Goal: Task Accomplishment & Management: Manage account settings

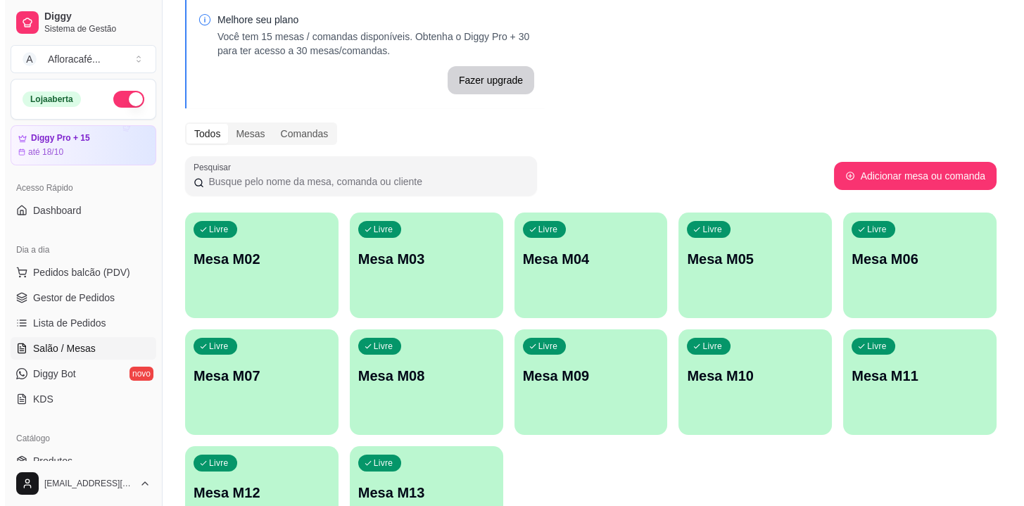
scroll to position [165, 0]
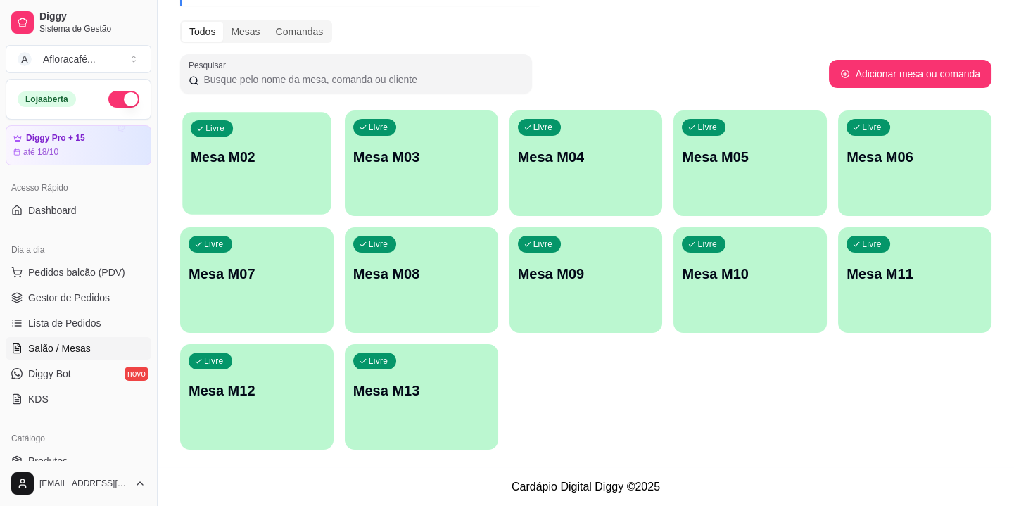
click at [293, 129] on div "Livre Mesa M02" at bounding box center [256, 155] width 148 height 86
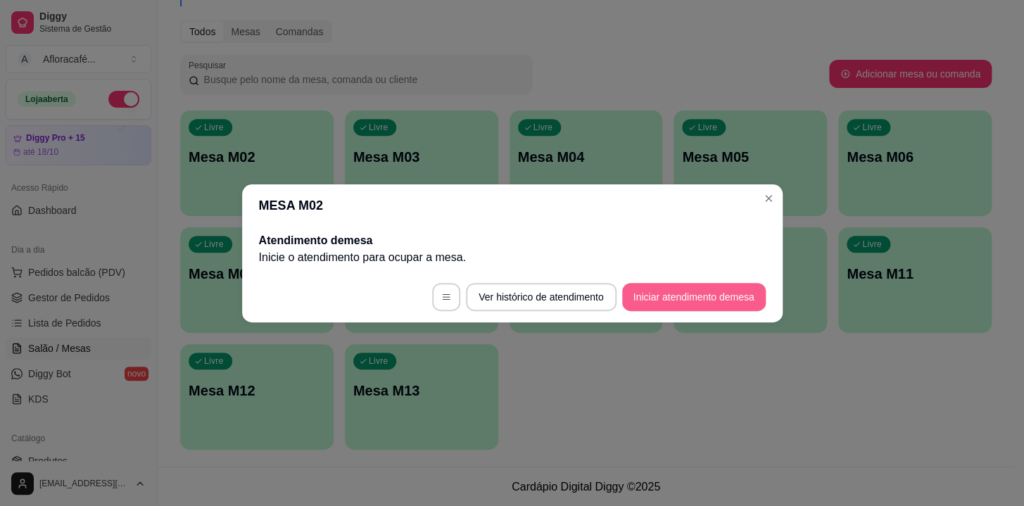
click at [732, 284] on button "Iniciar atendimento de mesa" at bounding box center [694, 297] width 144 height 28
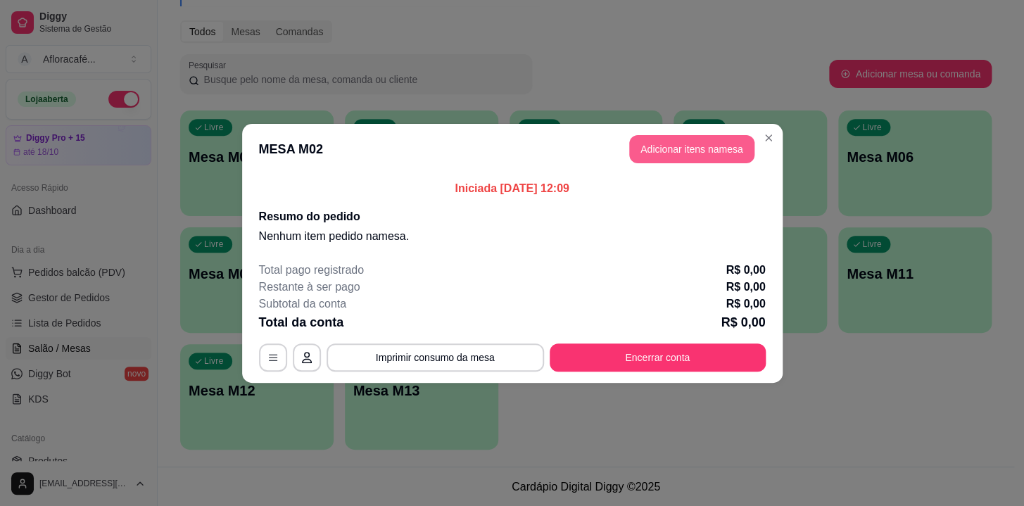
click at [668, 155] on button "Adicionar itens na mesa" at bounding box center [691, 149] width 125 height 28
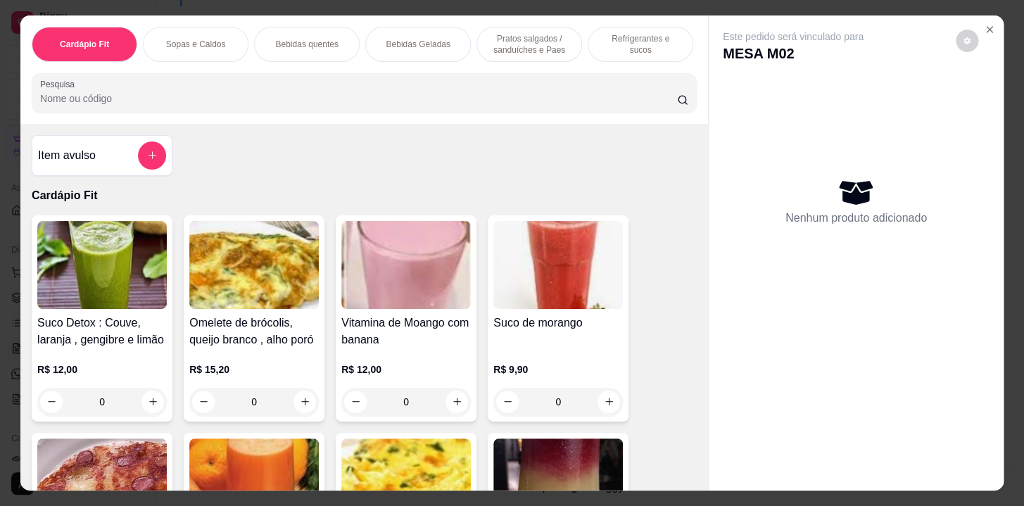
click at [625, 49] on div "Refrigerantes e sucos" at bounding box center [640, 44] width 106 height 35
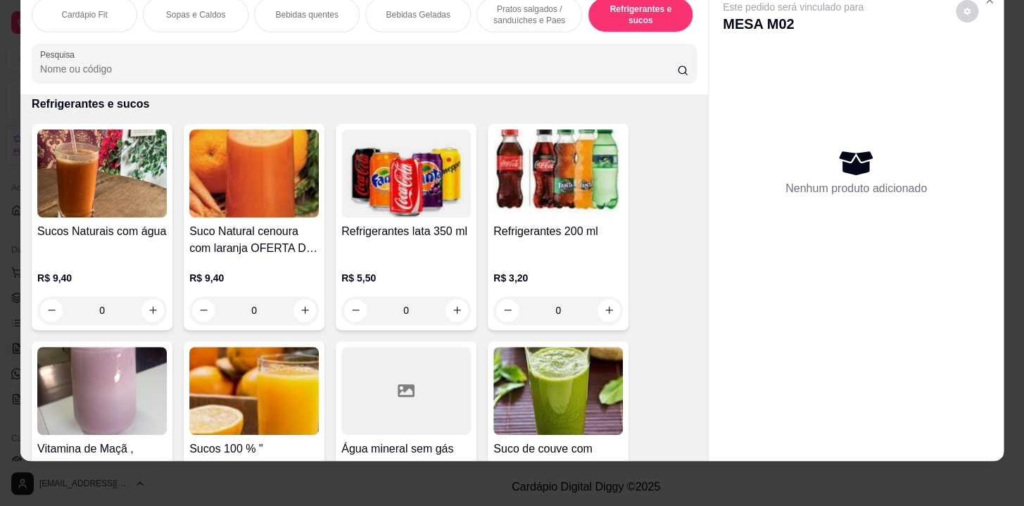
scroll to position [0, 581]
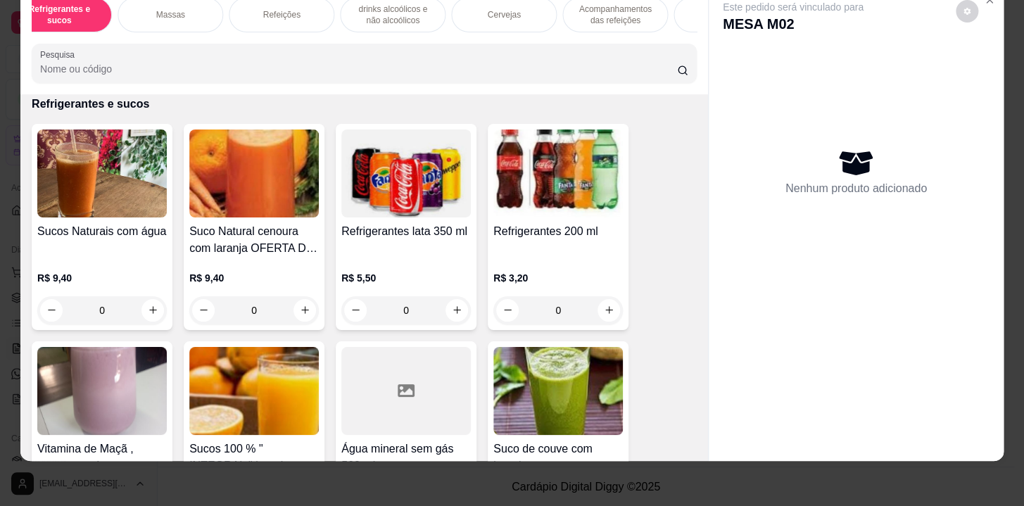
click at [288, 9] on p "Refeições" at bounding box center [280, 14] width 37 height 11
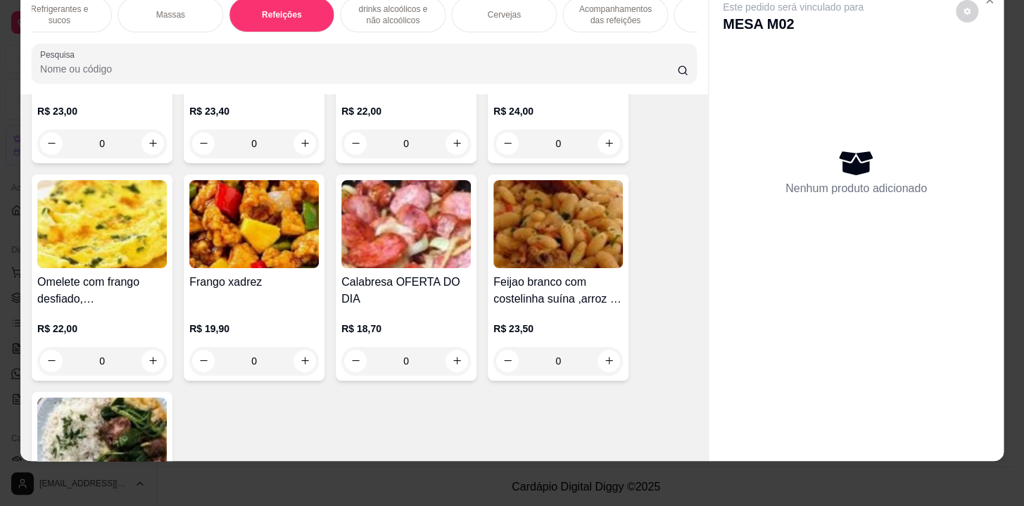
scroll to position [8964, 0]
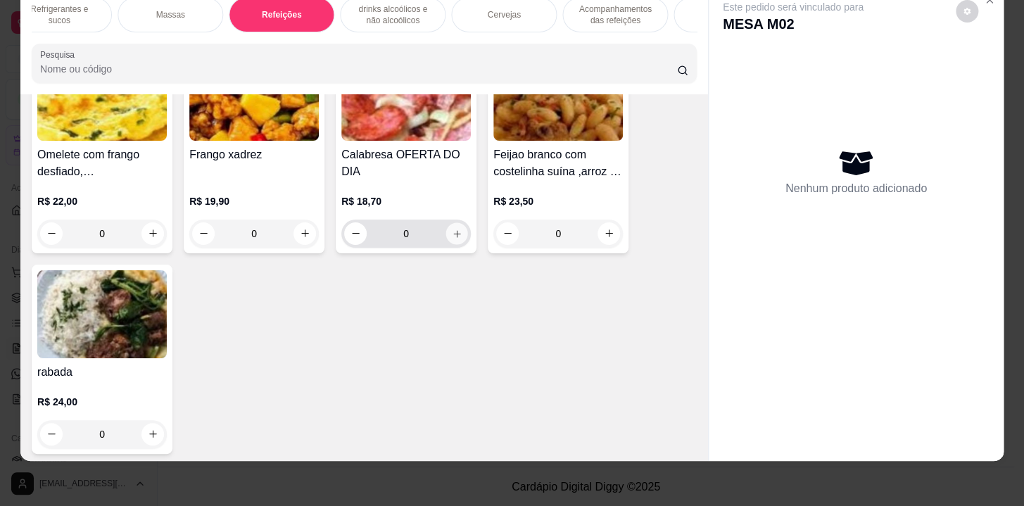
click at [452, 234] on icon "increase-product-quantity" at bounding box center [457, 233] width 11 height 11
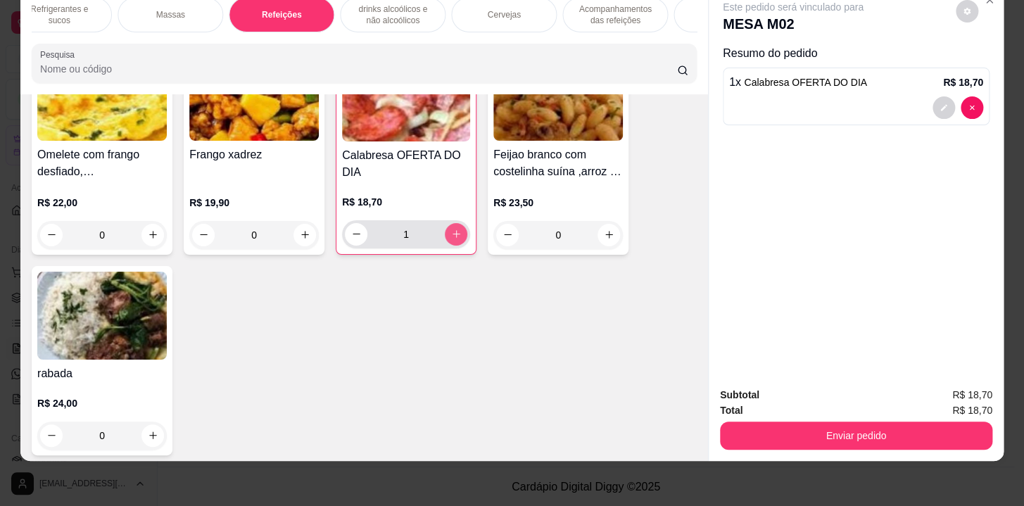
type input "1"
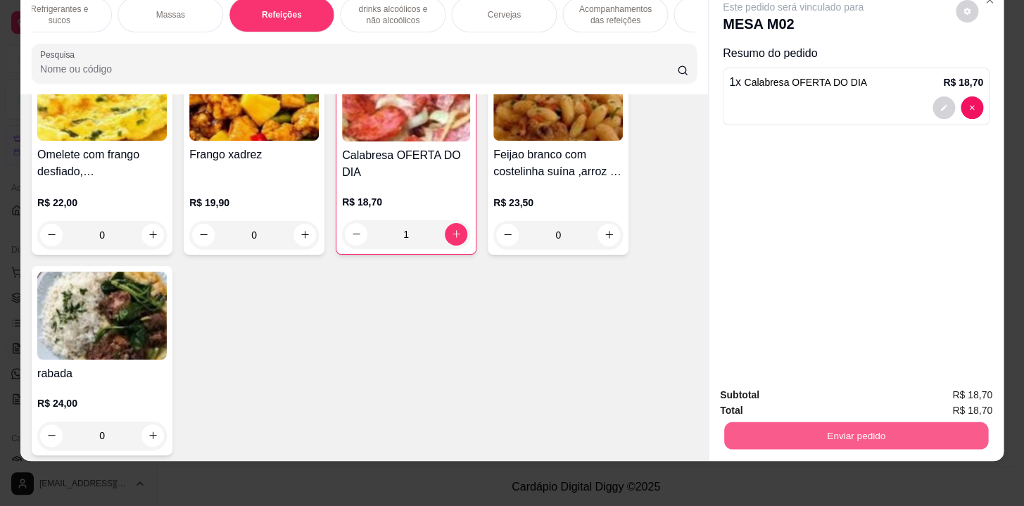
click at [821, 431] on button "Enviar pedido" at bounding box center [856, 435] width 264 height 27
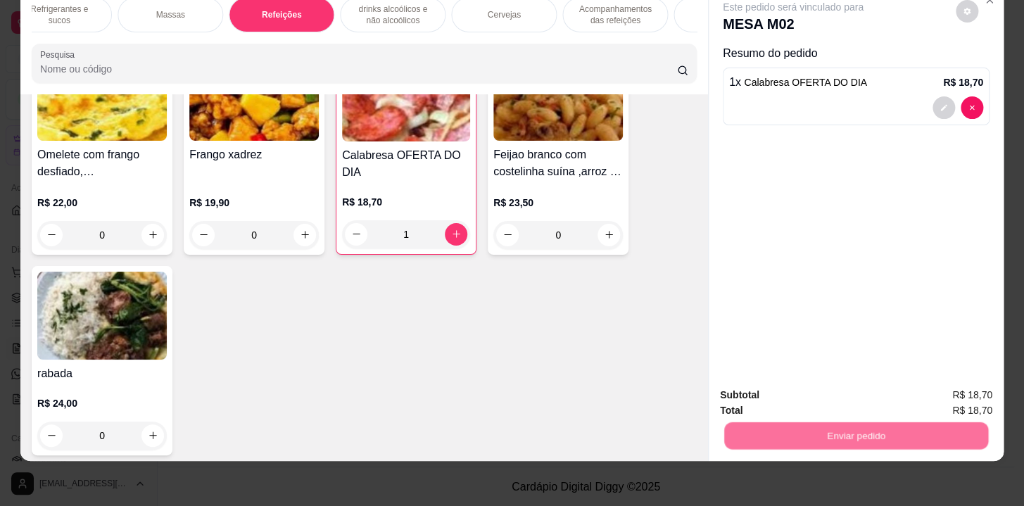
click at [841, 390] on button "Registrar cliente" at bounding box center [861, 392] width 93 height 27
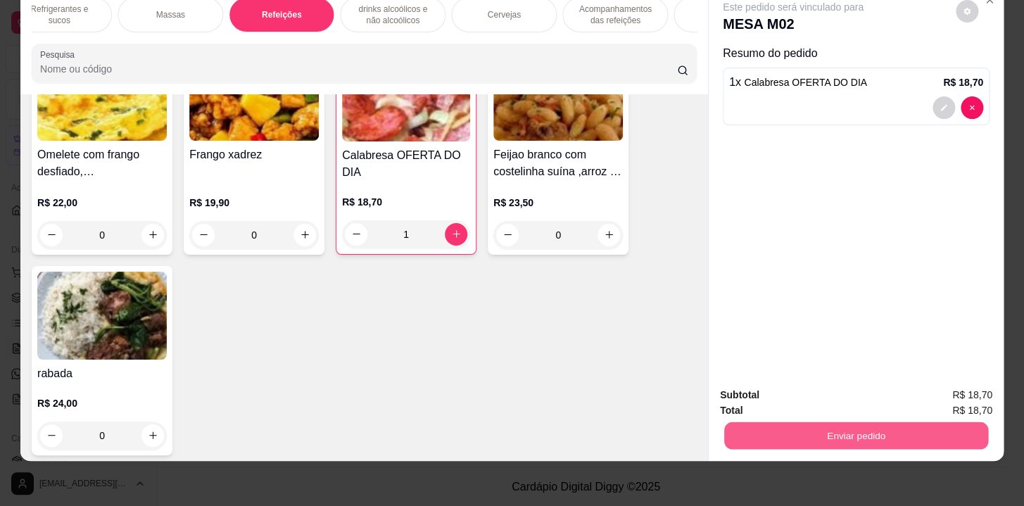
click at [944, 422] on button "Enviar pedido" at bounding box center [856, 435] width 264 height 27
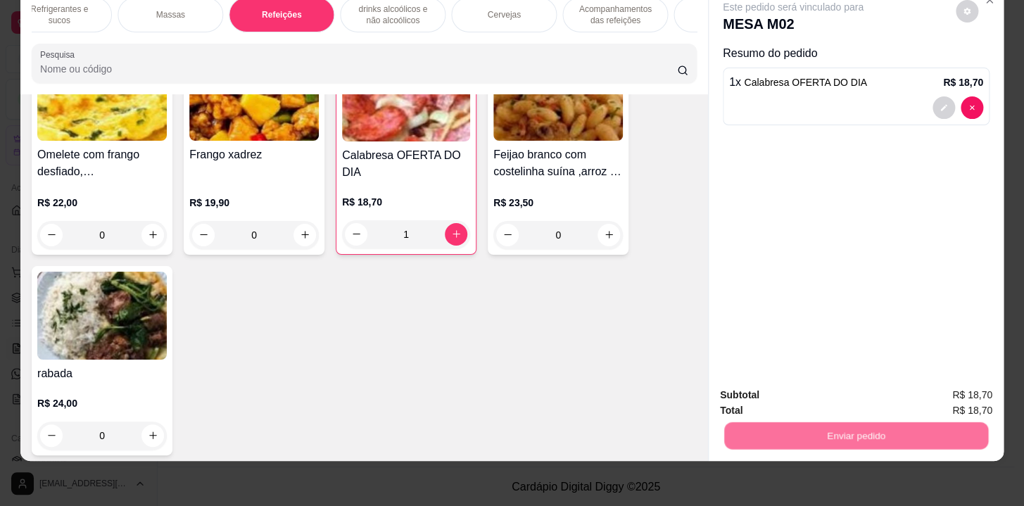
click at [951, 393] on button "Enviar pedido" at bounding box center [955, 392] width 77 height 26
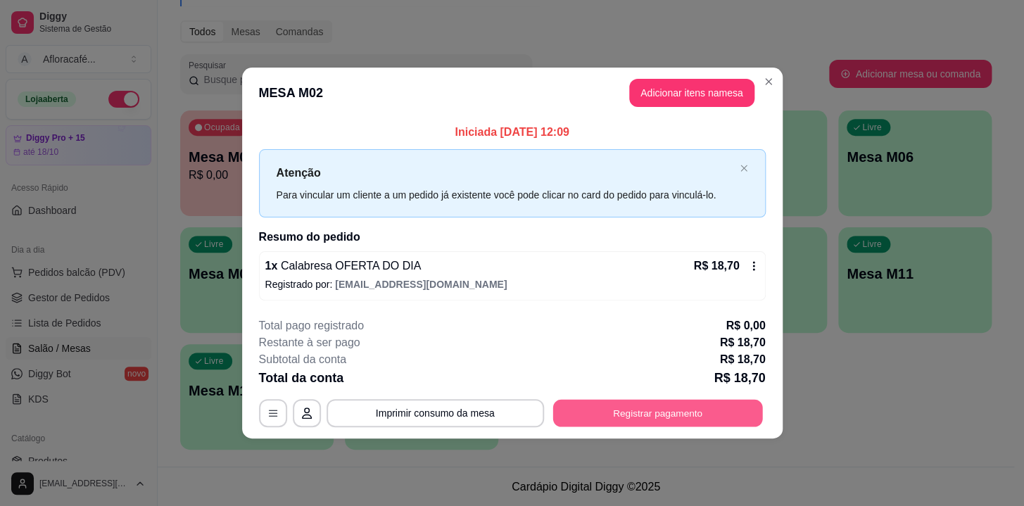
click at [682, 421] on button "Registrar pagamento" at bounding box center [657, 413] width 210 height 27
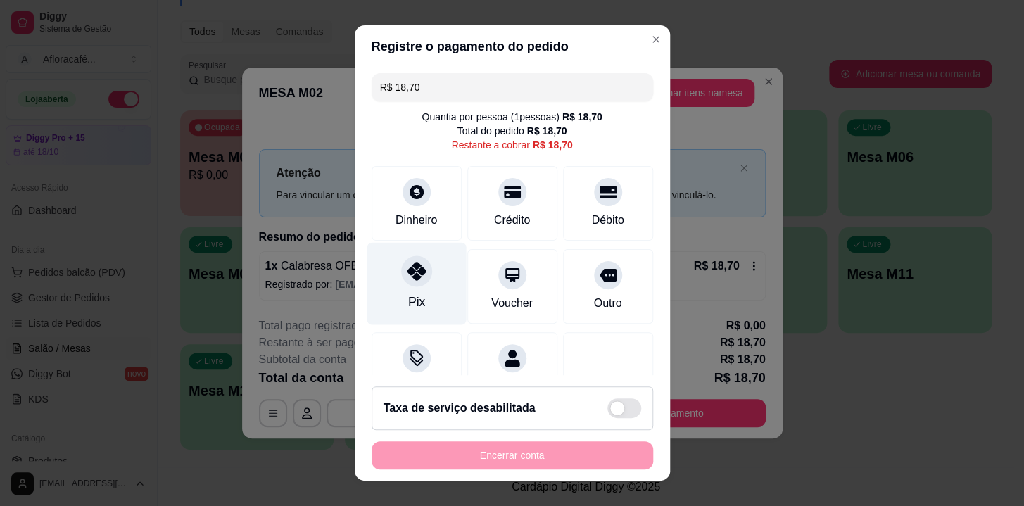
click at [383, 288] on div "Pix" at bounding box center [416, 284] width 99 height 82
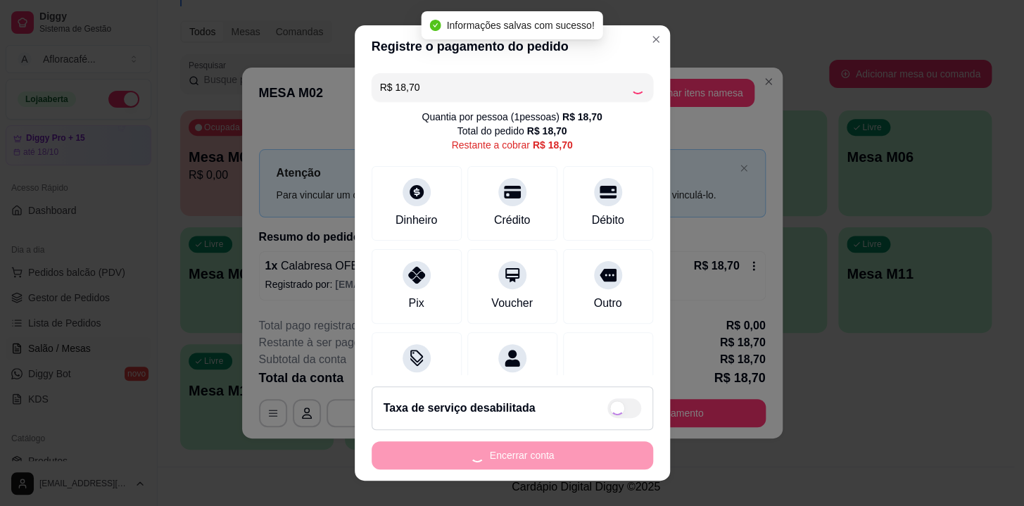
type input "R$ 0,00"
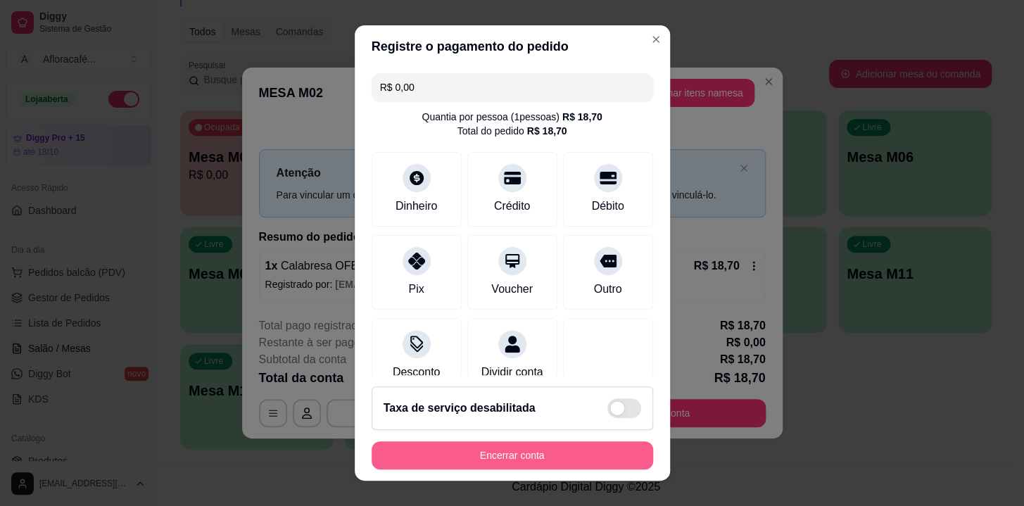
click at [457, 464] on button "Encerrar conta" at bounding box center [511, 455] width 281 height 28
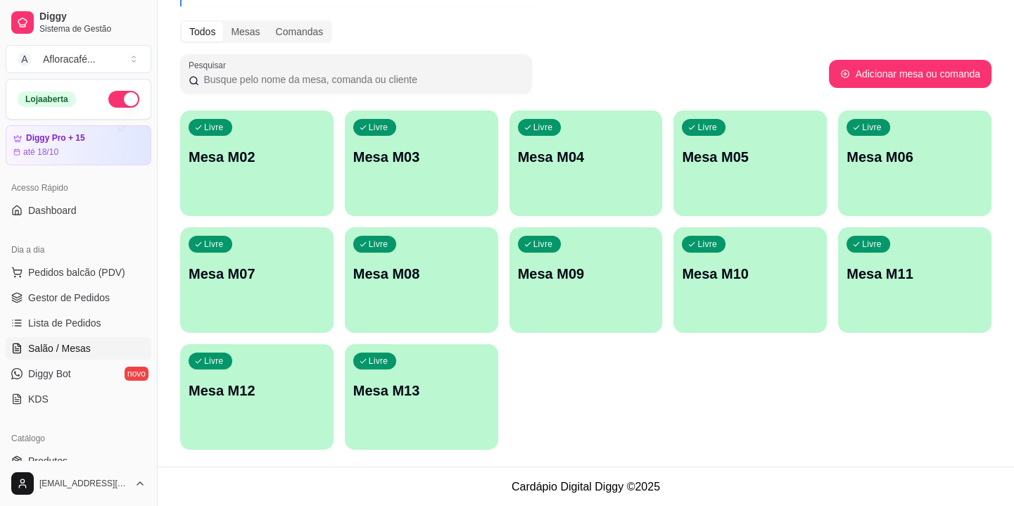
click at [261, 179] on div "Livre Mesa M02" at bounding box center [256, 154] width 153 height 89
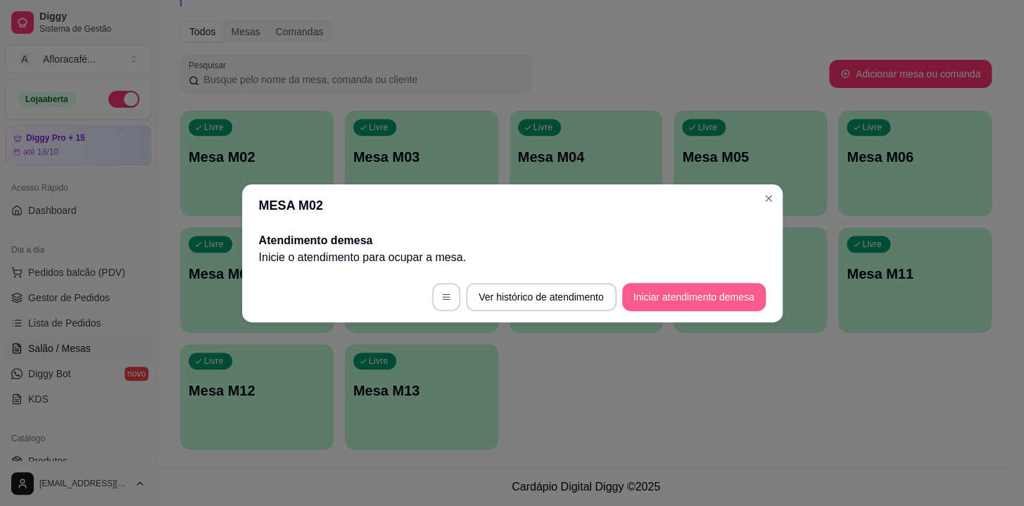
click at [725, 300] on button "Iniciar atendimento de mesa" at bounding box center [694, 297] width 144 height 28
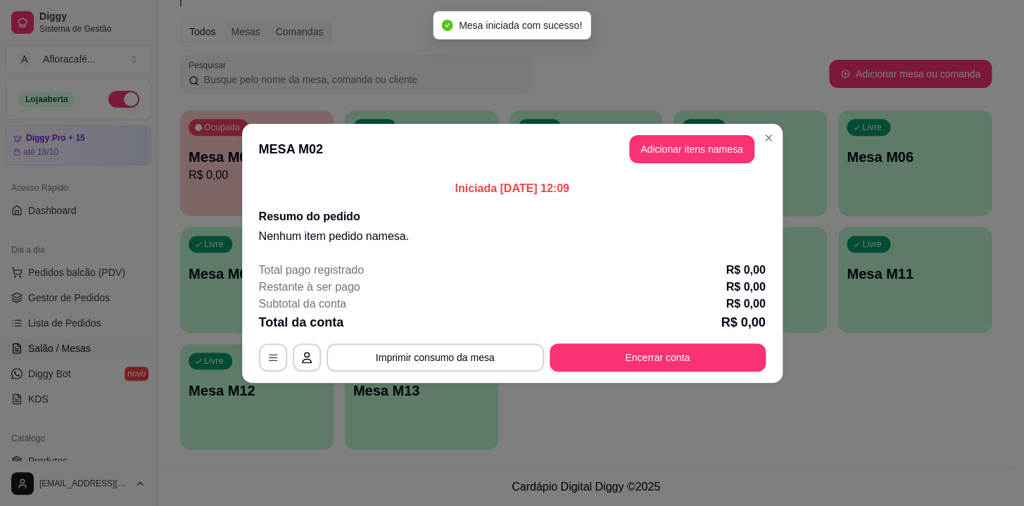
click at [708, 154] on button "Adicionar itens na mesa" at bounding box center [691, 149] width 125 height 28
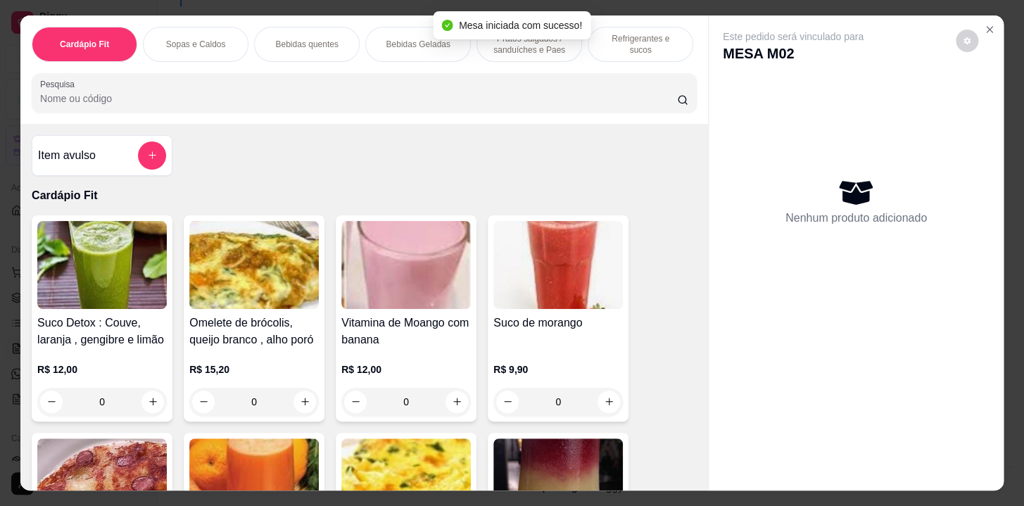
click at [466, 100] on input "Pesquisa" at bounding box center [358, 98] width 637 height 14
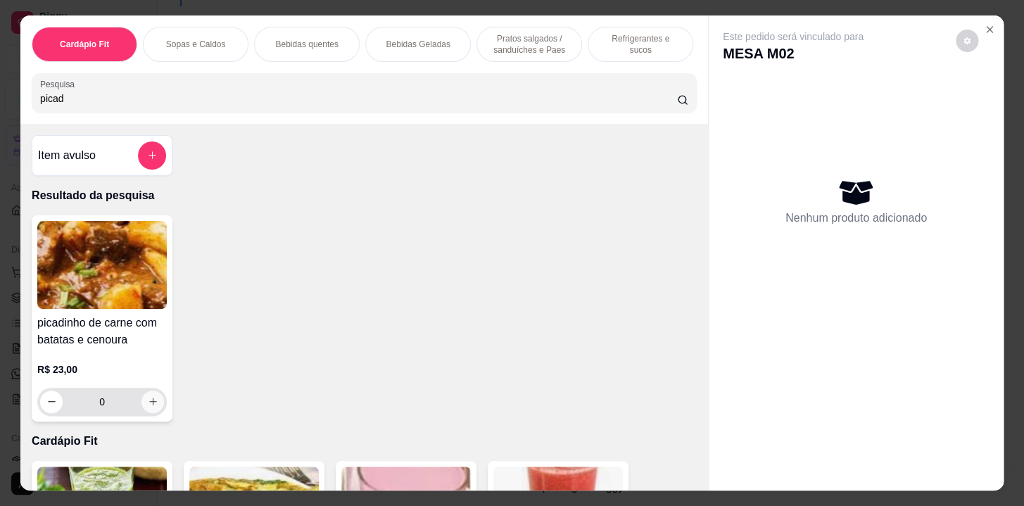
type input "picad"
click at [148, 405] on icon "increase-product-quantity" at bounding box center [153, 401] width 11 height 11
type input "1"
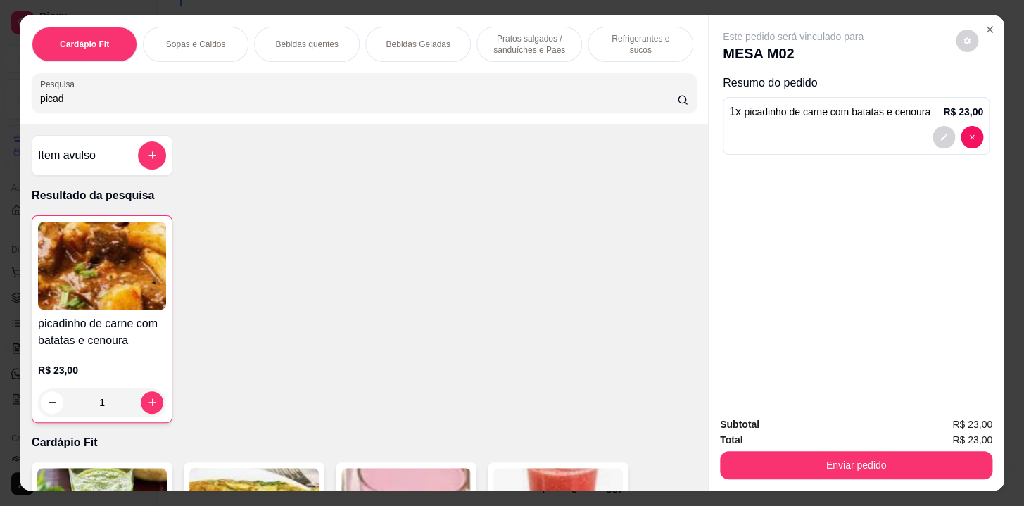
click at [599, 41] on p "Refrigerantes e sucos" at bounding box center [640, 44] width 82 height 23
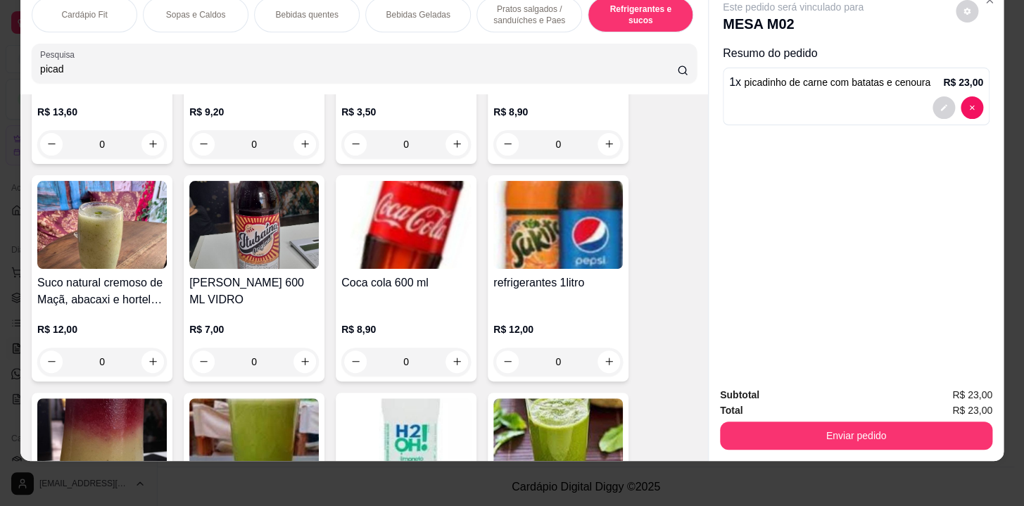
scroll to position [7368, 0]
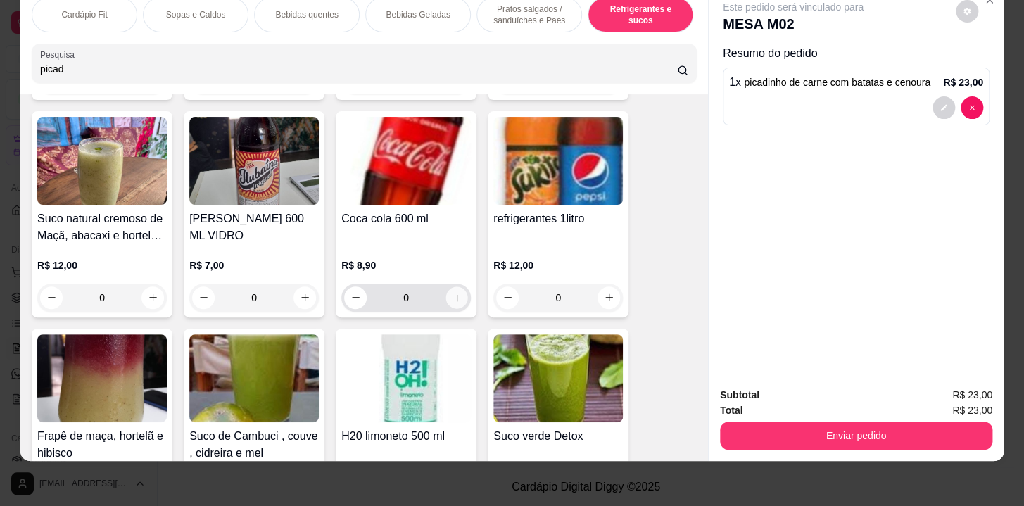
click at [457, 295] on icon "increase-product-quantity" at bounding box center [457, 297] width 11 height 11
type input "1"
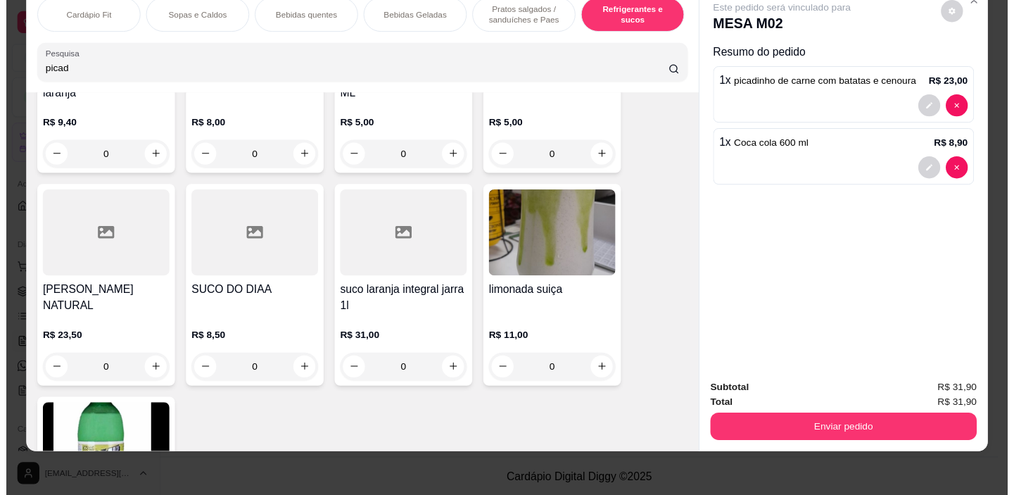
scroll to position [7880, 0]
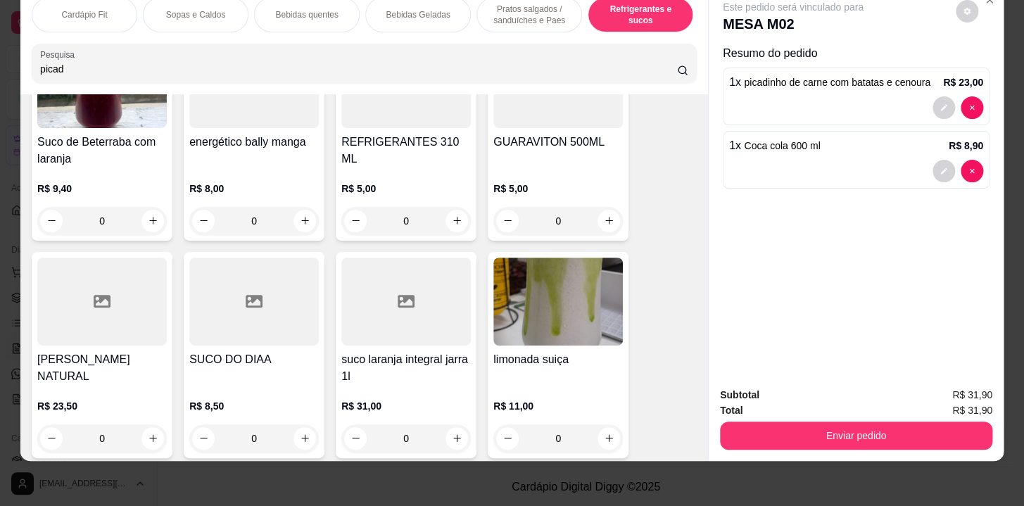
drag, startPoint x: 287, startPoint y: 229, endPoint x: 297, endPoint y: 228, distance: 9.9
click at [291, 229] on div "0" at bounding box center [254, 221] width 124 height 28
click at [303, 217] on icon "increase-product-quantity" at bounding box center [305, 220] width 11 height 11
type input "1"
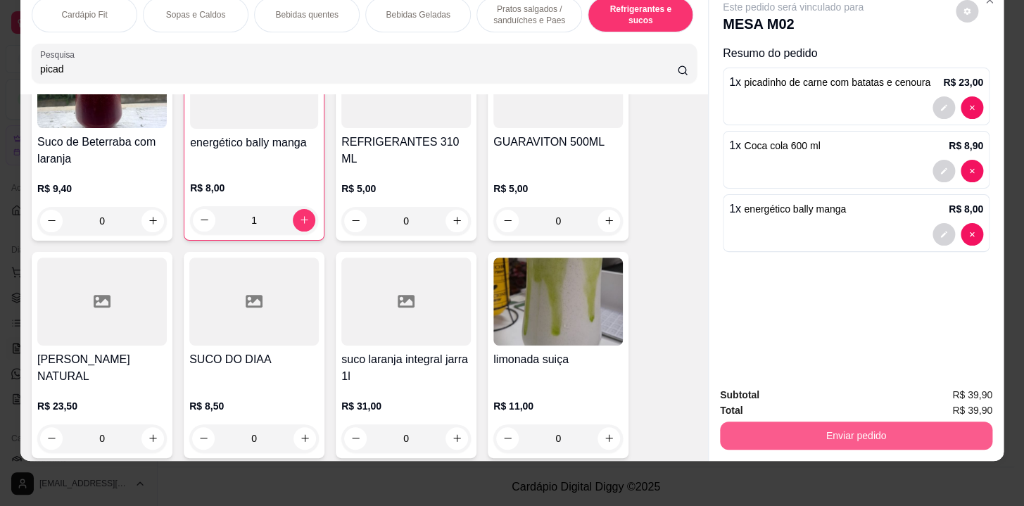
click at [740, 421] on button "Enviar pedido" at bounding box center [856, 435] width 272 height 28
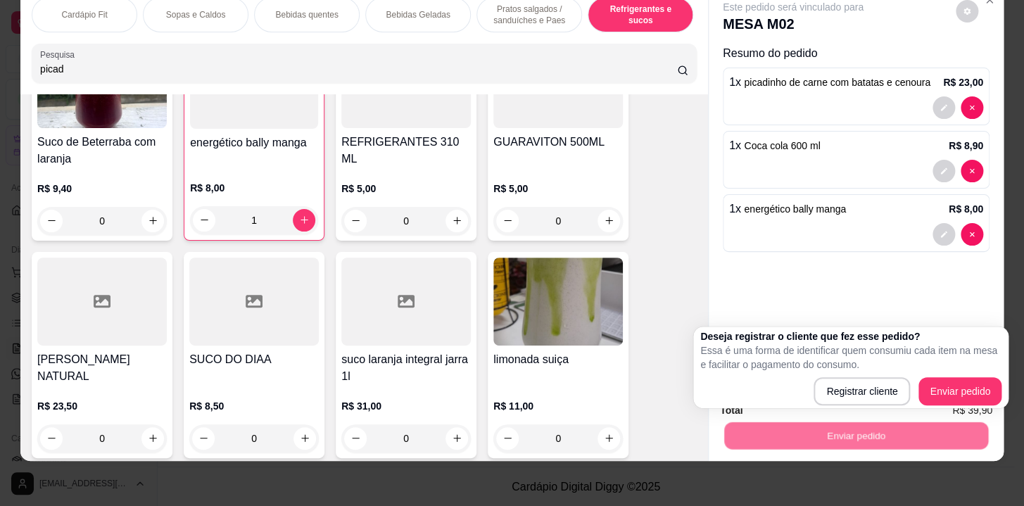
drag, startPoint x: 738, startPoint y: 397, endPoint x: 748, endPoint y: 387, distance: 13.9
click at [742, 392] on div "Registrar cliente Enviar pedido" at bounding box center [850, 391] width 301 height 28
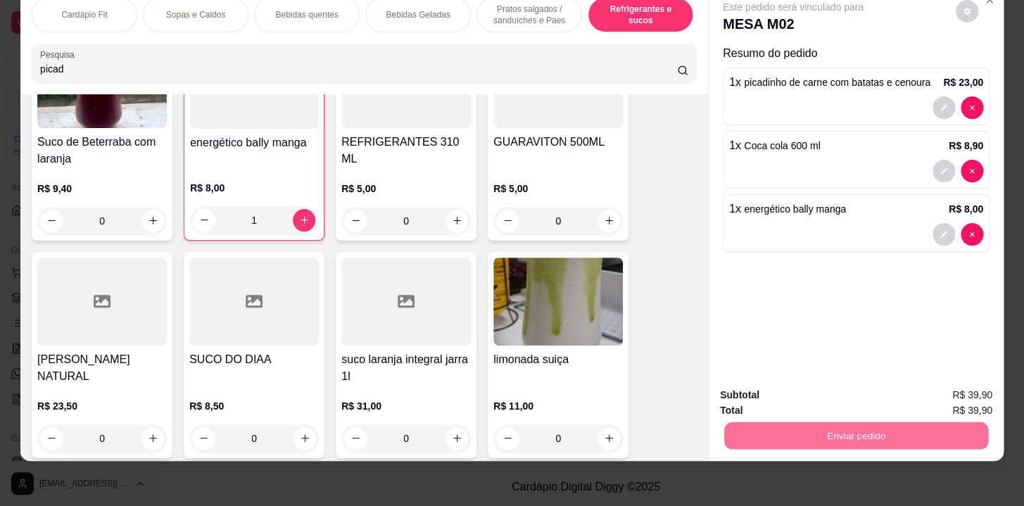
click at [846, 395] on button "Registrar cliente" at bounding box center [861, 392] width 90 height 26
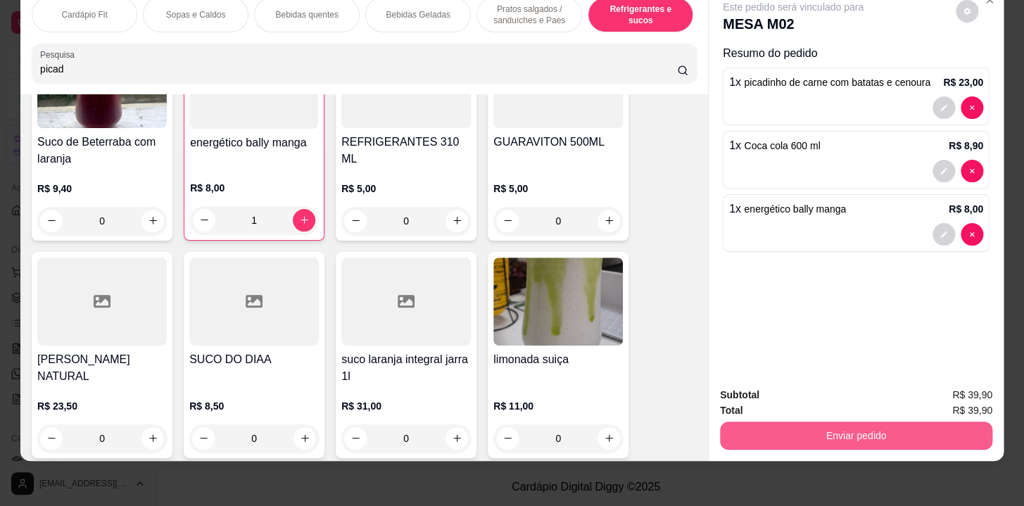
click at [922, 431] on button "Enviar pedido" at bounding box center [856, 435] width 272 height 28
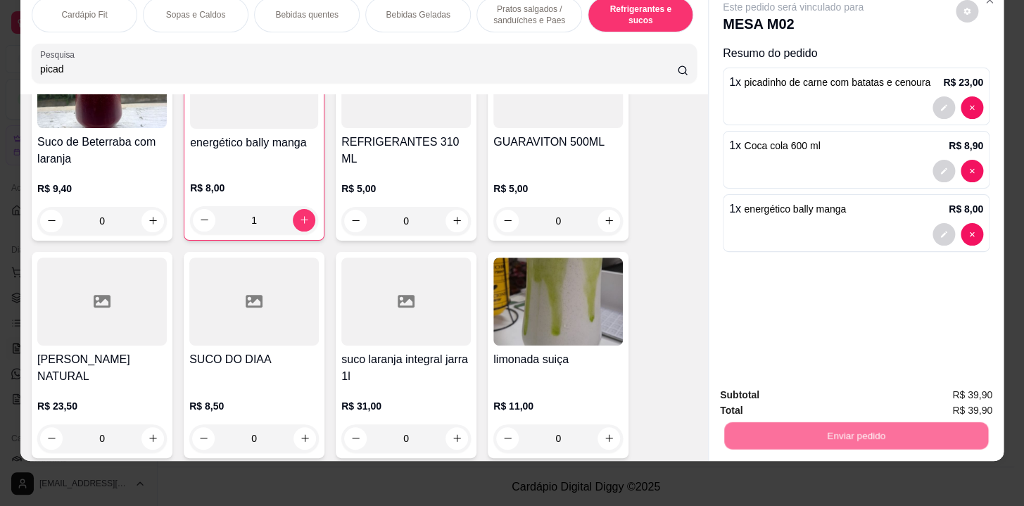
click at [935, 385] on button "Enviar pedido" at bounding box center [956, 392] width 80 height 27
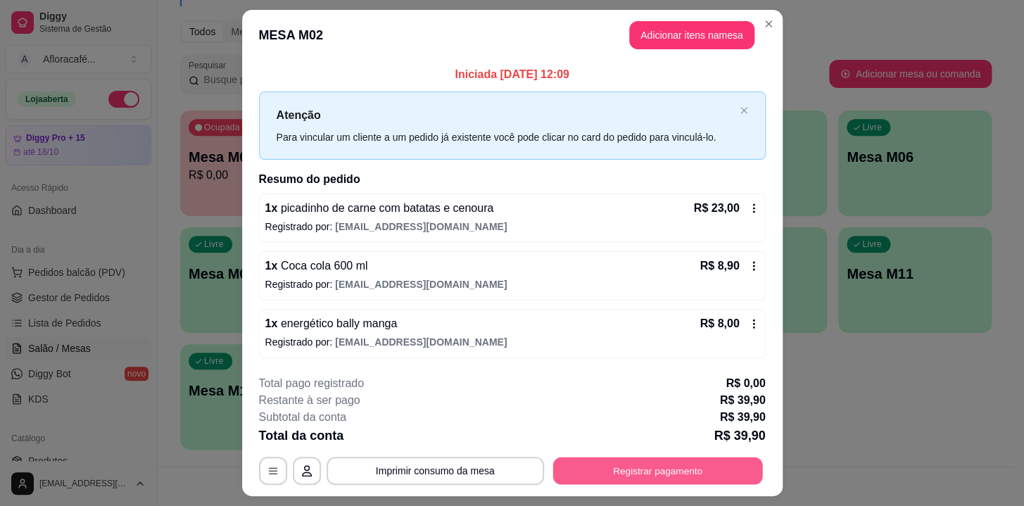
click at [632, 458] on button "Registrar pagamento" at bounding box center [657, 470] width 210 height 27
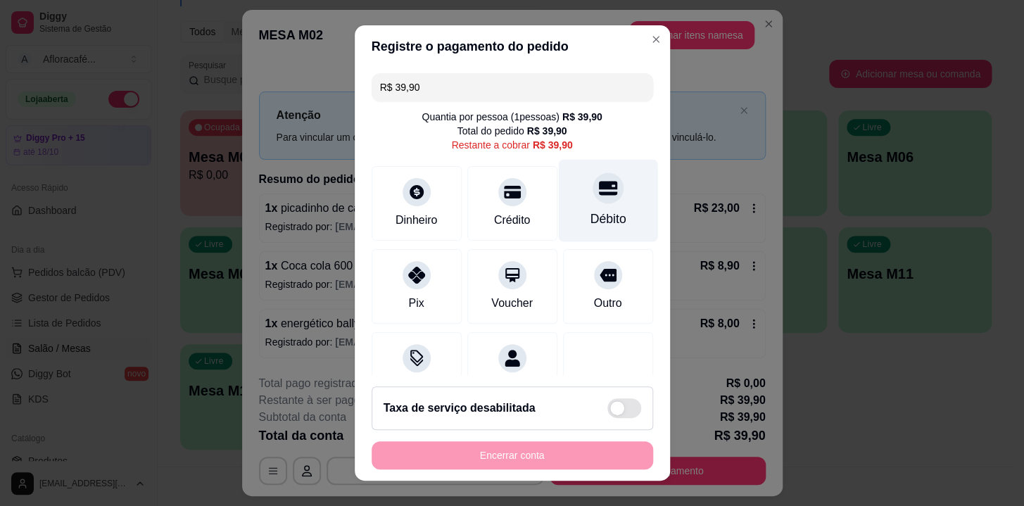
click at [604, 187] on div "Débito" at bounding box center [607, 201] width 99 height 82
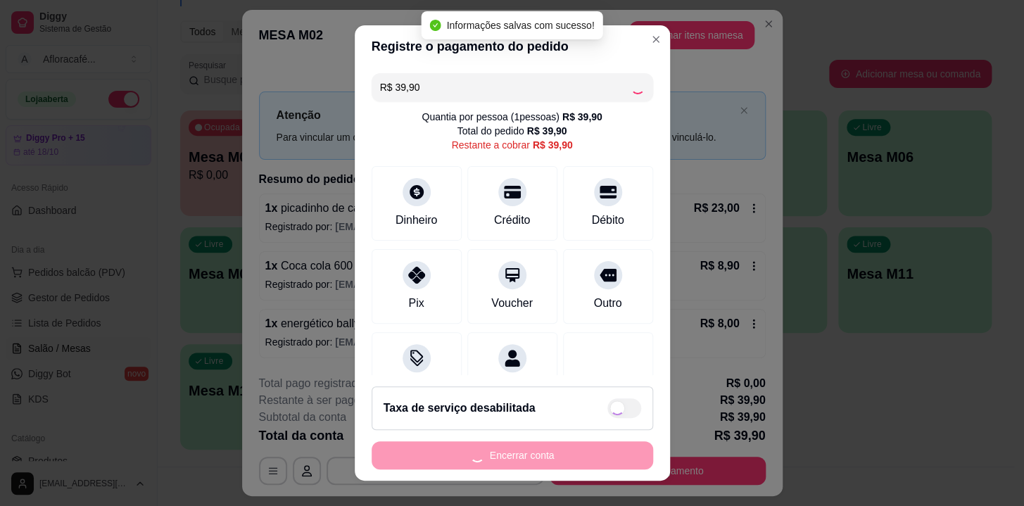
type input "R$ 0,00"
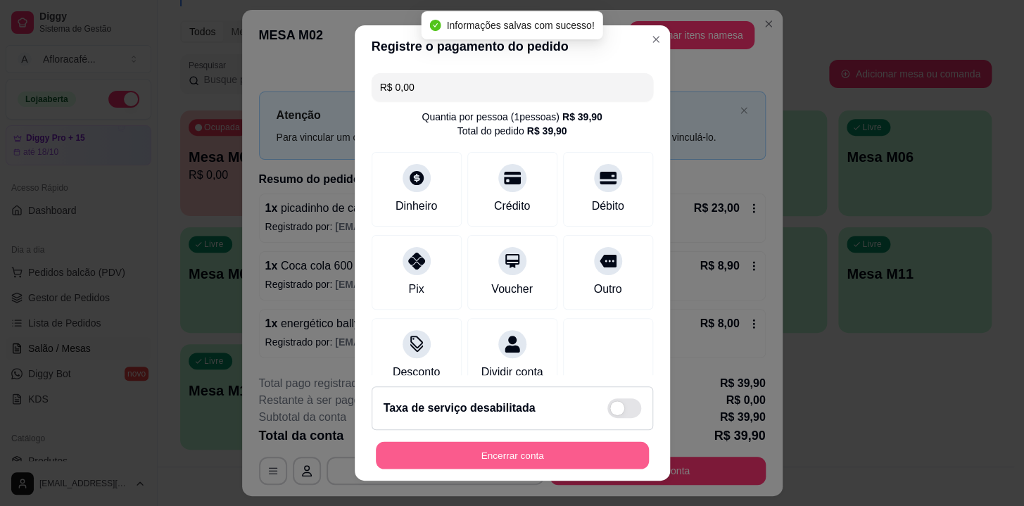
click at [555, 445] on button "Encerrar conta" at bounding box center [512, 455] width 273 height 27
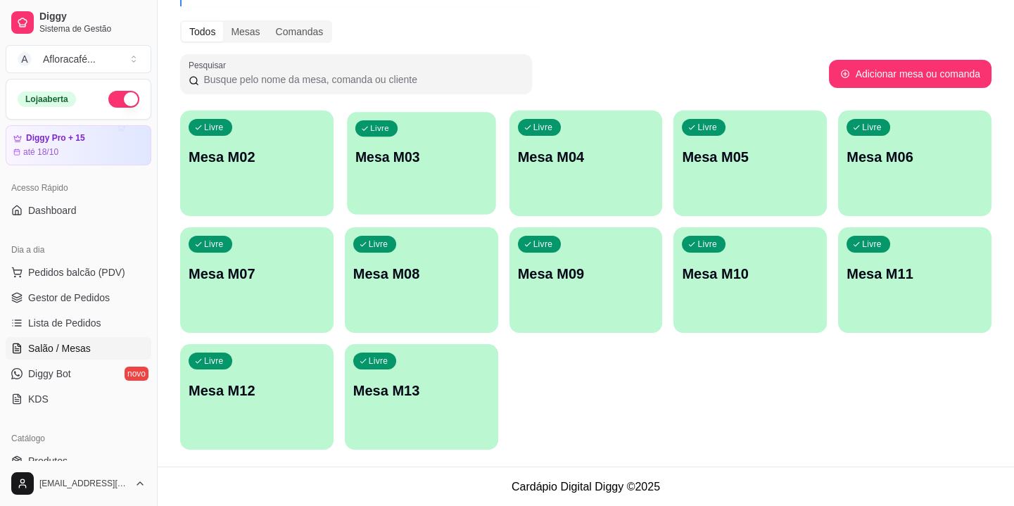
click at [363, 163] on p "Mesa M03" at bounding box center [421, 157] width 132 height 19
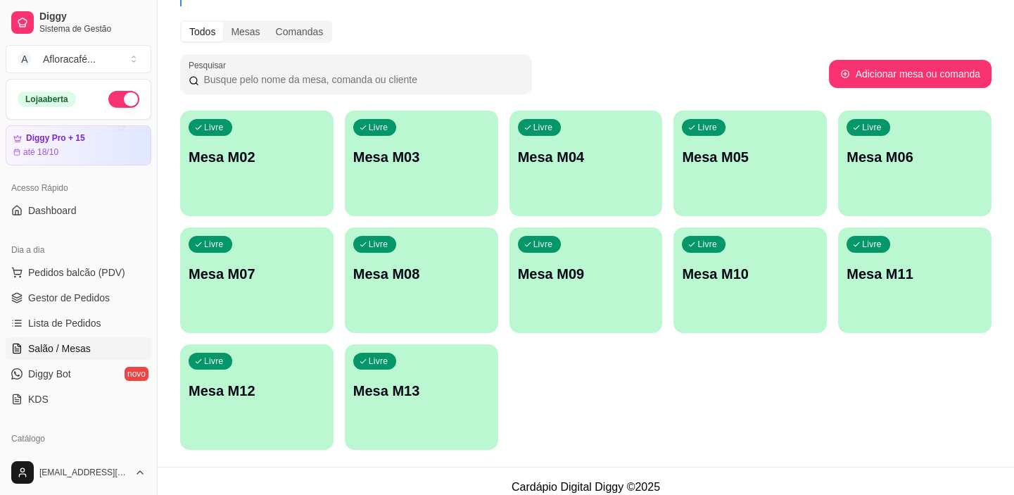
click at [346, 142] on div "Livre Mesa M02 Livre Mesa M03 Livre Mesa M04 Livre Mesa M05 Livre Mesa M06 Livr…" at bounding box center [585, 279] width 811 height 339
click at [312, 147] on p "Mesa M02" at bounding box center [257, 157] width 136 height 20
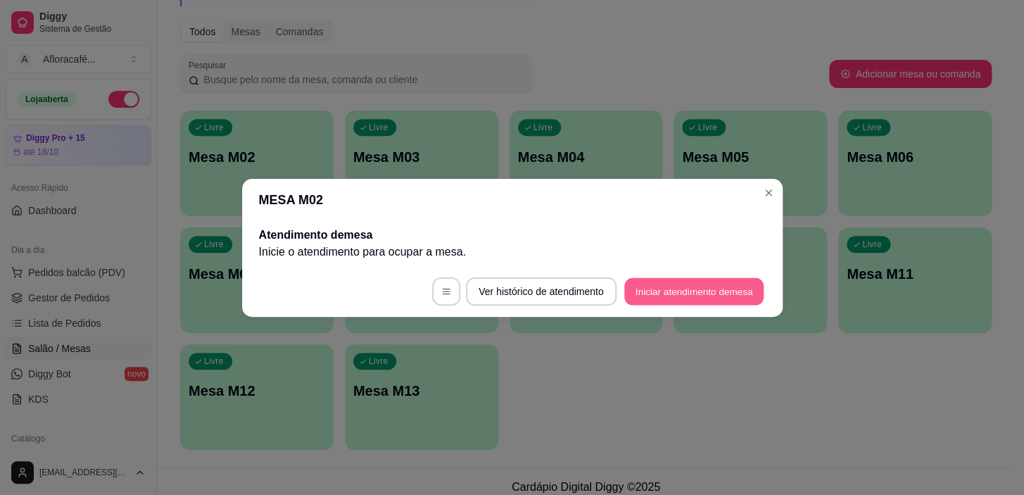
click at [733, 298] on button "Iniciar atendimento de mesa" at bounding box center [693, 290] width 139 height 27
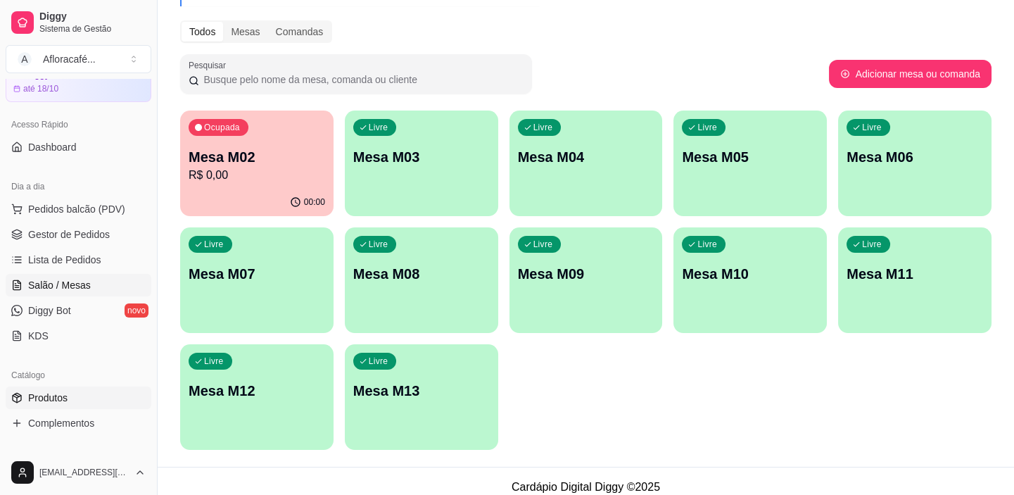
scroll to position [127, 0]
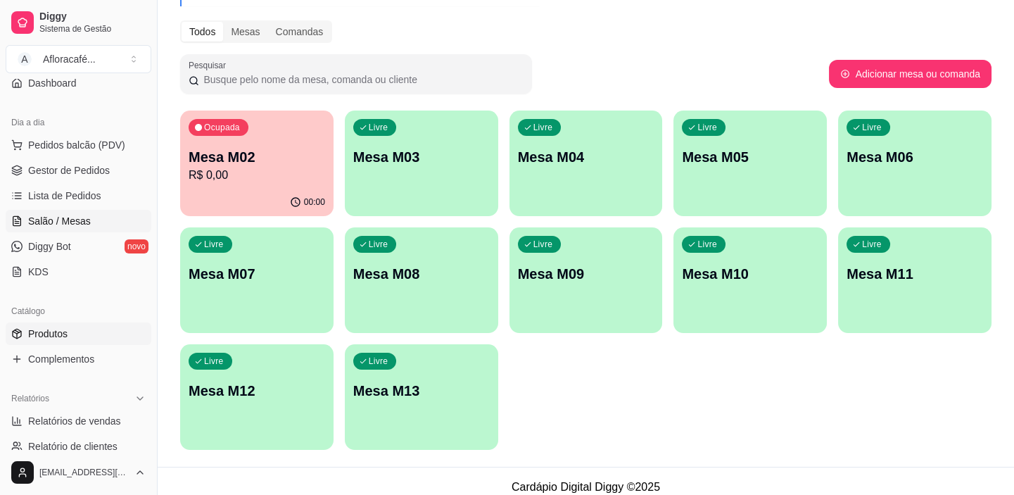
click at [49, 336] on span "Produtos" at bounding box center [47, 333] width 39 height 14
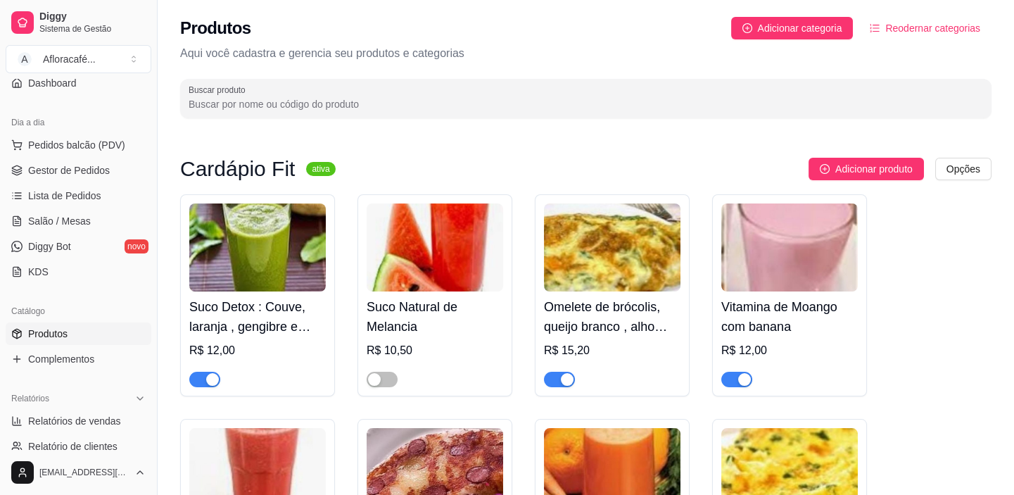
drag, startPoint x: 318, startPoint y: 97, endPoint x: 310, endPoint y: 86, distance: 13.7
click at [317, 98] on input "Buscar produto" at bounding box center [586, 104] width 794 height 14
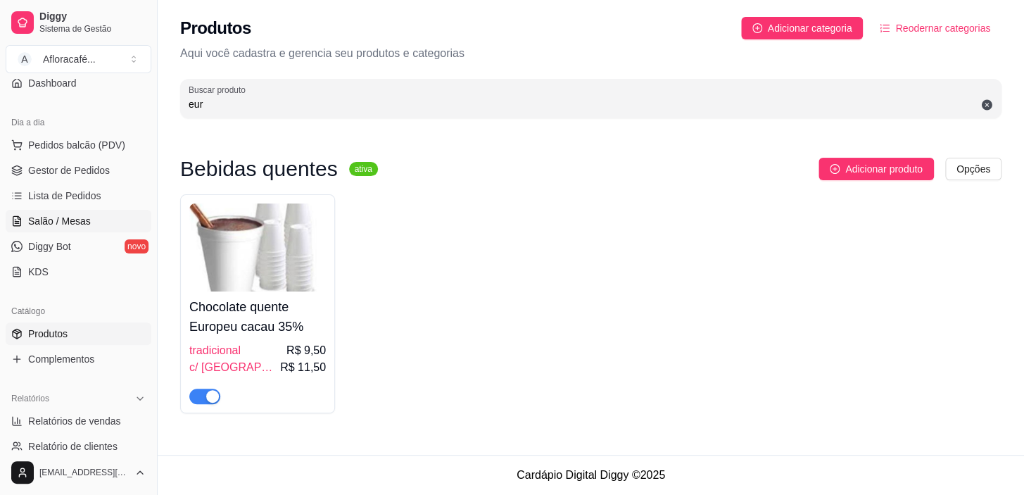
type input "eur"
click at [84, 223] on span "Salão / Mesas" at bounding box center [59, 221] width 63 height 14
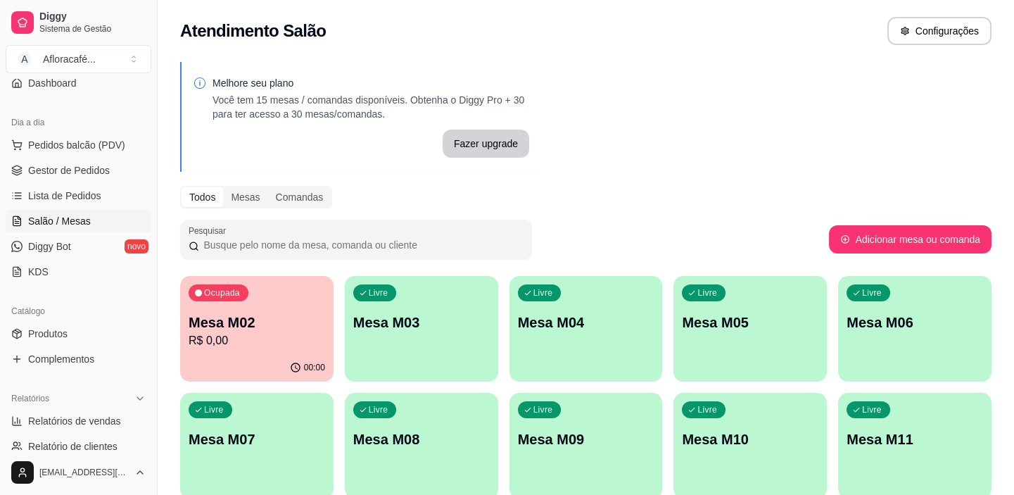
drag, startPoint x: 148, startPoint y: 338, endPoint x: 248, endPoint y: 323, distance: 100.3
click at [174, 336] on div "Diggy Sistema de Gestão A Afloracafé ... Loja aberta Diggy Pro + 15 até 18/10 A…" at bounding box center [507, 336] width 1014 height 672
click at [239, 329] on p "Mesa M02" at bounding box center [257, 322] width 136 height 20
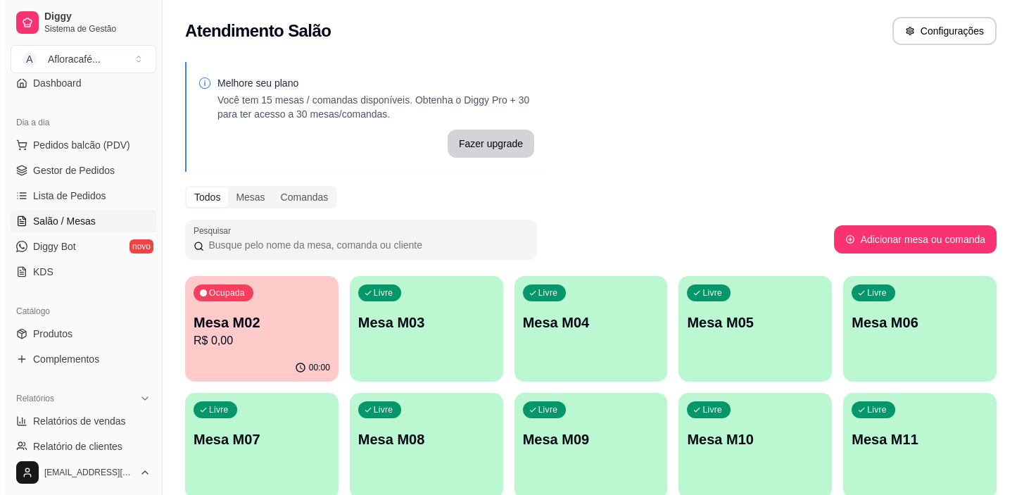
scroll to position [452, 0]
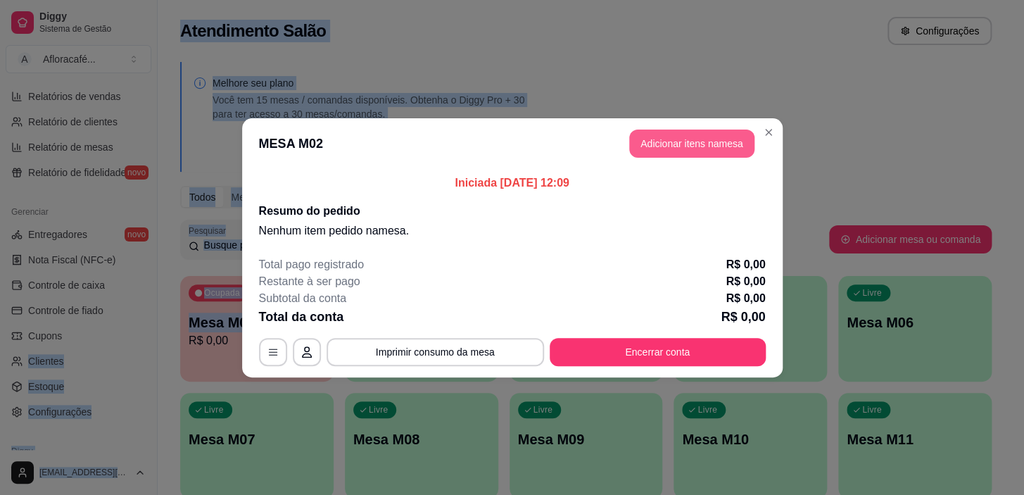
click at [670, 153] on button "Adicionar itens na mesa" at bounding box center [691, 143] width 125 height 28
click at [415, 117] on div "Cardápio Fit Sopas e Caldos Bebidas quentes Bebidas Geladas Pratos salgados / s…" at bounding box center [363, 69] width 687 height 108
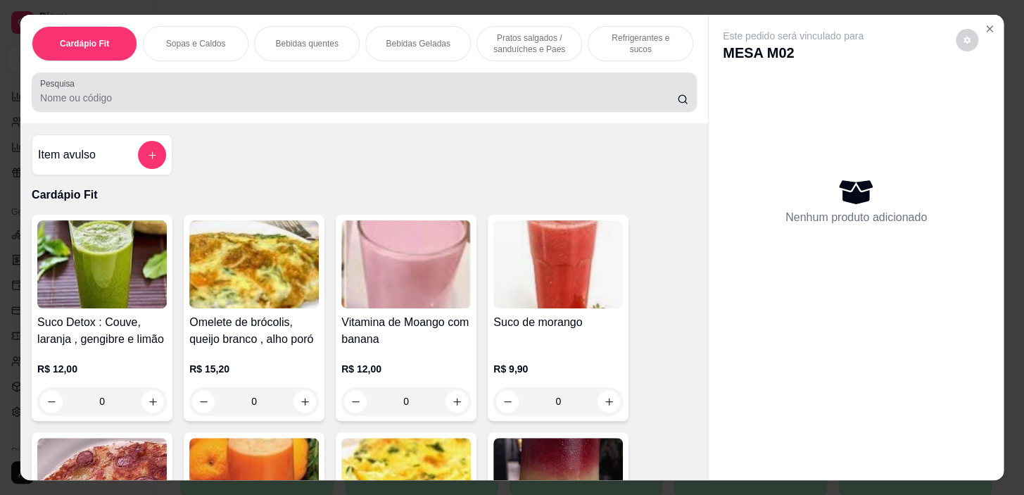
click at [417, 106] on div at bounding box center [364, 92] width 648 height 28
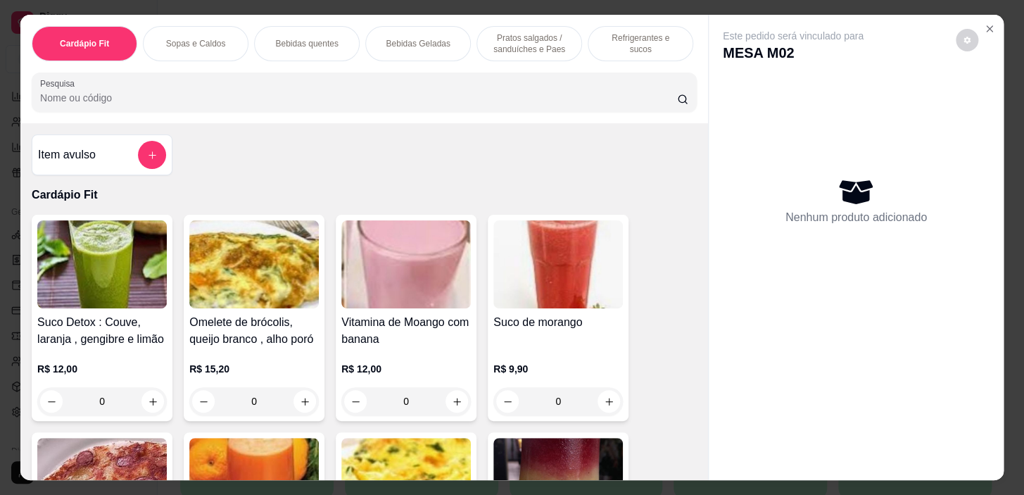
click at [514, 35] on p "Pratos salgados / sanduíches e Paes" at bounding box center [529, 43] width 82 height 23
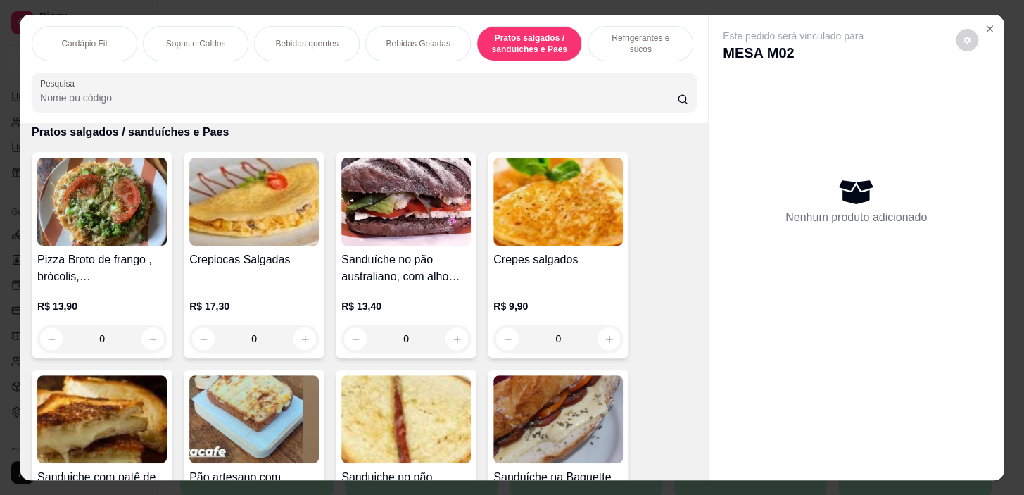
scroll to position [35, 0]
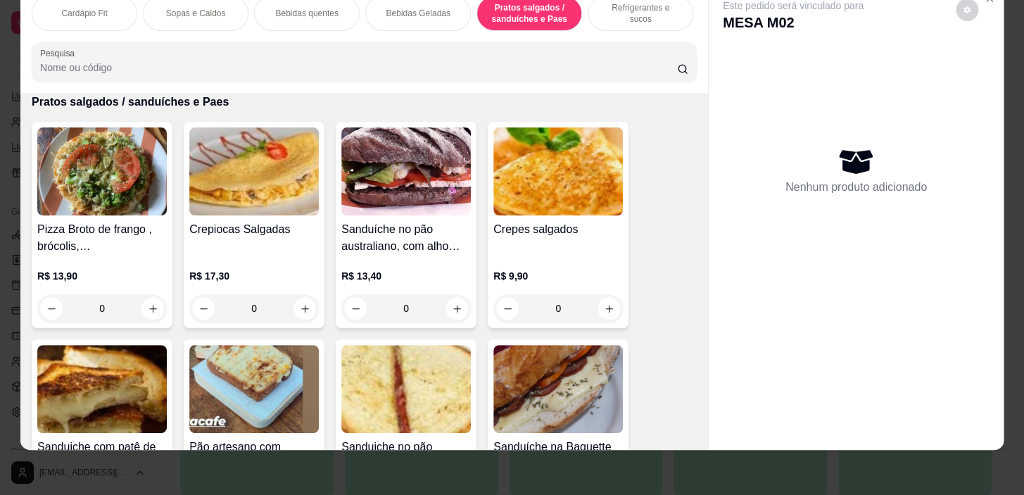
click at [610, 8] on p "Refrigerantes e sucos" at bounding box center [640, 13] width 82 height 23
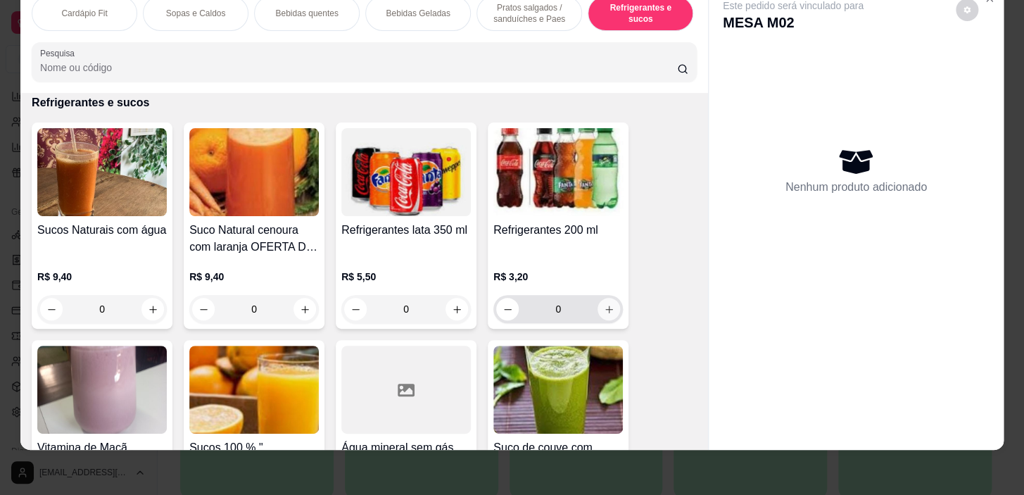
click at [604, 304] on icon "increase-product-quantity" at bounding box center [609, 309] width 11 height 11
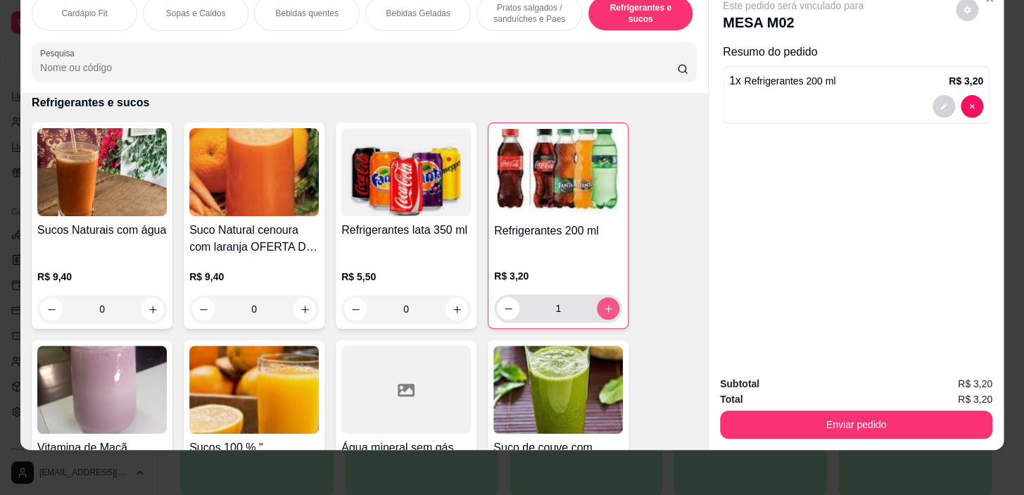
type input "1"
drag, startPoint x: 834, startPoint y: 448, endPoint x: 838, endPoint y: 416, distance: 32.6
click at [834, 446] on div "Cardápio Fit Sopas e Caldos Bebidas quentes Bebidas Geladas Pratos salgados / s…" at bounding box center [512, 247] width 1024 height 495
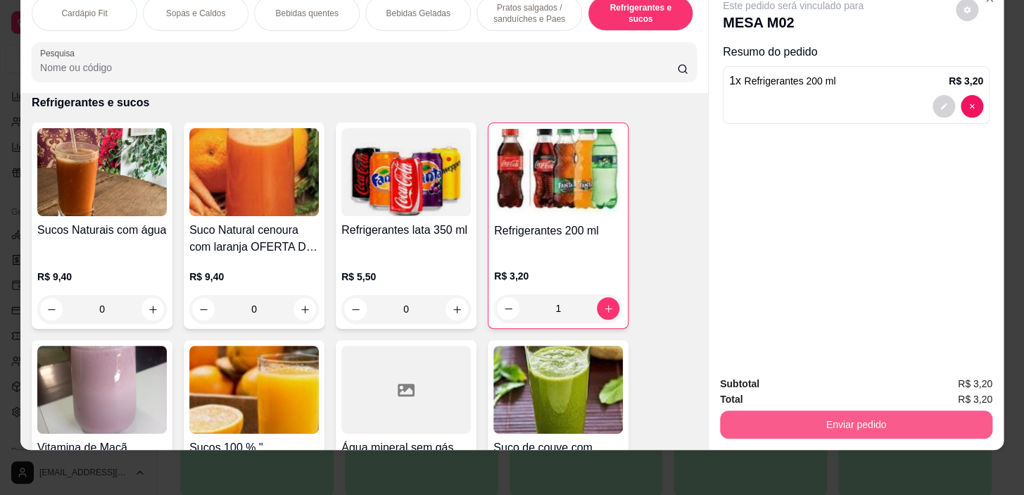
click at [838, 410] on button "Enviar pedido" at bounding box center [856, 424] width 272 height 28
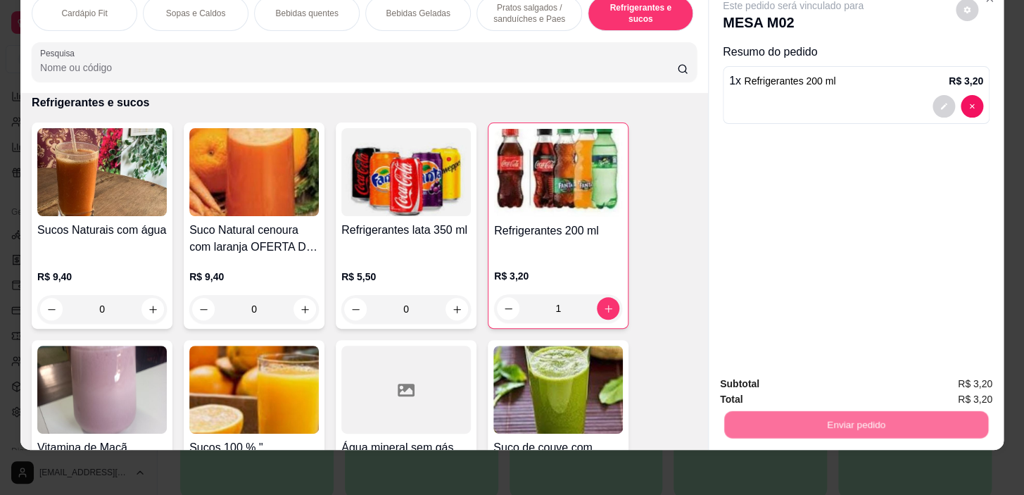
click at [822, 388] on button "Registrar cliente" at bounding box center [861, 380] width 93 height 27
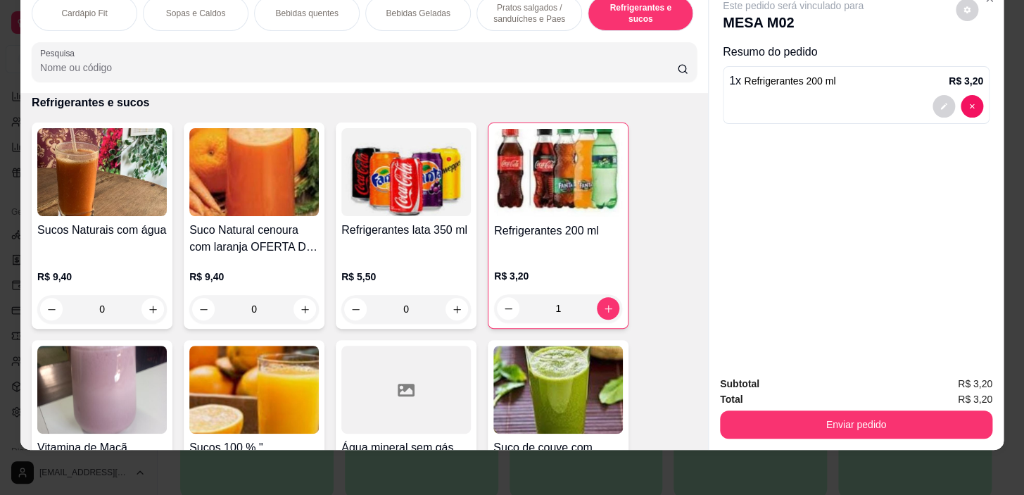
click at [872, 407] on div "Enviar pedido" at bounding box center [856, 423] width 272 height 32
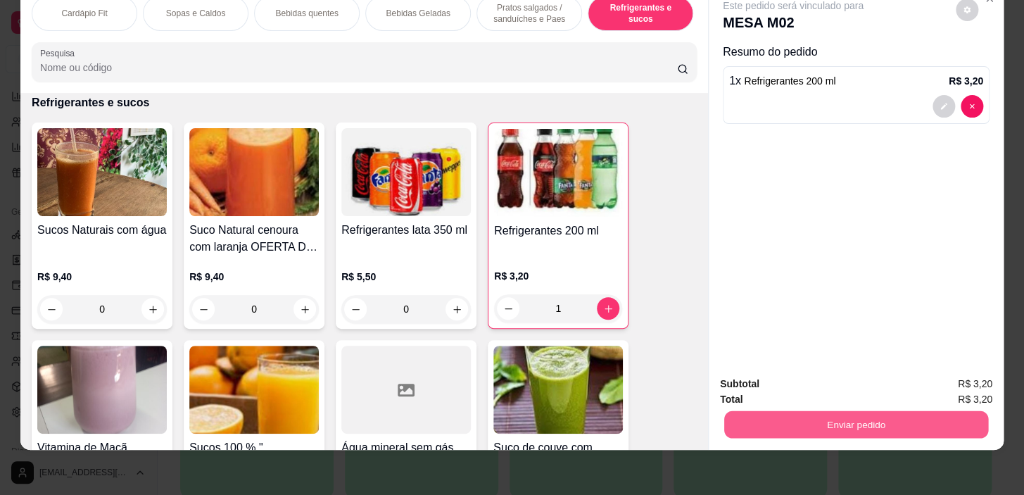
click at [873, 411] on button "Enviar pedido" at bounding box center [856, 424] width 264 height 27
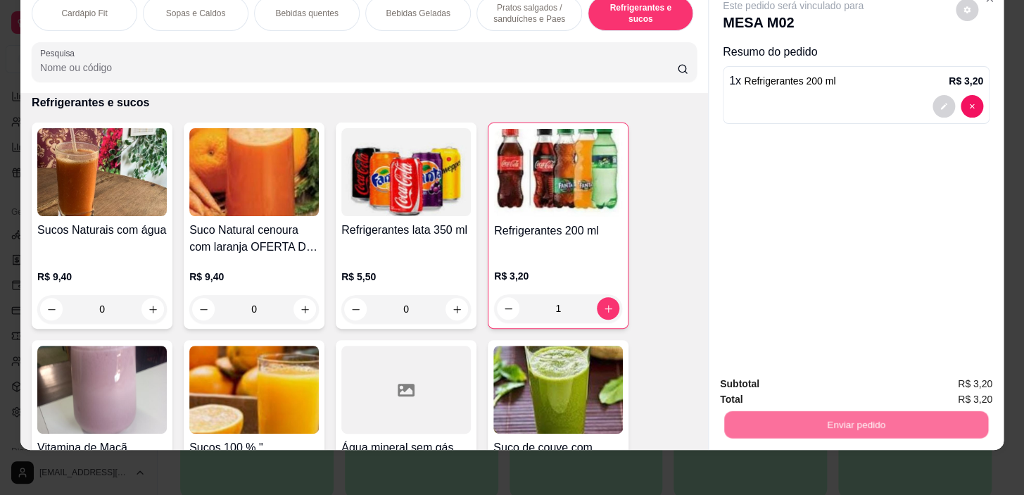
click at [922, 371] on button "Enviar pedido" at bounding box center [955, 380] width 77 height 26
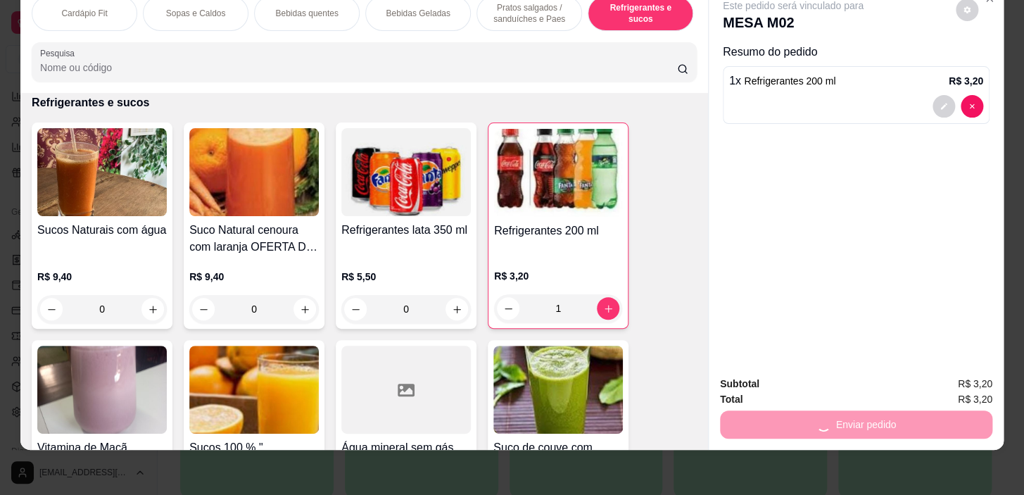
click at [909, 407] on div "Enviar pedido" at bounding box center [856, 423] width 272 height 32
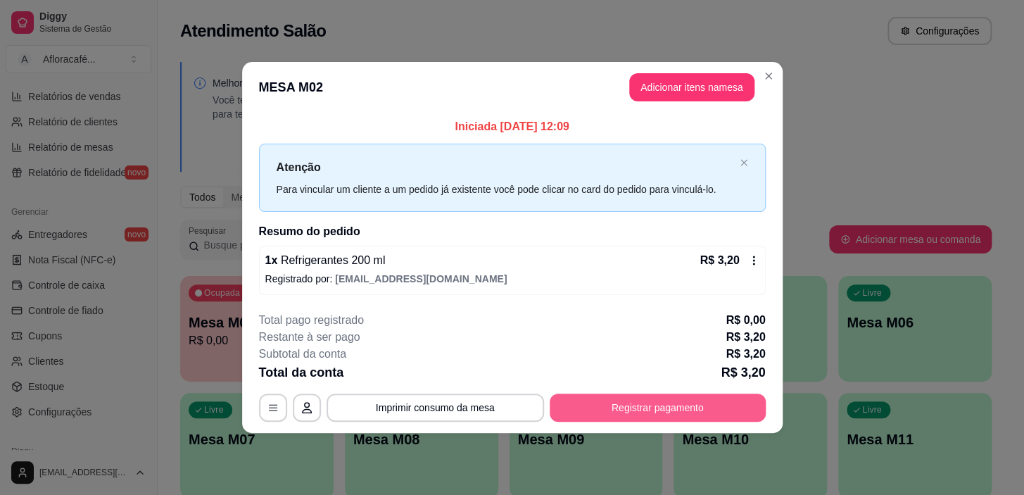
click at [675, 398] on button "Registrar pagamento" at bounding box center [657, 407] width 216 height 28
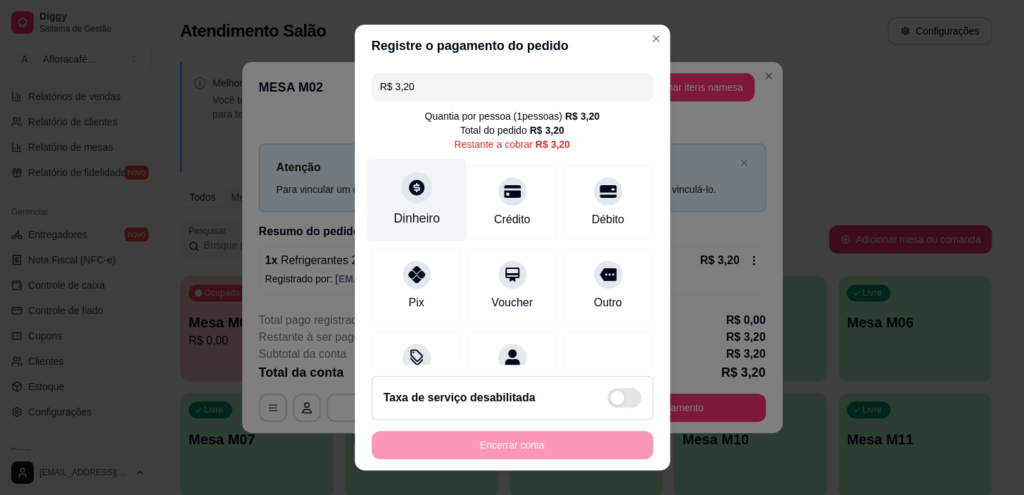
click at [441, 174] on div "Dinheiro" at bounding box center [416, 200] width 99 height 82
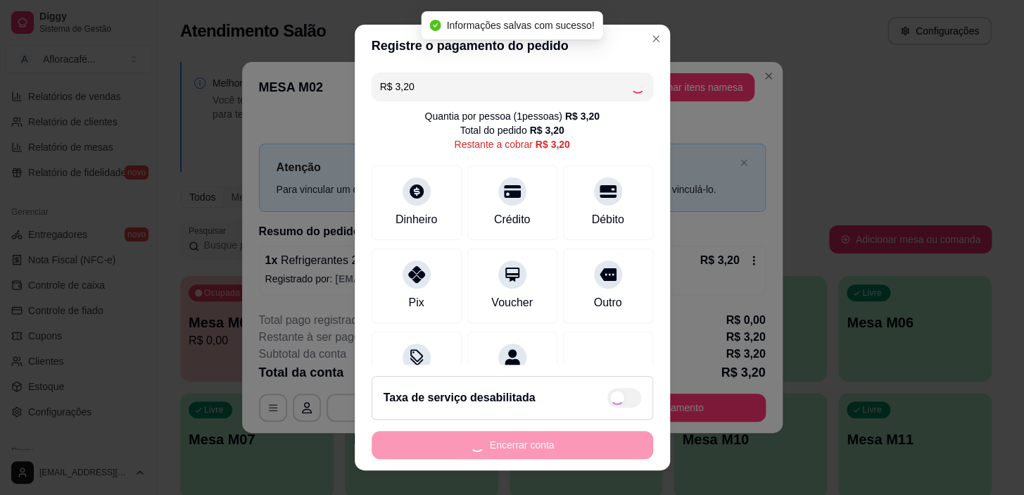
type input "R$ 0,00"
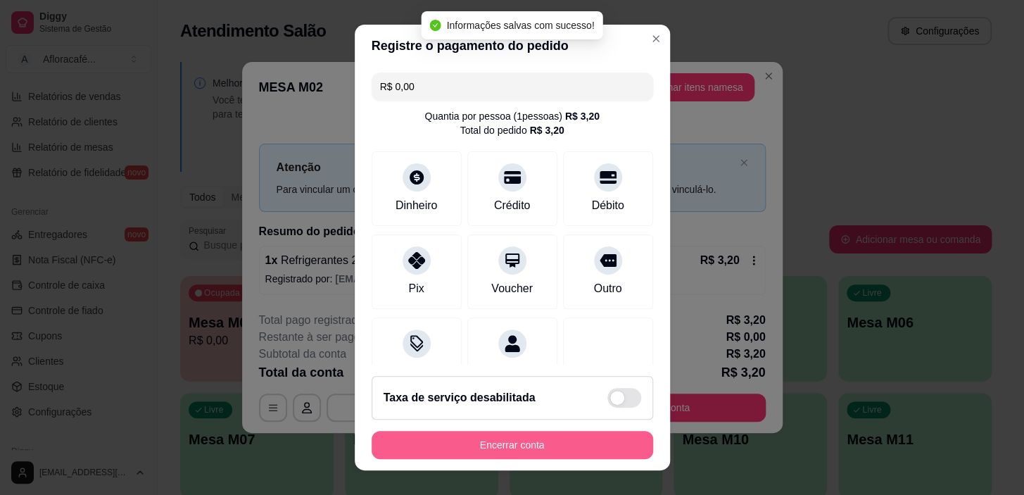
click at [594, 452] on button "Encerrar conta" at bounding box center [511, 445] width 281 height 28
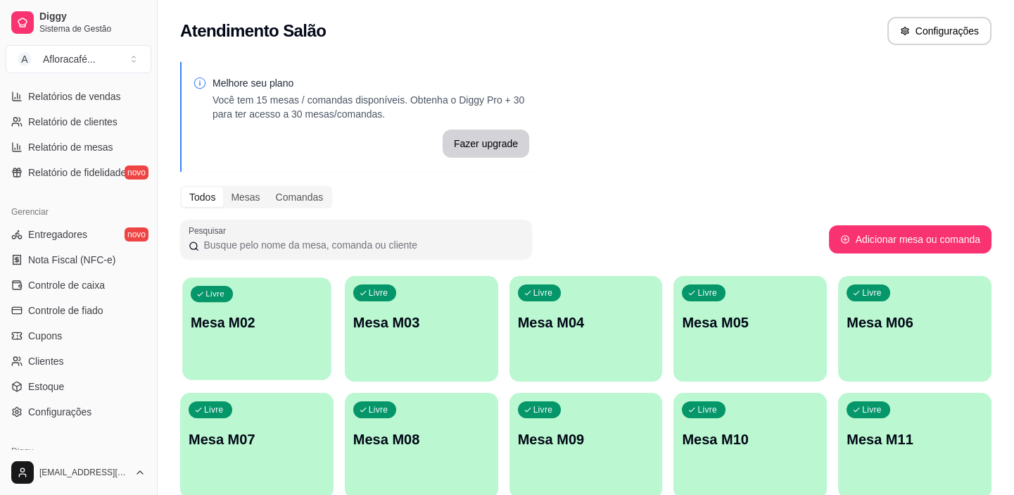
click at [293, 303] on div "Livre Mesa M02" at bounding box center [256, 320] width 148 height 86
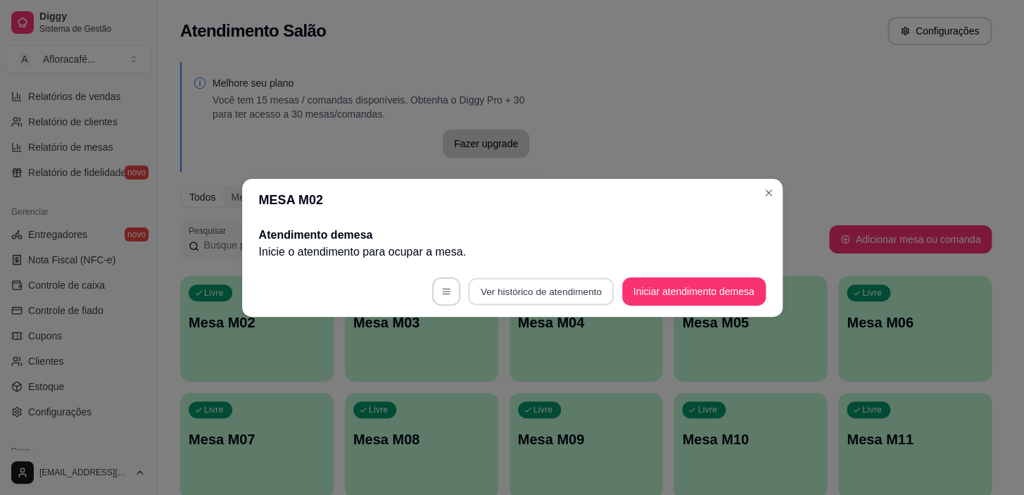
click at [618, 281] on footer "Ver histórico de atendimento Iniciar atendimento de mesa" at bounding box center [512, 291] width 540 height 51
click at [653, 279] on footer "Ver histórico de atendimento Iniciar atendimento de mesa" at bounding box center [512, 291] width 540 height 51
drag, startPoint x: 654, startPoint y: 267, endPoint x: 652, endPoint y: 279, distance: 11.5
click at [652, 279] on footer "Ver histórico de atendimento Iniciar atendimento de mesa" at bounding box center [512, 291] width 540 height 51
click at [652, 281] on button "Iniciar atendimento de mesa" at bounding box center [694, 291] width 144 height 28
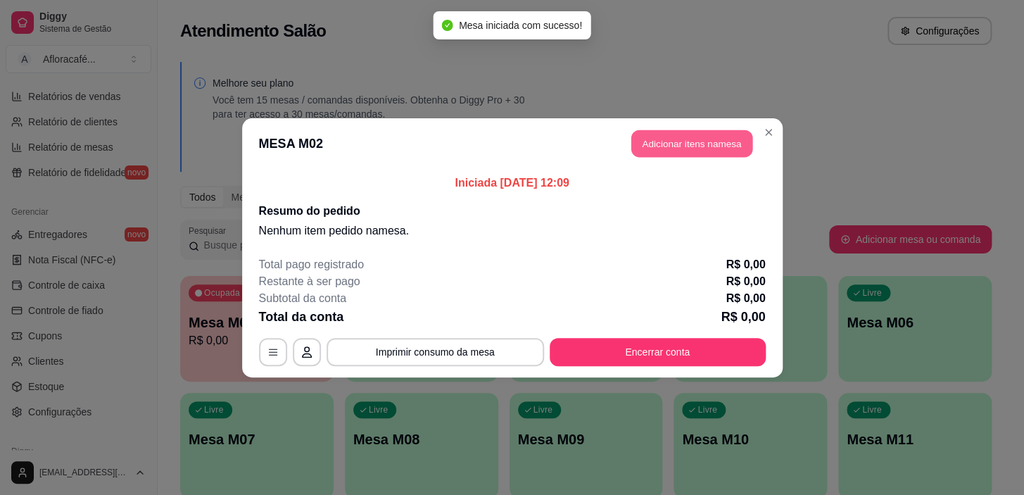
click at [706, 137] on button "Adicionar itens na mesa" at bounding box center [691, 142] width 121 height 27
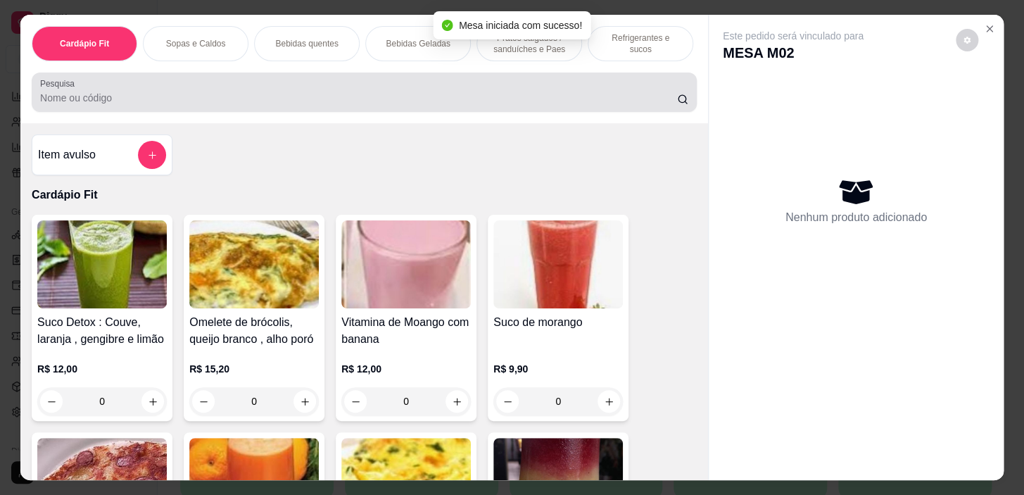
drag, startPoint x: 372, startPoint y: 83, endPoint x: 471, endPoint y: 79, distance: 99.3
click at [380, 72] on div "Cardápio Fit Sopas e Caldos Bebidas quentes Bebidas Geladas Pratos salgados / s…" at bounding box center [363, 69] width 687 height 108
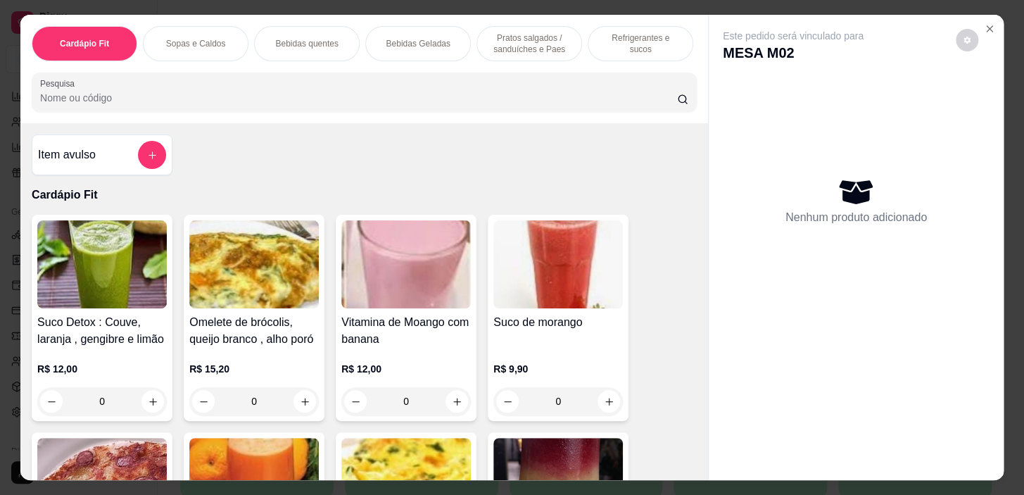
click at [469, 98] on input "Pesquisa" at bounding box center [358, 98] width 637 height 14
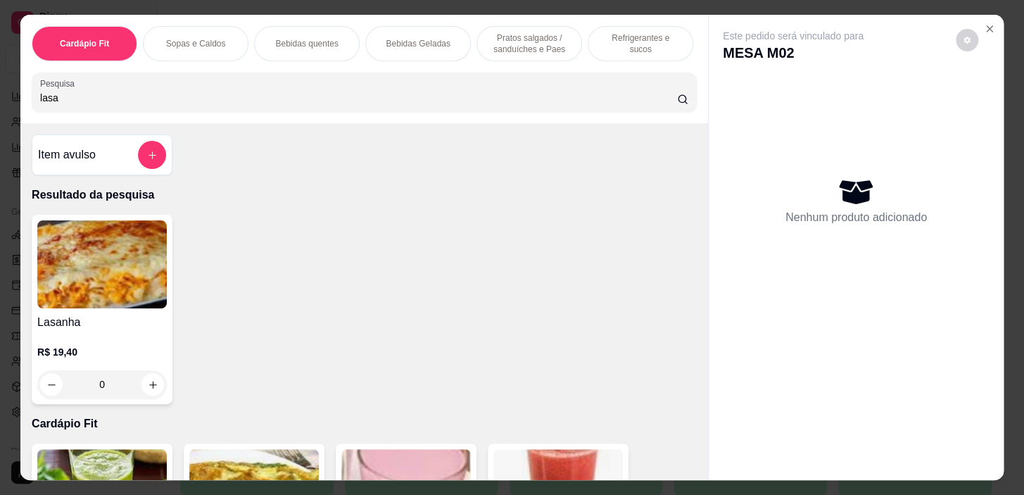
type input "lasa"
click at [475, 112] on div "Pesquisa lasa" at bounding box center [364, 91] width 665 height 39
click at [148, 388] on icon "increase-product-quantity" at bounding box center [153, 384] width 11 height 11
type input "1"
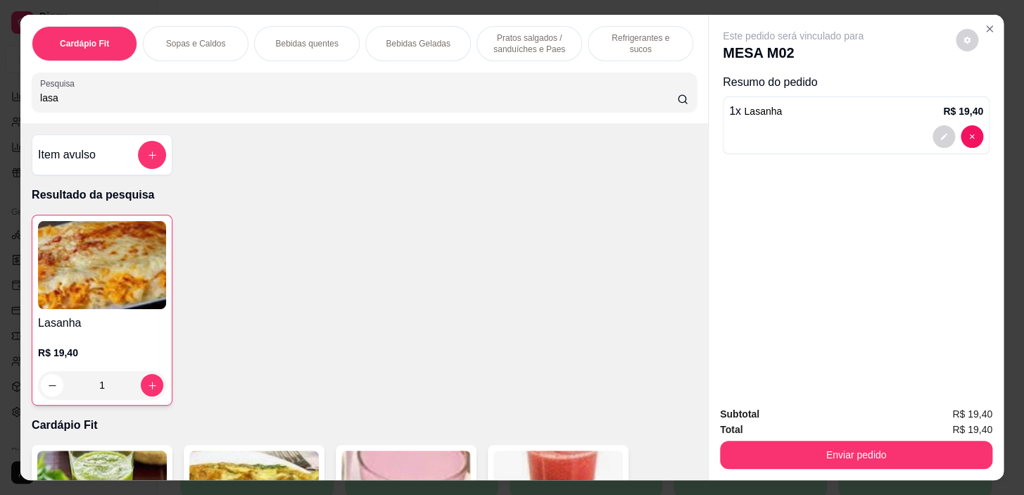
click at [542, 32] on p "Pratos salgados / sanduíches e Paes" at bounding box center [529, 43] width 82 height 23
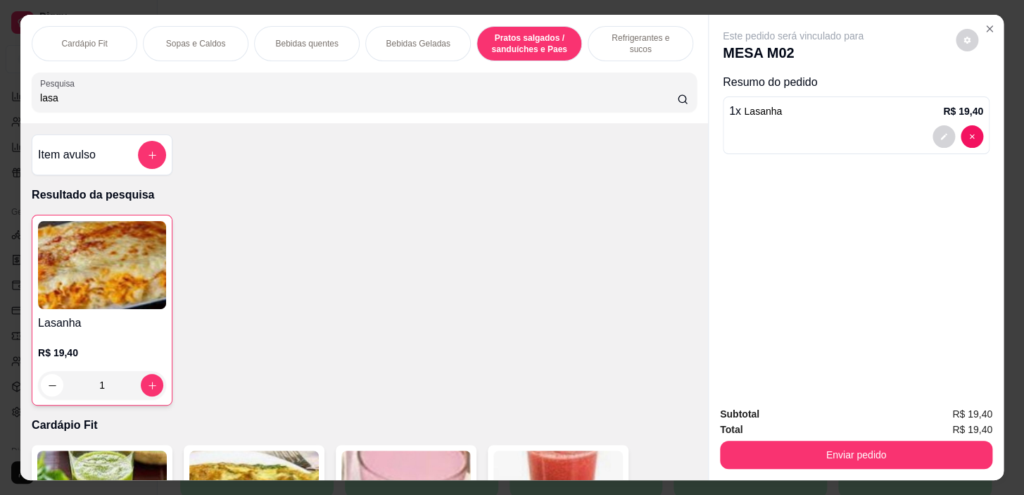
scroll to position [35, 0]
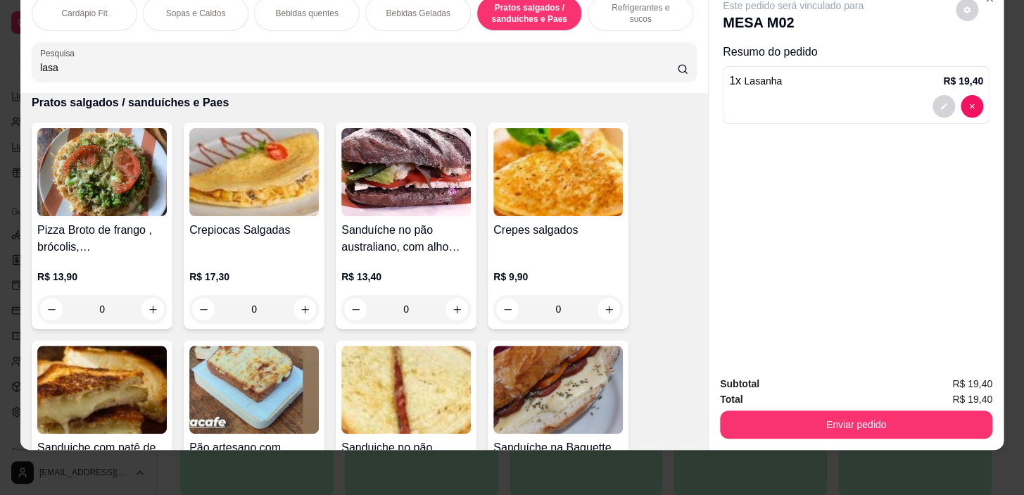
click at [640, 2] on p "Refrigerantes e sucos" at bounding box center [640, 13] width 82 height 23
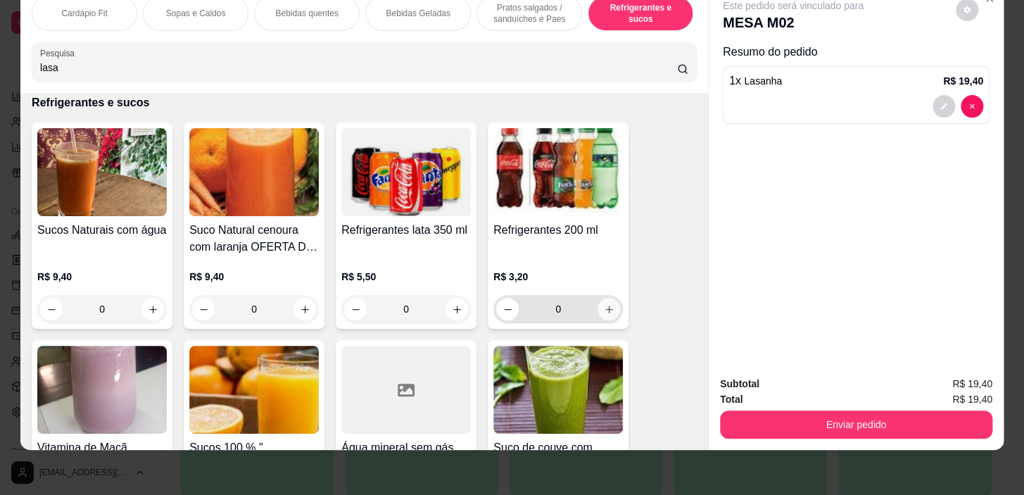
click at [606, 314] on button "increase-product-quantity" at bounding box center [608, 309] width 23 height 23
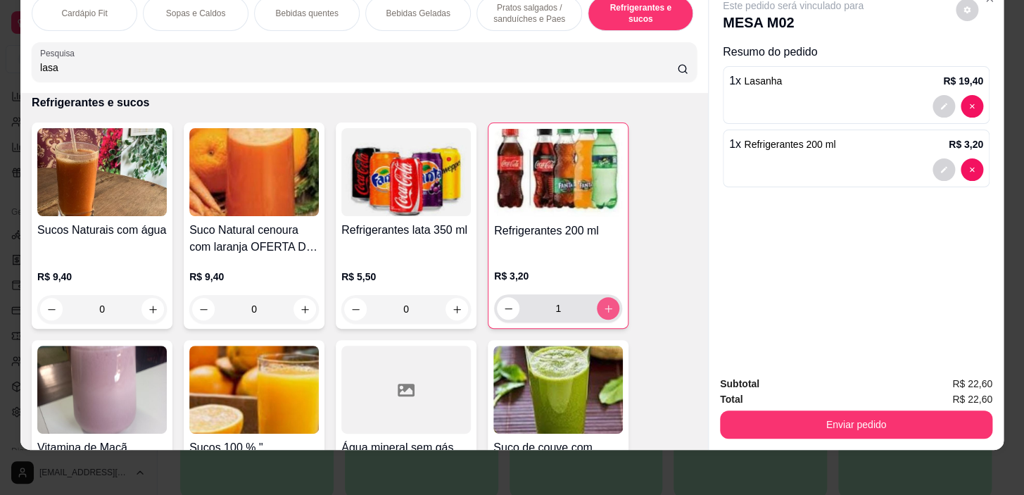
type input "1"
click at [883, 429] on div "Subtotal R$ 22,60 Total R$ 22,60 Enviar pedido" at bounding box center [855, 406] width 295 height 85
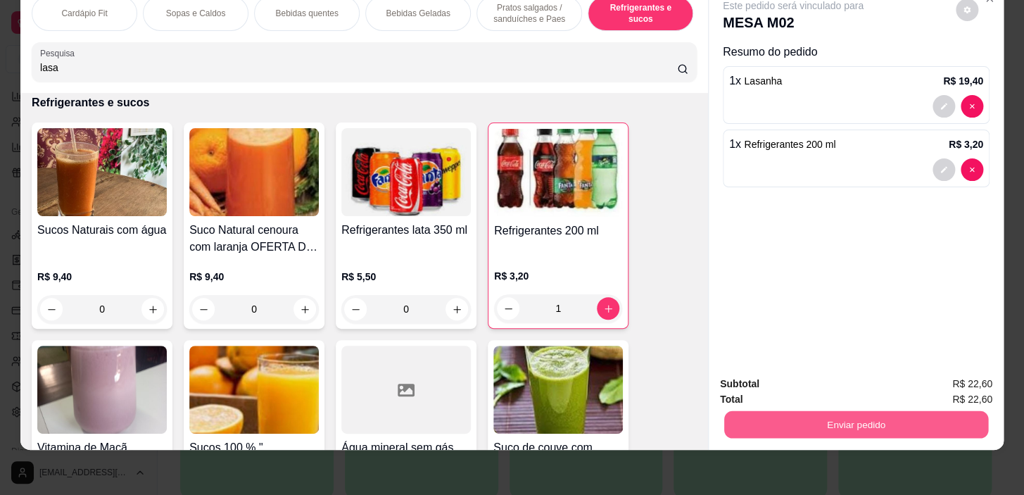
click at [878, 411] on button "Enviar pedido" at bounding box center [856, 424] width 264 height 27
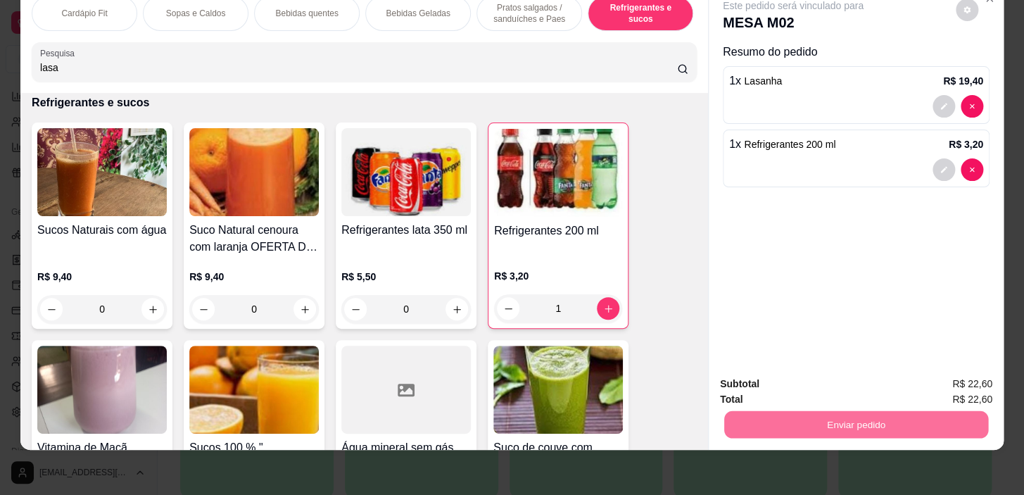
click at [831, 380] on button "Registrar cliente" at bounding box center [861, 380] width 90 height 26
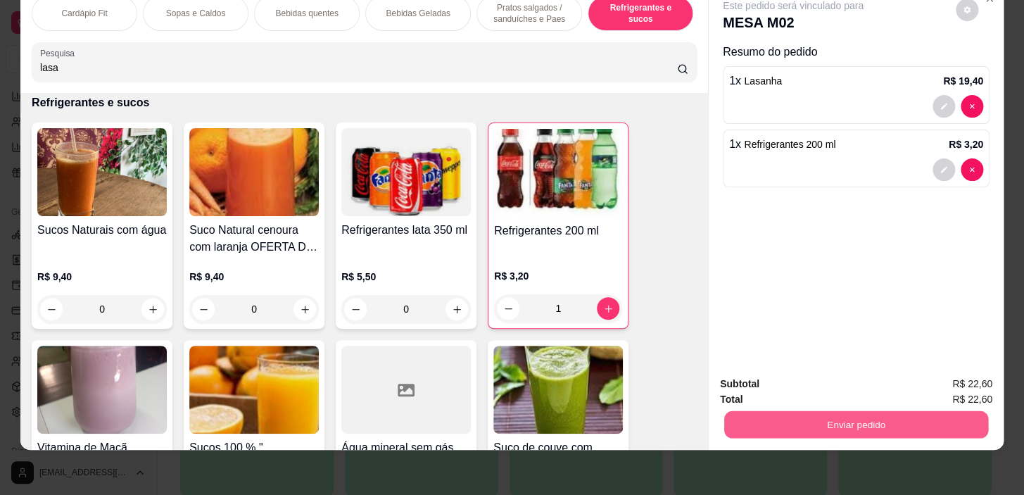
click at [966, 411] on button "Enviar pedido" at bounding box center [856, 424] width 264 height 27
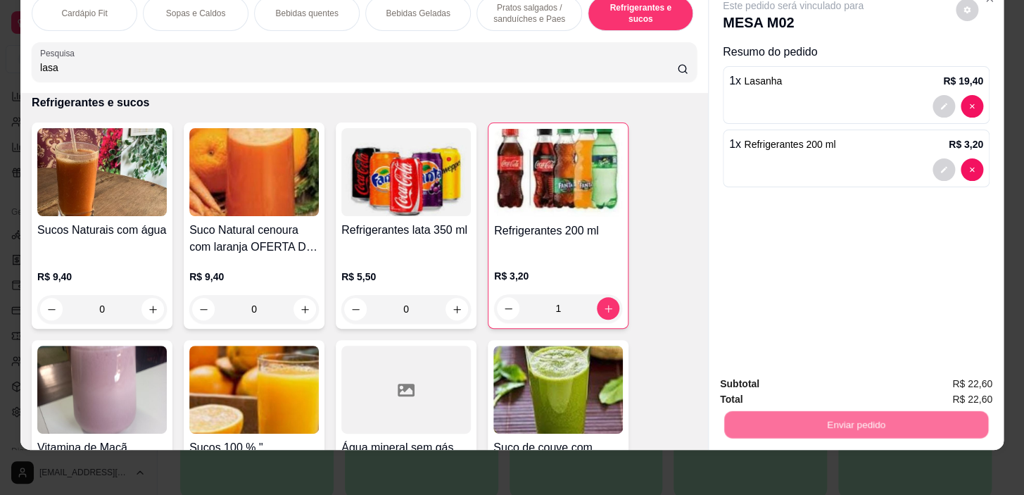
click at [960, 376] on button "Enviar pedido" at bounding box center [956, 380] width 80 height 27
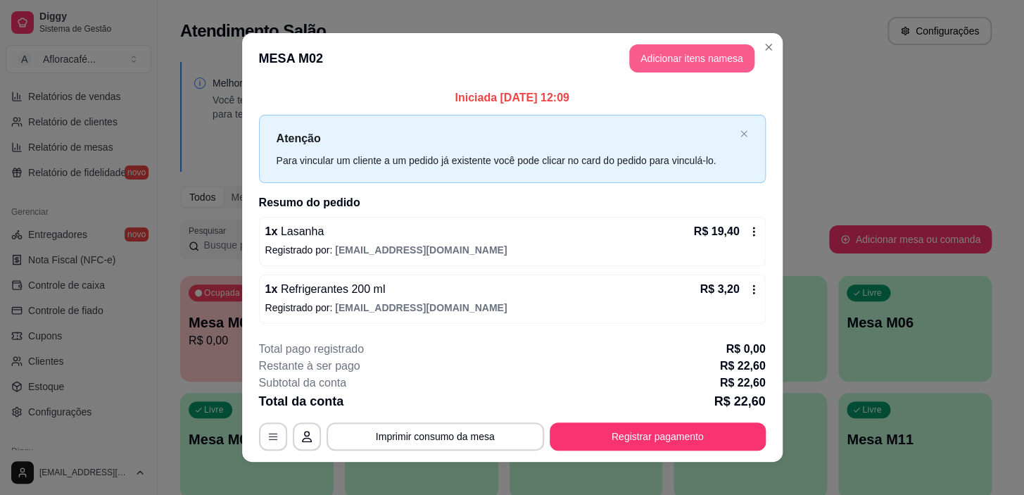
click at [671, 68] on button "Adicionar itens na mesa" at bounding box center [691, 58] width 125 height 28
click at [274, 100] on input "Pesquisa" at bounding box center [358, 98] width 637 height 14
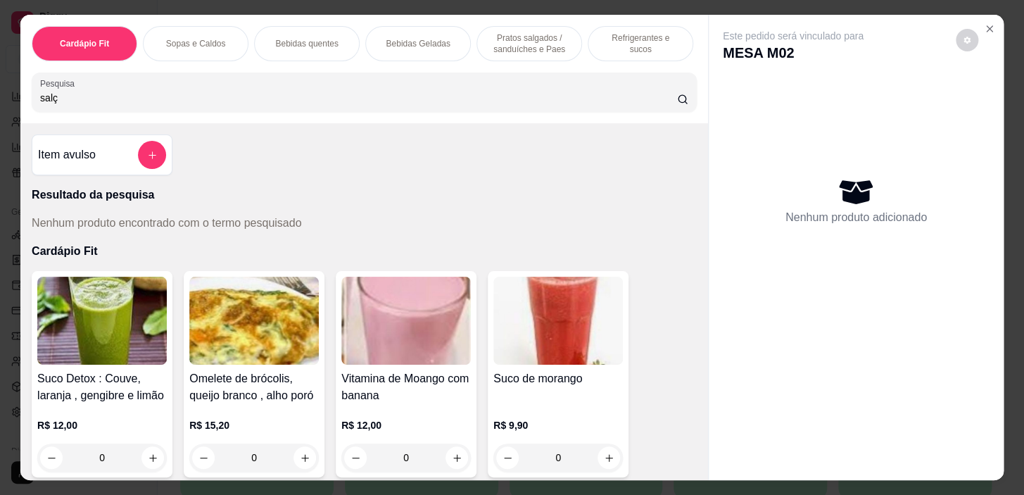
type input "salç"
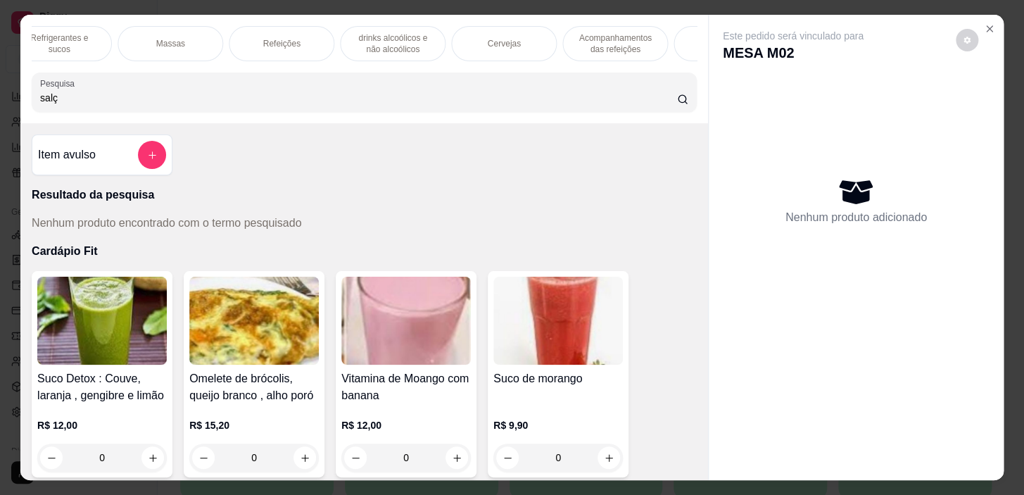
click at [604, 39] on p "Acompanhamentos das refeições" at bounding box center [615, 43] width 82 height 23
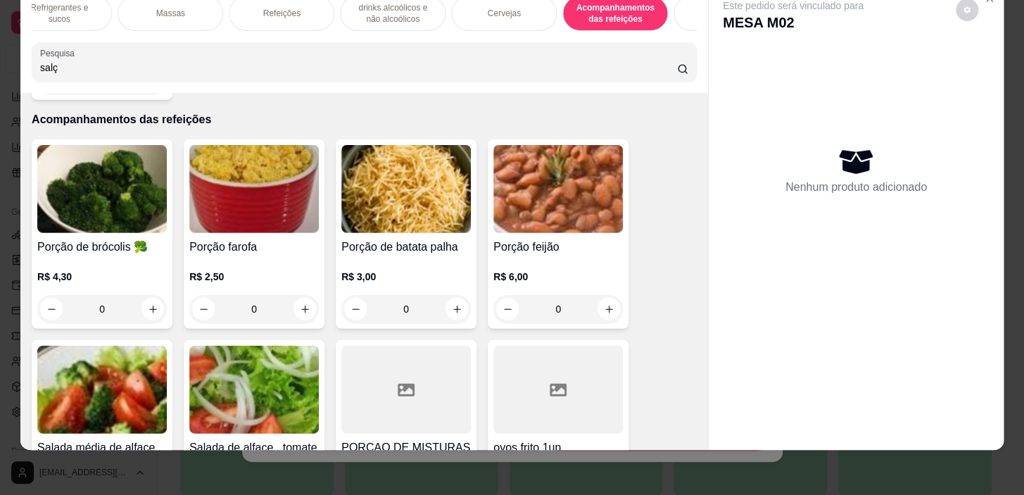
scroll to position [10610, 0]
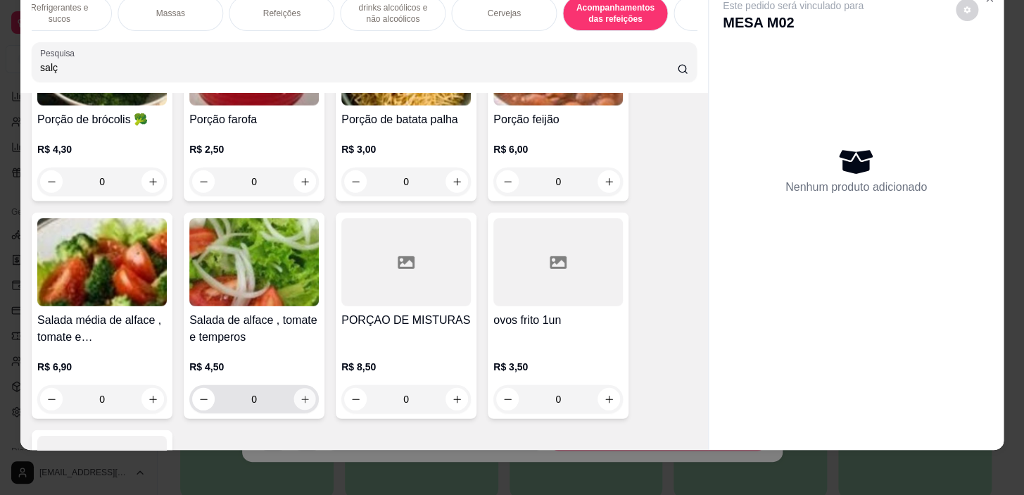
click at [300, 394] on icon "increase-product-quantity" at bounding box center [305, 399] width 11 height 11
type input "1"
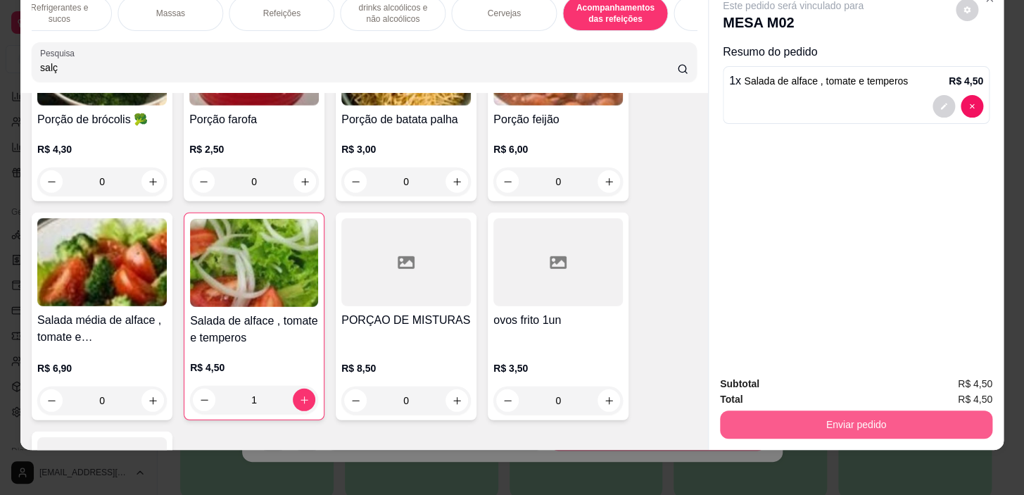
click at [823, 410] on button "Enviar pedido" at bounding box center [856, 424] width 272 height 28
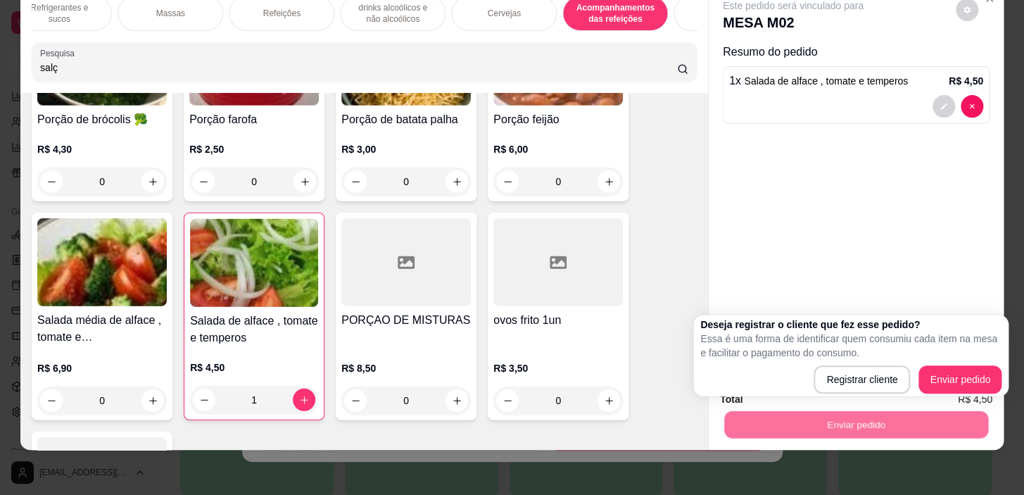
drag, startPoint x: 817, startPoint y: 390, endPoint x: 838, endPoint y: 376, distance: 25.0
click at [819, 389] on div "Registrar cliente Enviar pedido" at bounding box center [850, 379] width 301 height 28
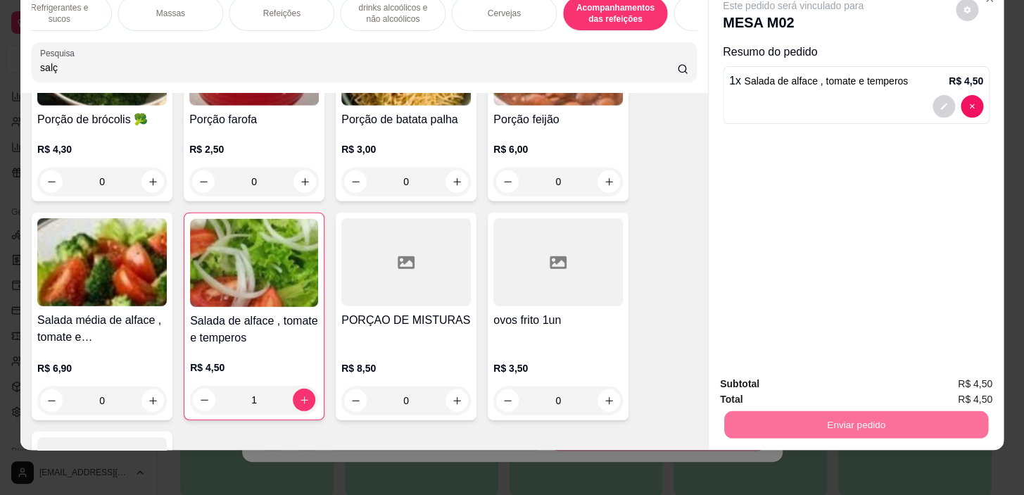
click at [945, 376] on button "Enviar pedido" at bounding box center [955, 380] width 77 height 26
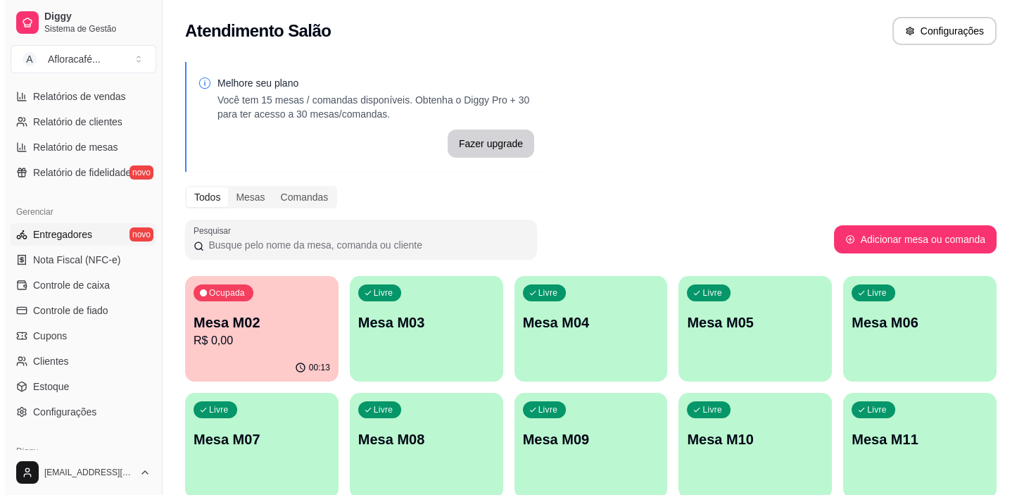
scroll to position [516, 0]
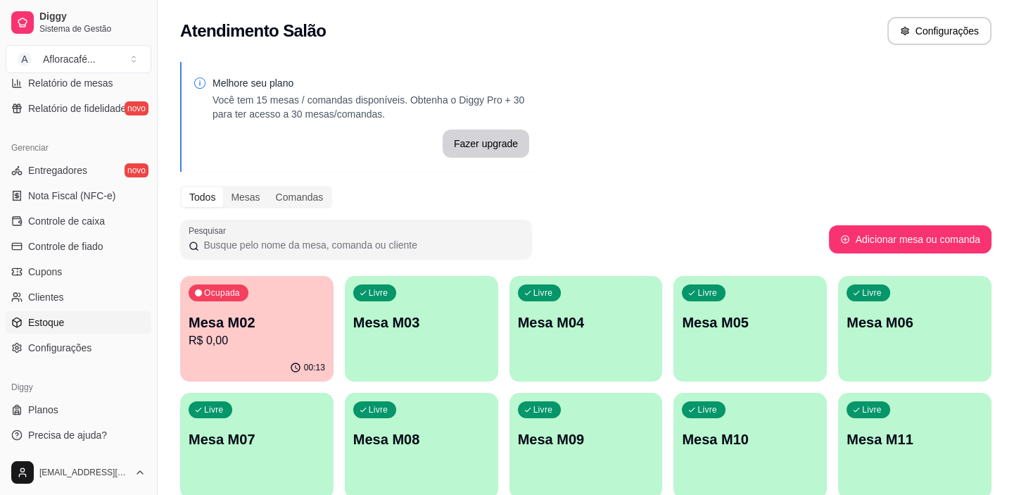
click at [73, 314] on link "Estoque" at bounding box center [79, 322] width 146 height 23
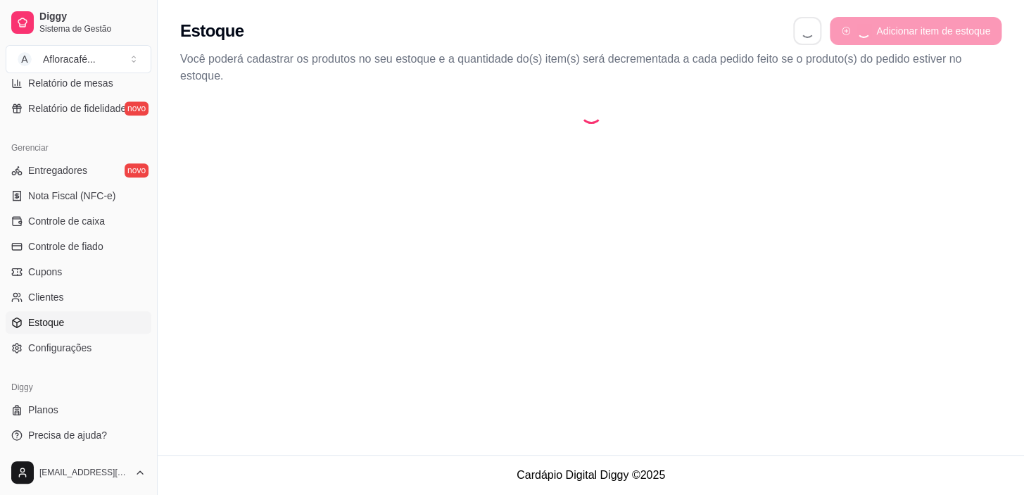
select select "QUANTITY_ORDER"
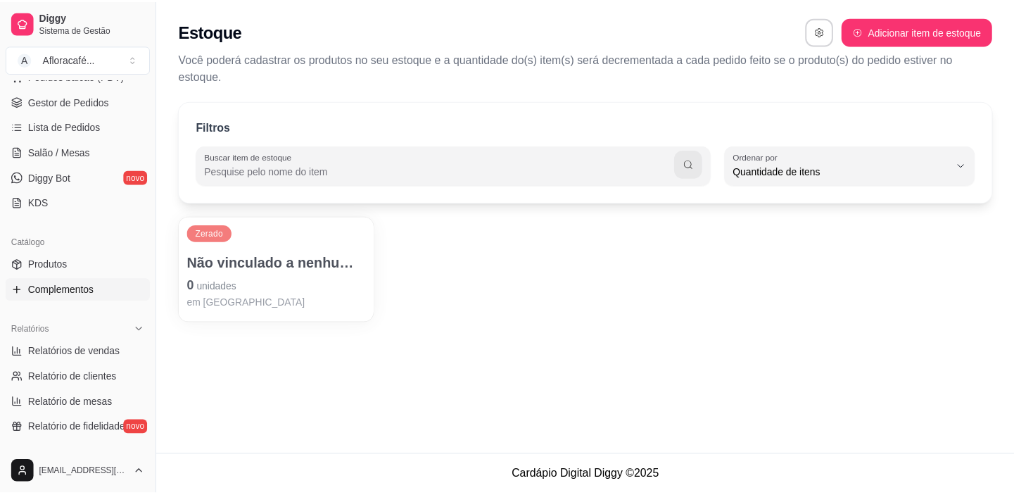
scroll to position [132, 0]
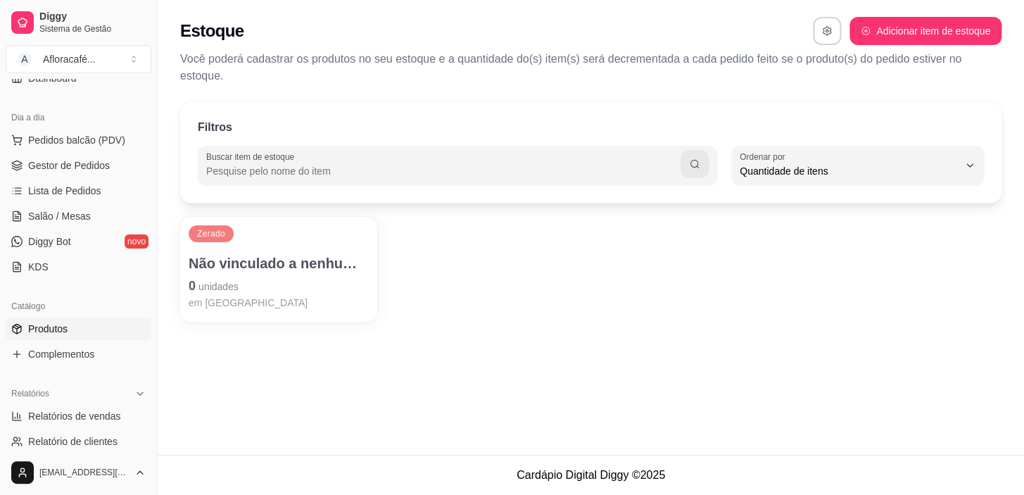
click at [113, 338] on link "Produtos" at bounding box center [79, 328] width 146 height 23
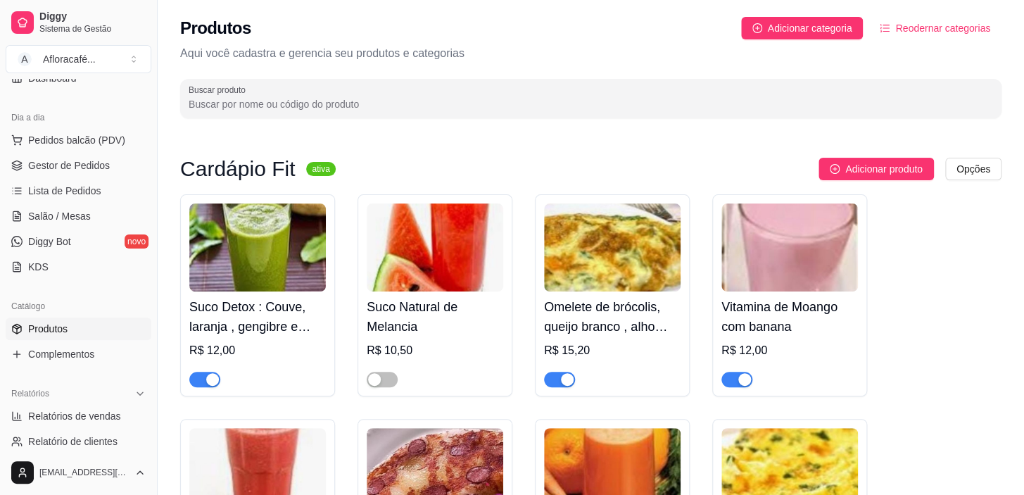
click at [93, 336] on link "Produtos" at bounding box center [79, 328] width 146 height 23
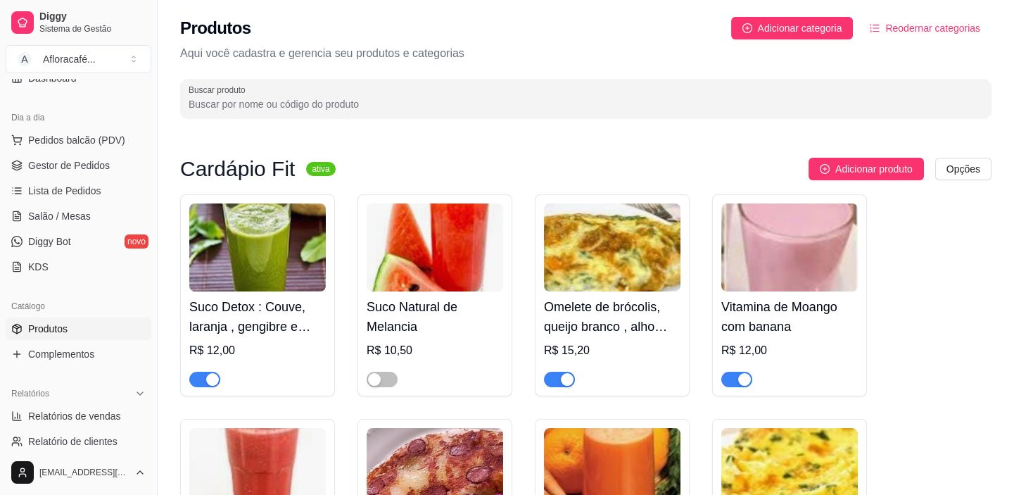
click at [466, 114] on div "Buscar produto" at bounding box center [585, 98] width 811 height 39
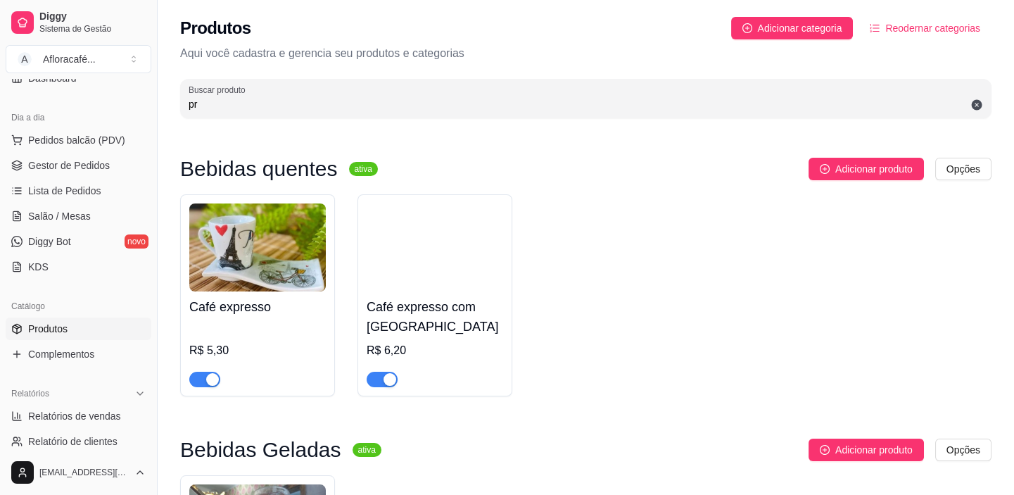
type input "p"
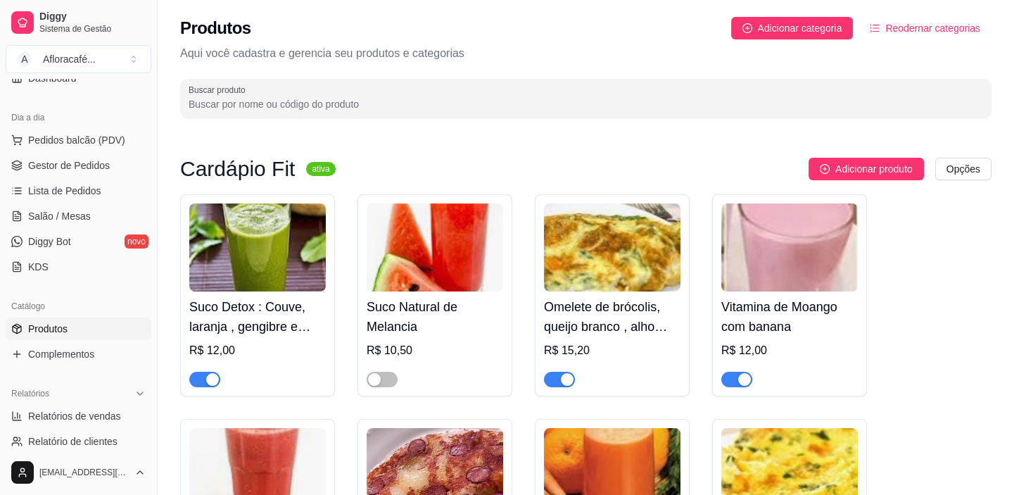
click at [79, 322] on link "Produtos" at bounding box center [79, 328] width 146 height 23
click at [697, 110] on div "Buscar produto" at bounding box center [585, 98] width 811 height 39
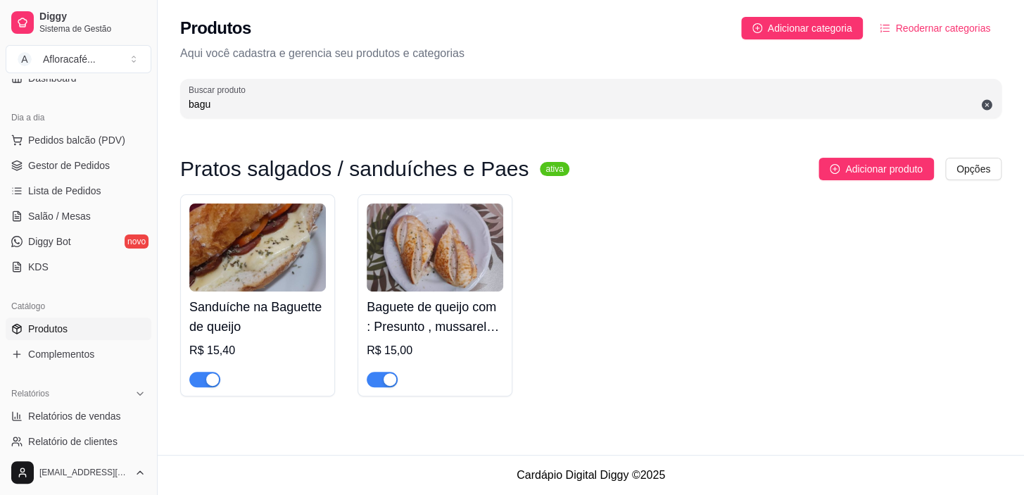
type input "bagu"
click at [211, 377] on div "button" at bounding box center [212, 379] width 13 height 13
click at [383, 373] on div "button" at bounding box center [389, 379] width 13 height 13
click at [288, 104] on input "bagu" at bounding box center [591, 104] width 804 height 14
click at [986, 106] on icon at bounding box center [986, 104] width 13 height 13
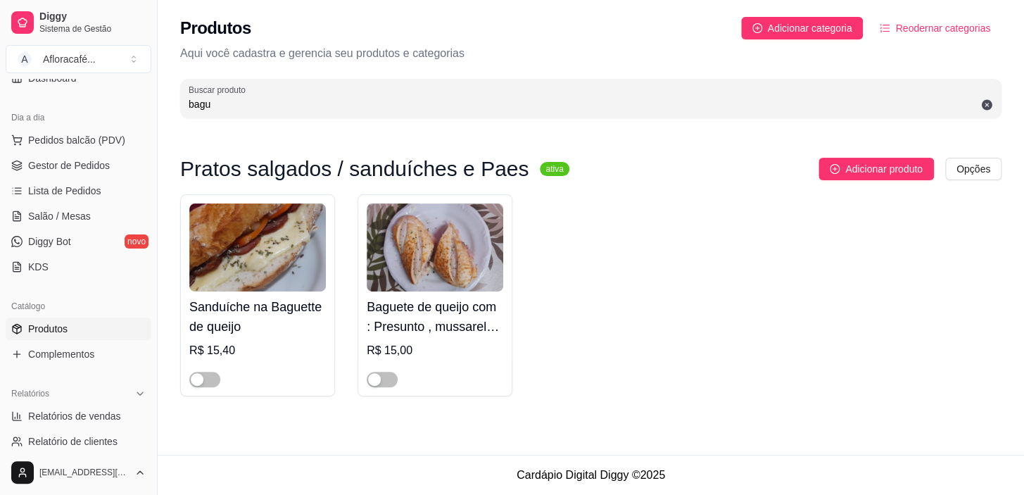
click at [987, 103] on div "Buscar produto bagu" at bounding box center [590, 98] width 821 height 39
click at [986, 102] on div "Buscar produto bagu" at bounding box center [590, 98] width 821 height 39
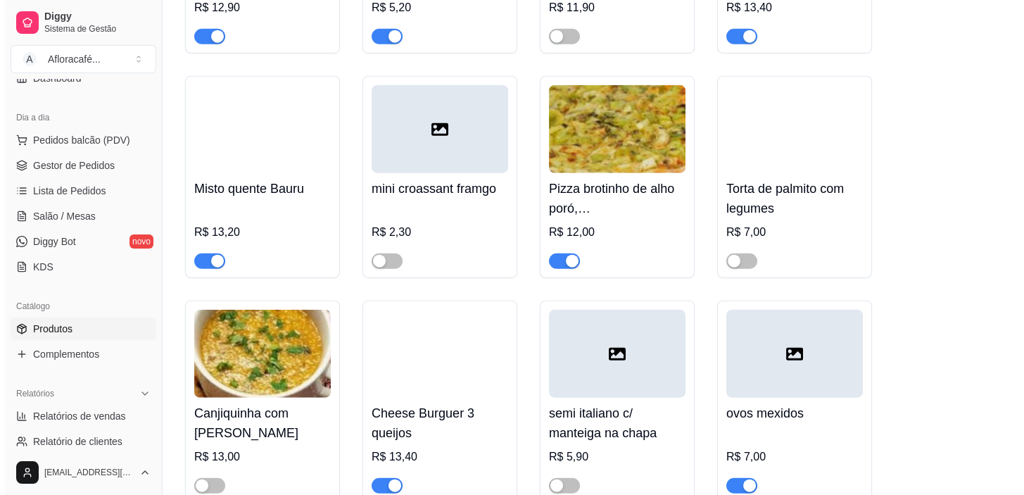
scroll to position [7303, 0]
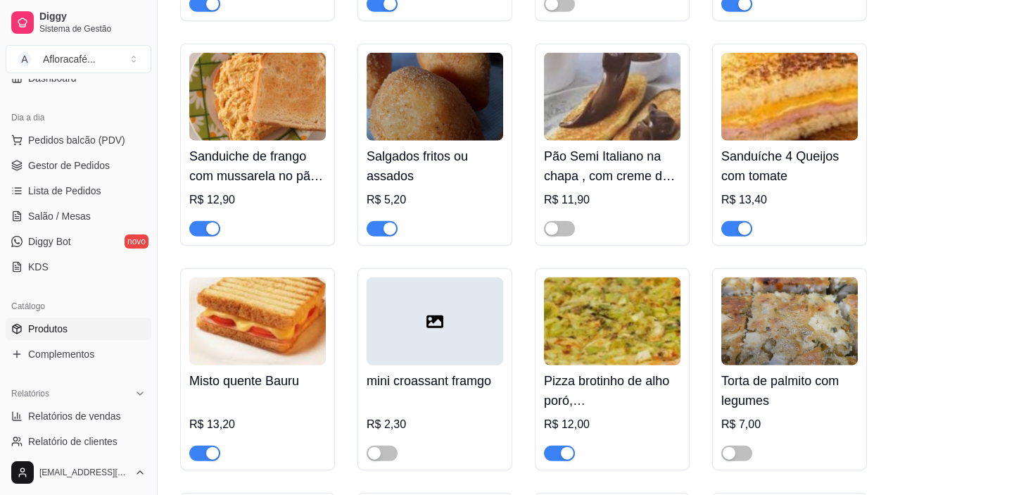
click at [646, 117] on img at bounding box center [612, 97] width 136 height 88
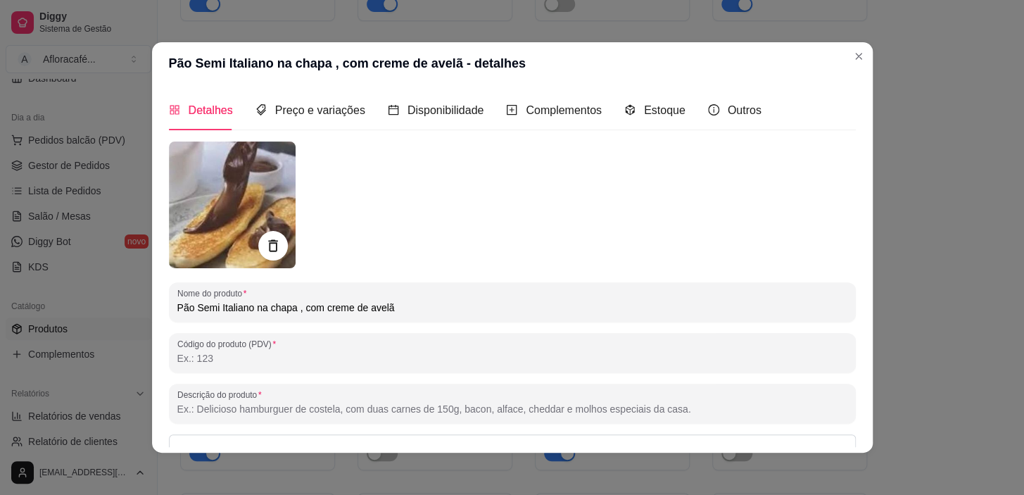
click at [274, 246] on icon at bounding box center [273, 246] width 16 height 16
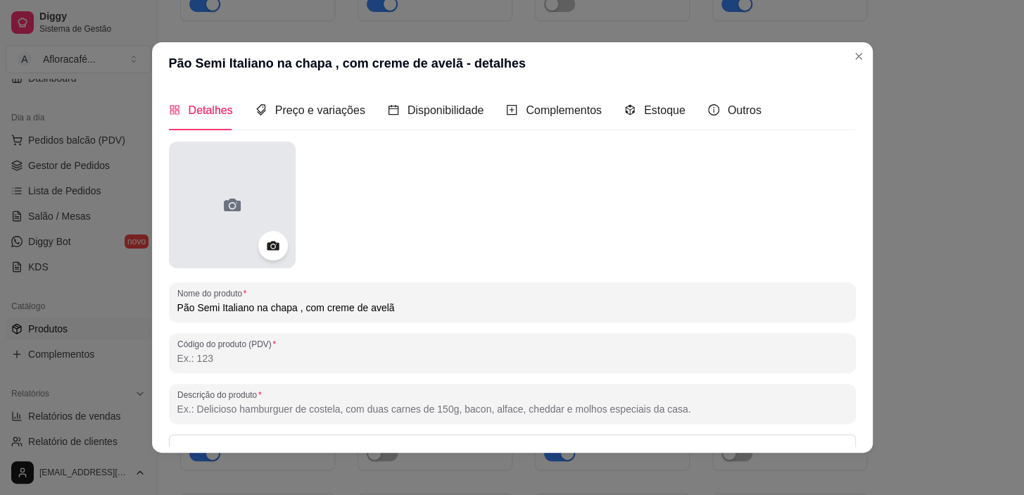
drag, startPoint x: 240, startPoint y: 226, endPoint x: 241, endPoint y: 215, distance: 10.6
click at [241, 218] on div at bounding box center [232, 204] width 127 height 127
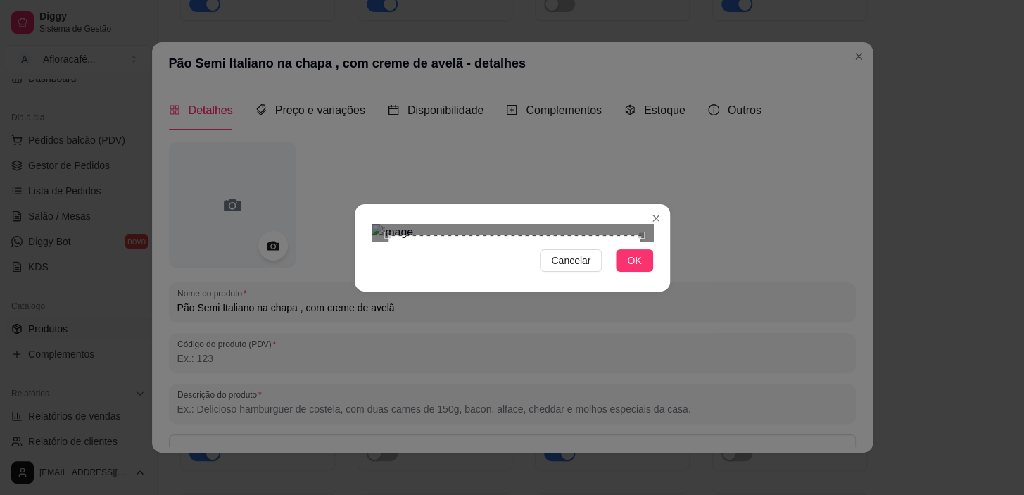
click at [616, 235] on div "Use the arrow keys to move the crop selection area" at bounding box center [514, 361] width 253 height 253
click at [642, 272] on button "OK" at bounding box center [634, 260] width 37 height 23
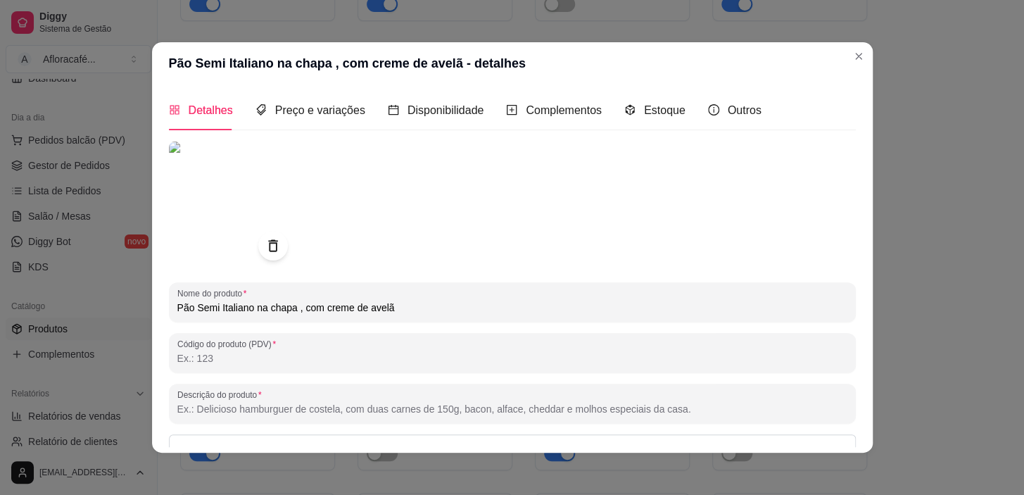
click at [590, 312] on input "Pão Semi Italiano na chapa , com creme de avelã" at bounding box center [512, 307] width 670 height 14
type input "P"
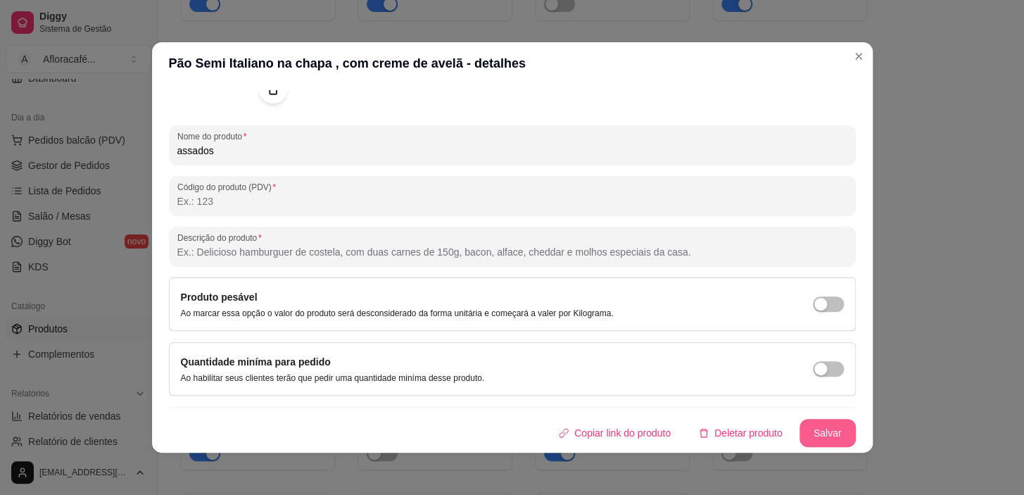
type input "assados"
click at [810, 434] on button "Salvar" at bounding box center [827, 433] width 56 height 28
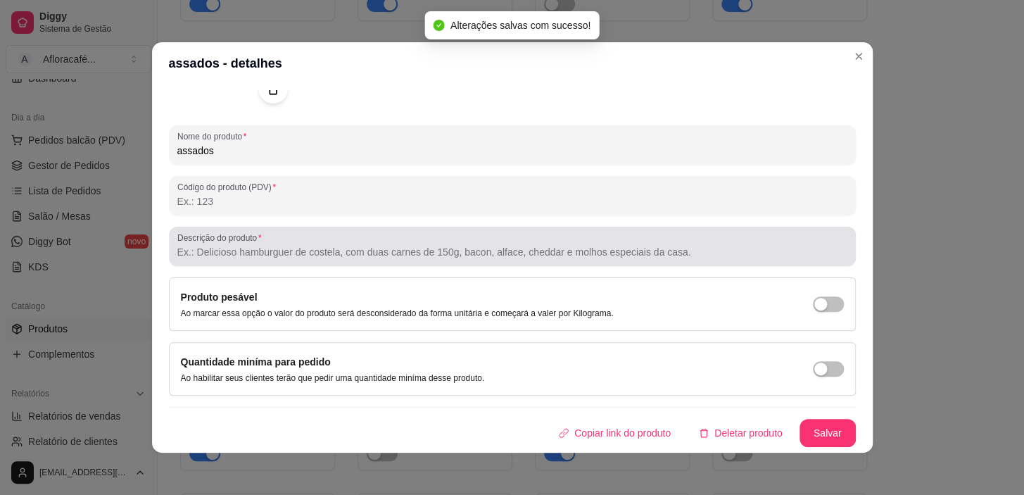
click at [514, 242] on div at bounding box center [512, 246] width 670 height 28
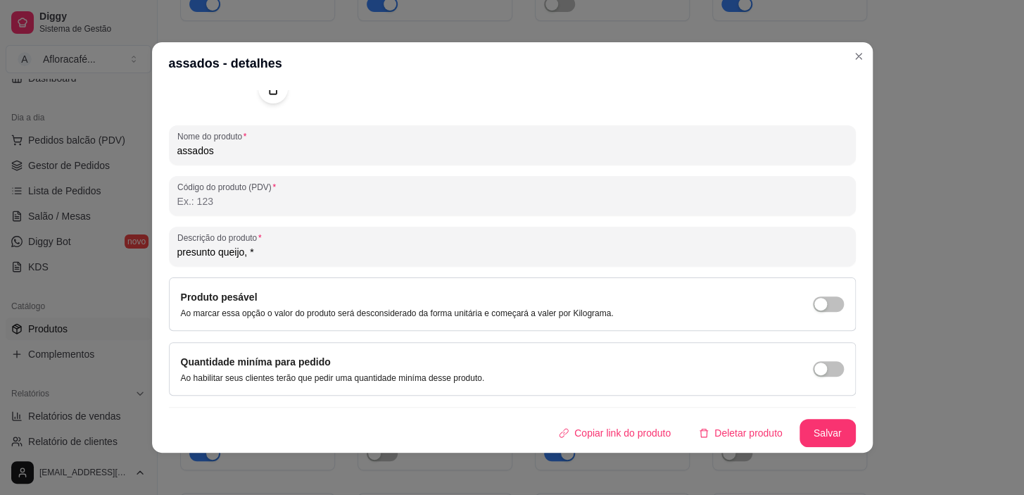
type input "presunto queijo, *"
click at [827, 411] on div "Nome do produto assados Código do produto (PDV) Descrição do produto presunto q…" at bounding box center [512, 216] width 687 height 462
click at [819, 445] on div "assados - detalhes Detalhes Preço e variações Disponibilidade Complementos Esto…" at bounding box center [512, 247] width 1024 height 495
click at [816, 433] on button "Salvar" at bounding box center [827, 433] width 56 height 28
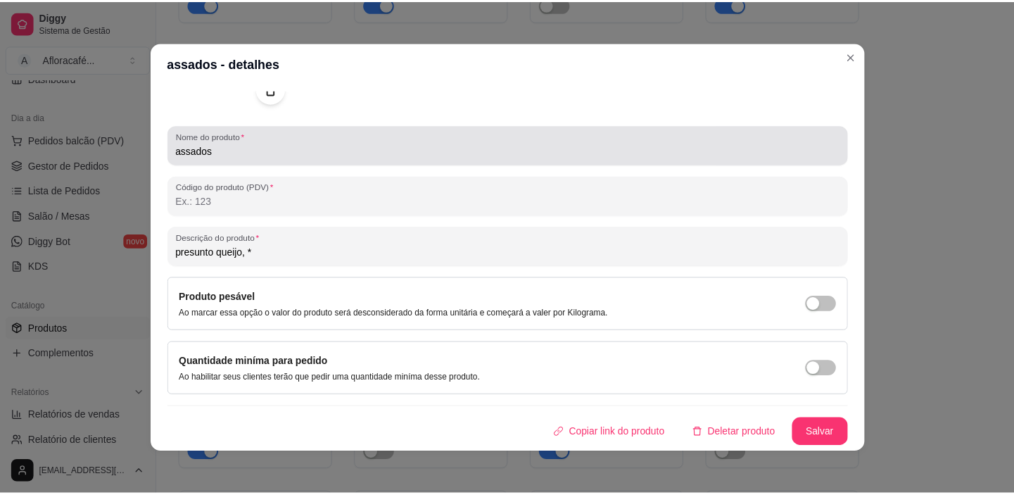
scroll to position [0, 0]
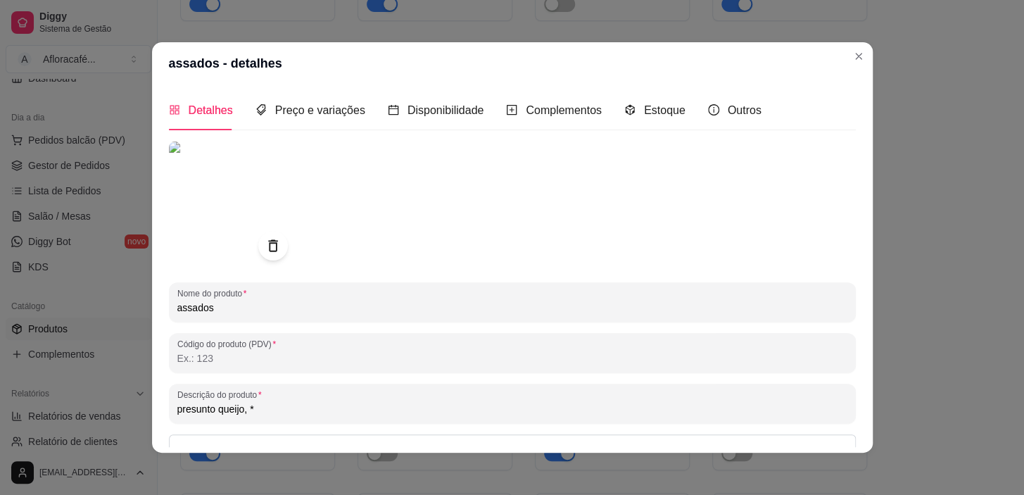
click at [363, 113] on div "Detalhes Preço e variações Disponibilidade Complementos Estoque Outros" at bounding box center [465, 110] width 592 height 40
click at [350, 108] on span "Preço e variações" at bounding box center [320, 110] width 90 height 12
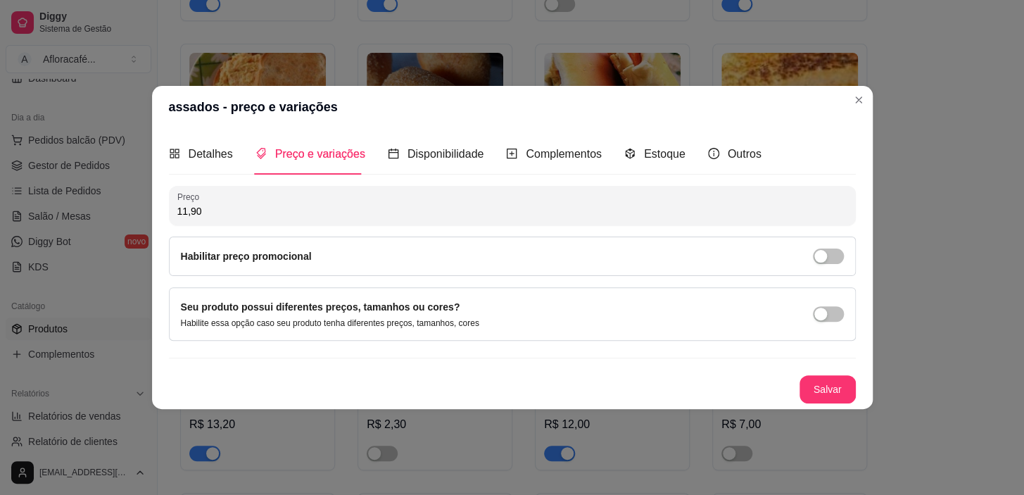
click at [315, 210] on input "11,90" at bounding box center [512, 211] width 670 height 14
type input "6,90"
click at [844, 389] on button "Salvar" at bounding box center [827, 389] width 56 height 28
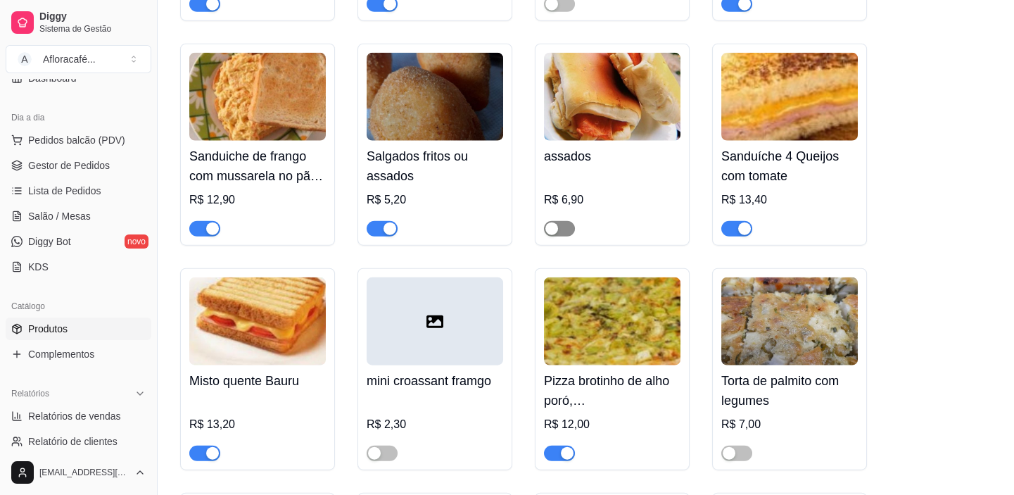
click at [562, 236] on span "button" at bounding box center [559, 228] width 31 height 15
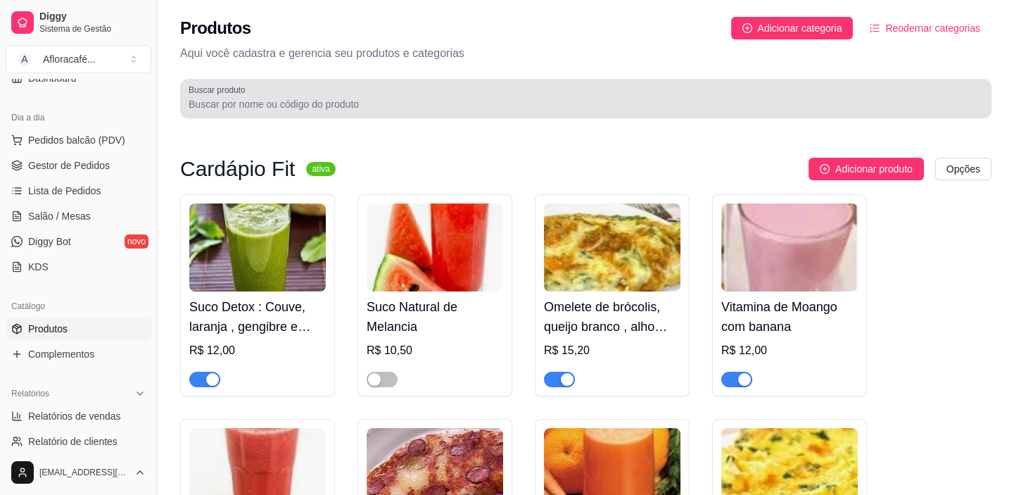
drag, startPoint x: 577, startPoint y: 91, endPoint x: 593, endPoint y: 110, distance: 24.4
click at [577, 93] on div at bounding box center [586, 98] width 794 height 28
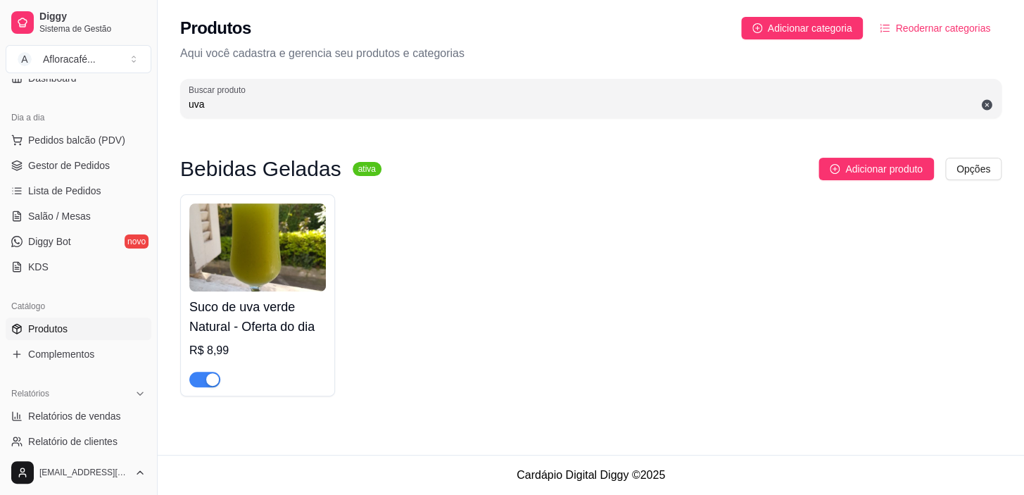
click at [217, 380] on div "button" at bounding box center [212, 379] width 13 height 13
click at [690, 229] on div "Suco de uva verde Natural - Oferta do dia R$ 8,99" at bounding box center [590, 295] width 821 height 202
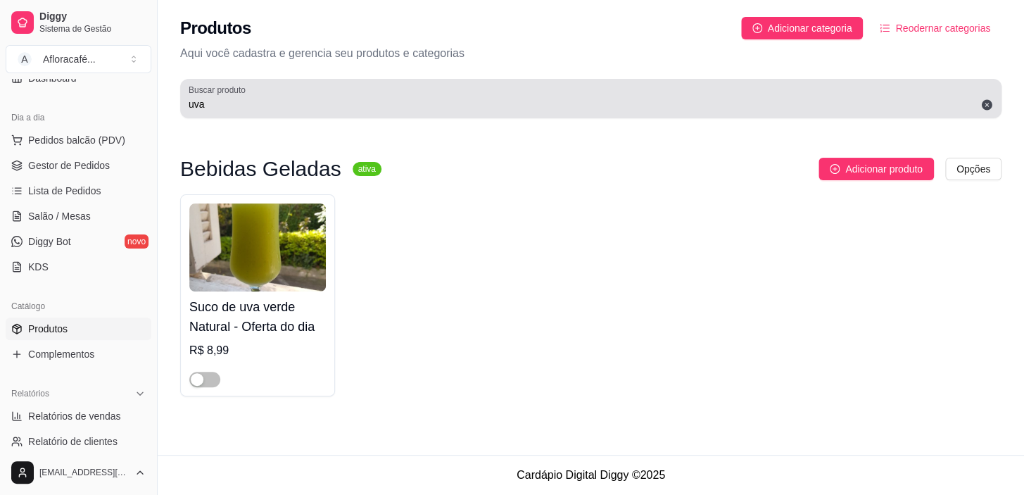
click at [324, 89] on div "uva" at bounding box center [591, 98] width 804 height 28
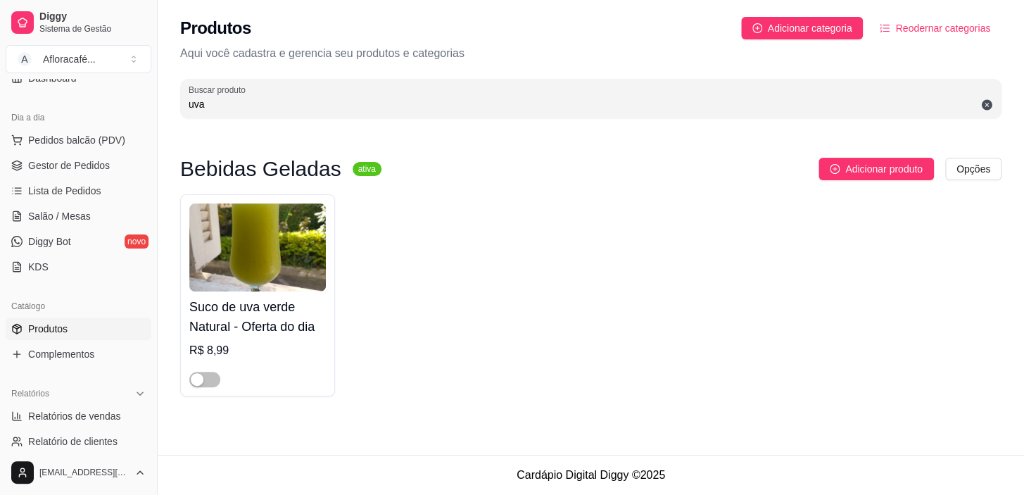
click at [341, 120] on div "Produtos Adicionar categoria Reodernar categorias Aqui você cadastra e gerencia…" at bounding box center [591, 63] width 866 height 127
click at [339, 109] on input "uva" at bounding box center [591, 104] width 804 height 14
type input "u"
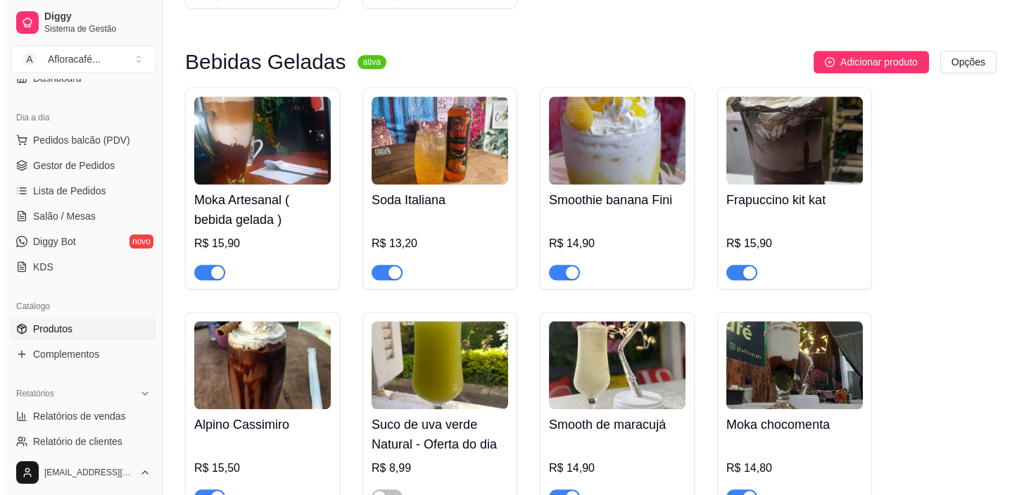
scroll to position [3390, 0]
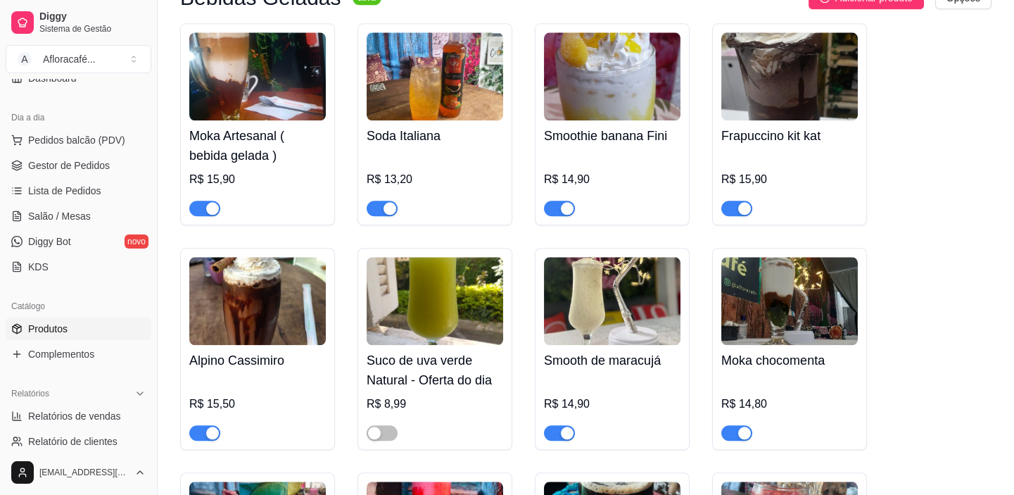
click at [481, 146] on h4 "Soda Italiana" at bounding box center [435, 136] width 136 height 20
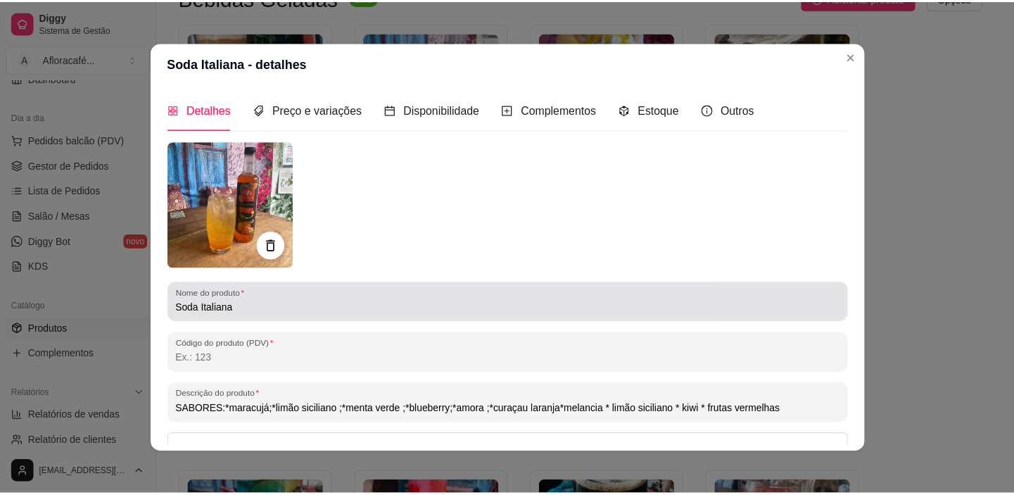
scroll to position [156, 0]
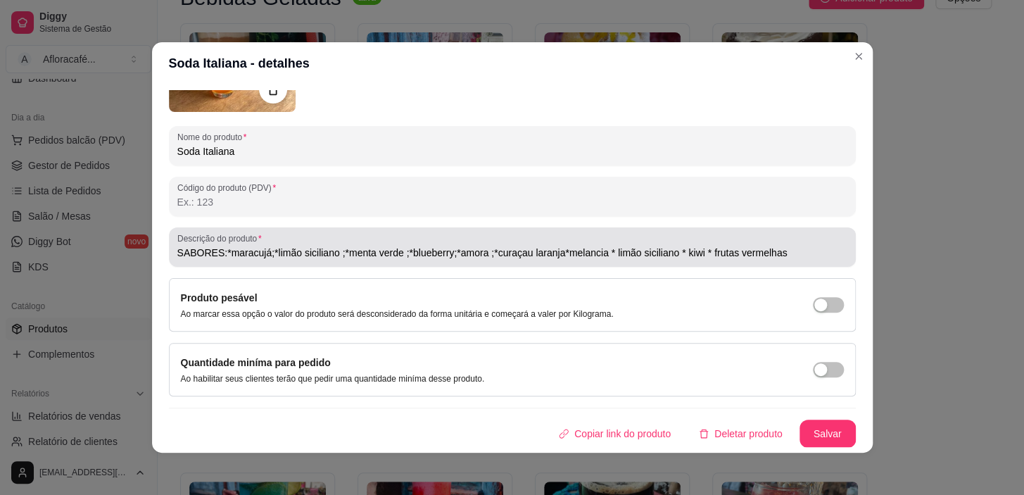
type input "SABORES:*maracujá;*limão siciliano ;*menta verde ;*blueberry;*amora ;*curaçau l…"
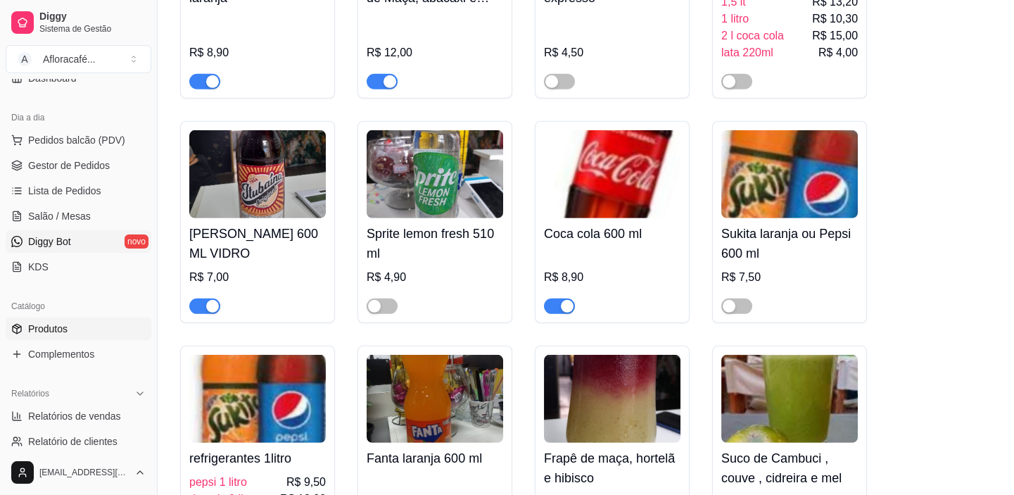
scroll to position [0, 0]
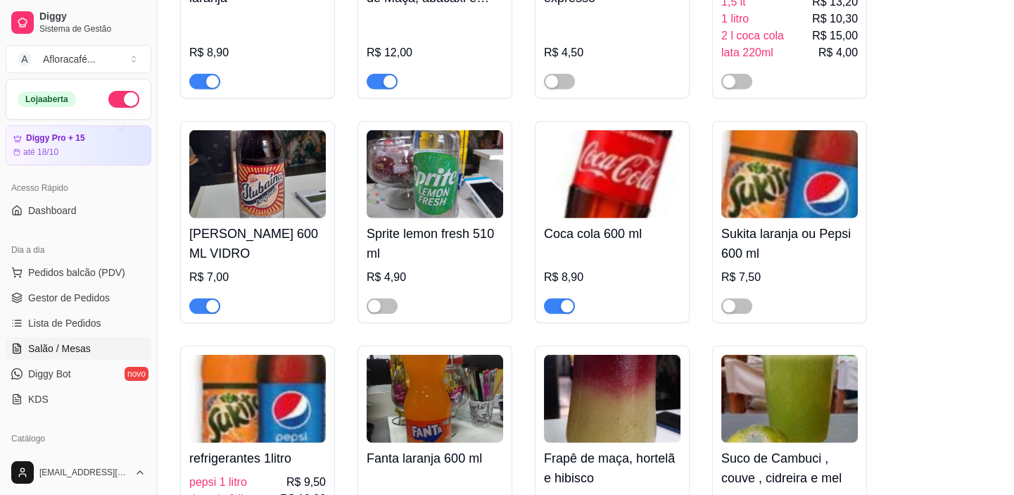
click at [84, 343] on span "Salão / Mesas" at bounding box center [59, 348] width 63 height 14
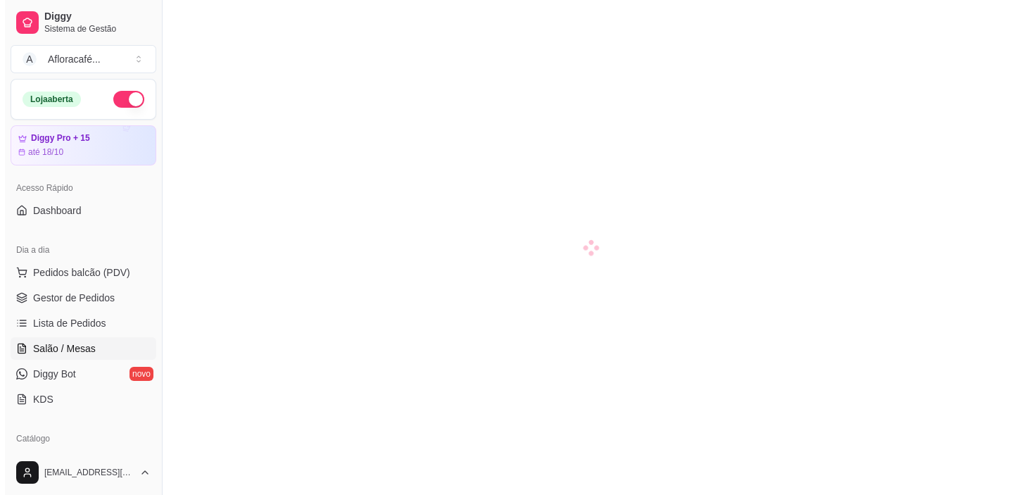
scroll to position [40, 0]
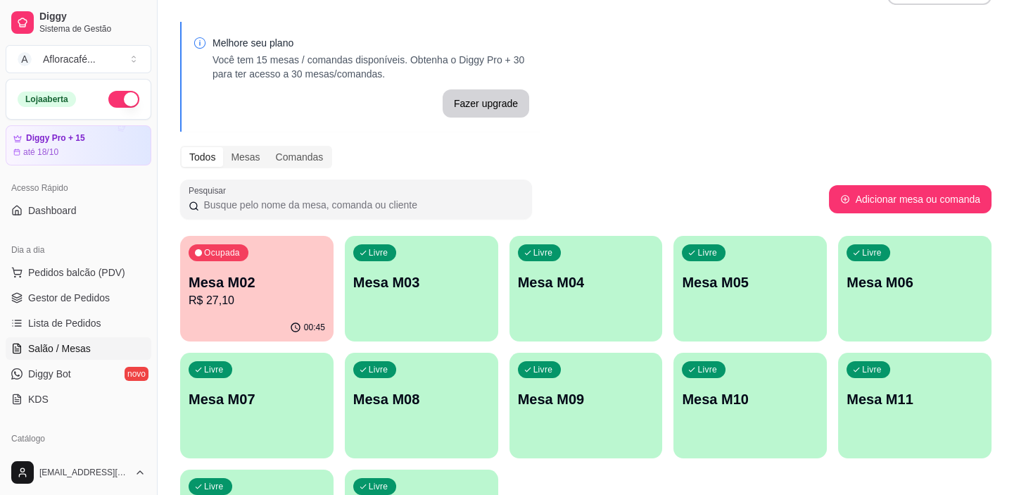
click at [278, 312] on button "Ocupada Mesa M02 R$ 27,10 00:45" at bounding box center [256, 289] width 153 height 106
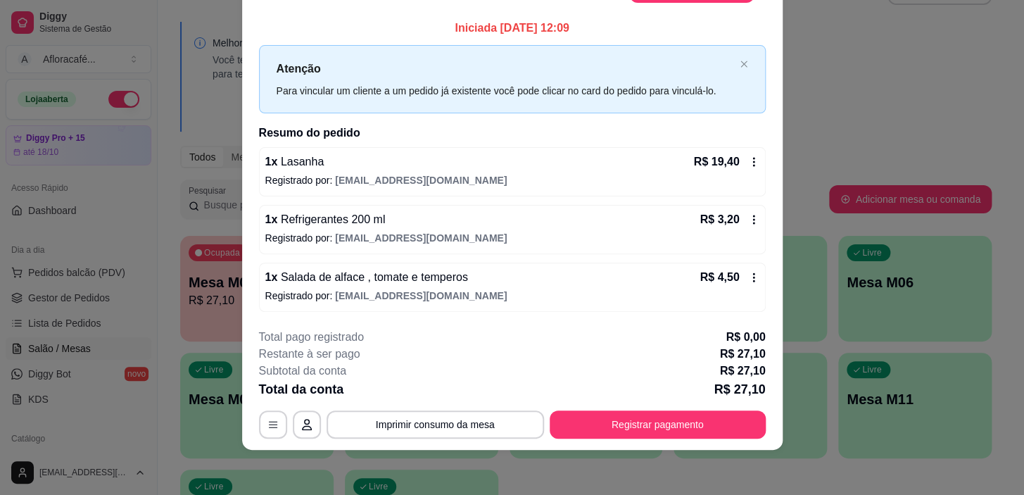
scroll to position [0, 0]
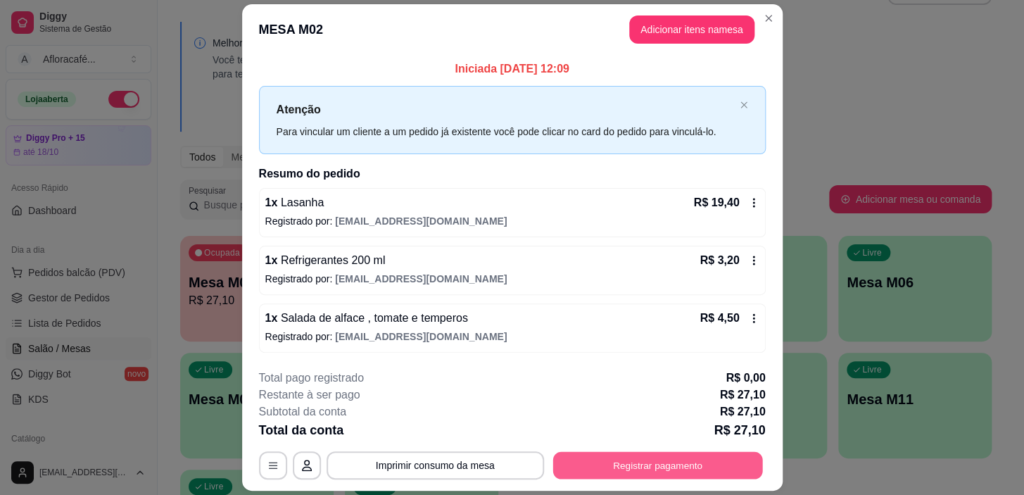
click at [564, 459] on button "Registrar pagamento" at bounding box center [657, 465] width 210 height 27
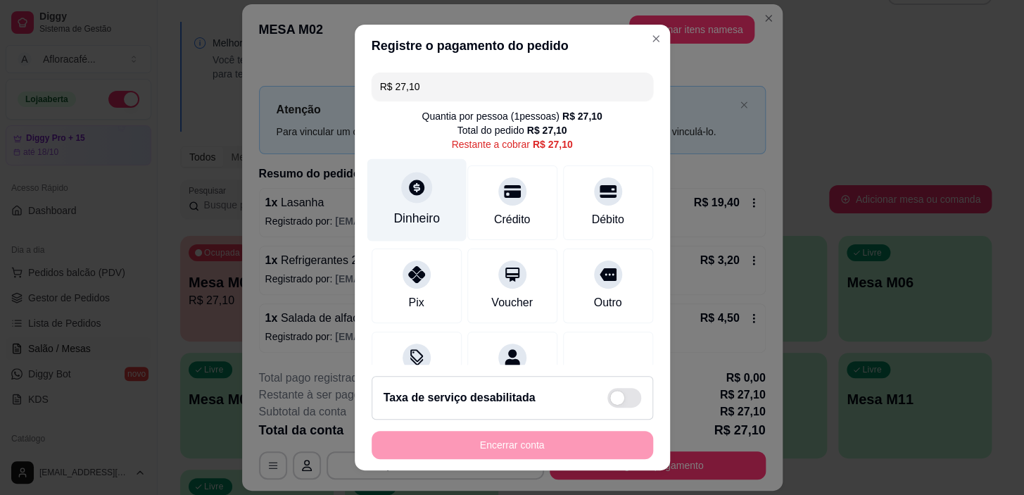
click at [413, 201] on div at bounding box center [416, 187] width 31 height 31
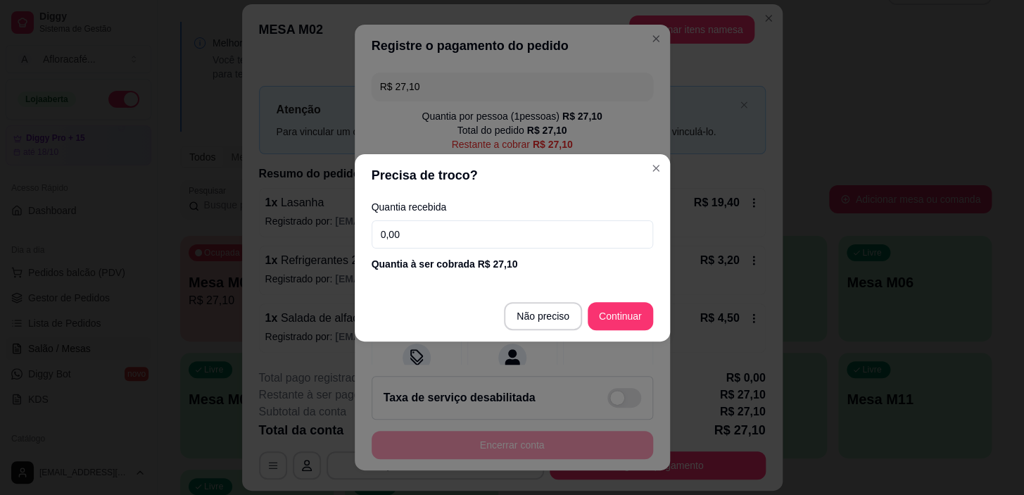
click at [475, 232] on input "0,00" at bounding box center [511, 234] width 281 height 28
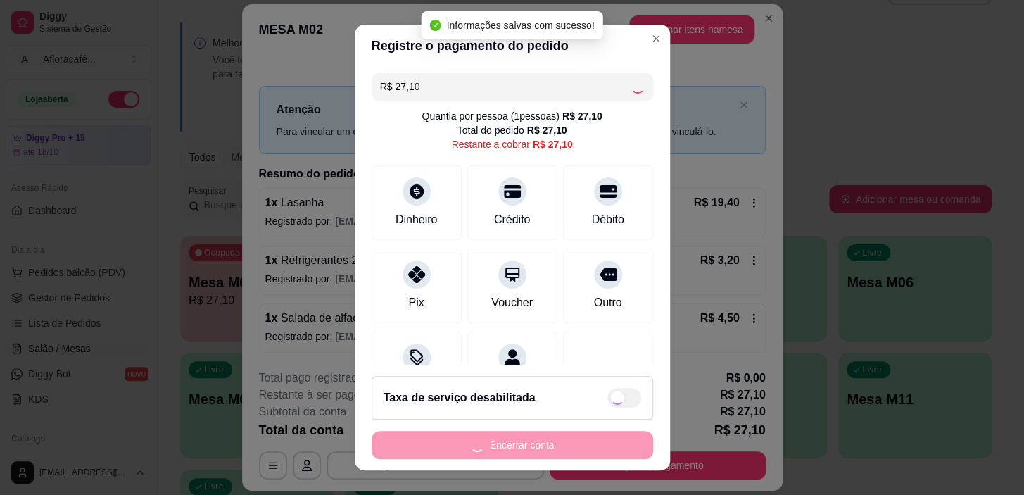
type input "R$ 0,00"
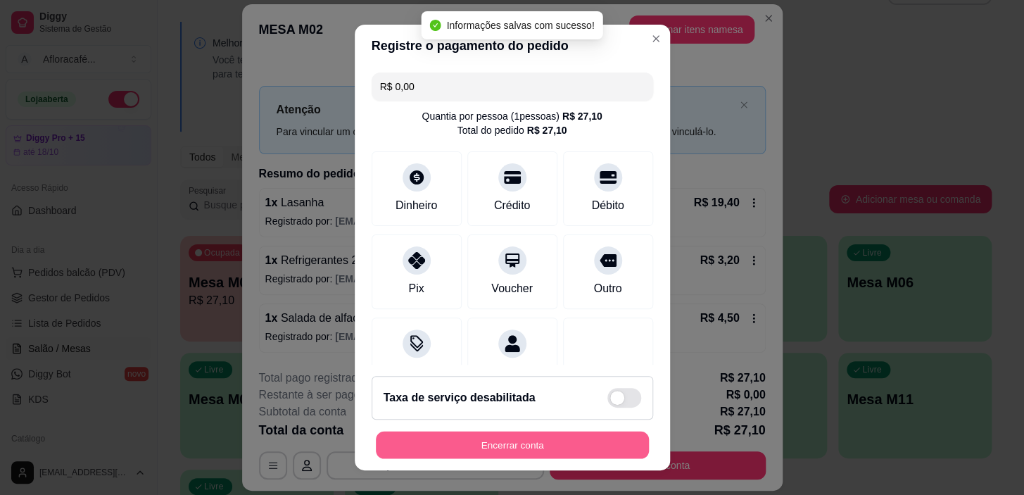
click at [585, 438] on button "Encerrar conta" at bounding box center [512, 444] width 273 height 27
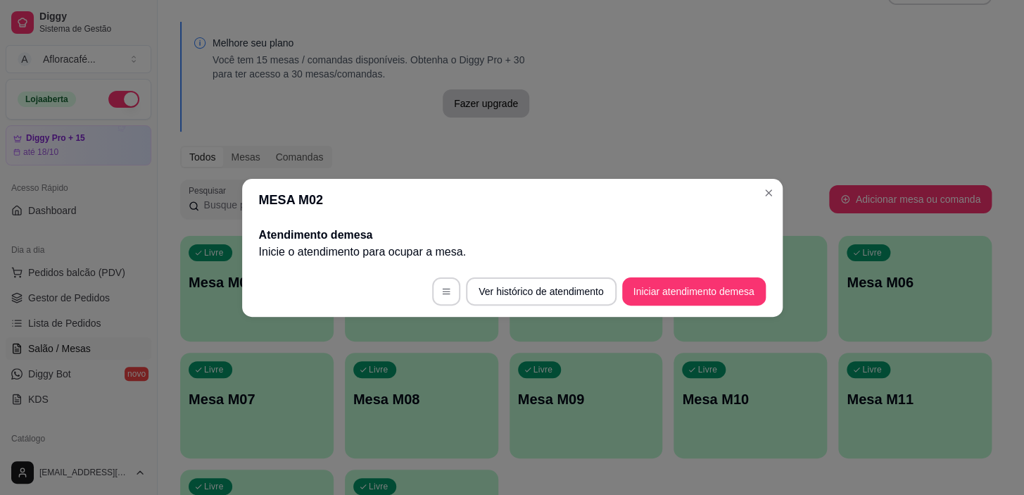
click at [717, 293] on button "Iniciar atendimento de mesa" at bounding box center [694, 291] width 144 height 28
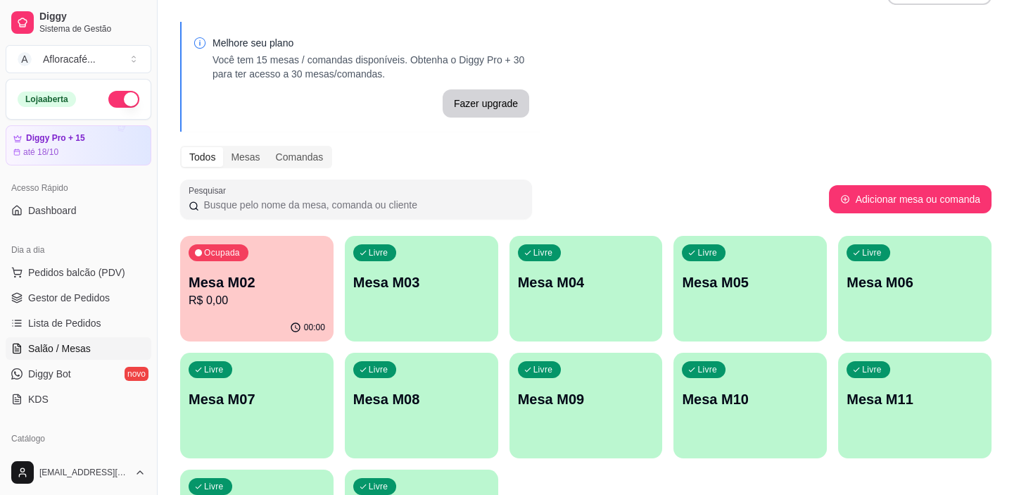
drag, startPoint x: 706, startPoint y: 125, endPoint x: 688, endPoint y: 143, distance: 25.4
click at [703, 128] on div "Melhore seu plano Você tem 15 mesas / comandas disponíveis. Obtenha o Diggy Pro…" at bounding box center [586, 302] width 856 height 578
click at [199, 297] on p "R$ 0,00" at bounding box center [257, 300] width 136 height 17
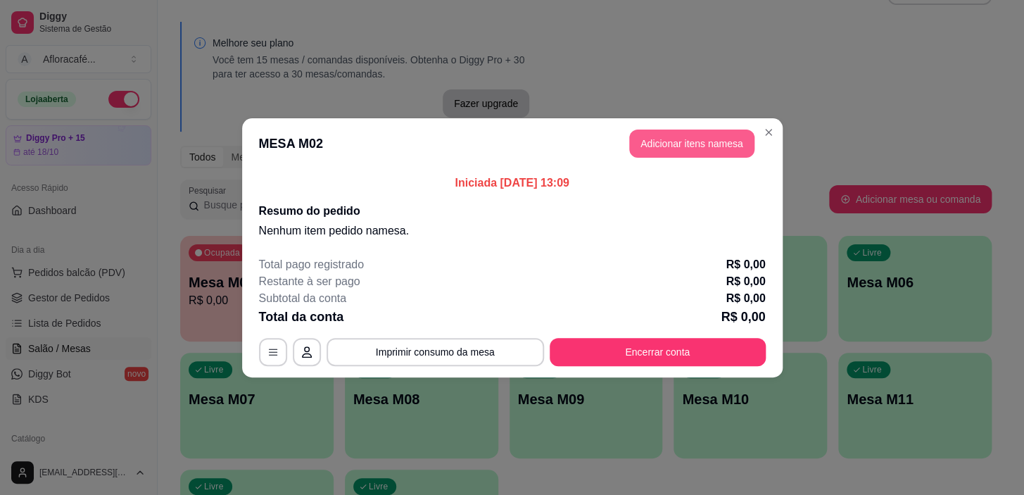
click at [704, 141] on button "Adicionar itens na mesa" at bounding box center [691, 143] width 125 height 28
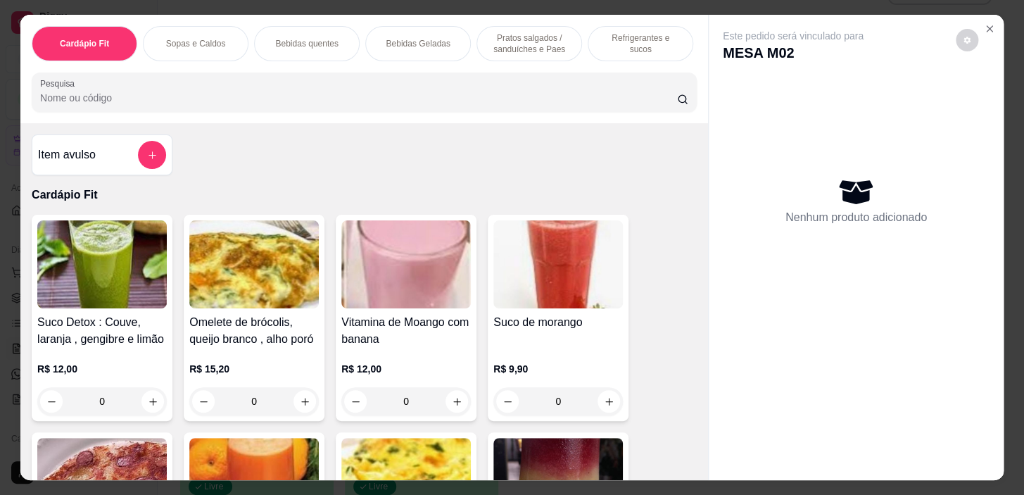
click at [127, 164] on div "Item avulso" at bounding box center [102, 155] width 128 height 28
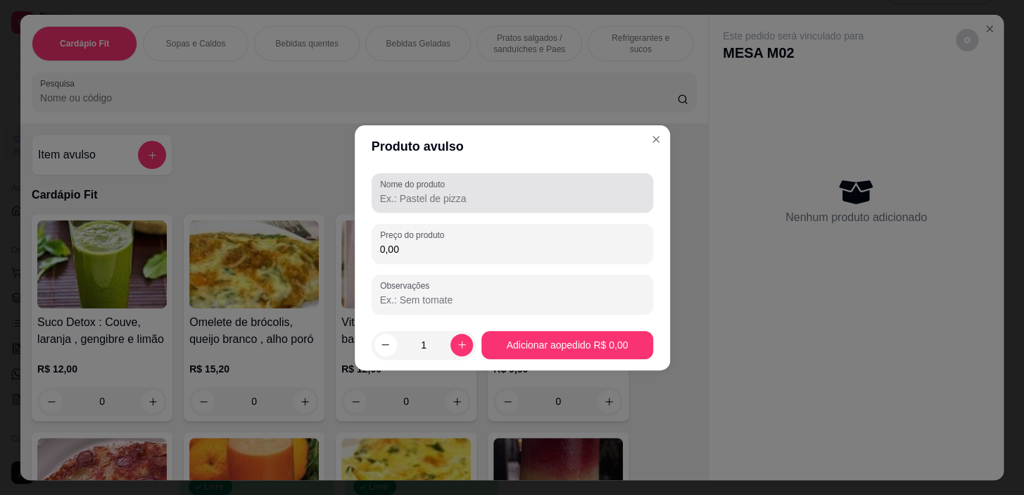
click at [520, 192] on input "Nome do produto" at bounding box center [512, 198] width 265 height 14
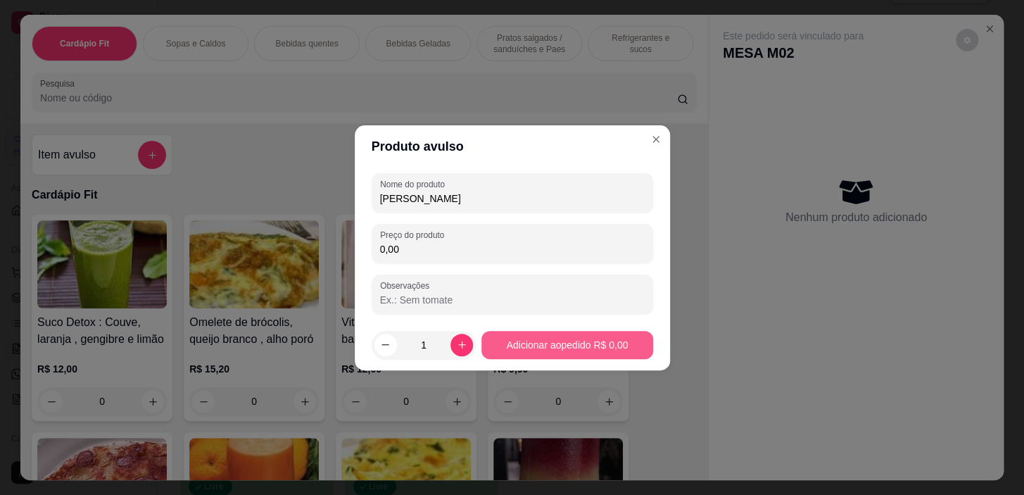
type input "[PERSON_NAME]"
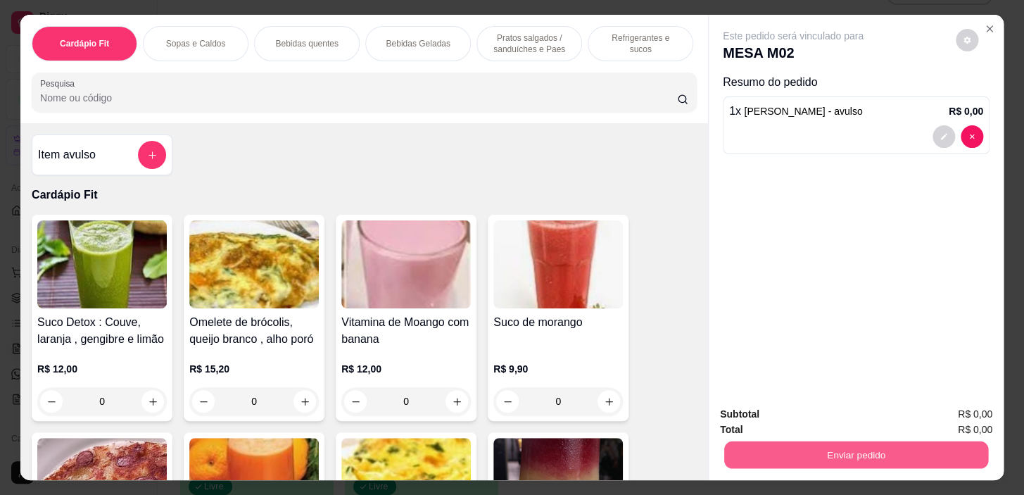
click at [846, 450] on button "Enviar pedido" at bounding box center [856, 454] width 264 height 27
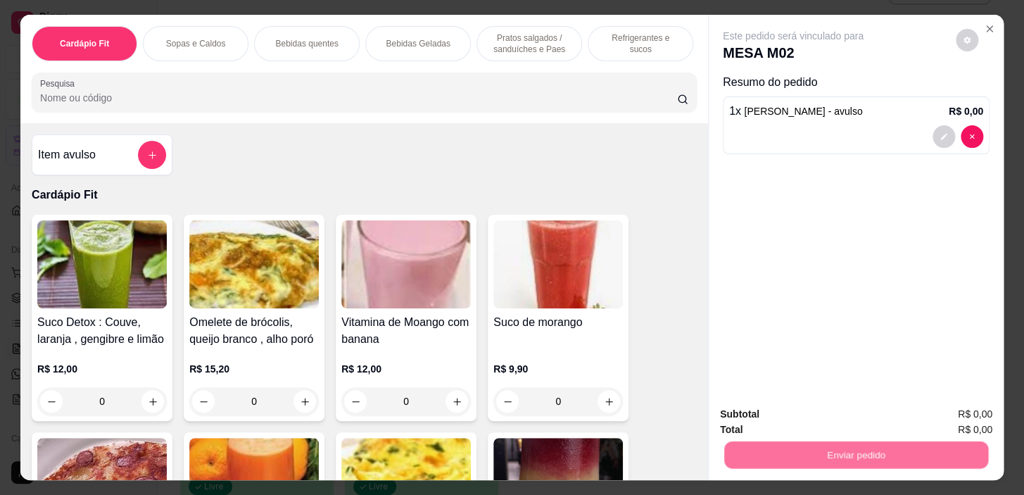
click at [836, 412] on button "Registrar cliente" at bounding box center [861, 415] width 93 height 27
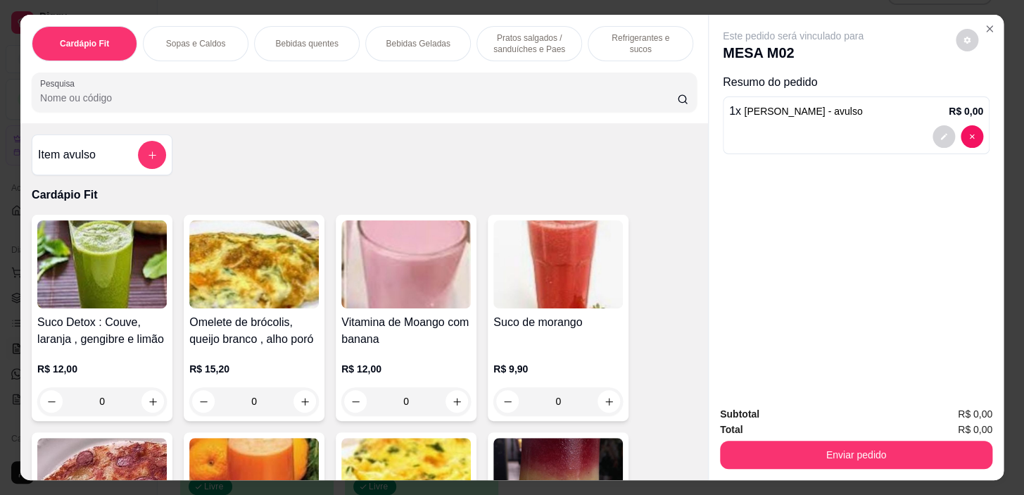
click at [867, 437] on div "Enviar pedido" at bounding box center [856, 453] width 272 height 32
drag, startPoint x: 936, startPoint y: 465, endPoint x: 951, endPoint y: 450, distance: 21.9
click at [941, 464] on div "Subtotal R$ 0,00 Total R$ 0,00 Enviar pedido" at bounding box center [855, 437] width 295 height 85
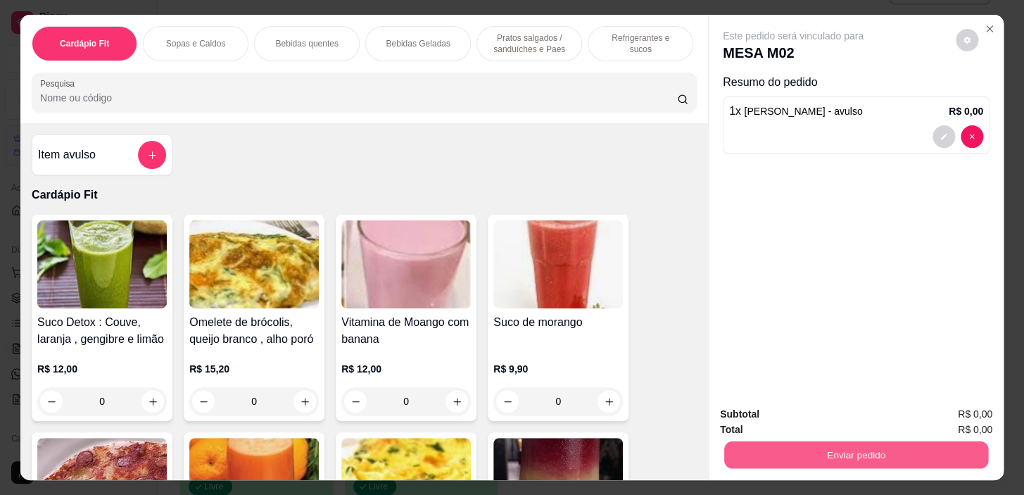
click at [958, 450] on button "Enviar pedido" at bounding box center [856, 454] width 264 height 27
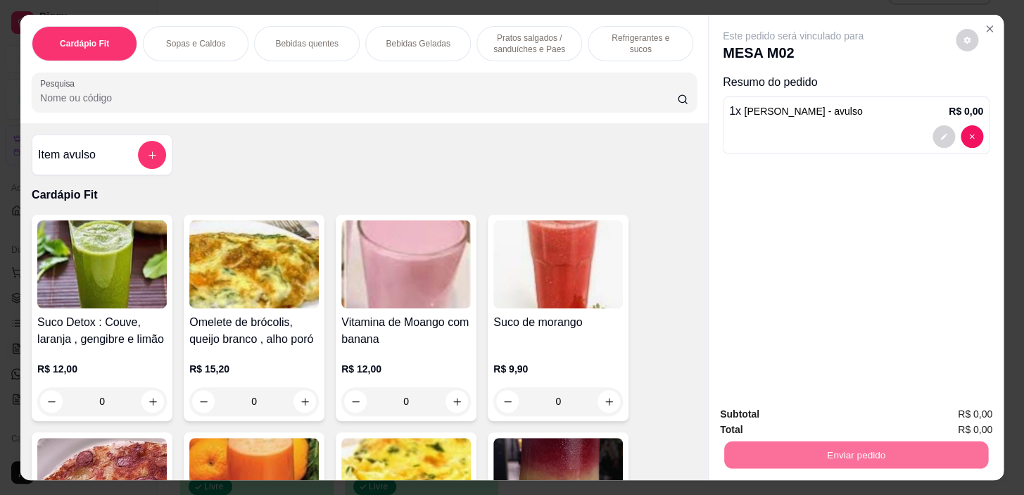
click at [971, 406] on button "Enviar pedido" at bounding box center [955, 415] width 77 height 26
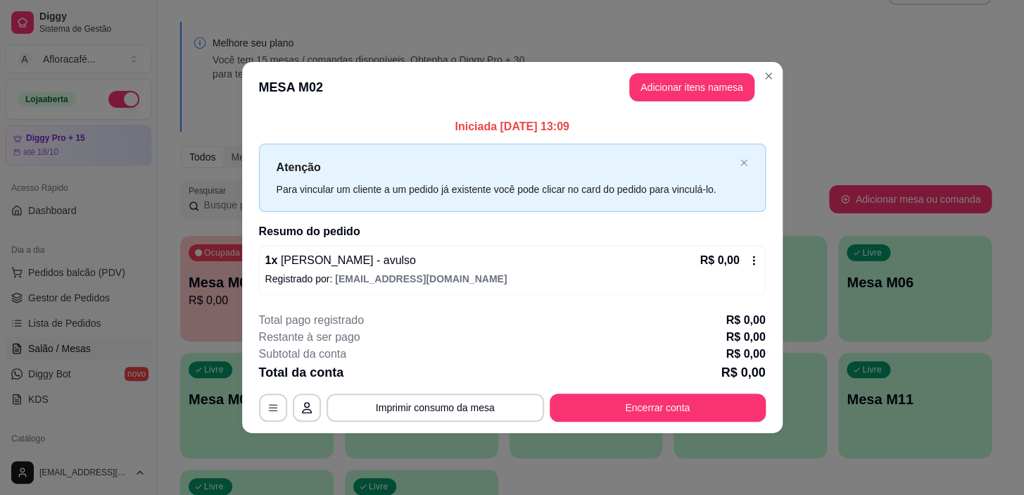
click at [668, 260] on div "1 x [PERSON_NAME] - avulso R$ 0,00" at bounding box center [512, 260] width 494 height 17
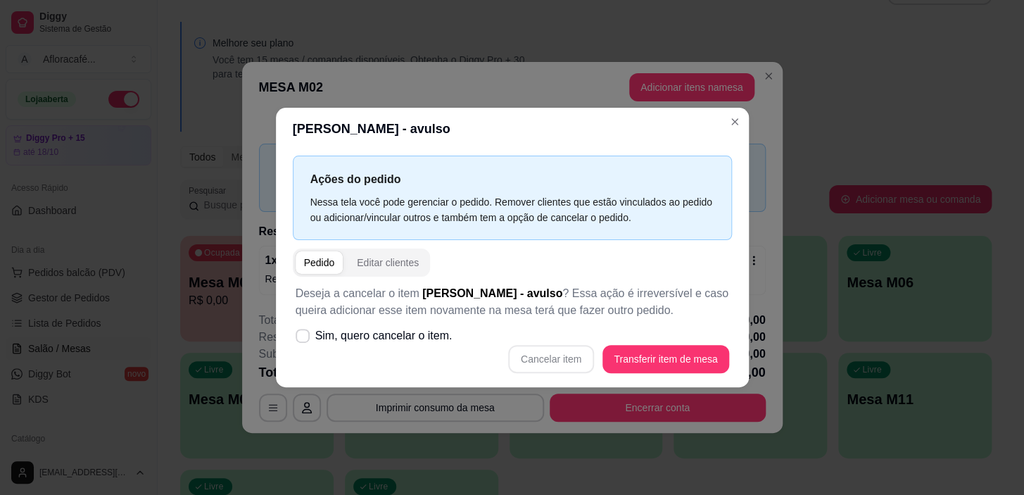
drag, startPoint x: 493, startPoint y: 301, endPoint x: 422, endPoint y: 280, distance: 74.1
click at [490, 300] on p "Deseja a cancelar o item [PERSON_NAME] - avulso ? Essa ação é irreversível e ca…" at bounding box center [511, 302] width 433 height 34
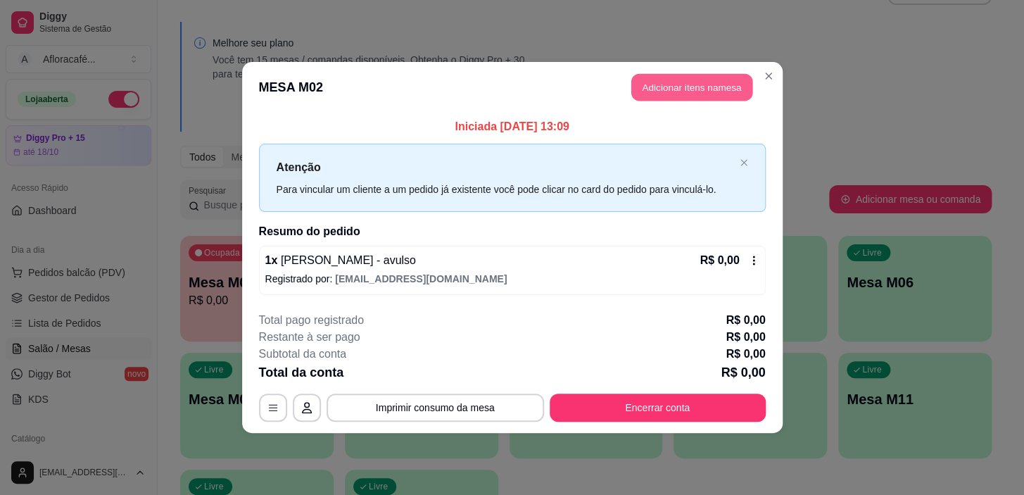
click at [666, 82] on button "Adicionar itens na mesa" at bounding box center [691, 87] width 121 height 27
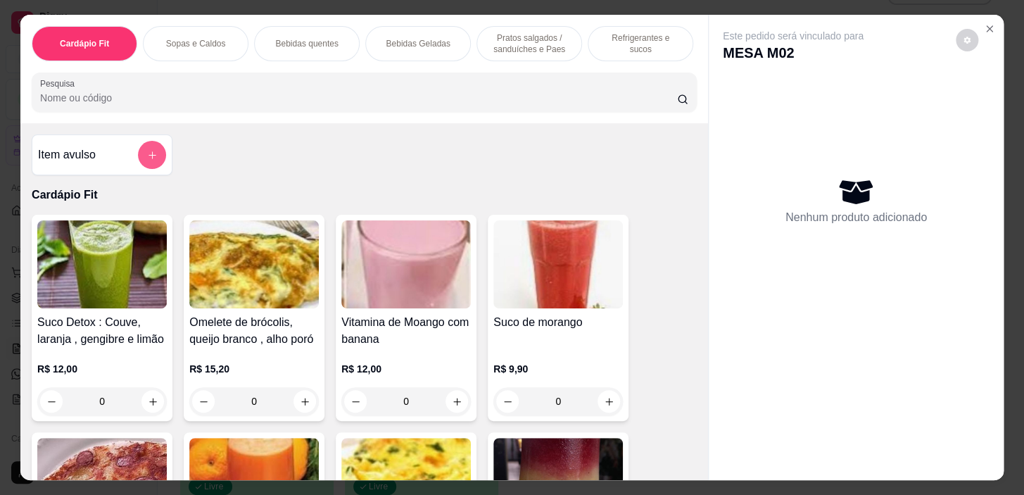
click at [147, 160] on icon "add-separate-item" at bounding box center [152, 155] width 11 height 11
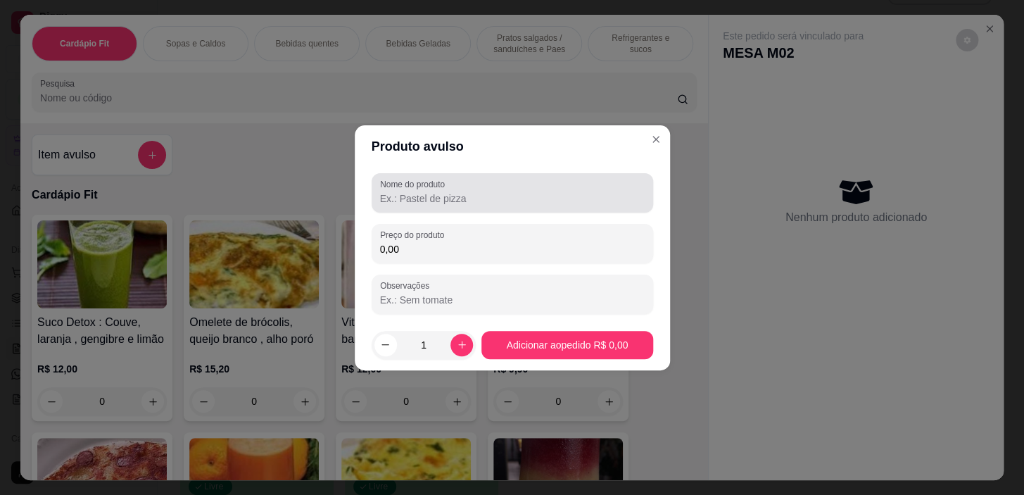
click at [535, 183] on div at bounding box center [512, 193] width 265 height 28
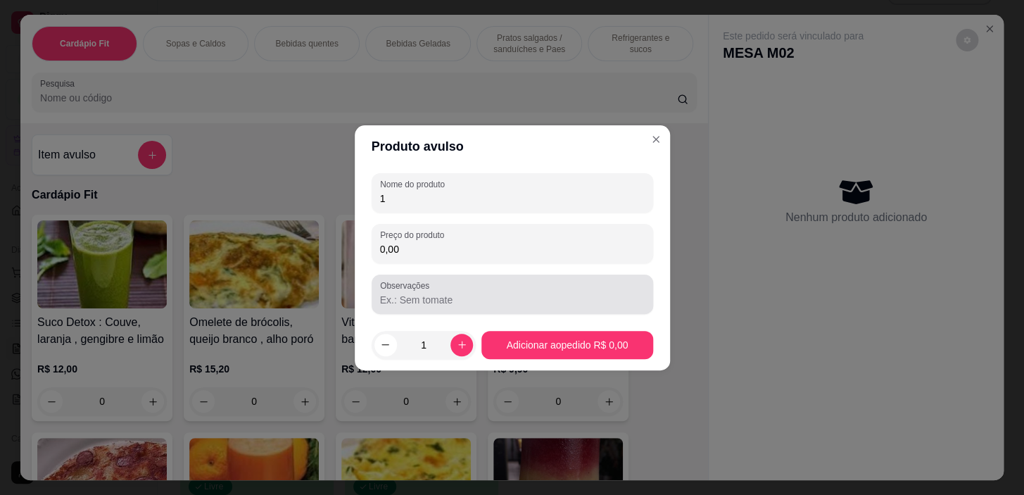
type input "1"
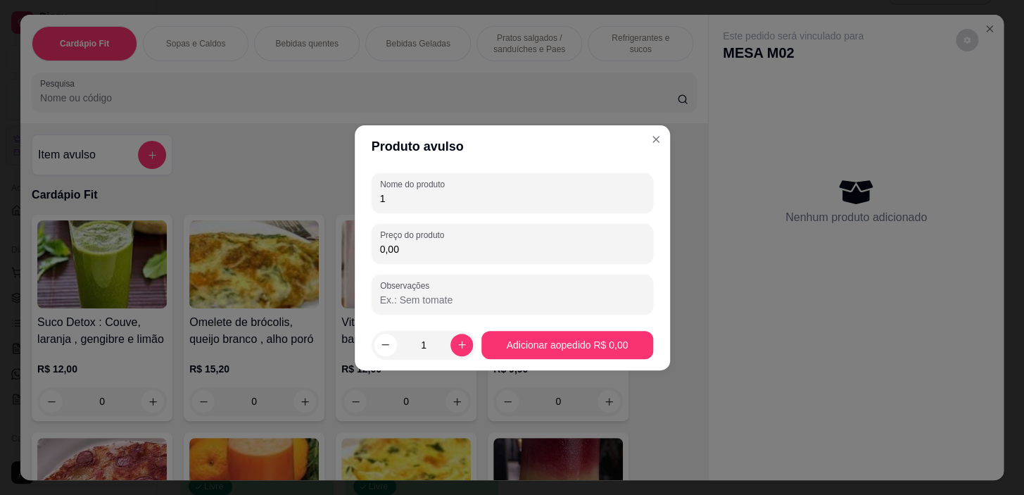
click at [584, 247] on input "0,00" at bounding box center [512, 249] width 265 height 14
type input "2,50"
click at [592, 323] on footer "1 Adicionar ao pedido R$ 2,50" at bounding box center [512, 344] width 315 height 51
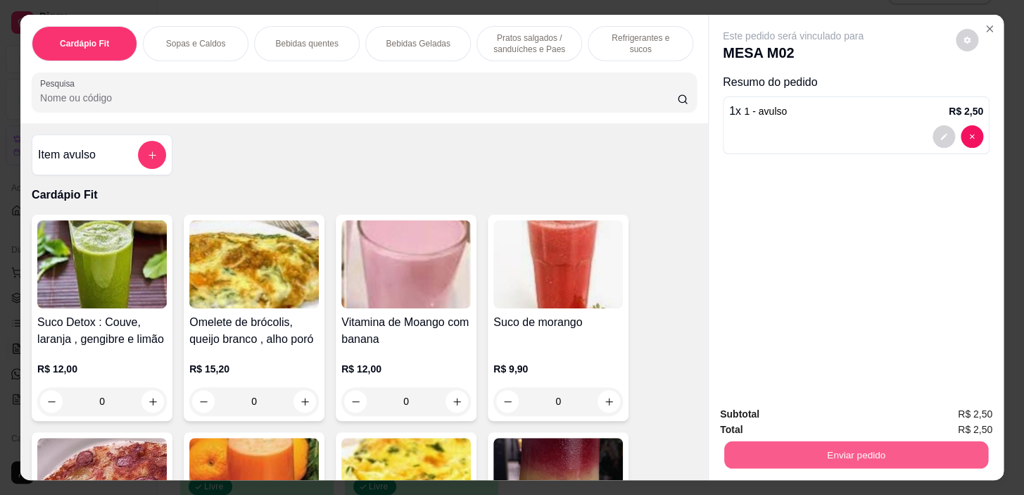
click at [889, 448] on button "Enviar pedido" at bounding box center [856, 454] width 264 height 27
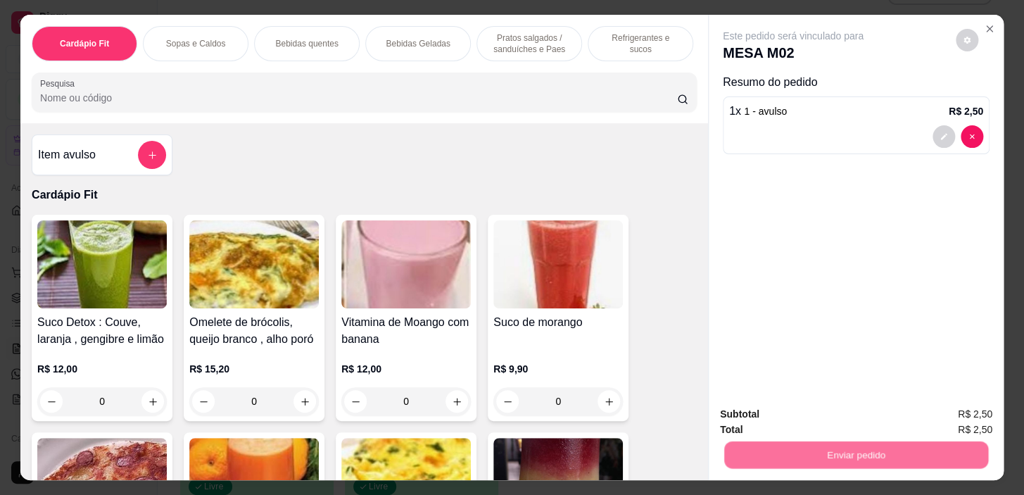
click at [948, 424] on button "Enviar pedido" at bounding box center [956, 415] width 80 height 27
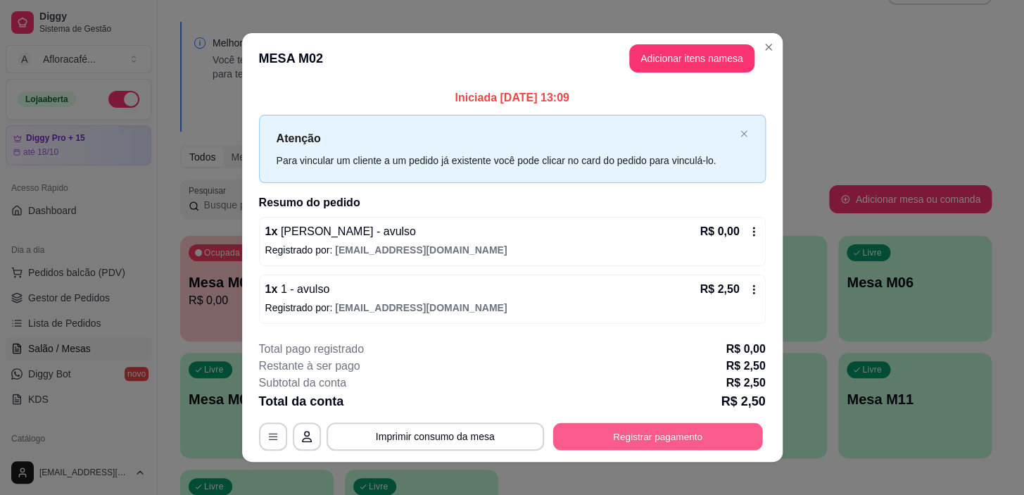
click at [678, 425] on button "Registrar pagamento" at bounding box center [657, 436] width 210 height 27
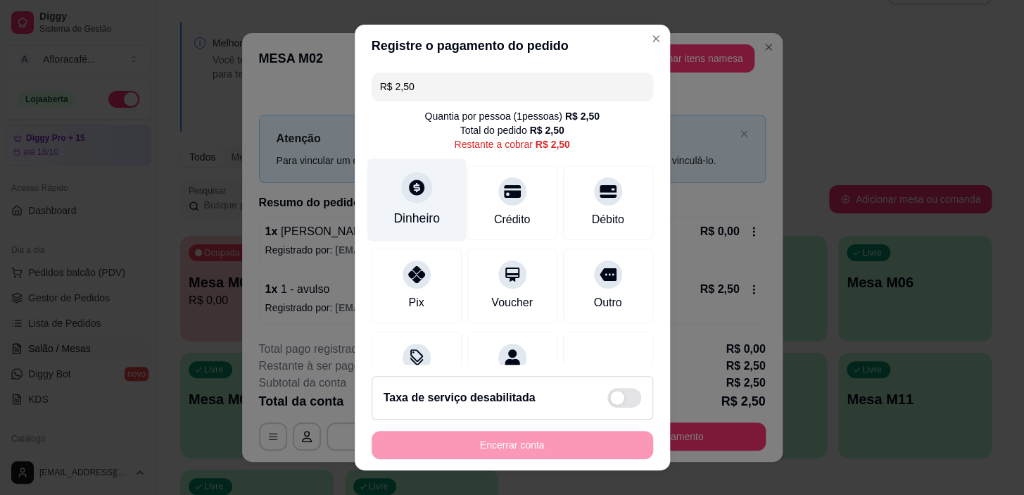
click at [419, 197] on div "Dinheiro" at bounding box center [416, 200] width 99 height 82
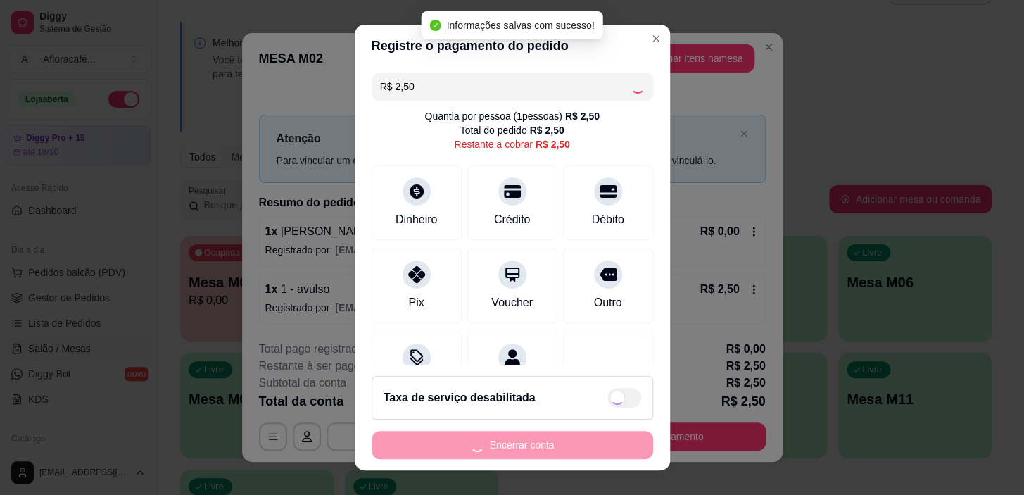
click at [609, 436] on div "Encerrar conta" at bounding box center [511, 445] width 281 height 28
type input "R$ 0,00"
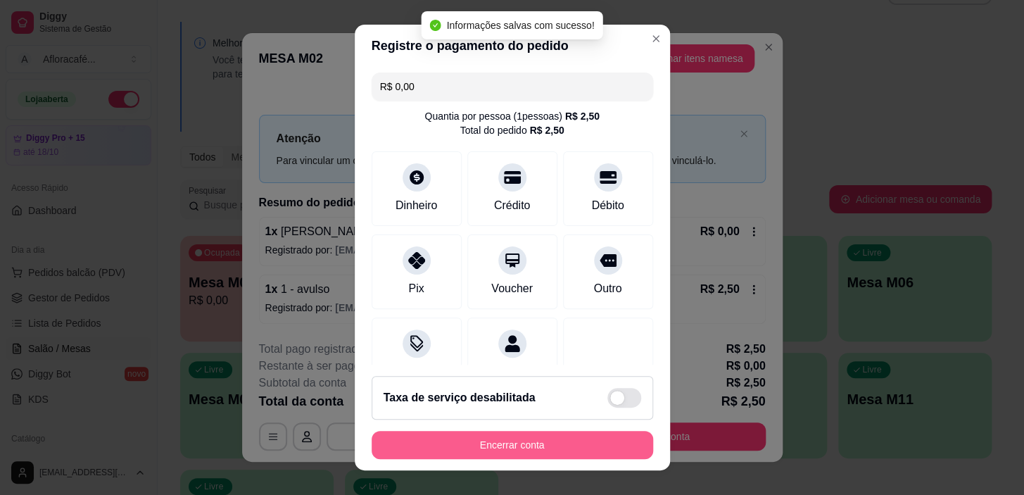
click at [604, 441] on button "Encerrar conta" at bounding box center [511, 445] width 281 height 28
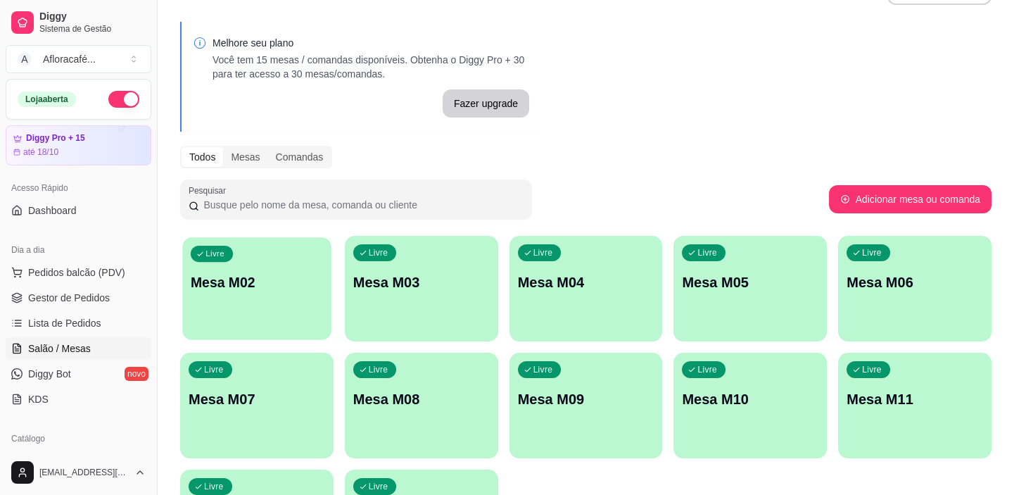
click at [242, 287] on p "Mesa M02" at bounding box center [257, 282] width 132 height 19
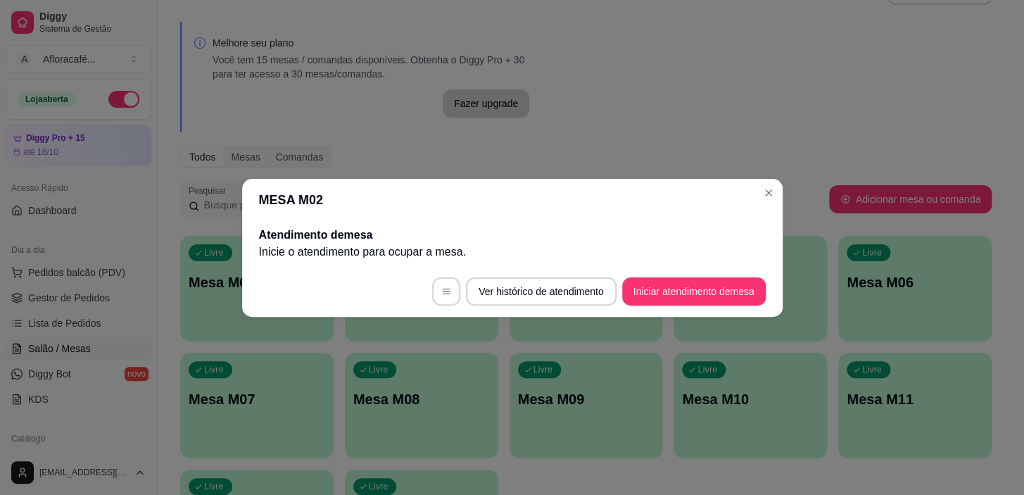
click at [689, 268] on footer "Ver histórico de atendimento Iniciar atendimento de mesa" at bounding box center [512, 291] width 540 height 51
click at [692, 283] on button "Iniciar atendimento de mesa" at bounding box center [694, 291] width 144 height 28
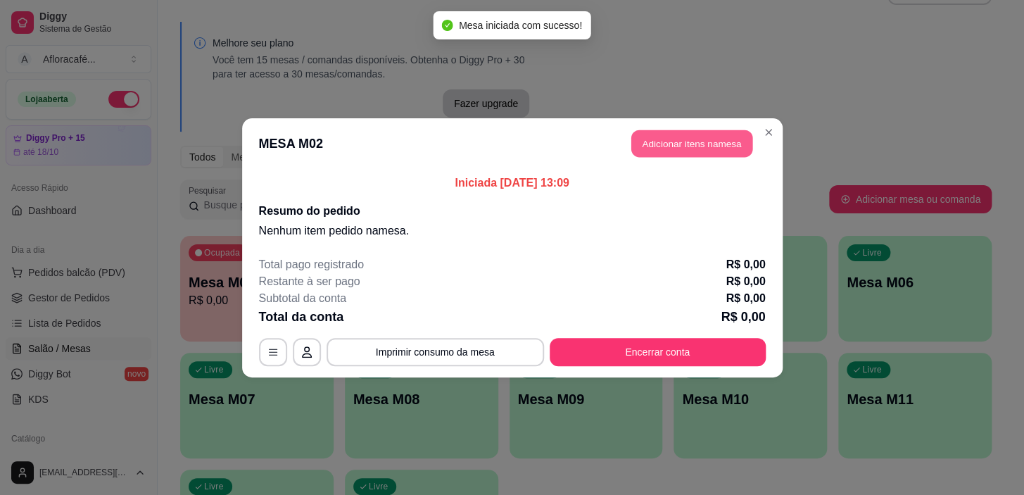
click at [697, 150] on button "Adicionar itens na mesa" at bounding box center [691, 142] width 121 height 27
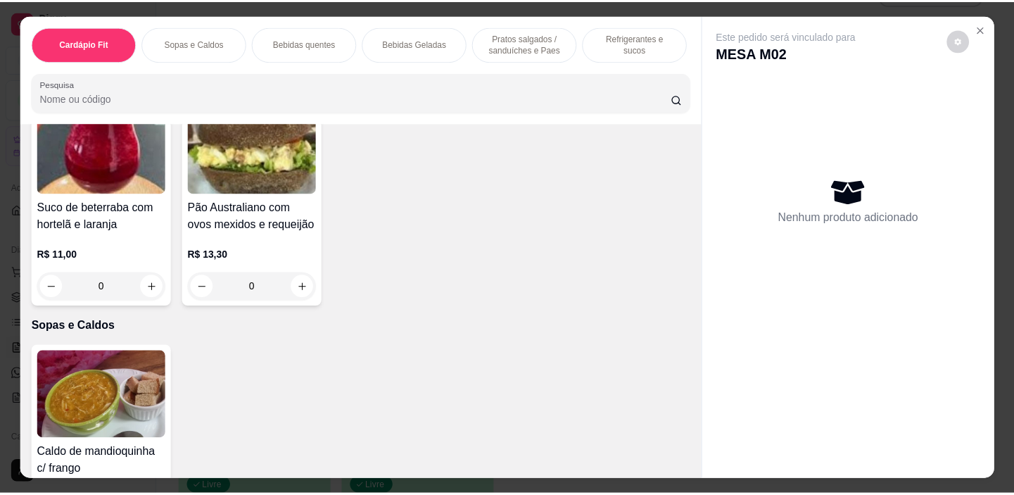
scroll to position [959, 0]
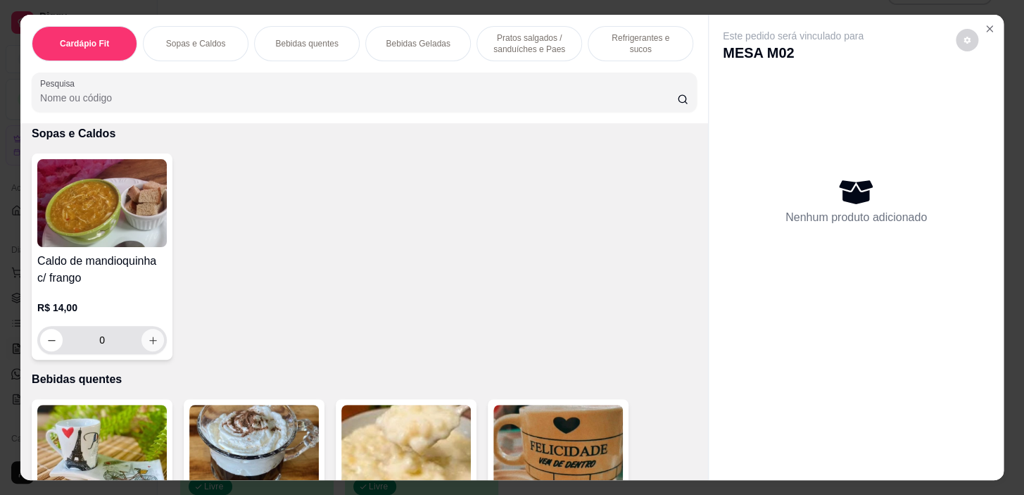
click at [151, 341] on icon "increase-product-quantity" at bounding box center [153, 340] width 11 height 11
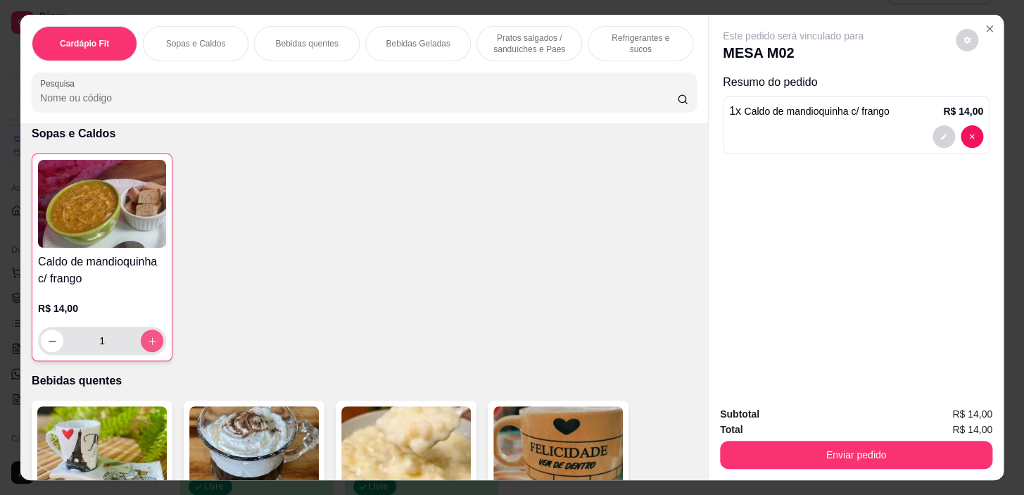
type input "1"
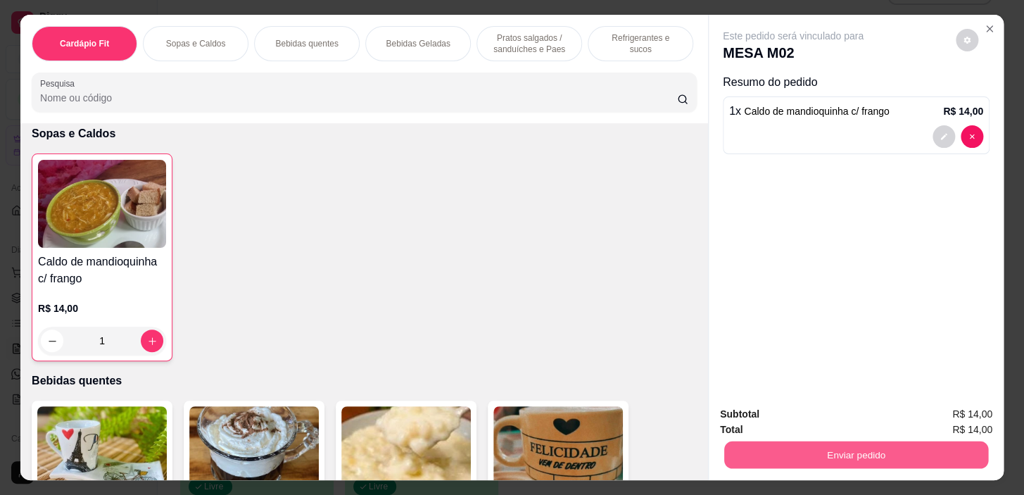
click at [830, 441] on button "Enviar pedido" at bounding box center [856, 454] width 264 height 27
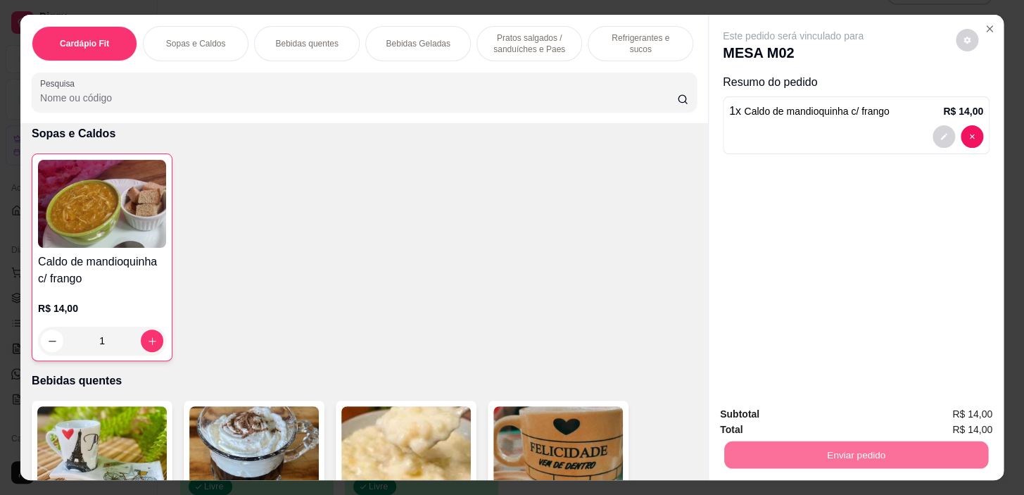
click at [965, 409] on button "Enviar pedido" at bounding box center [955, 415] width 77 height 26
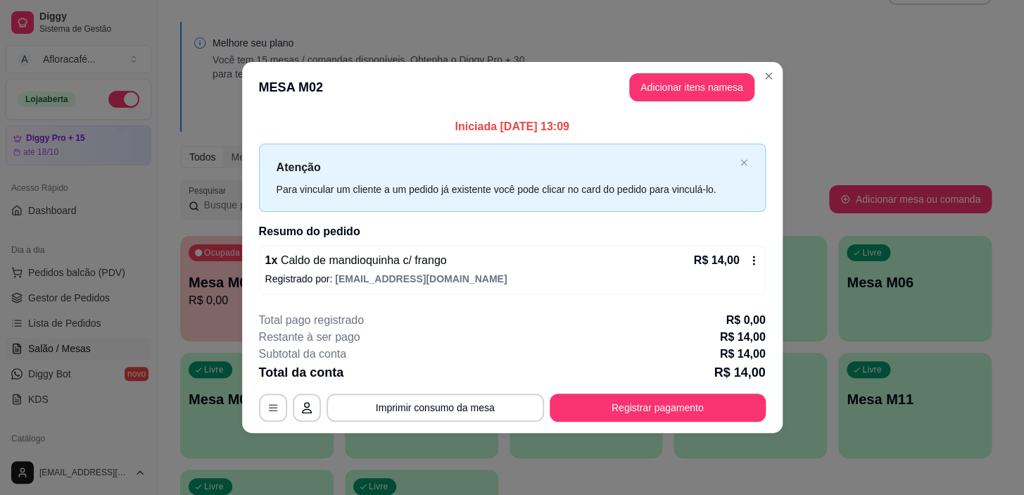
click at [687, 422] on footer "**********" at bounding box center [512, 366] width 540 height 132
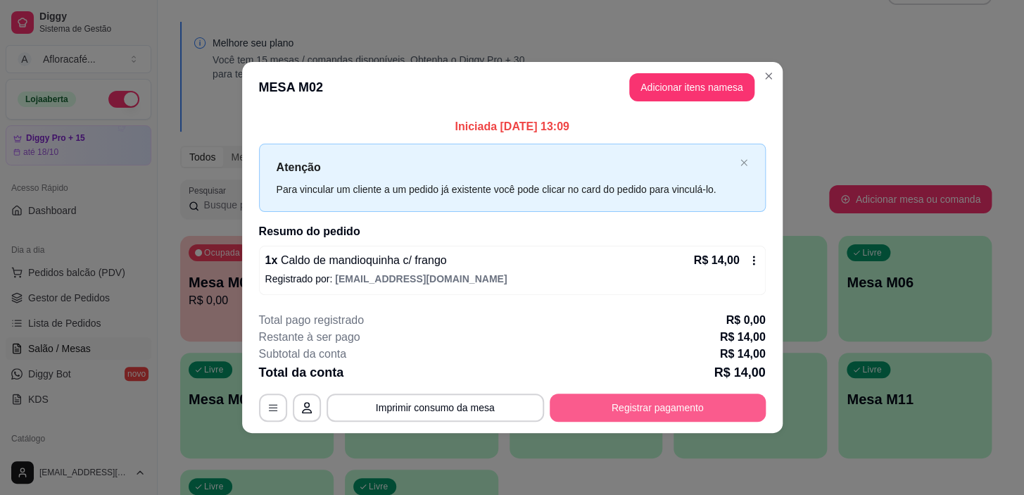
click at [691, 403] on button "Registrar pagamento" at bounding box center [657, 407] width 216 height 28
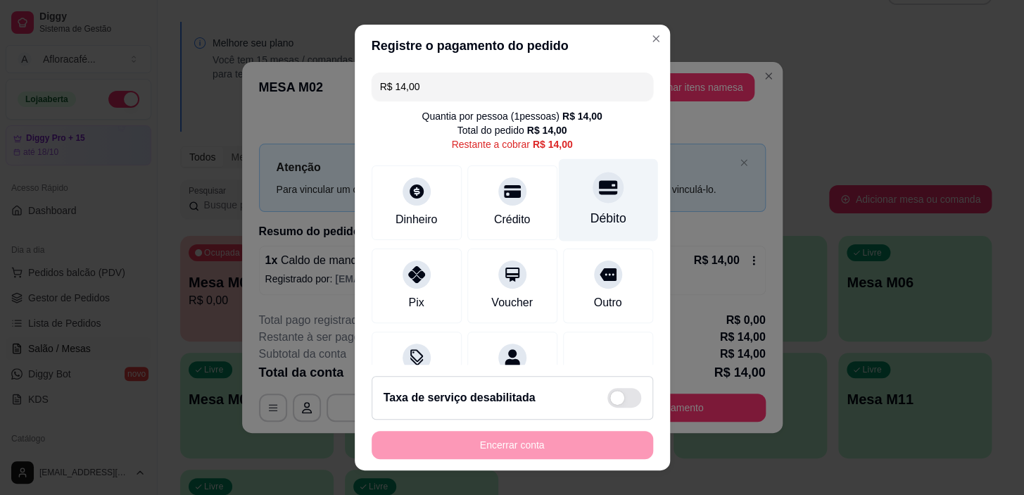
click at [614, 198] on div "Débito" at bounding box center [607, 200] width 99 height 82
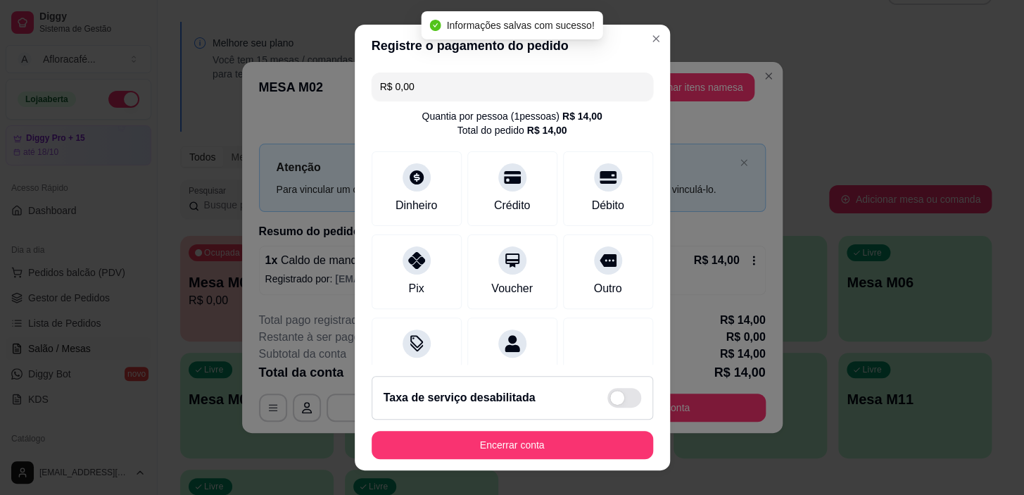
type input "R$ 0,00"
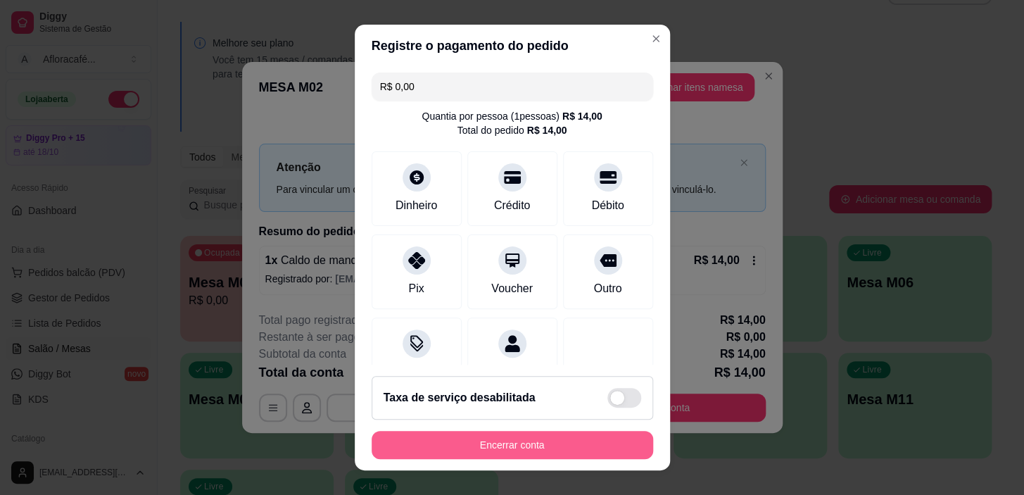
click at [540, 453] on button "Encerrar conta" at bounding box center [511, 445] width 281 height 28
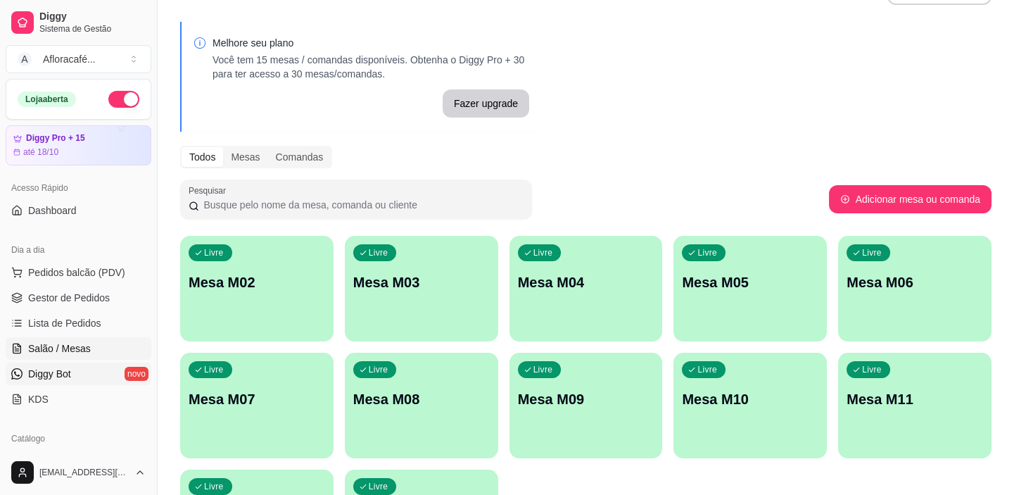
scroll to position [127, 0]
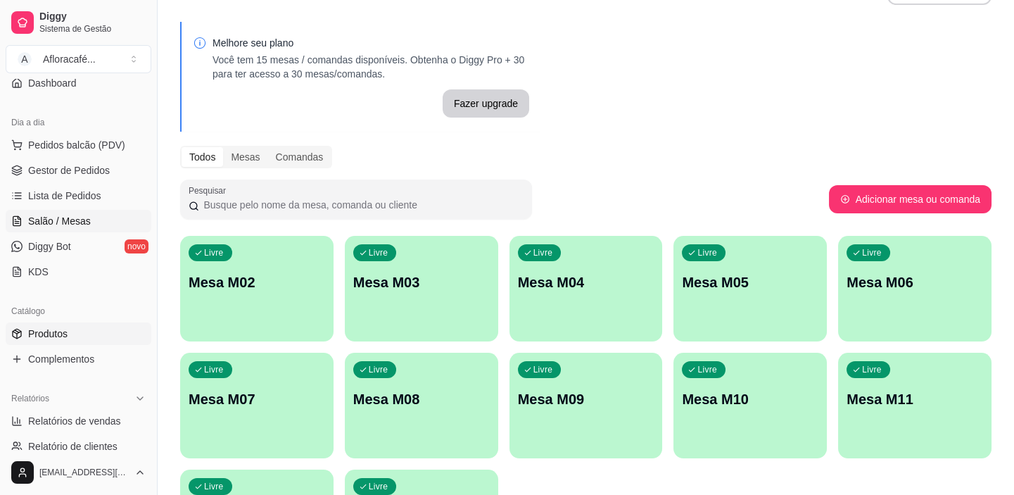
click at [88, 338] on link "Produtos" at bounding box center [79, 333] width 146 height 23
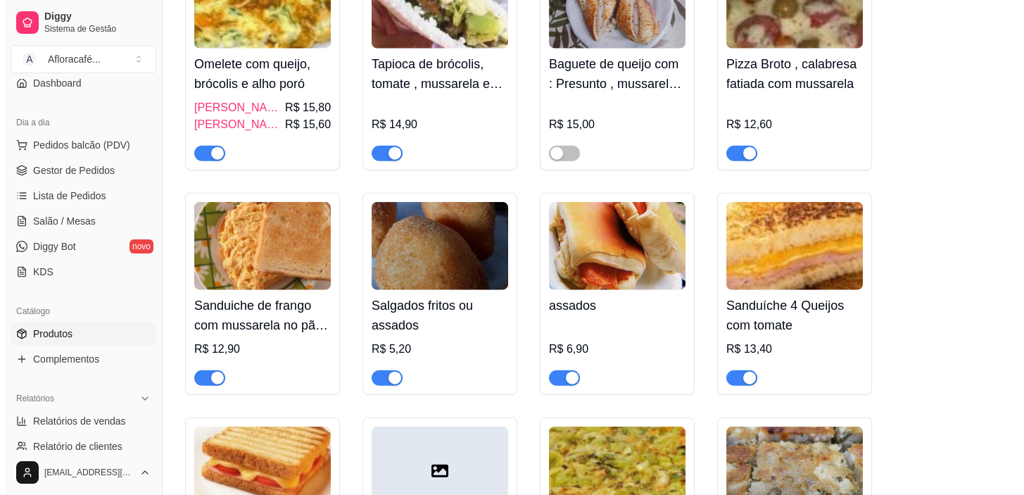
scroll to position [7218, 0]
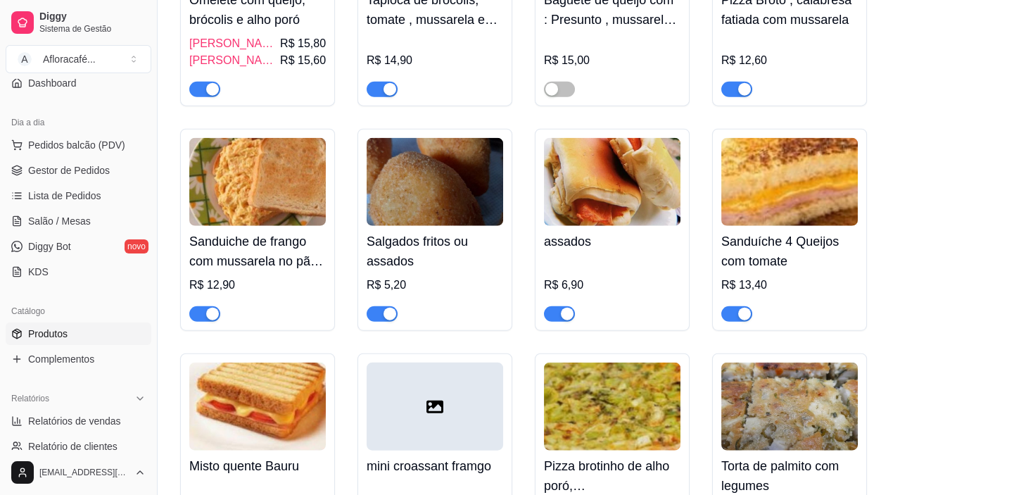
click at [666, 295] on div "R$ 6,90" at bounding box center [612, 289] width 136 height 65
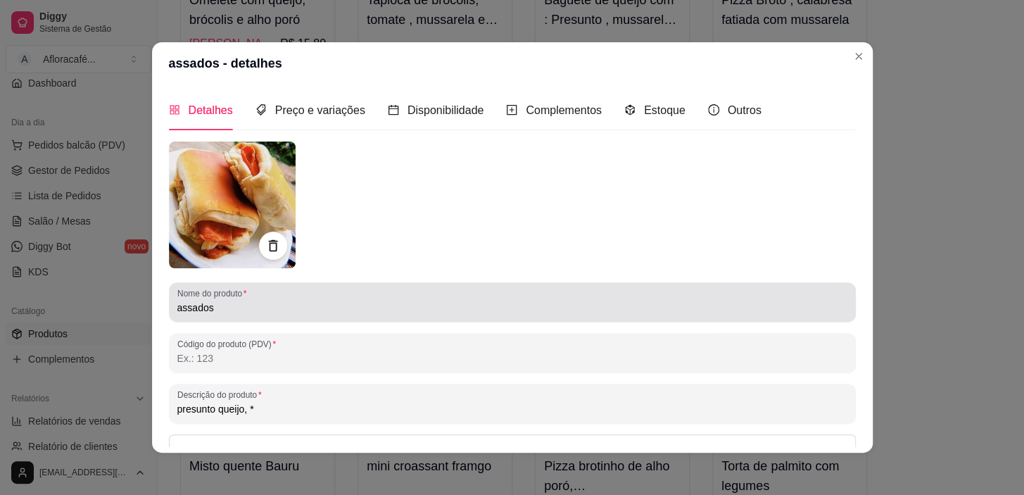
click at [437, 299] on div "assados" at bounding box center [512, 302] width 670 height 28
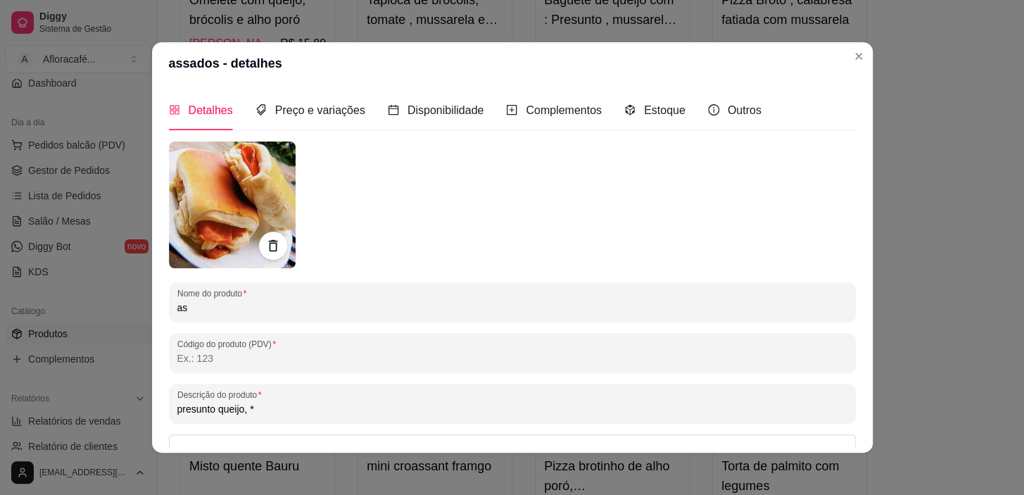
type input "a"
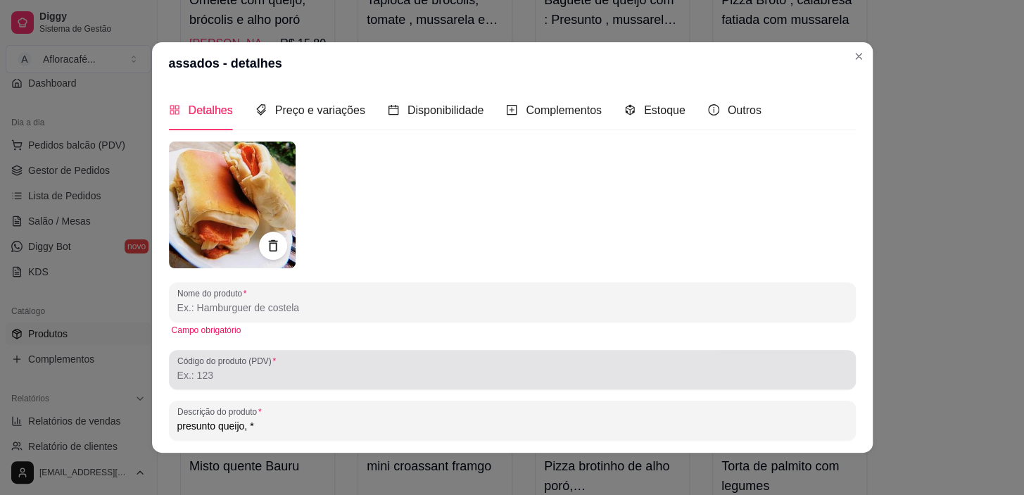
scroll to position [174, 0]
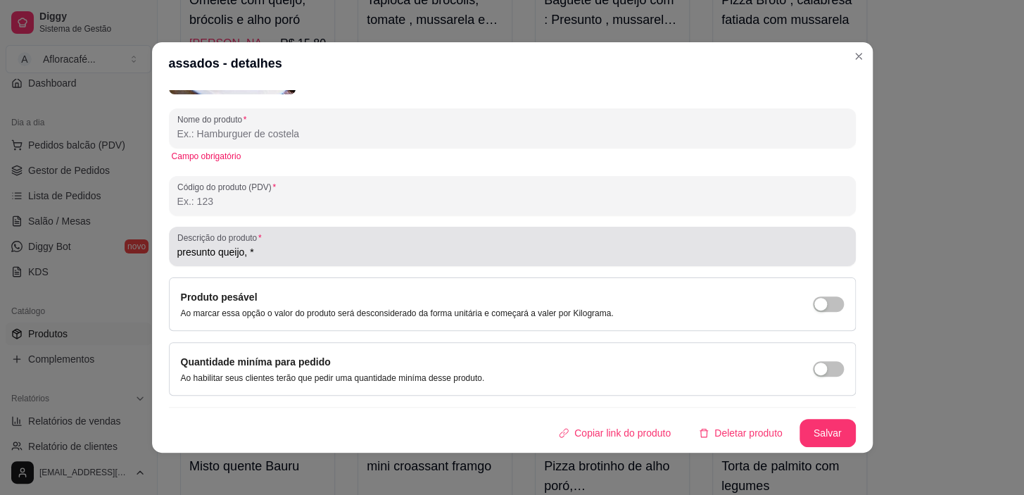
drag, startPoint x: 429, startPoint y: 231, endPoint x: 428, endPoint y: 239, distance: 7.8
click at [429, 232] on div "Descrição do produto presunto queijo, *" at bounding box center [512, 246] width 687 height 39
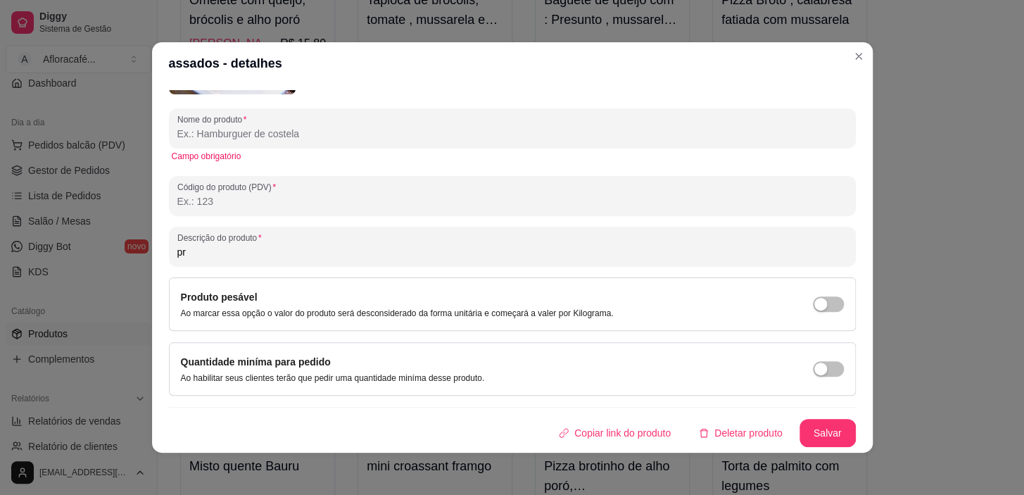
type input "p"
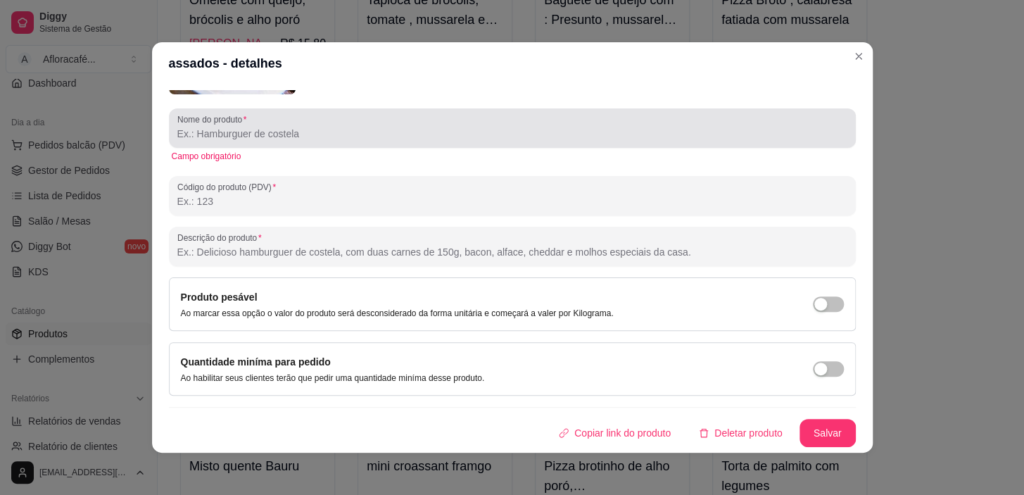
click at [413, 139] on input "Nome do produto" at bounding box center [512, 134] width 670 height 14
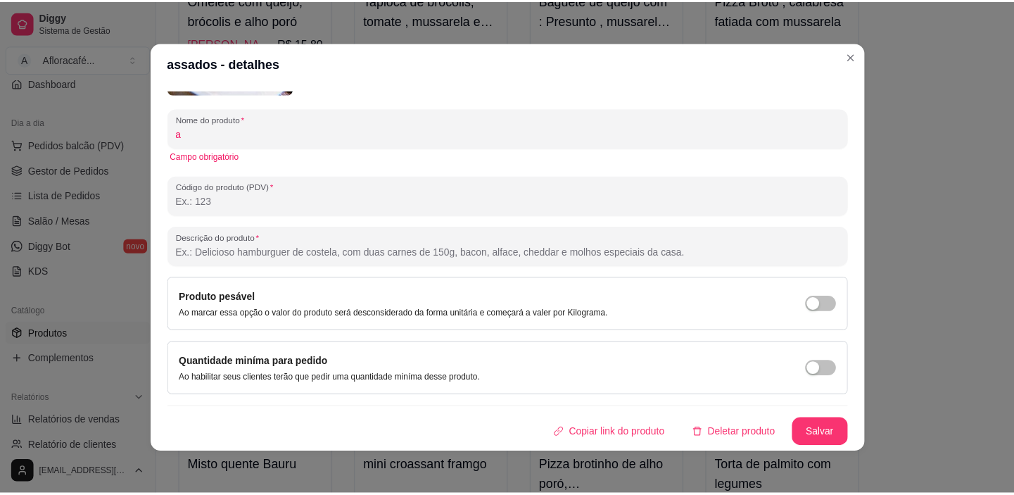
scroll to position [157, 0]
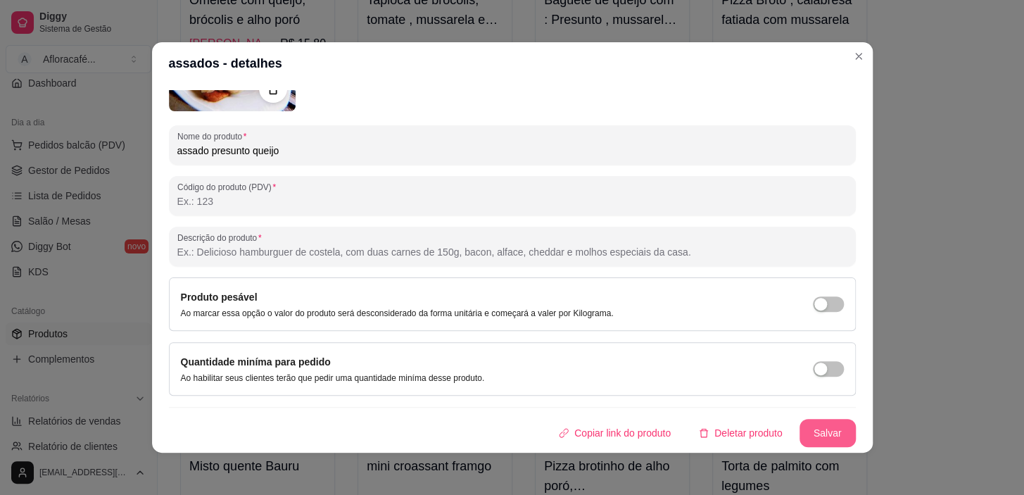
type input "assado presunto queijo"
click at [817, 422] on button "Salvar" at bounding box center [827, 433] width 56 height 28
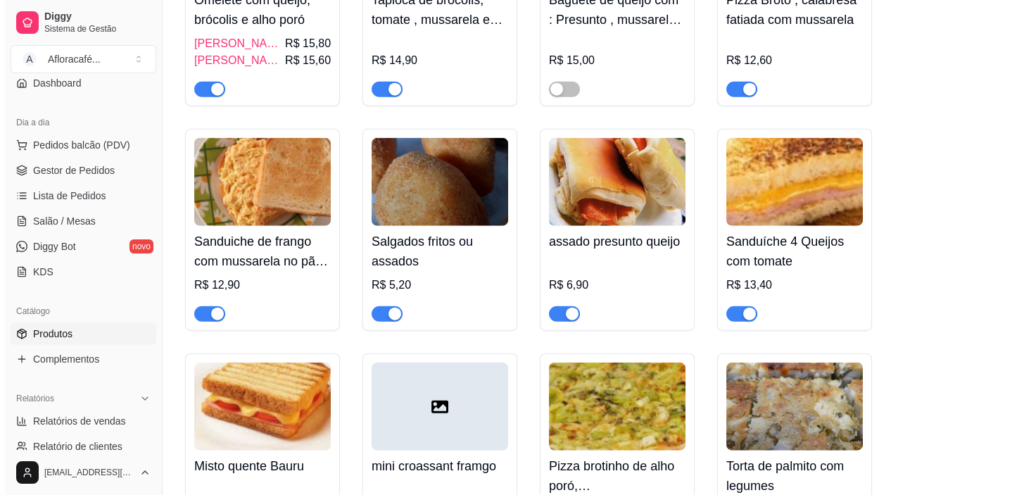
scroll to position [7537, 0]
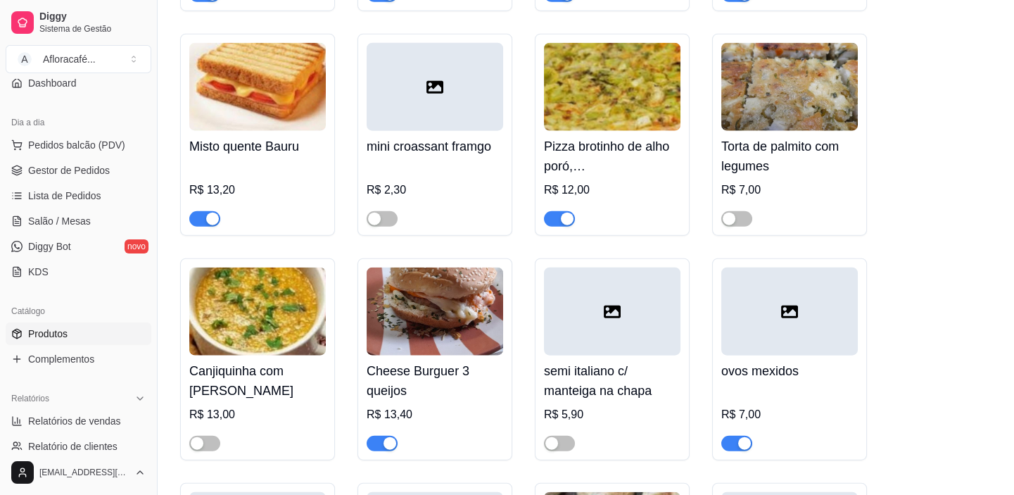
click at [455, 130] on div at bounding box center [435, 87] width 136 height 88
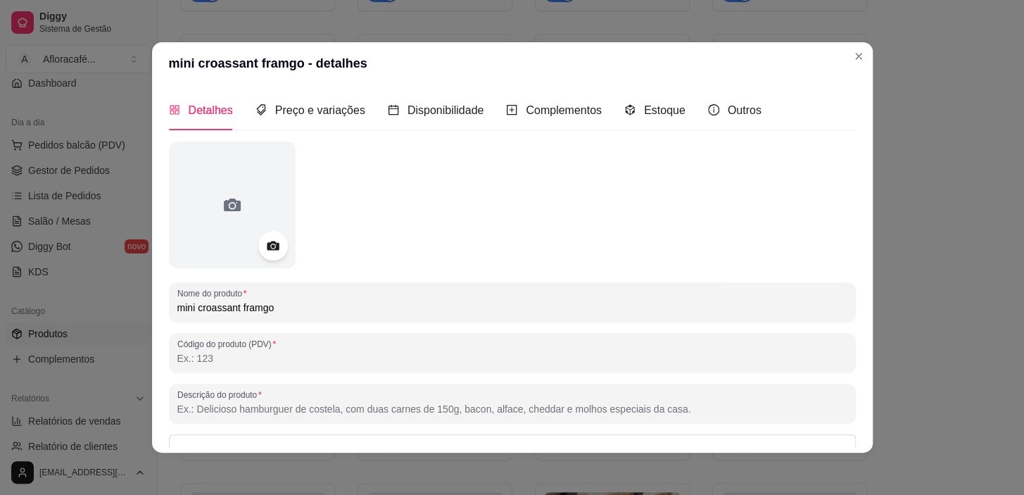
click at [272, 242] on icon at bounding box center [273, 246] width 16 height 16
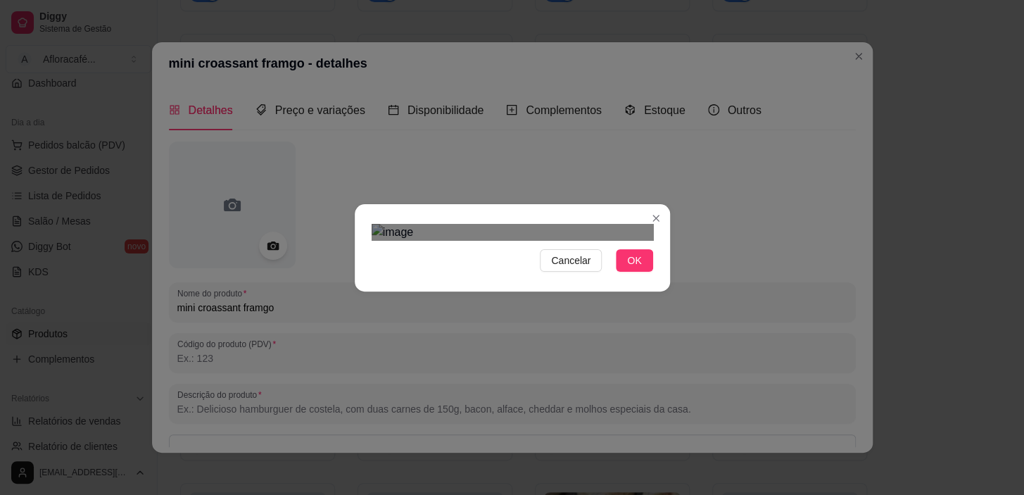
drag, startPoint x: 629, startPoint y: 414, endPoint x: 633, endPoint y: 408, distance: 7.6
click at [630, 268] on span "OK" at bounding box center [634, 260] width 14 height 15
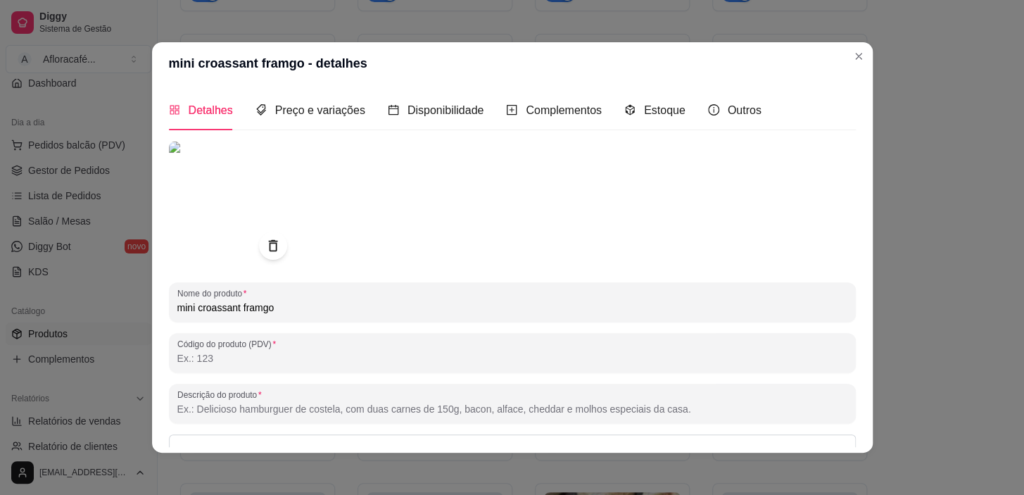
click at [592, 309] on input "mini croassant framgo" at bounding box center [512, 307] width 670 height 14
type input "m"
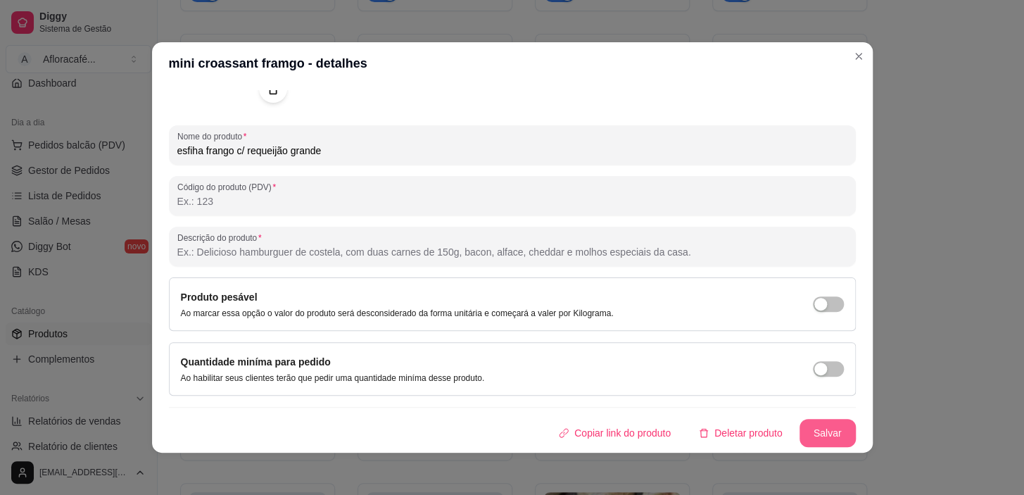
type input "esfiha frango c/ requeijão grande"
click at [824, 425] on button "Salvar" at bounding box center [827, 433] width 56 height 28
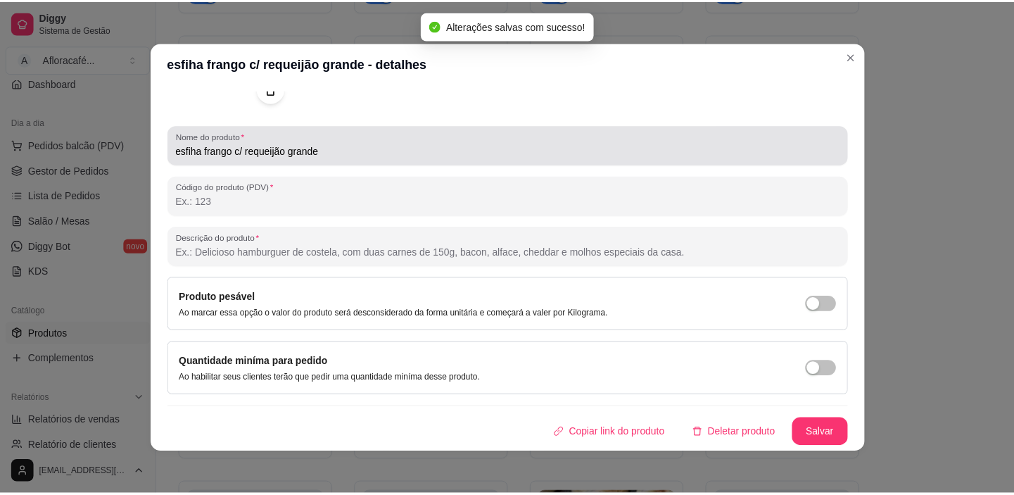
scroll to position [0, 0]
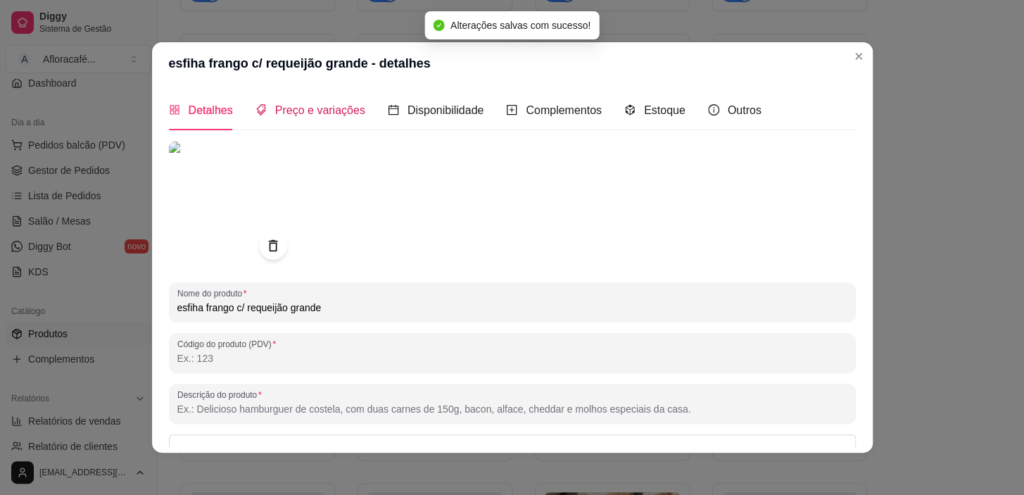
click at [279, 118] on div "Preço e variações" at bounding box center [310, 110] width 110 height 18
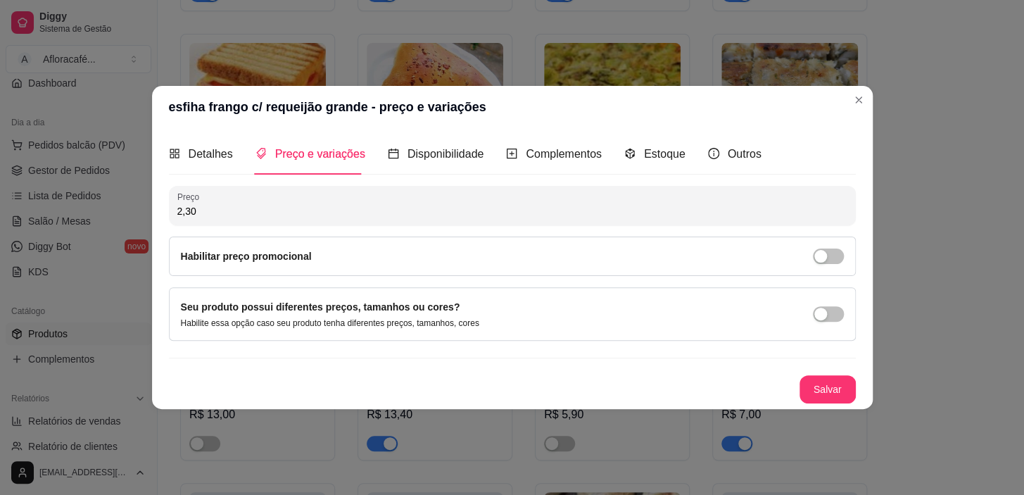
click at [326, 212] on input "2,30" at bounding box center [512, 211] width 670 height 14
type input "6,90"
click at [818, 376] on button "Salvar" at bounding box center [827, 389] width 56 height 28
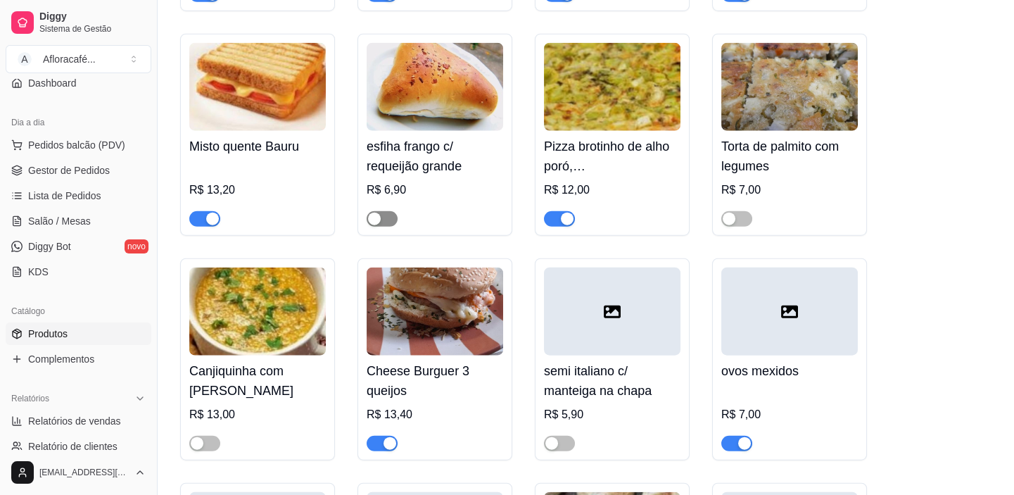
click at [383, 227] on span "button" at bounding box center [382, 218] width 31 height 15
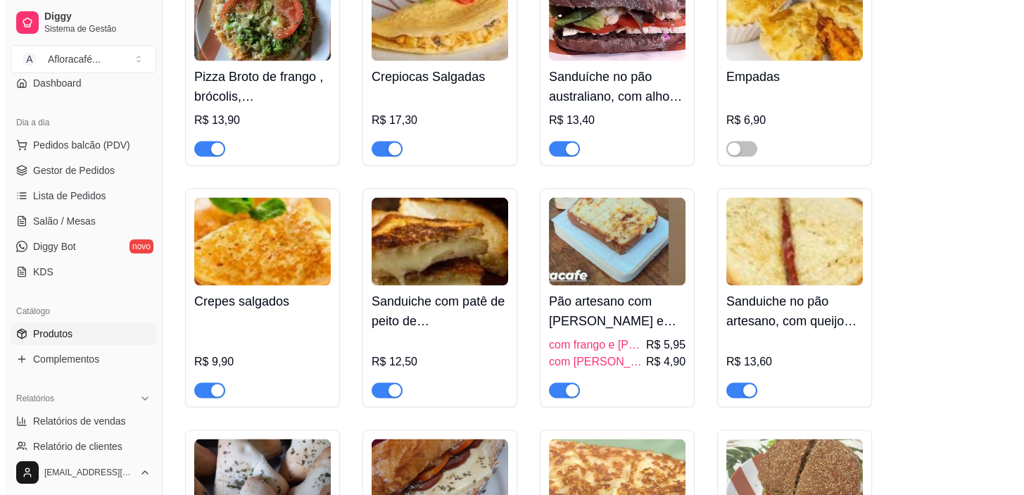
scroll to position [5427, 0]
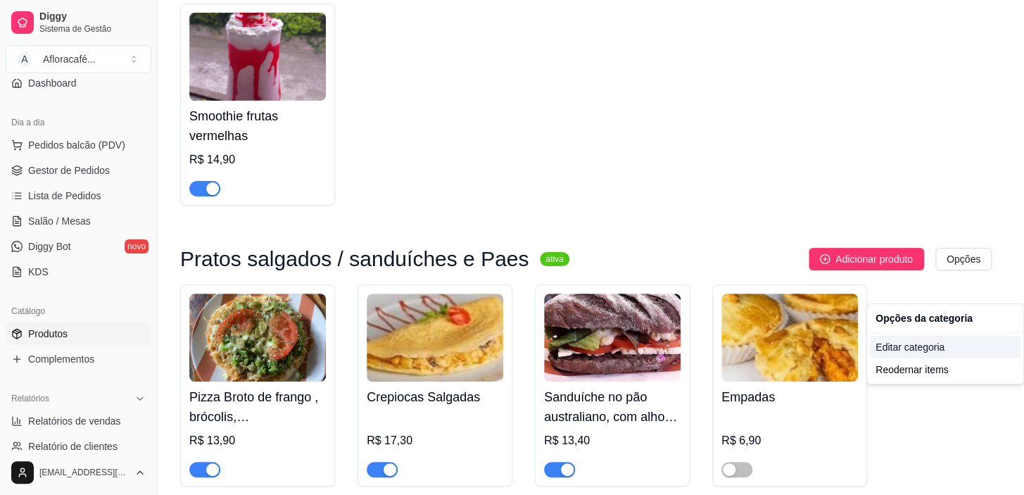
click at [957, 349] on div "Editar categoria" at bounding box center [945, 347] width 151 height 23
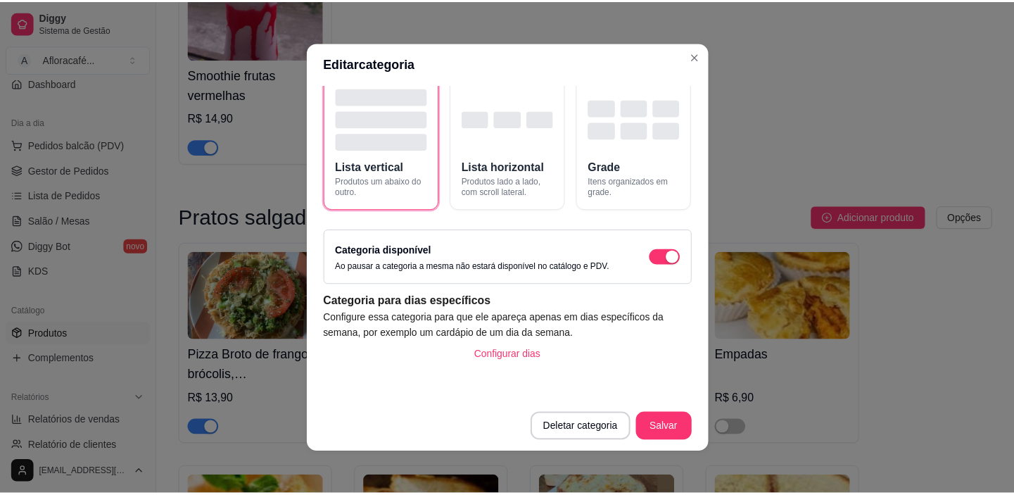
scroll to position [2, 0]
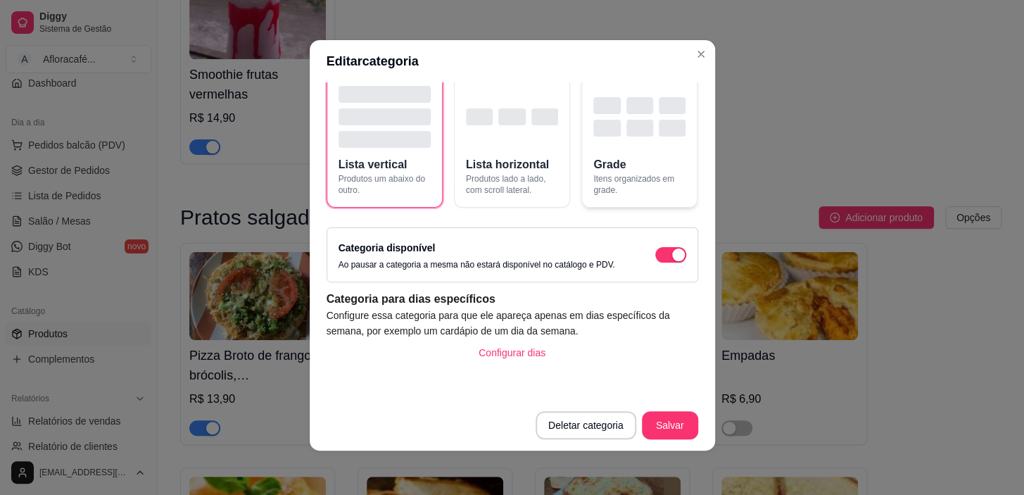
click at [635, 175] on span "Itens organizados em grade." at bounding box center [639, 184] width 92 height 23
click at [659, 409] on footer "Deletar categoria Salvar" at bounding box center [512, 425] width 405 height 51
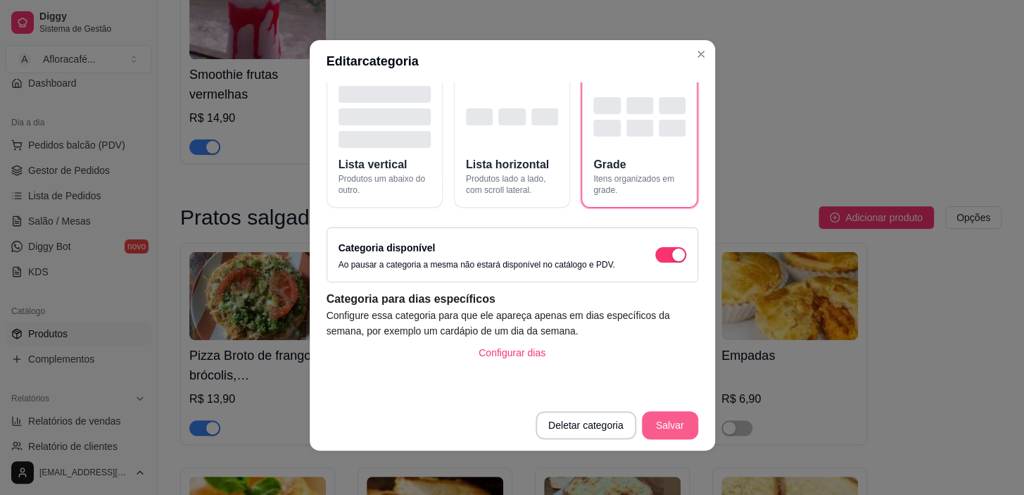
click at [666, 413] on button "Salvar" at bounding box center [670, 425] width 56 height 28
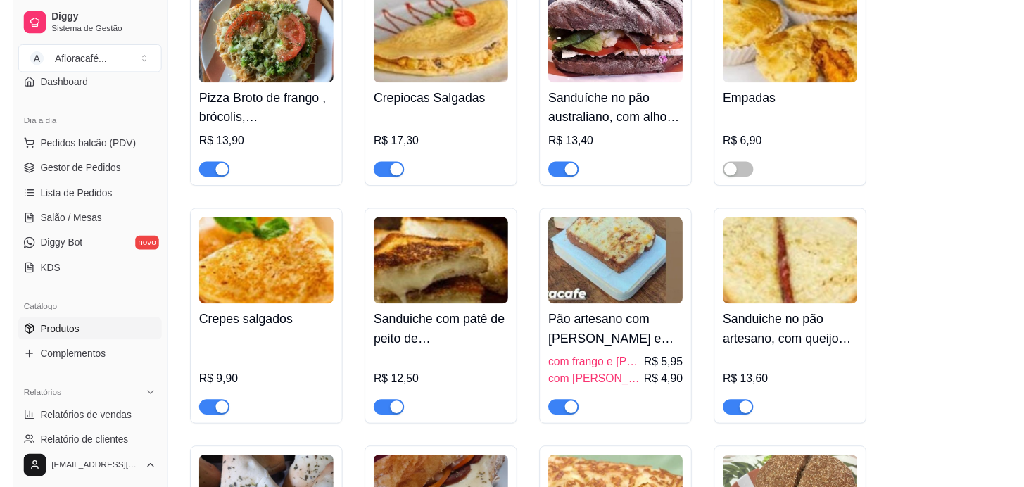
scroll to position [5468, 0]
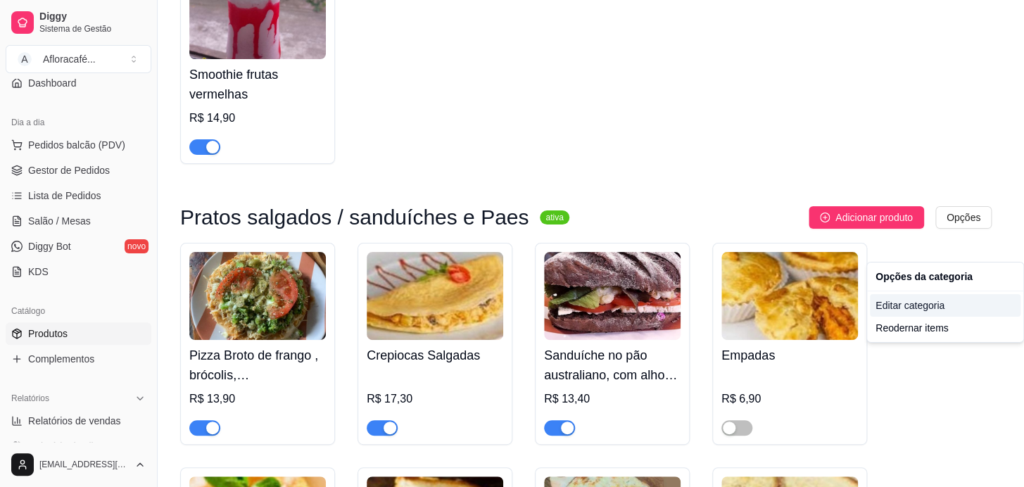
click at [953, 309] on div "Editar categoria" at bounding box center [945, 305] width 151 height 23
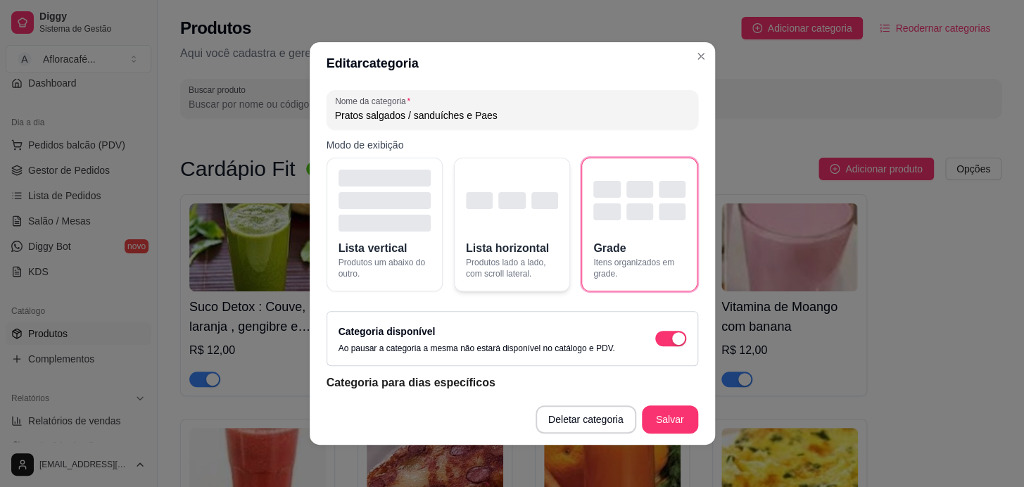
scroll to position [5472, 0]
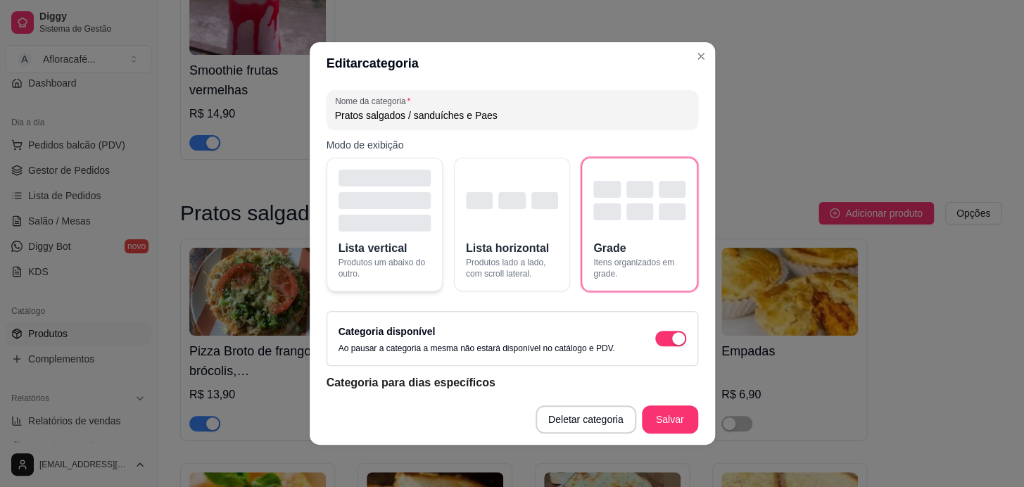
click at [384, 252] on span "Lista vertical" at bounding box center [372, 248] width 69 height 17
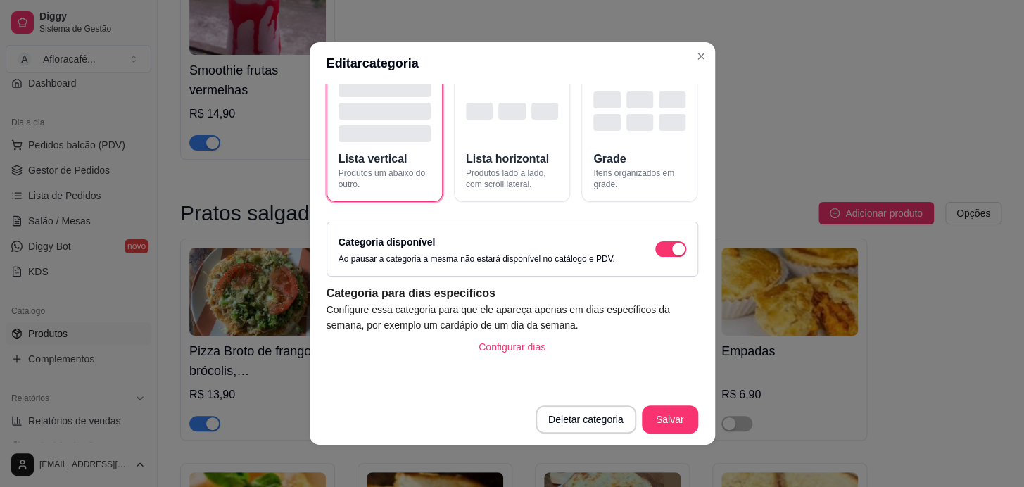
scroll to position [2, 0]
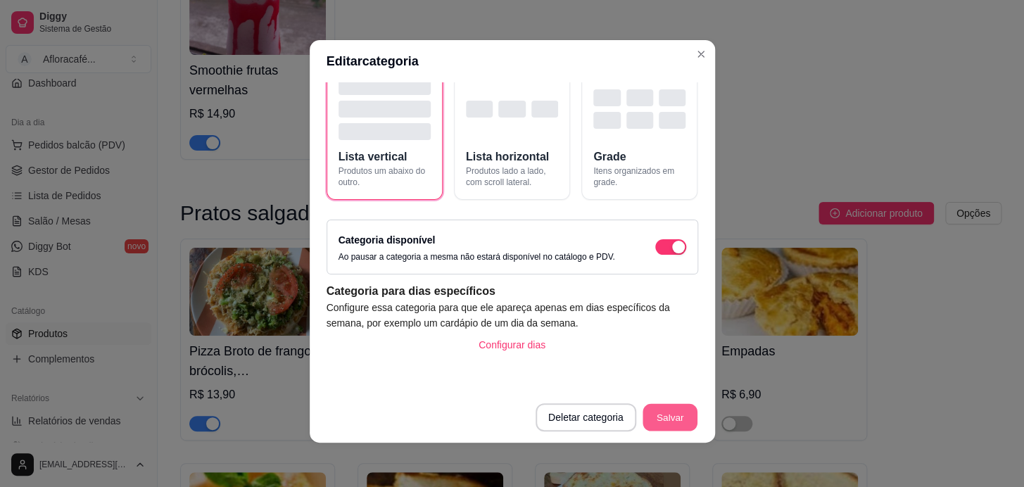
click at [642, 419] on button "Salvar" at bounding box center [669, 417] width 55 height 27
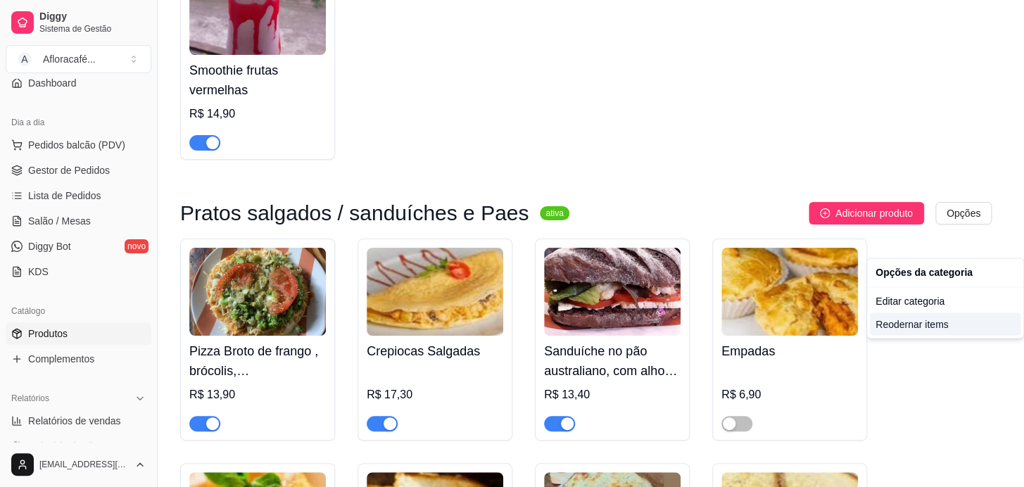
click at [920, 320] on div "Reodernar items" at bounding box center [945, 323] width 151 height 23
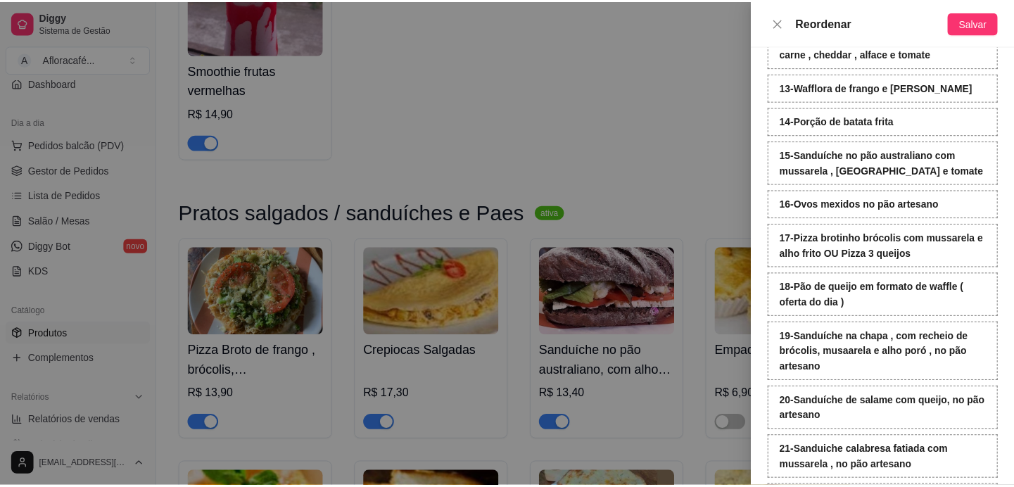
scroll to position [530, 0]
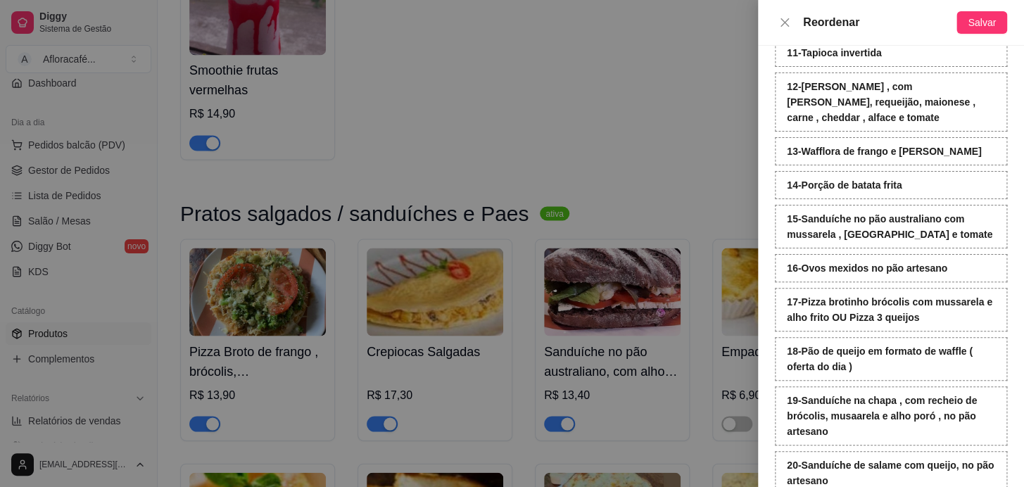
click at [614, 151] on div at bounding box center [512, 243] width 1024 height 487
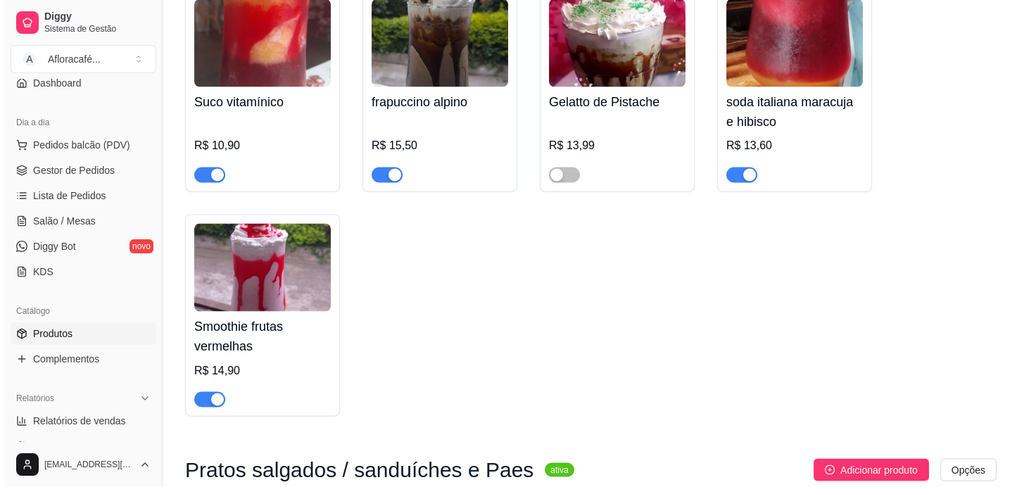
scroll to position [5472, 0]
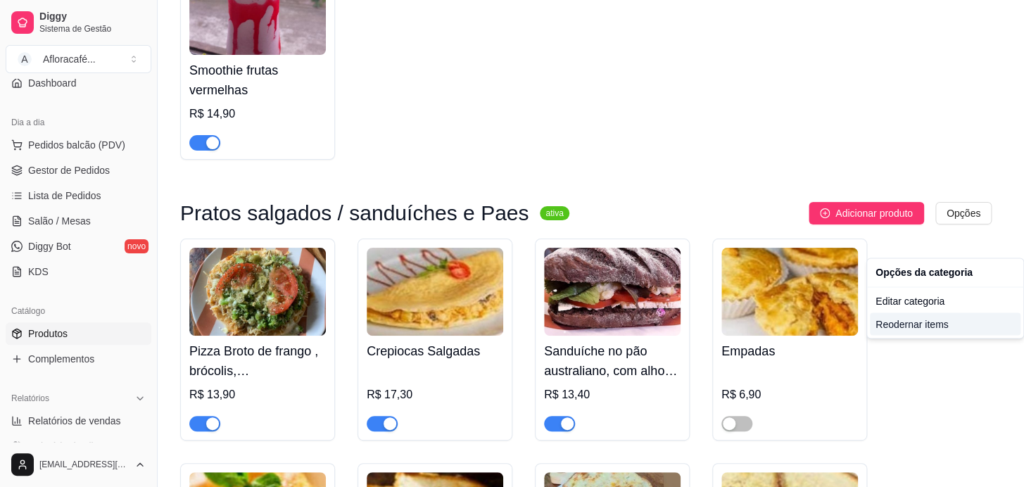
click at [910, 324] on div "Reodernar items" at bounding box center [945, 323] width 151 height 23
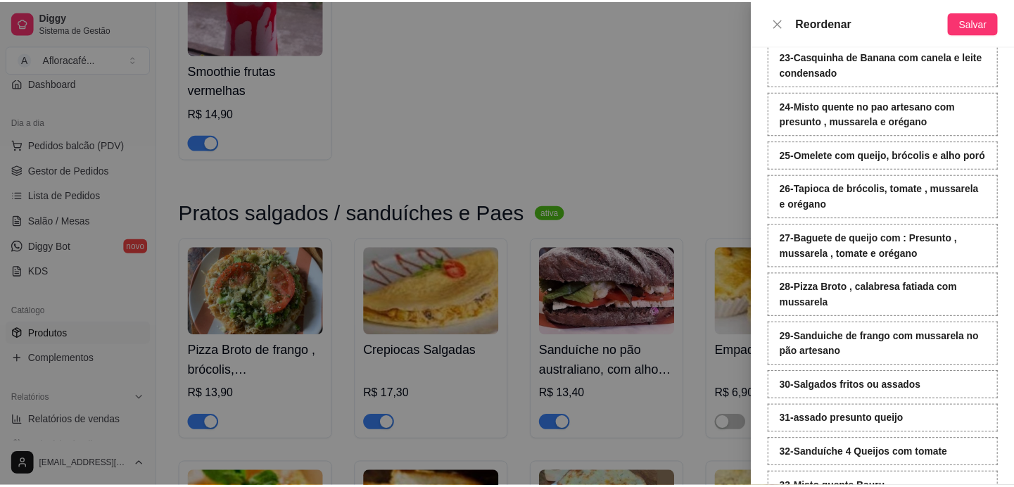
scroll to position [1151, 0]
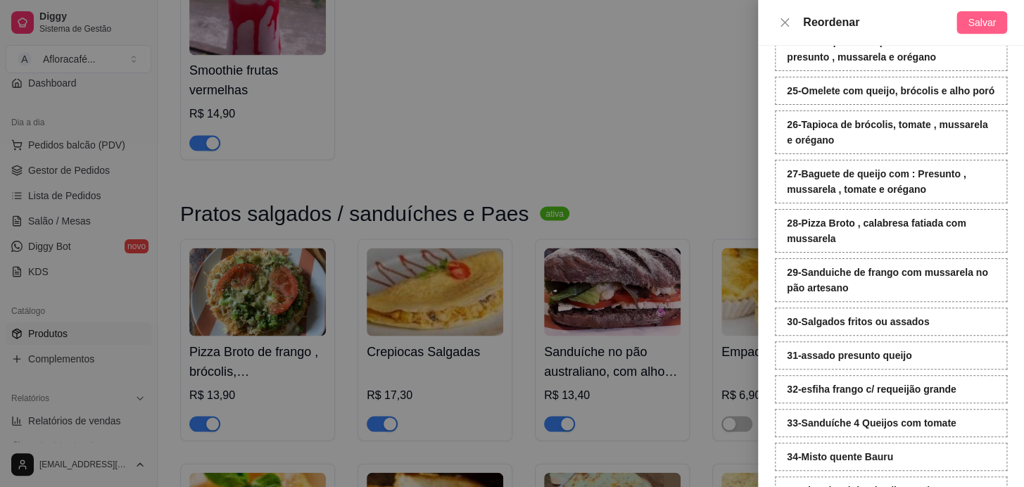
click at [993, 16] on span "Salvar" at bounding box center [981, 22] width 28 height 15
click at [440, 135] on div at bounding box center [512, 243] width 1024 height 487
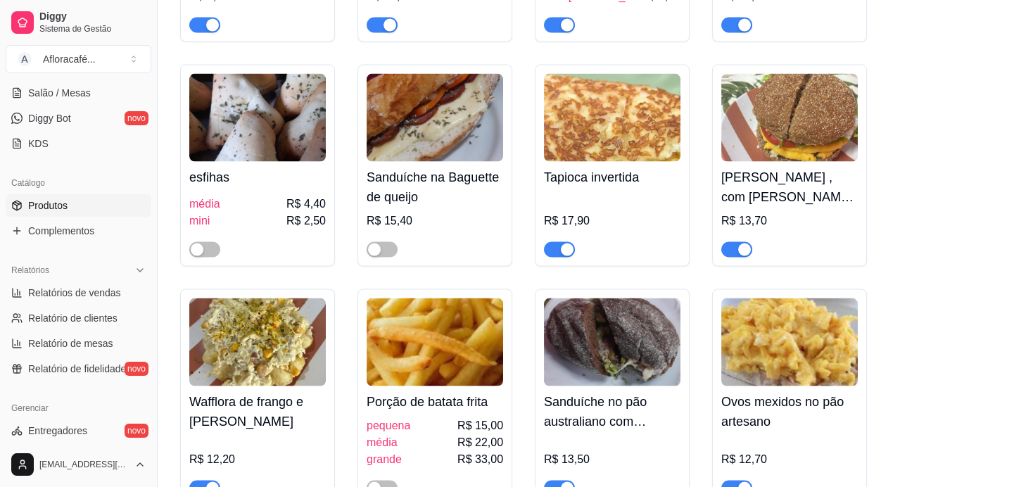
scroll to position [6304, 0]
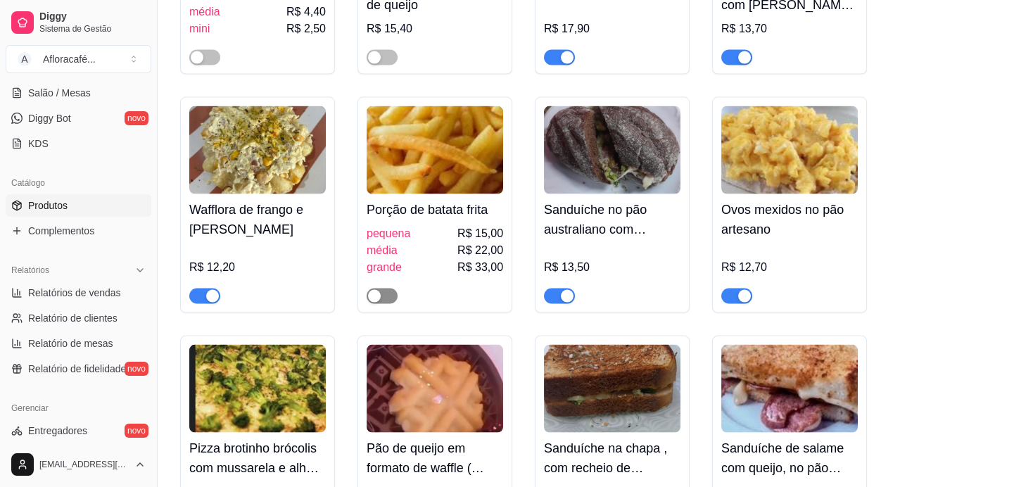
click at [388, 304] on span "button" at bounding box center [382, 295] width 31 height 15
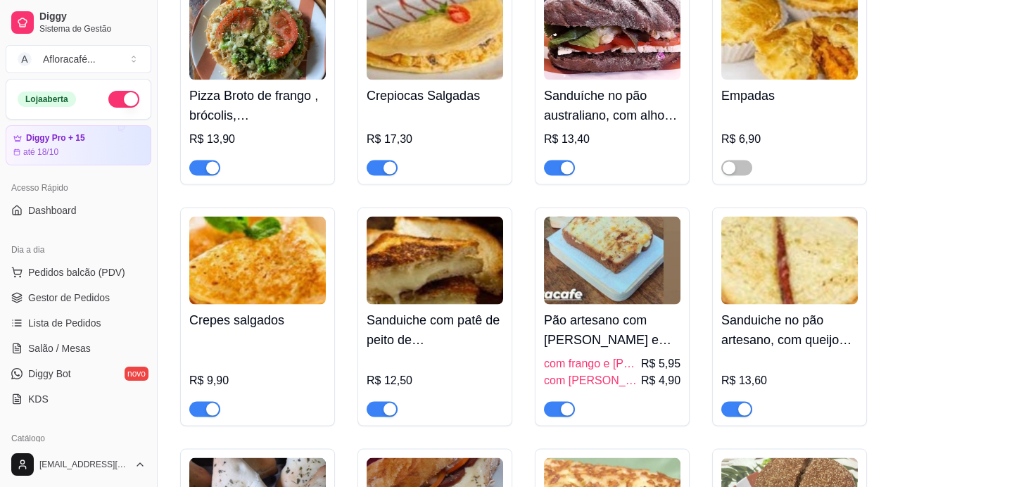
scroll to position [5536, 0]
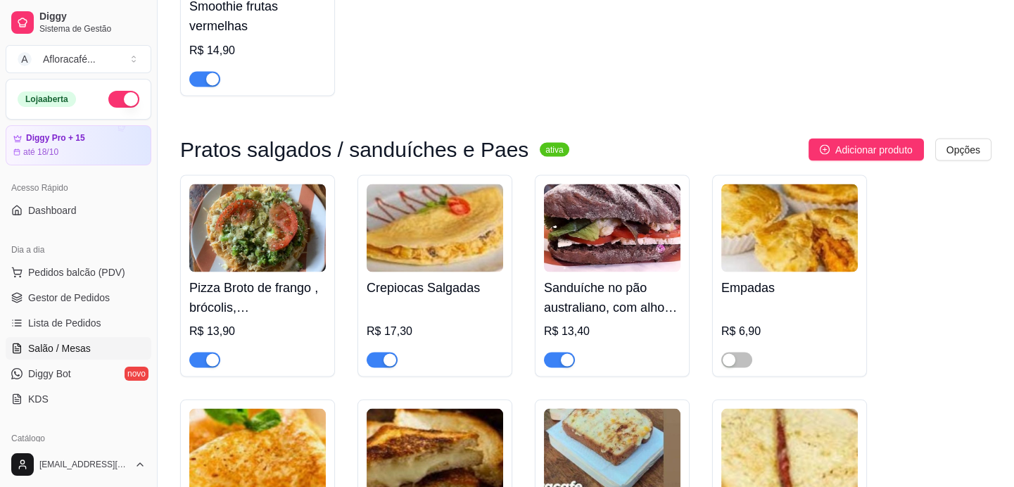
click at [95, 340] on link "Salão / Mesas" at bounding box center [79, 348] width 146 height 23
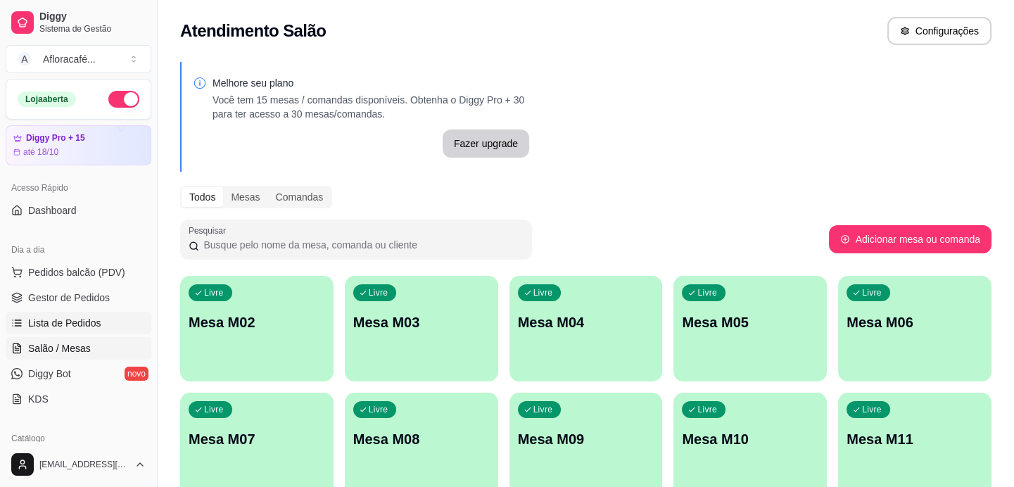
scroll to position [63, 0]
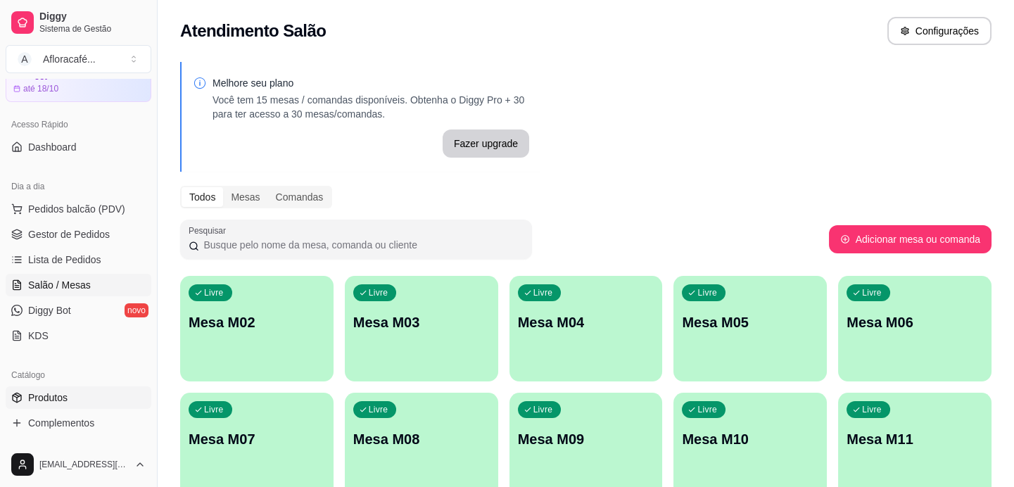
click at [92, 400] on link "Produtos" at bounding box center [79, 397] width 146 height 23
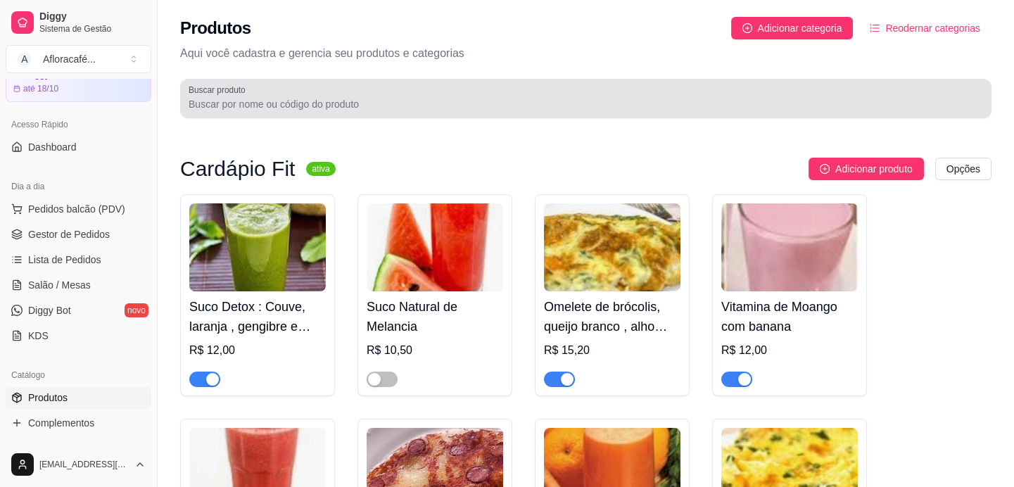
click at [433, 114] on div "Buscar produto" at bounding box center [585, 98] width 811 height 39
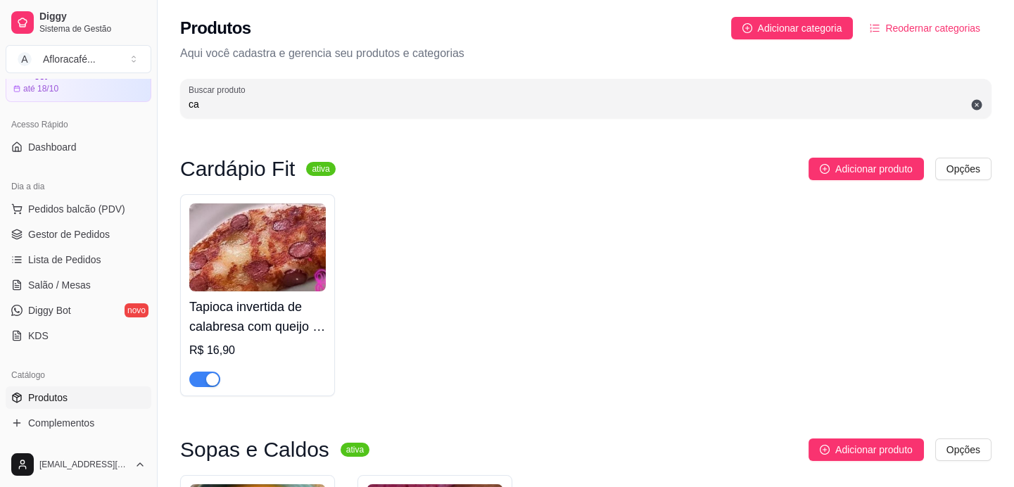
type input "c"
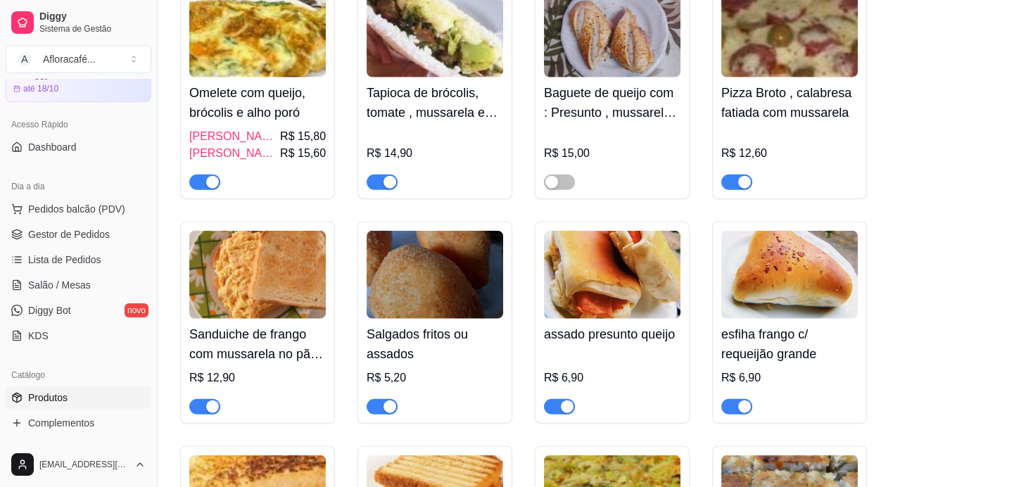
scroll to position [7253, 0]
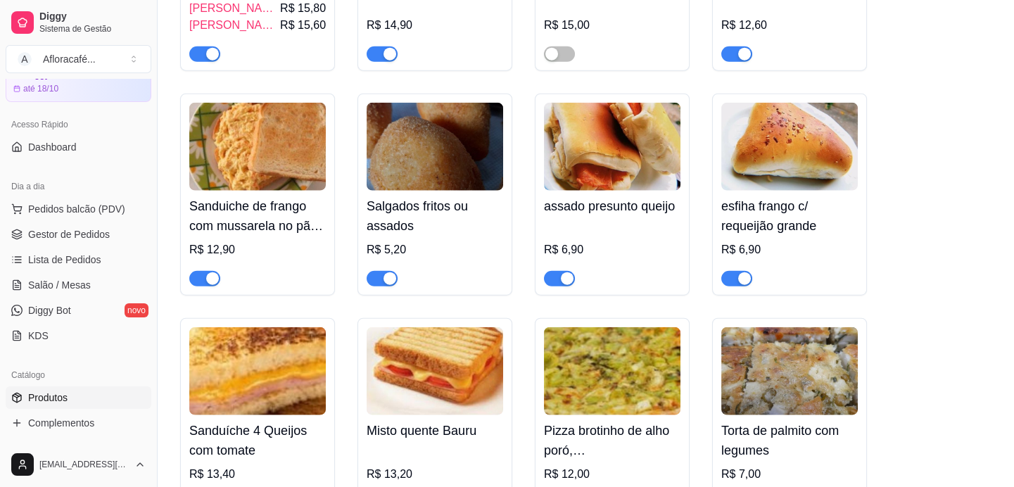
click at [633, 258] on div "R$ 6,90" at bounding box center [612, 249] width 136 height 17
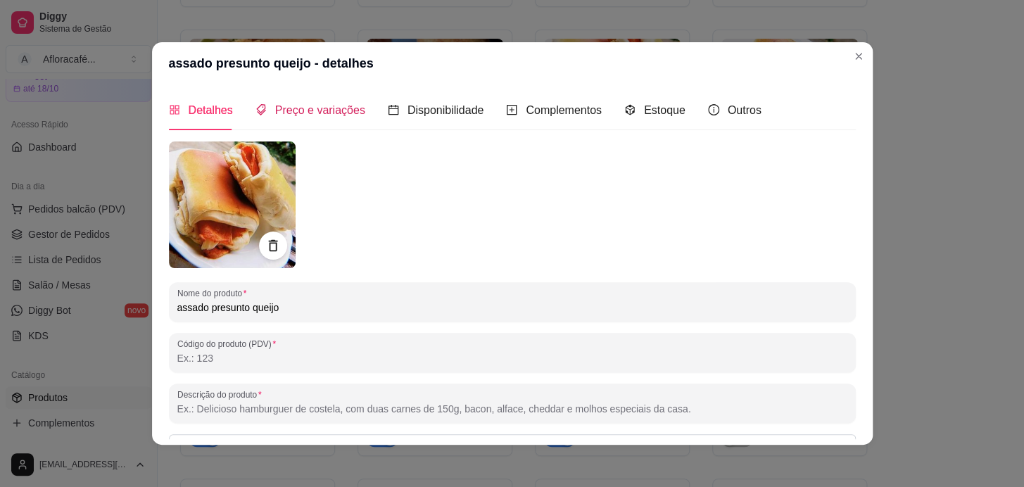
click at [339, 104] on span "Preço e variações" at bounding box center [320, 110] width 90 height 12
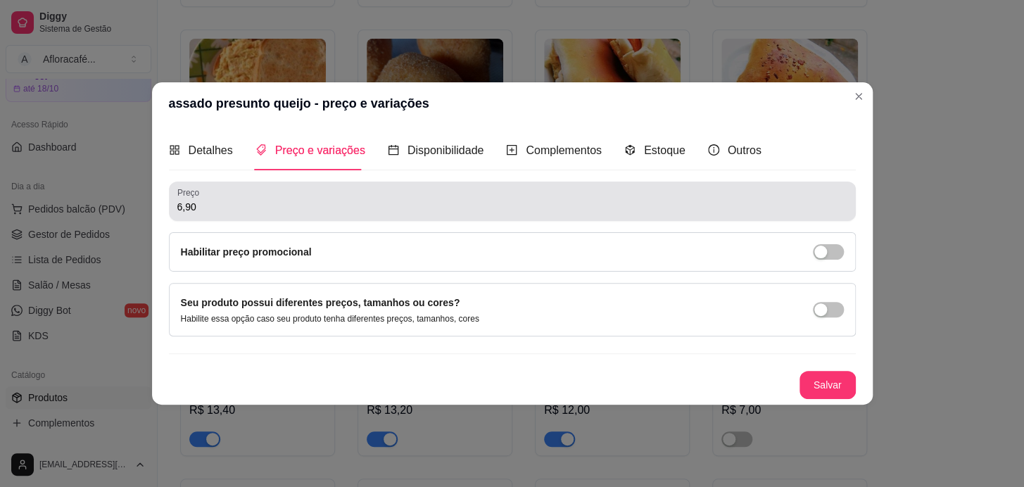
click at [364, 217] on div "Preço 6,90" at bounding box center [512, 201] width 687 height 39
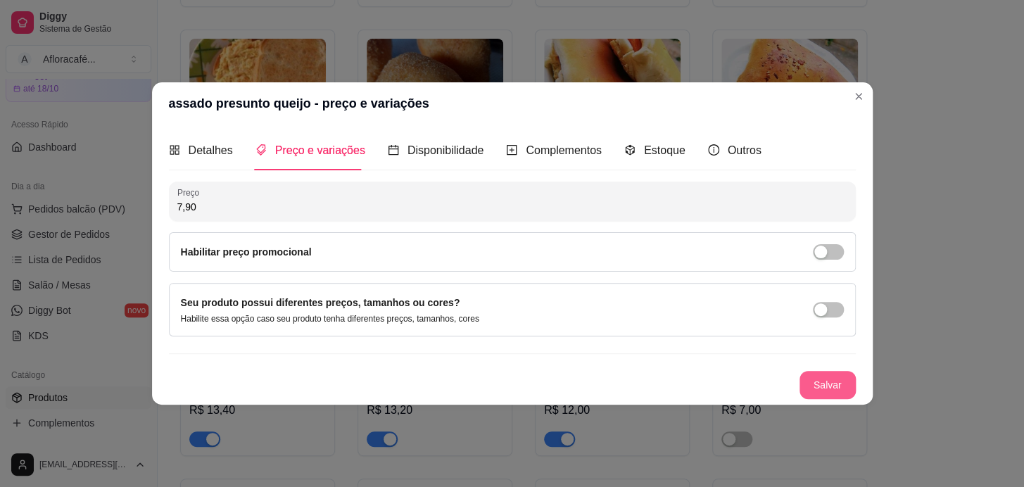
type input "7,90"
click at [825, 376] on button "Salvar" at bounding box center [827, 385] width 56 height 28
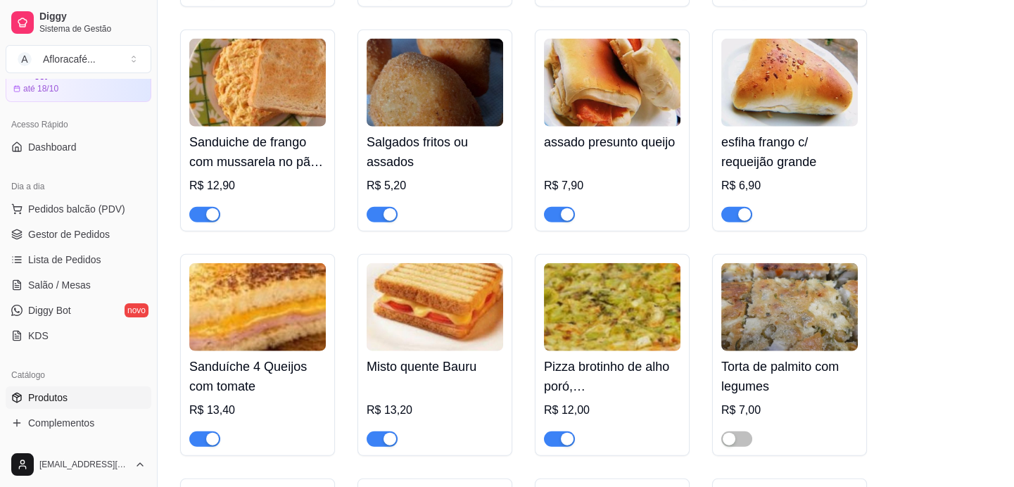
click at [765, 172] on h4 "esfiha frango c/ requeijão grande" at bounding box center [789, 151] width 136 height 39
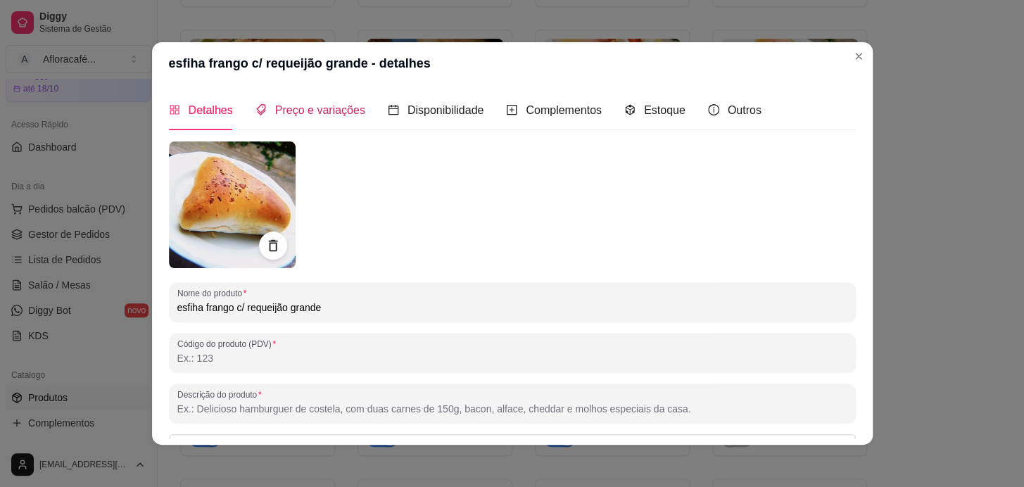
drag, startPoint x: 327, startPoint y: 110, endPoint x: 320, endPoint y: 155, distance: 45.6
click at [328, 111] on span "Preço e variações" at bounding box center [320, 110] width 90 height 12
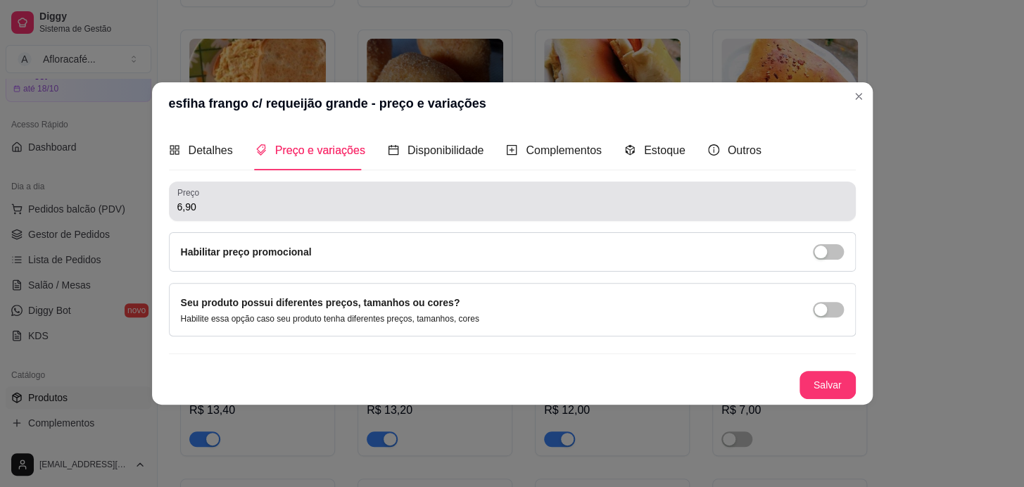
click at [357, 210] on input "6,90" at bounding box center [512, 207] width 670 height 14
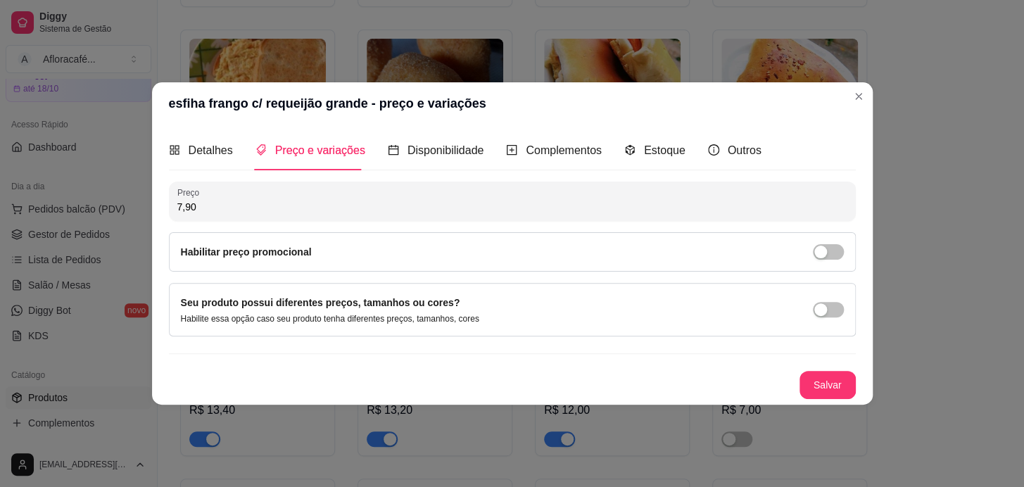
type input "7,90"
click at [862, 374] on div "Detalhes Preço e variações Disponibilidade Complementos Estoque Outros Nome do …" at bounding box center [512, 265] width 720 height 280
click at [808, 379] on button "Salvar" at bounding box center [827, 384] width 55 height 27
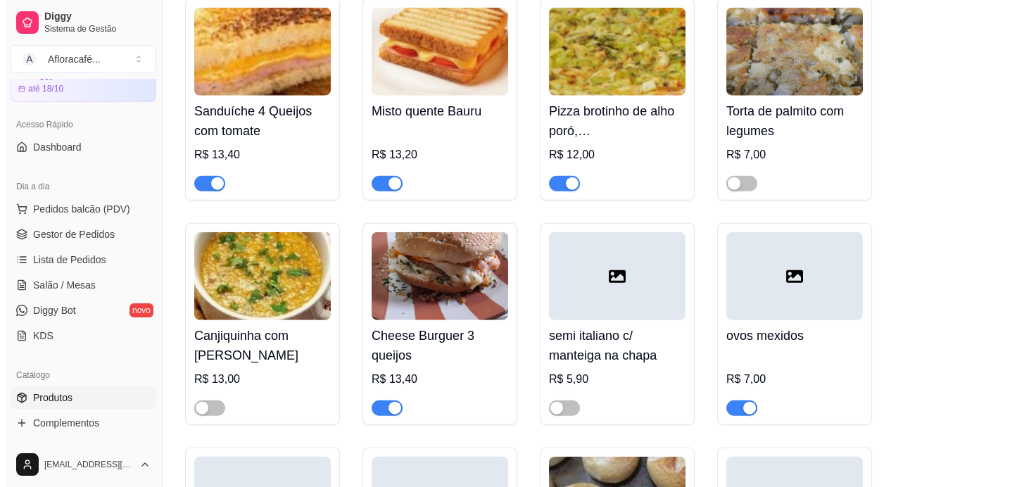
scroll to position [7701, 0]
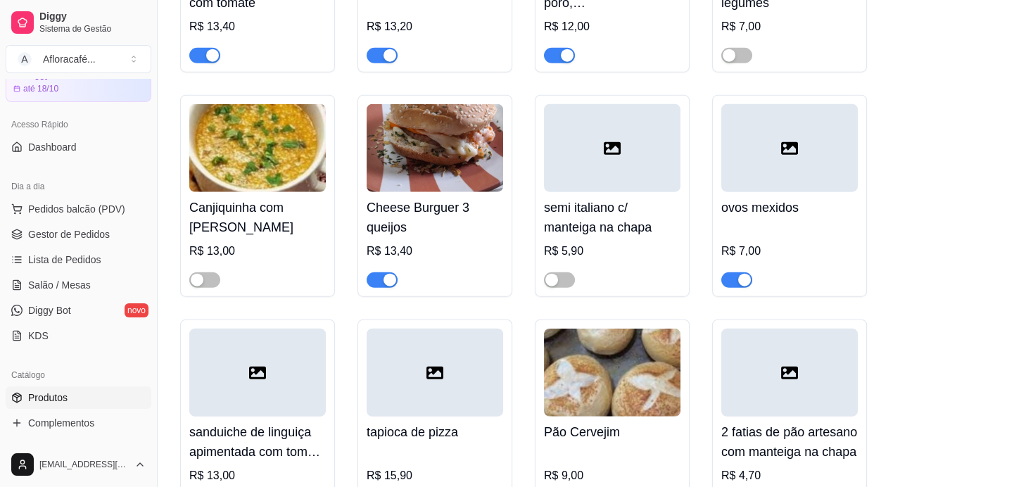
click at [624, 237] on h4 "semi italiano c/ manteiga na chapa" at bounding box center [612, 217] width 136 height 39
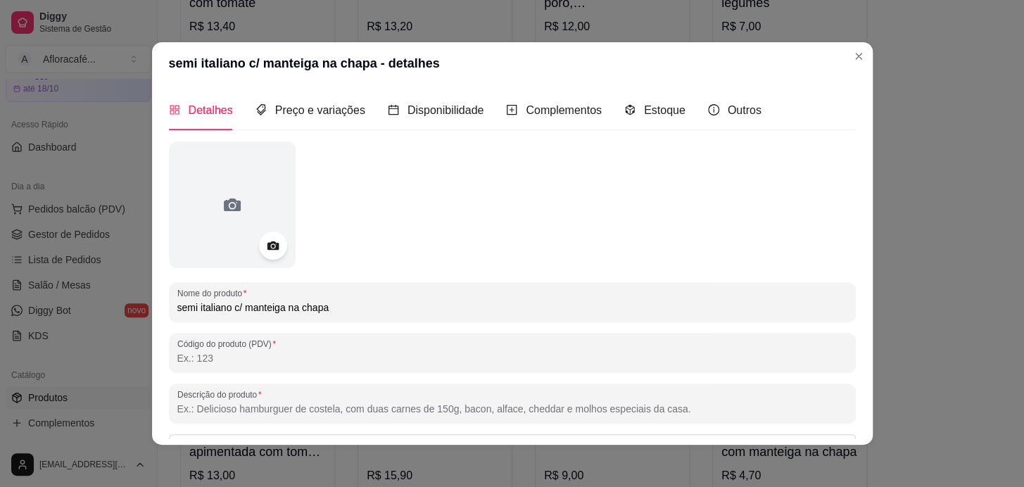
click at [402, 313] on input "semi italiano c/ manteiga na chapa" at bounding box center [512, 307] width 670 height 14
type input "s"
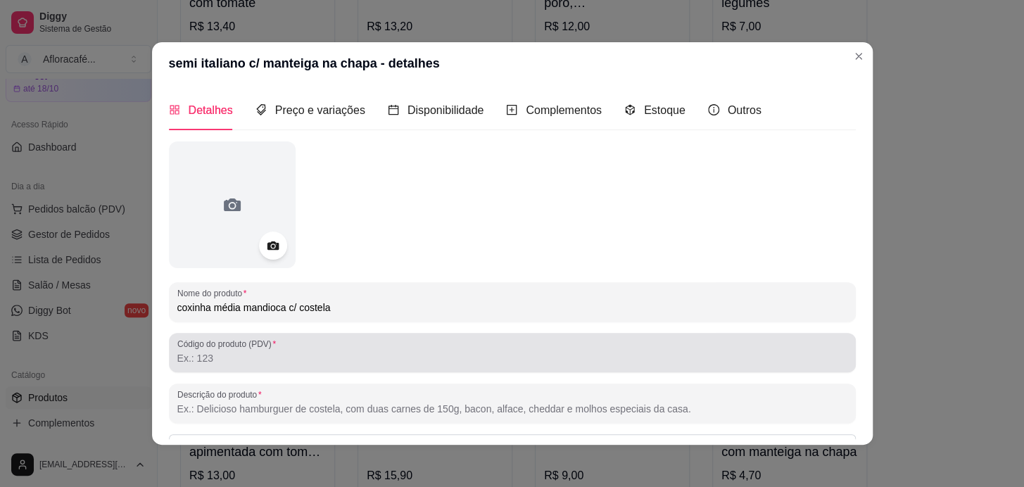
type input "coxinha média mandioca c/ costela"
click at [283, 339] on div at bounding box center [512, 352] width 670 height 28
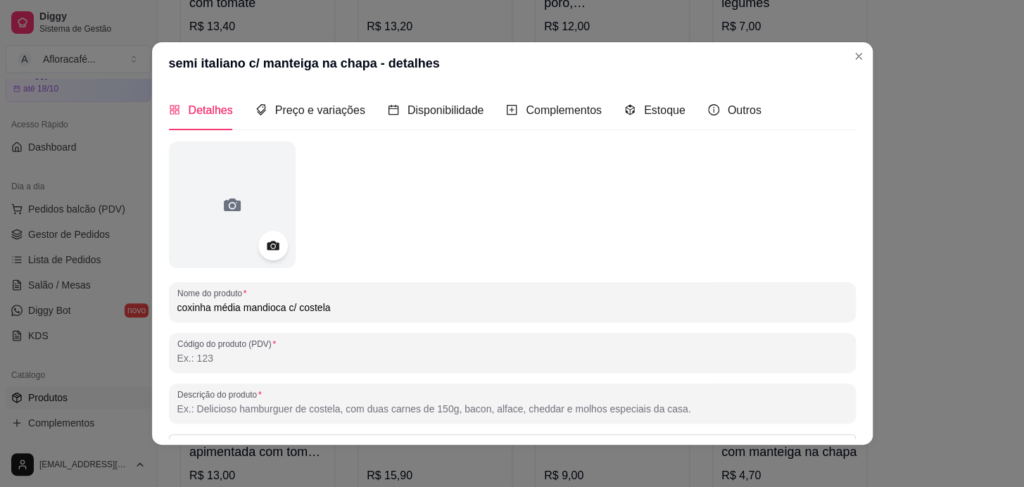
click at [274, 243] on icon at bounding box center [273, 245] width 12 height 9
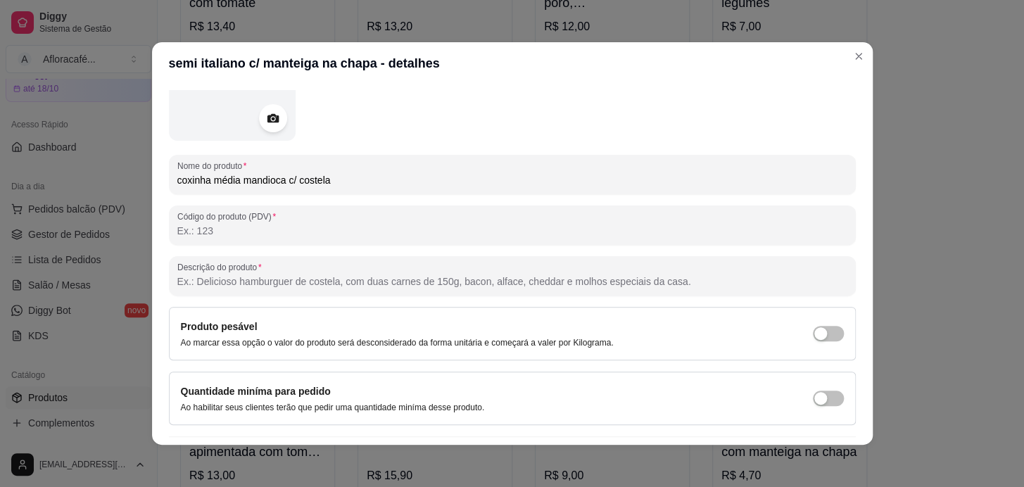
scroll to position [164, 0]
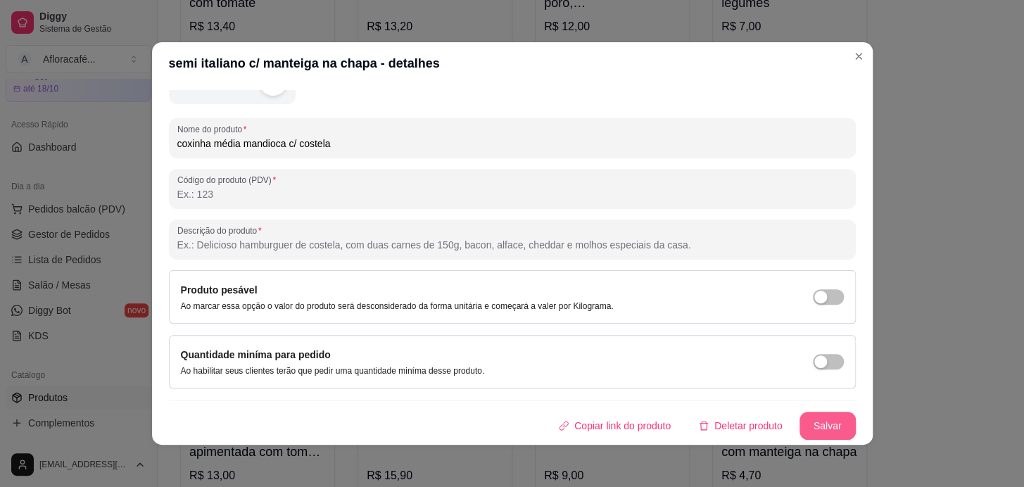
click at [806, 424] on button "Salvar" at bounding box center [827, 426] width 56 height 28
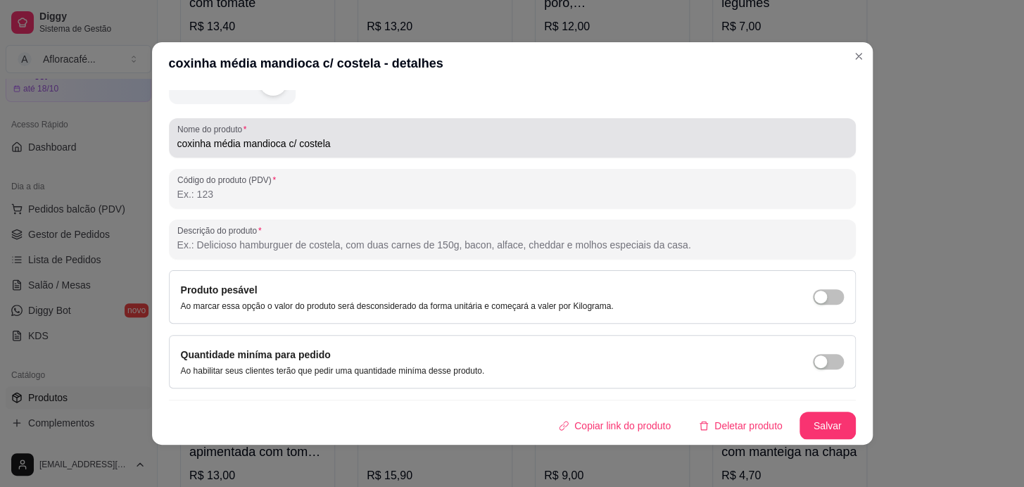
scroll to position [0, 0]
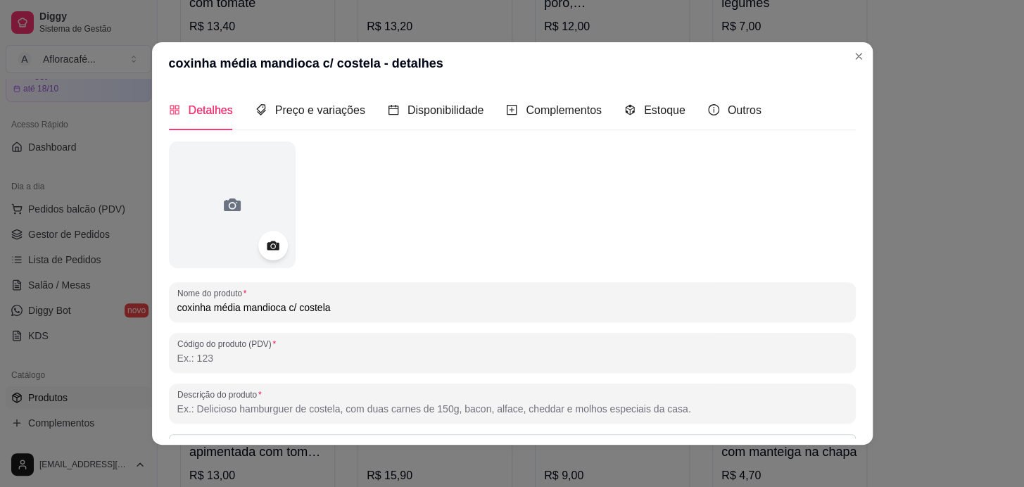
click at [271, 245] on circle at bounding box center [273, 246] width 4 height 4
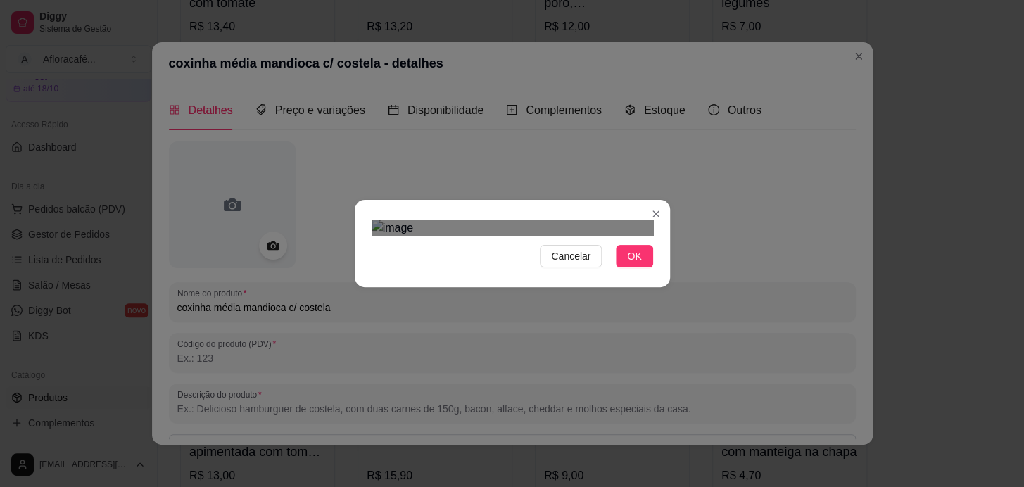
click at [634, 264] on span "OK" at bounding box center [634, 255] width 14 height 15
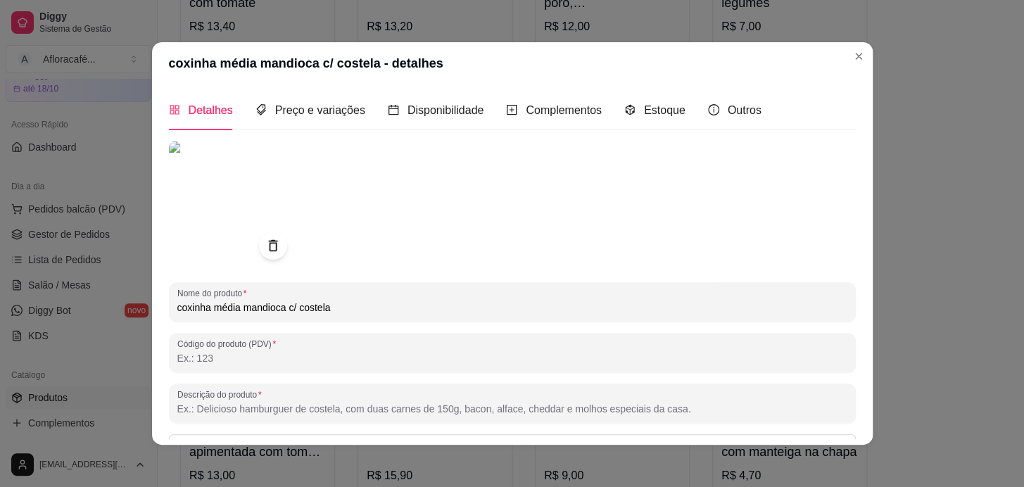
scroll to position [165, 0]
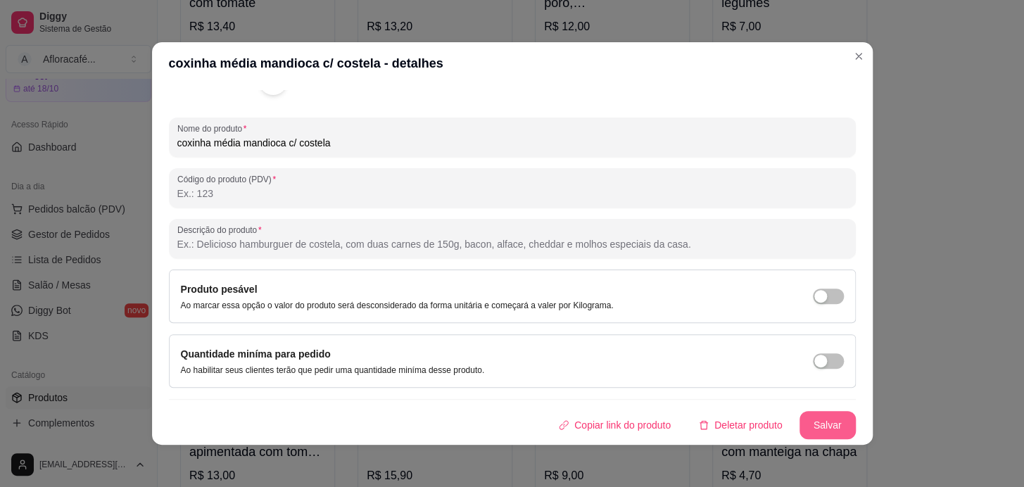
click at [828, 425] on button "Salvar" at bounding box center [827, 425] width 56 height 28
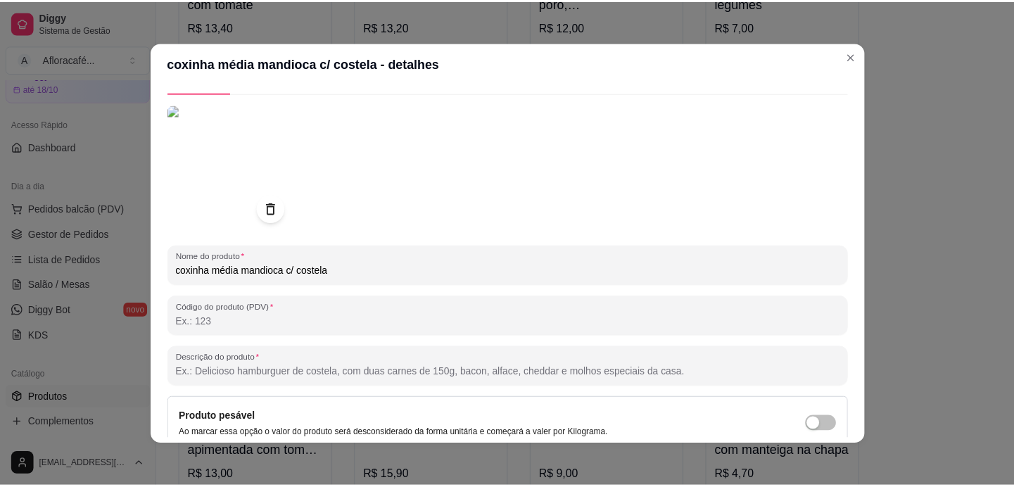
scroll to position [0, 0]
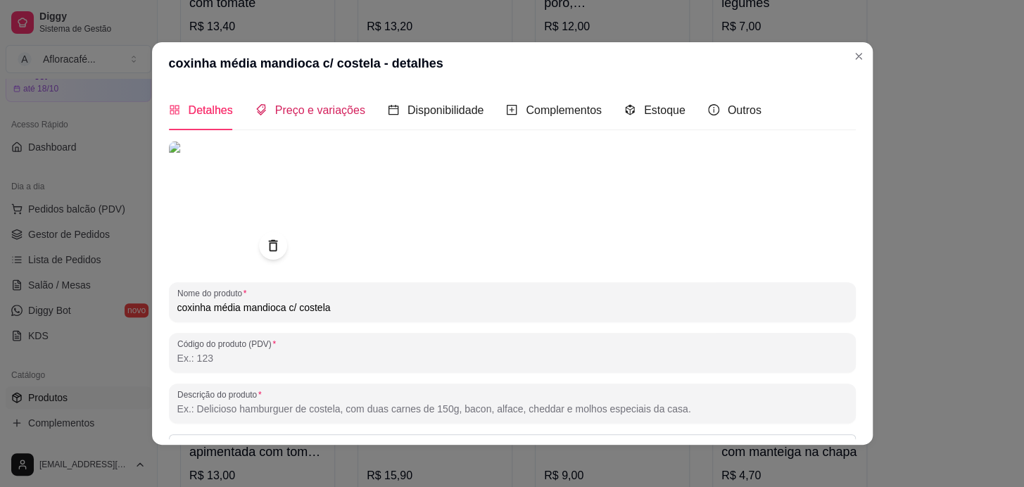
click at [287, 106] on span "Preço e variações" at bounding box center [320, 110] width 90 height 12
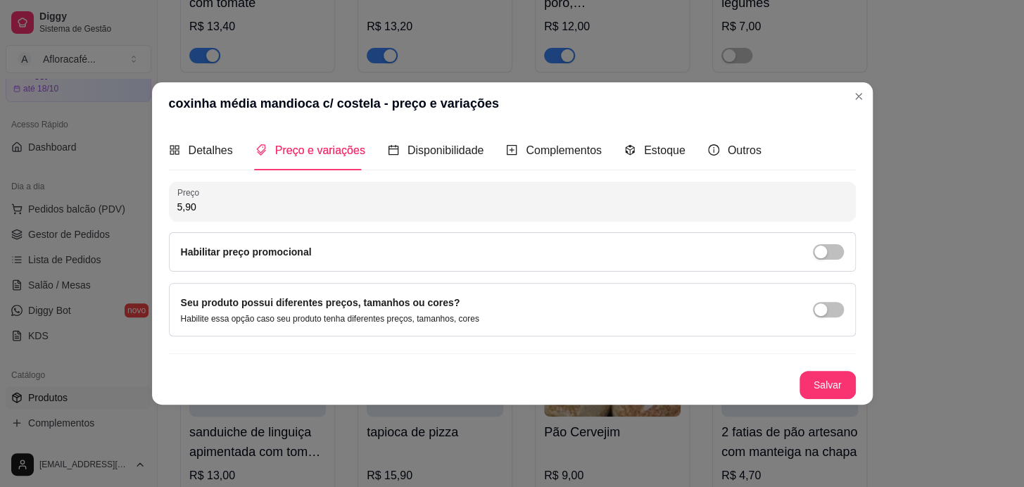
click at [332, 205] on input "5,90" at bounding box center [512, 207] width 670 height 14
type input "6,90"
click at [817, 390] on button "Salvar" at bounding box center [827, 384] width 55 height 27
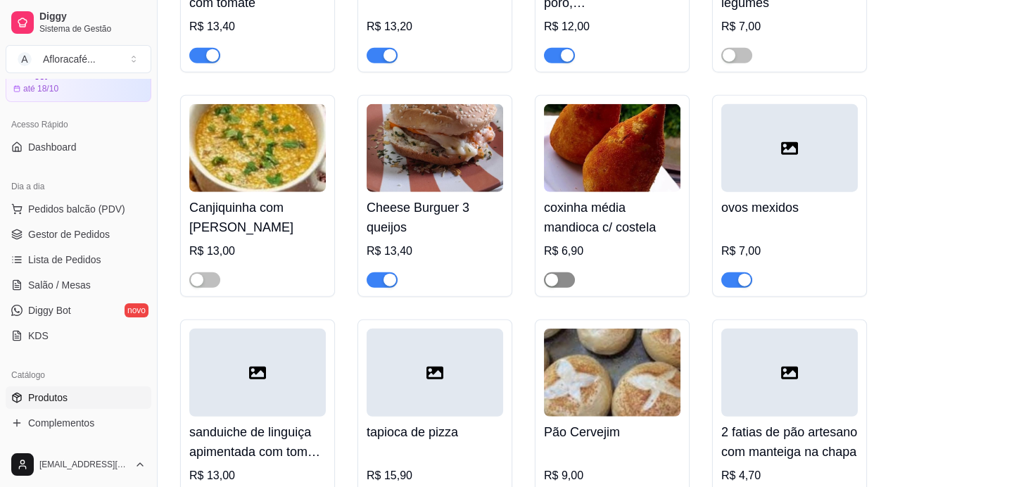
click at [561, 288] on span "button" at bounding box center [559, 279] width 31 height 15
click at [597, 260] on div "R$ 6,90" at bounding box center [612, 251] width 136 height 17
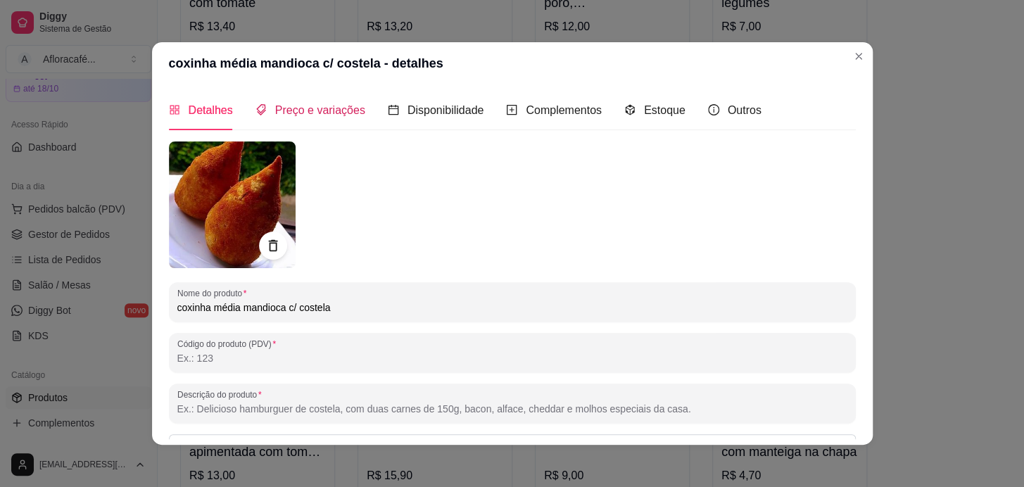
drag, startPoint x: 306, startPoint y: 103, endPoint x: 297, endPoint y: 177, distance: 74.4
click at [308, 105] on span "Preço e variações" at bounding box center [320, 110] width 90 height 12
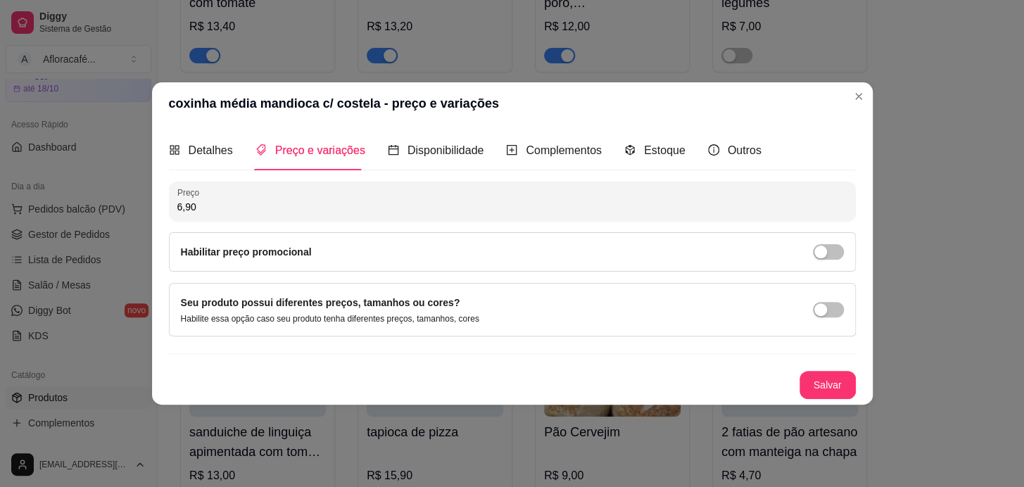
drag, startPoint x: 291, startPoint y: 231, endPoint x: 304, endPoint y: 217, distance: 18.4
click at [295, 229] on div "Preço 6,90 Habilitar preço promocional" at bounding box center [512, 227] width 687 height 90
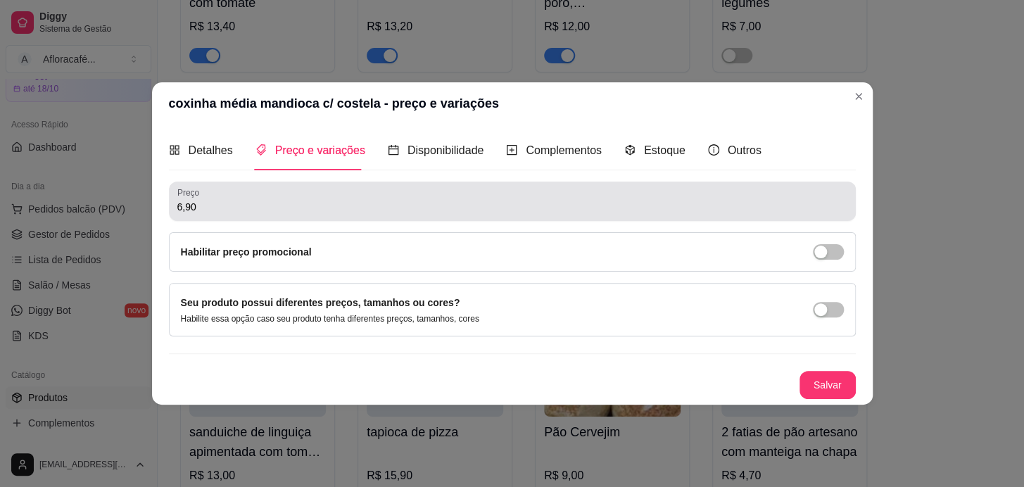
click at [304, 217] on div "Preço 6,90" at bounding box center [512, 201] width 687 height 39
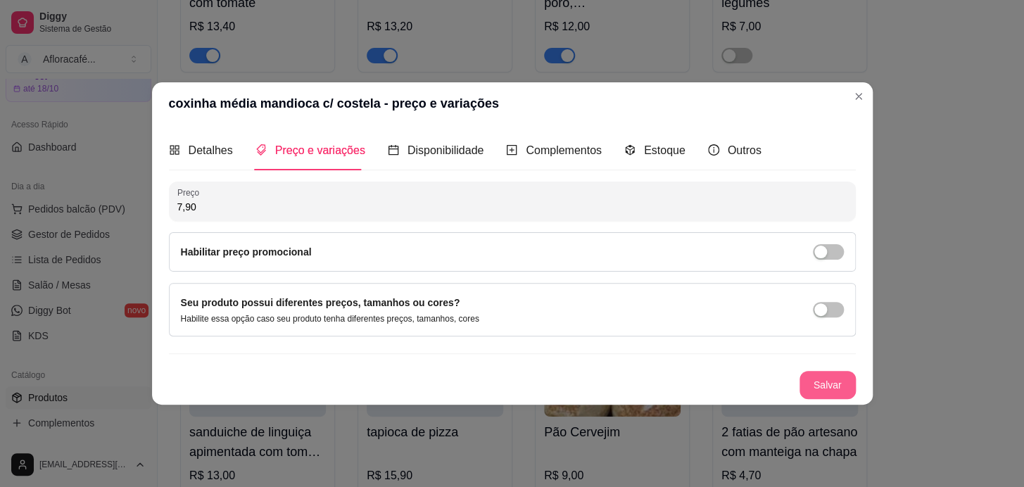
type input "7,90"
click at [842, 387] on button "Salvar" at bounding box center [827, 385] width 56 height 28
click at [840, 377] on button "Salvar" at bounding box center [827, 384] width 55 height 27
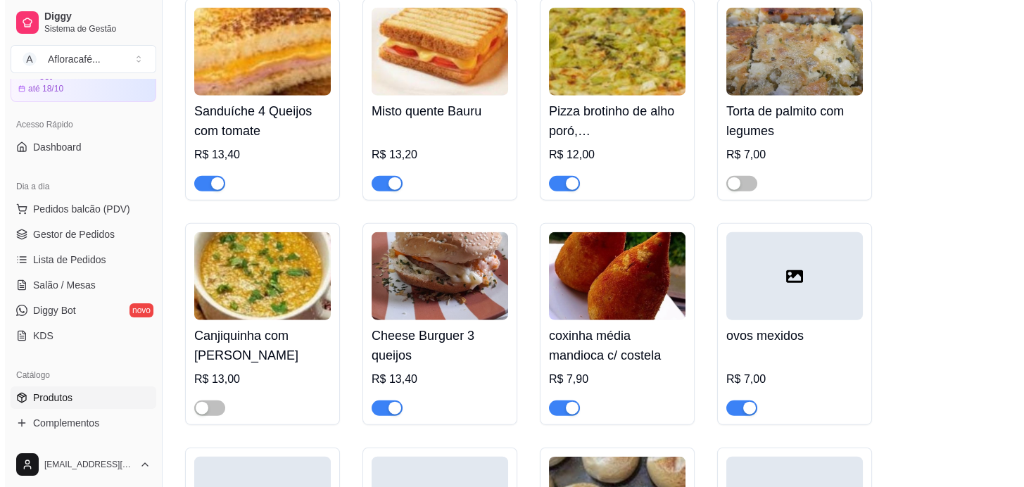
scroll to position [7893, 0]
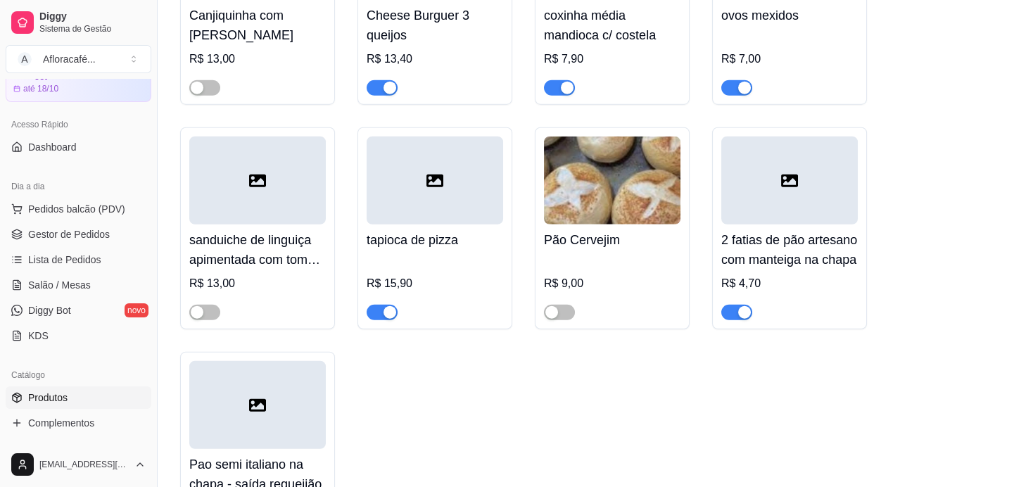
click at [281, 224] on div at bounding box center [257, 180] width 136 height 88
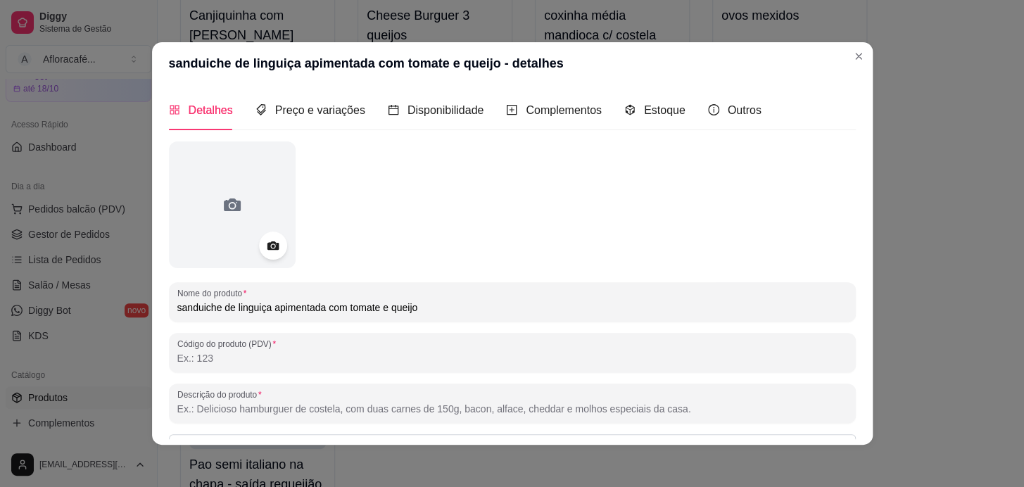
click at [428, 308] on input "sanduiche de linguiça apimentada com tomate e queijo" at bounding box center [512, 307] width 670 height 14
type input "s"
click at [258, 305] on input "crossant 4 queijos medio" at bounding box center [512, 307] width 670 height 14
drag, startPoint x: 183, startPoint y: 303, endPoint x: 179, endPoint y: 293, distance: 10.7
click at [183, 303] on input "crossant 4 queijos médio" at bounding box center [512, 307] width 670 height 14
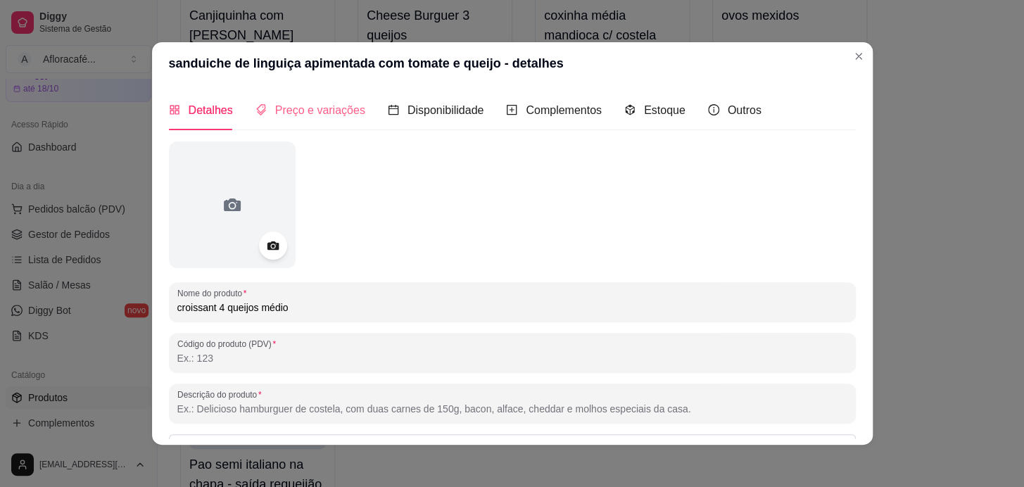
type input "croissant 4 queijos médio"
click at [346, 106] on span "Preço e variações" at bounding box center [320, 110] width 90 height 12
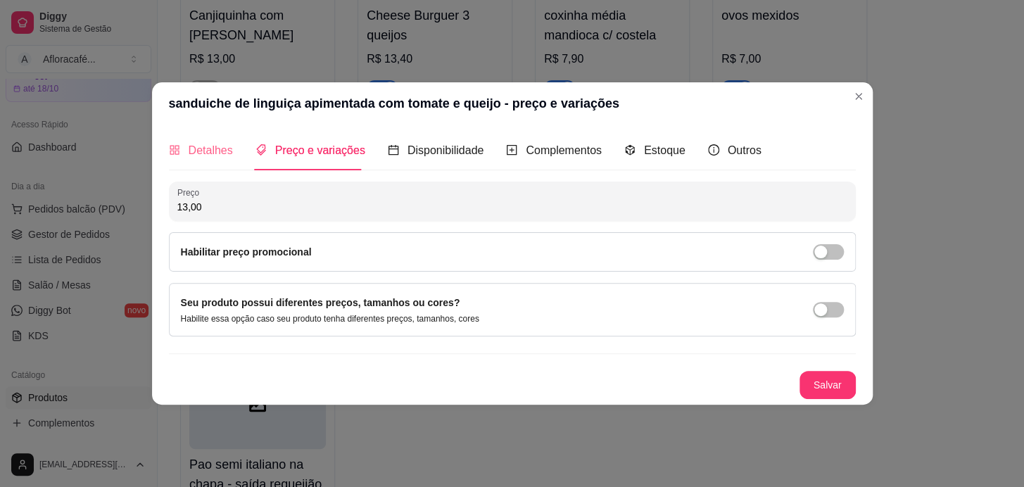
drag, startPoint x: 241, startPoint y: 132, endPoint x: 230, endPoint y: 151, distance: 21.1
click at [241, 134] on div "Detalhes Preço e variações Disponibilidade Complementos Estoque Outros" at bounding box center [465, 150] width 592 height 40
click at [230, 151] on span "Detalhes" at bounding box center [211, 150] width 44 height 12
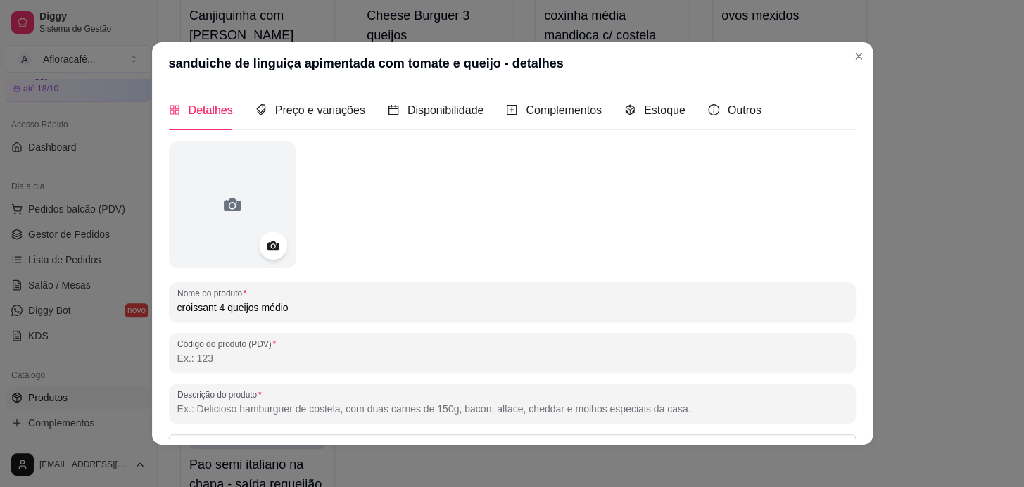
scroll to position [164, 0]
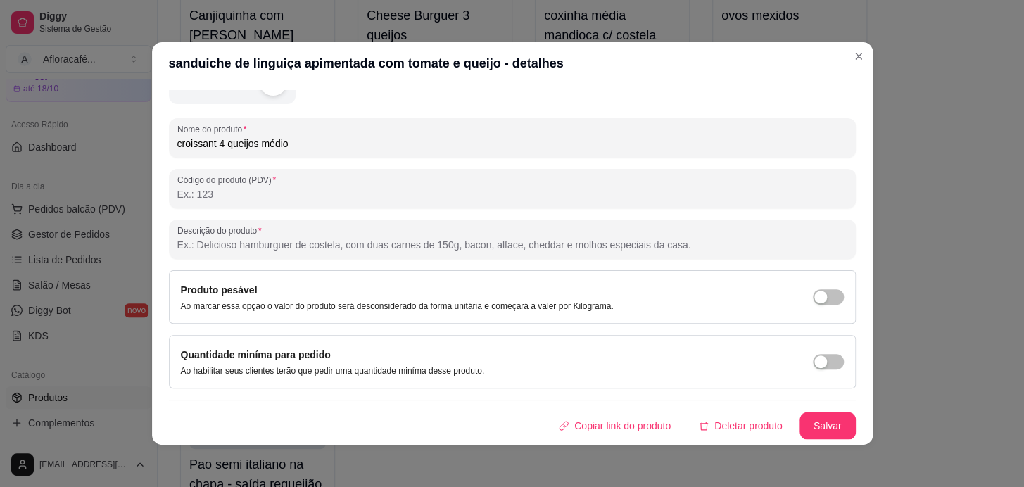
drag, startPoint x: 710, startPoint y: 403, endPoint x: 717, endPoint y: 402, distance: 7.2
click at [717, 402] on div "Nome do produto croissant 4 queijos médio Código do produto (PDV) Descrição do …" at bounding box center [512, 208] width 687 height 462
click at [825, 420] on button "Salvar" at bounding box center [827, 426] width 56 height 28
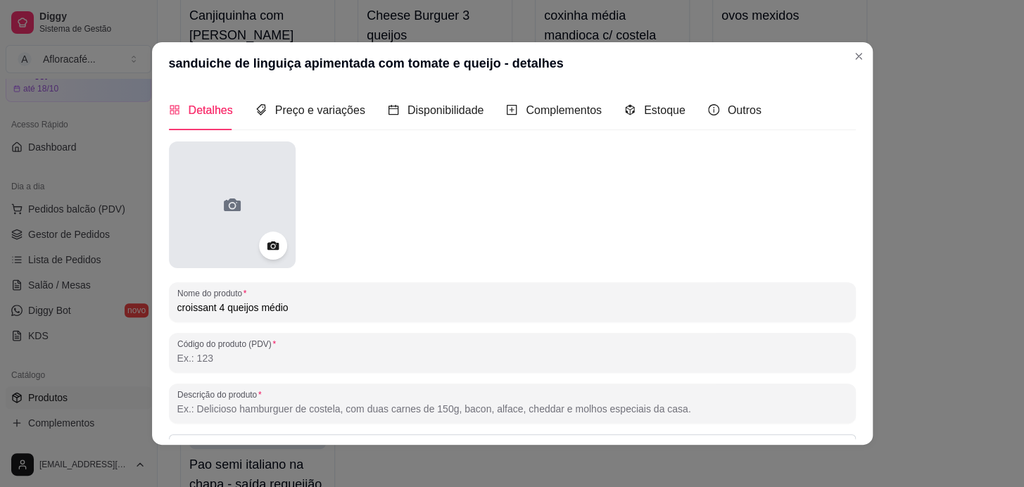
scroll to position [63, 0]
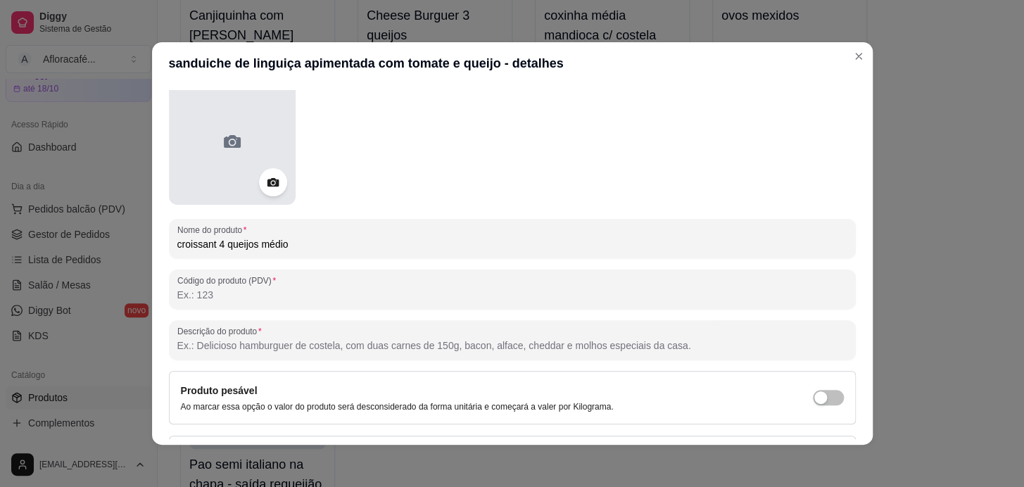
click at [288, 112] on div at bounding box center [232, 141] width 127 height 127
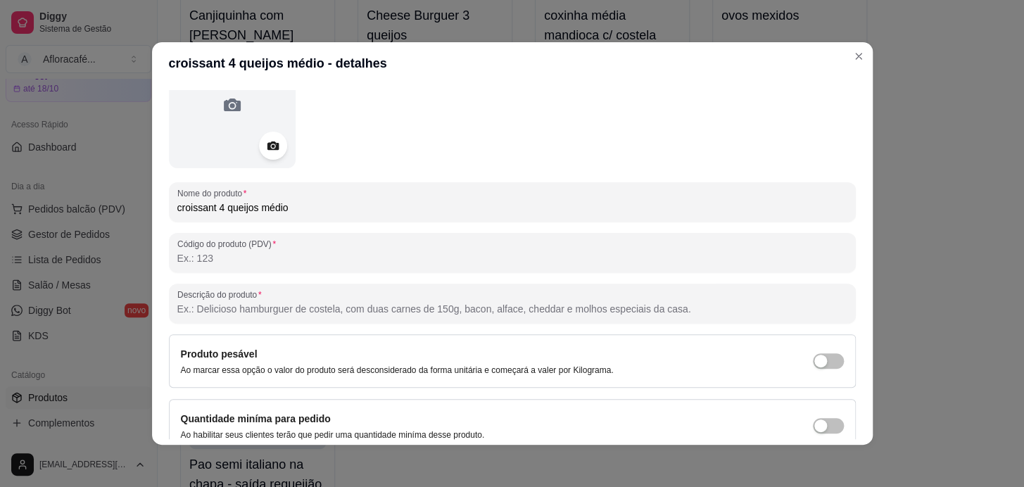
scroll to position [0, 0]
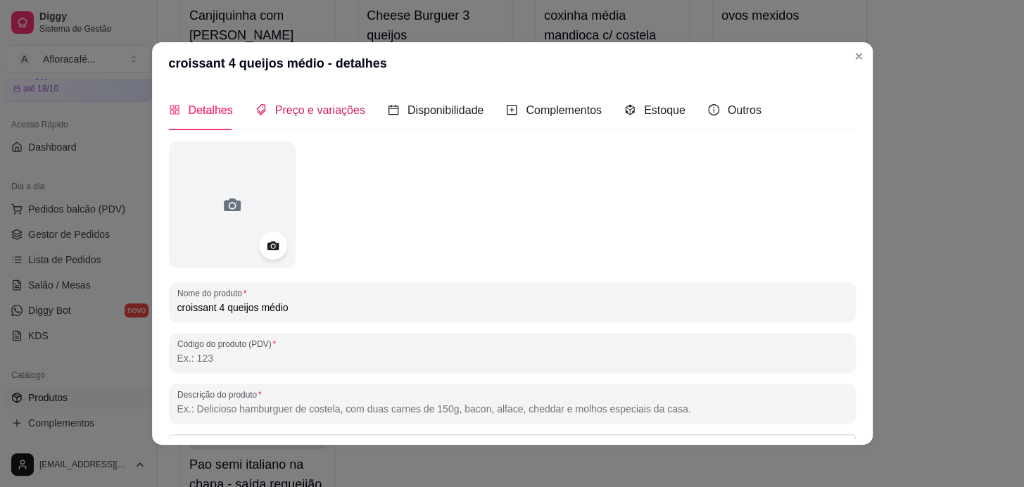
click at [294, 106] on span "Preço e variações" at bounding box center [320, 110] width 90 height 12
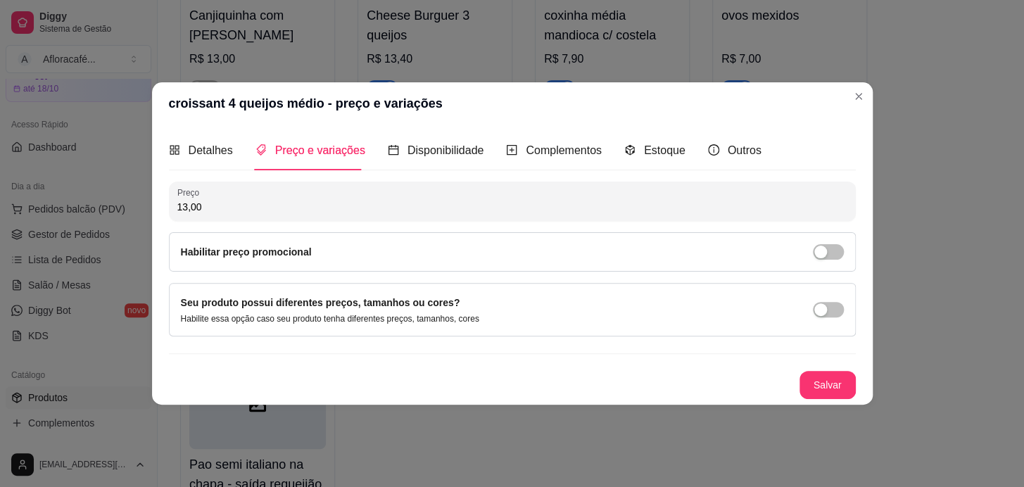
click at [327, 215] on div "13,00" at bounding box center [512, 201] width 670 height 28
type input "7,90"
click at [820, 389] on button "Salvar" at bounding box center [827, 385] width 56 height 28
click at [248, 133] on div "Detalhes Preço e variações Disponibilidade Complementos Estoque Outros" at bounding box center [465, 150] width 592 height 40
drag, startPoint x: 241, startPoint y: 139, endPoint x: 230, endPoint y: 148, distance: 14.0
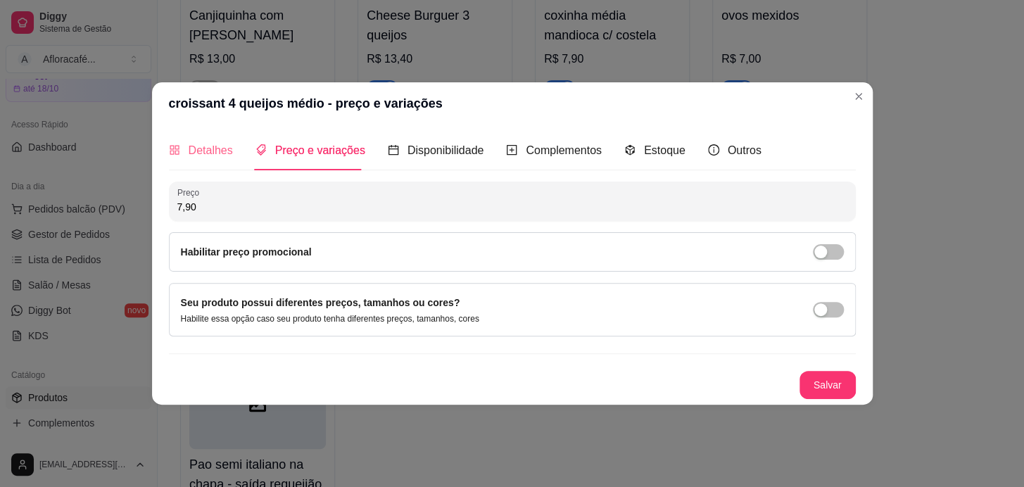
click at [241, 140] on div "Detalhes Preço e variações Disponibilidade Complementos Estoque Outros" at bounding box center [465, 150] width 592 height 40
click at [230, 148] on span "Detalhes" at bounding box center [211, 150] width 44 height 12
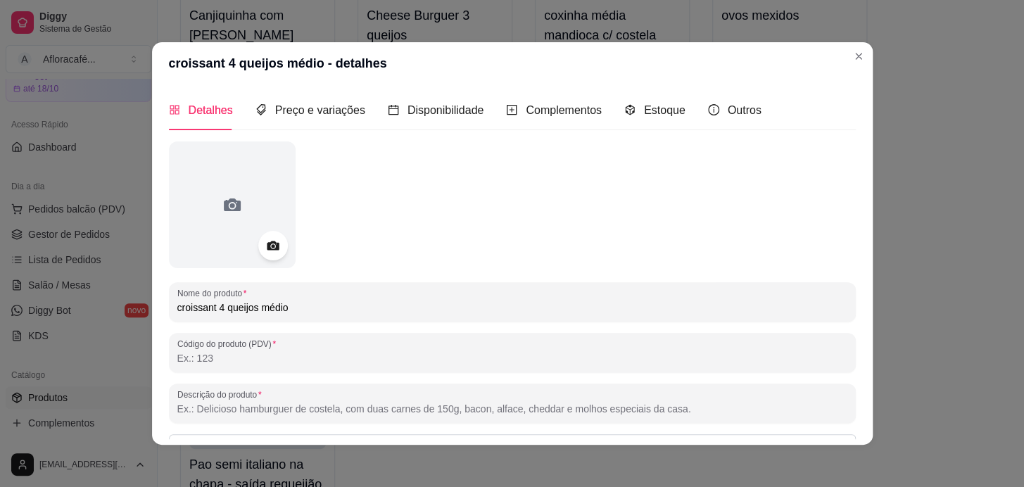
click at [268, 243] on icon at bounding box center [273, 246] width 16 height 16
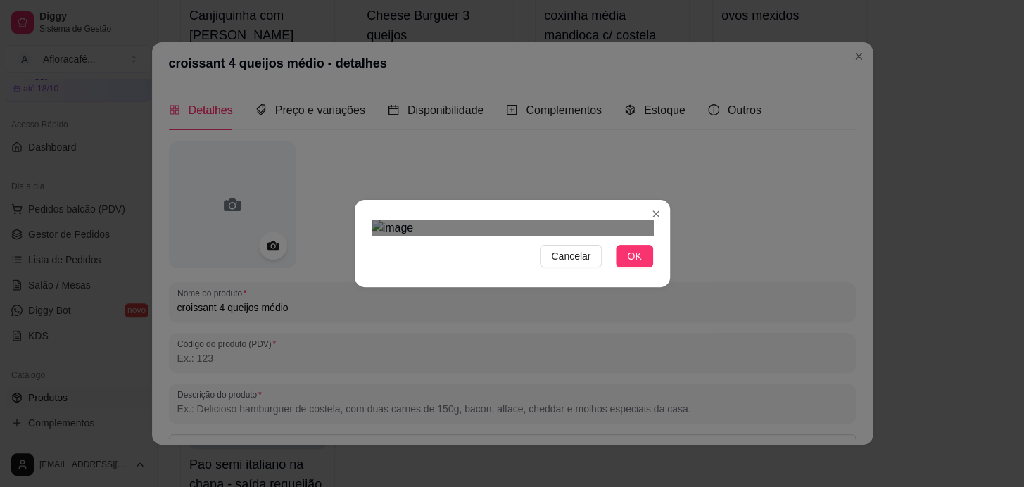
click at [670, 407] on div "Cancelar OK" at bounding box center [512, 243] width 1024 height 487
click at [632, 264] on span "OK" at bounding box center [634, 255] width 14 height 15
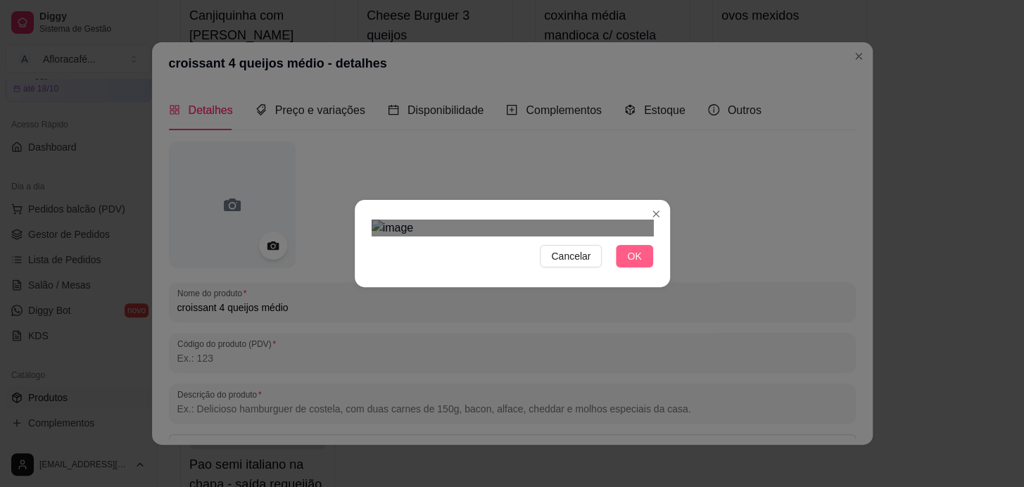
click at [628, 264] on span "OK" at bounding box center [634, 255] width 14 height 15
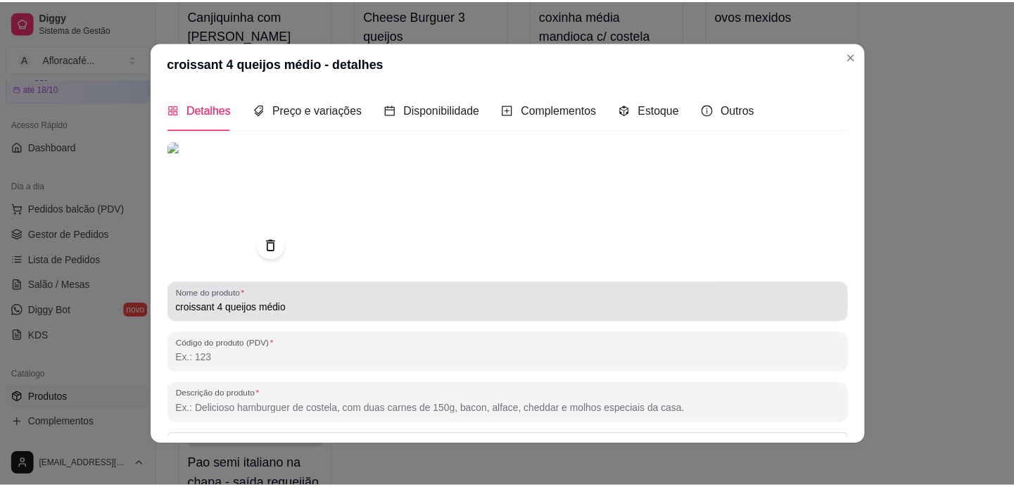
scroll to position [164, 0]
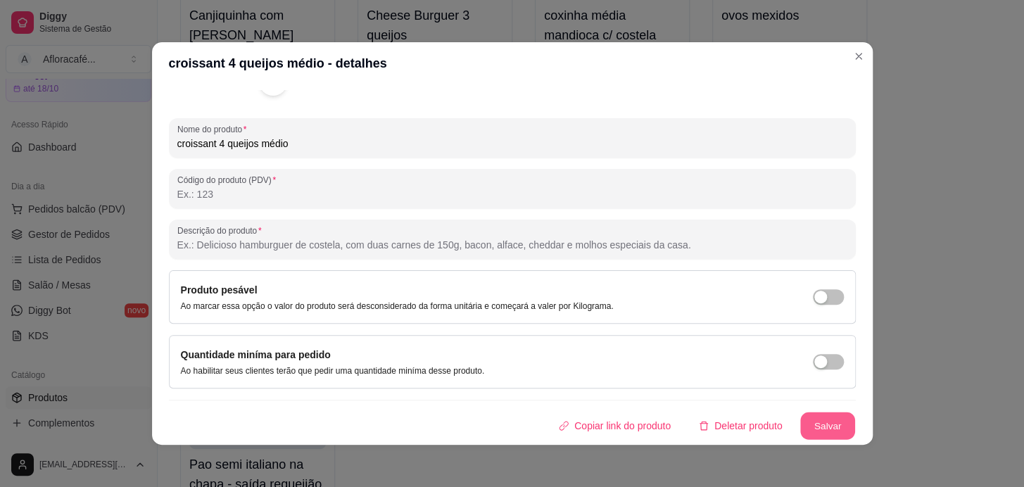
click at [817, 421] on button "Salvar" at bounding box center [827, 425] width 55 height 27
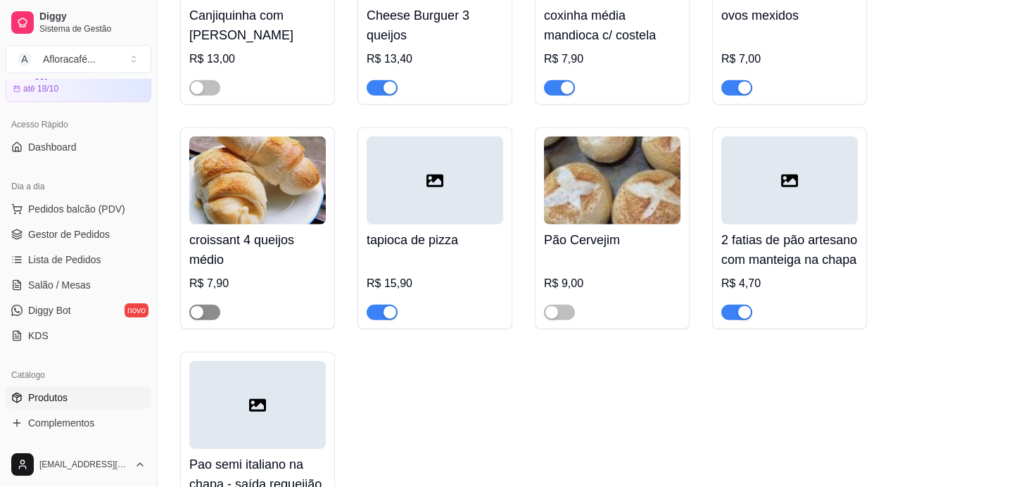
click at [207, 320] on span "button" at bounding box center [204, 312] width 31 height 15
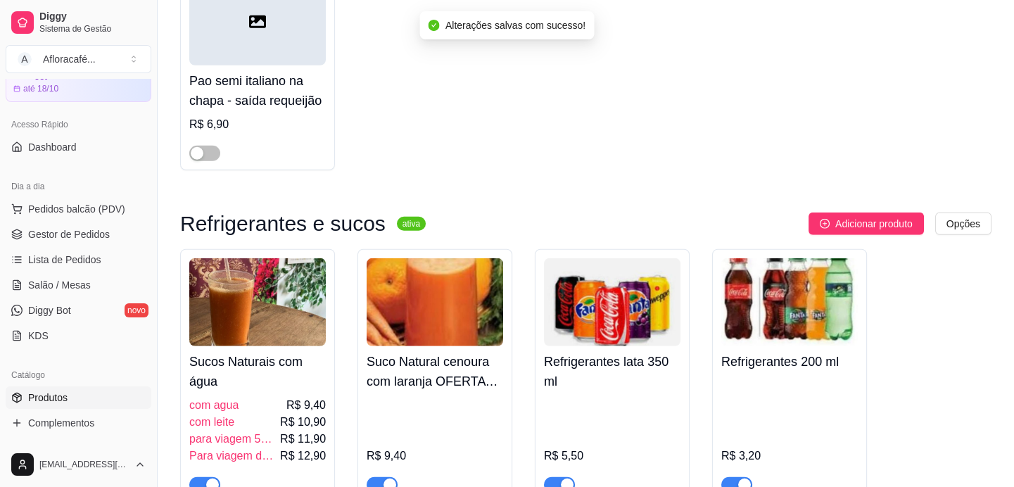
scroll to position [8340, 0]
